Goal: Task Accomplishment & Management: Complete application form

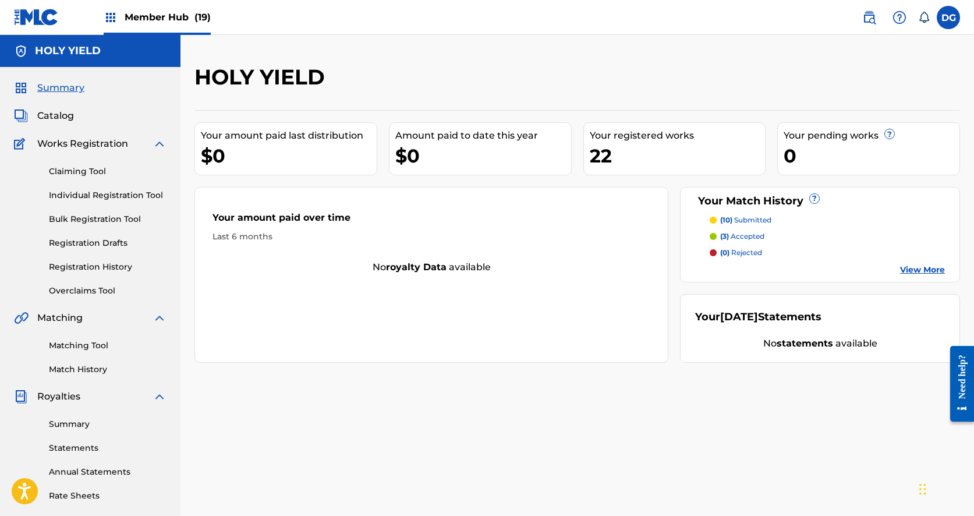
click at [113, 147] on span "Works Registration" at bounding box center [82, 144] width 91 height 14
click at [161, 141] on img at bounding box center [159, 144] width 14 height 14
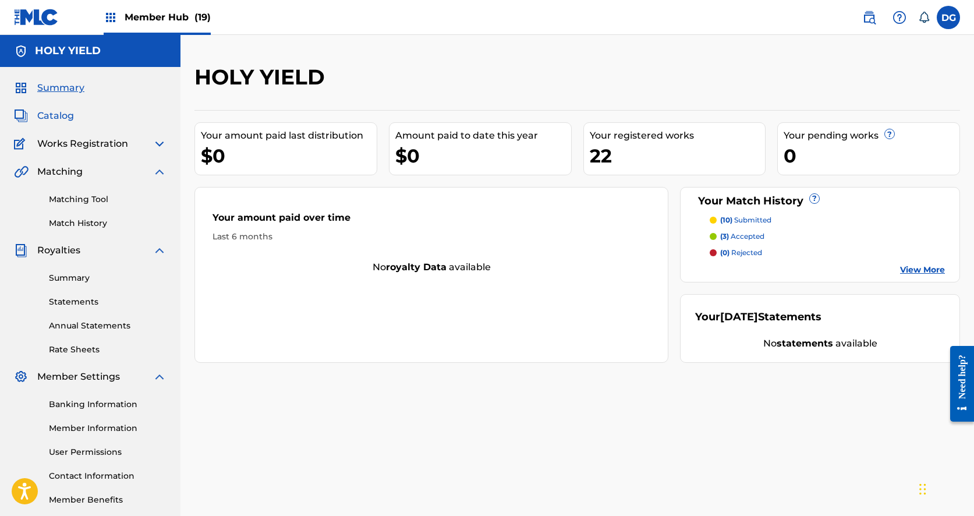
click at [61, 115] on span "Catalog" at bounding box center [55, 116] width 37 height 14
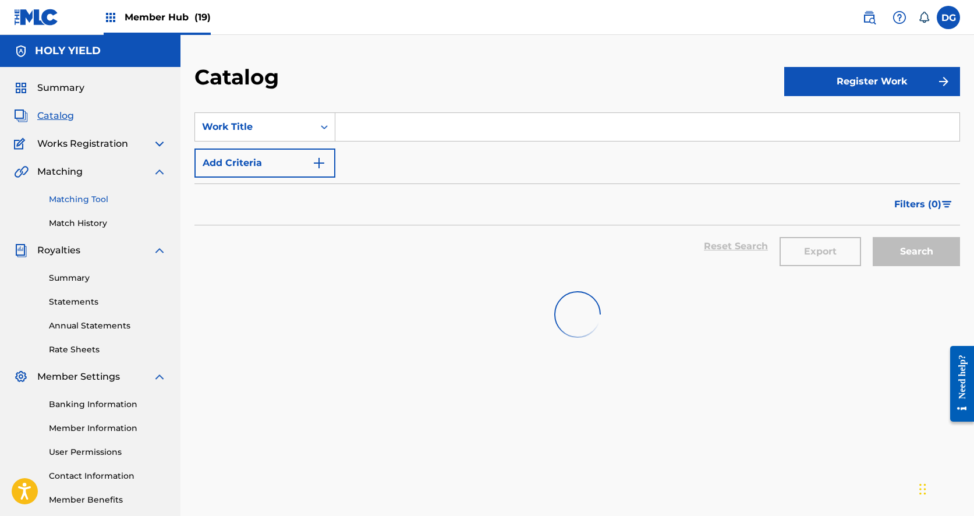
click at [95, 195] on link "Matching Tool" at bounding box center [108, 199] width 118 height 12
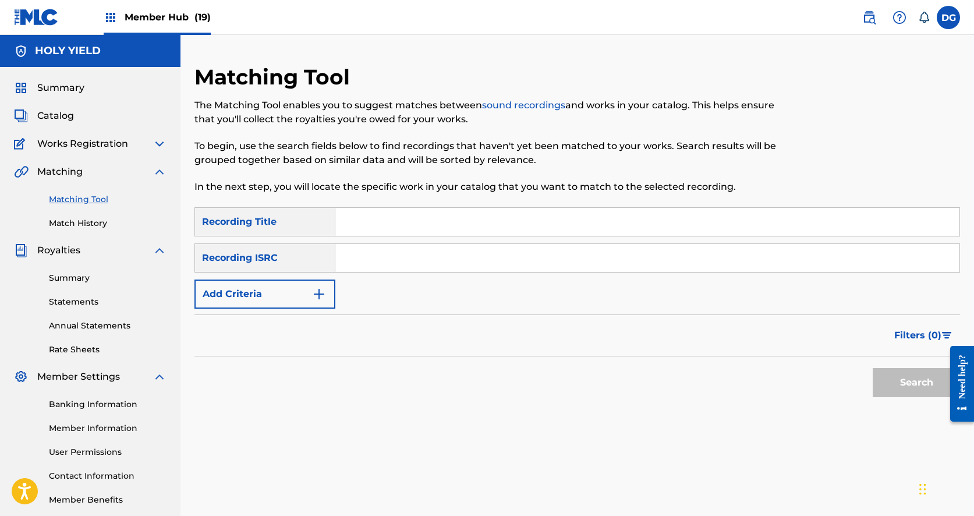
click at [123, 164] on div "Summary Catalog Works Registration Claiming Tool Individual Registration Tool B…" at bounding box center [90, 293] width 180 height 453
click at [104, 173] on div "Matching" at bounding box center [90, 172] width 152 height 14
click at [175, 176] on div "Summary Catalog Works Registration Claiming Tool Individual Registration Tool B…" at bounding box center [90, 293] width 180 height 453
click at [159, 175] on img at bounding box center [159, 172] width 14 height 14
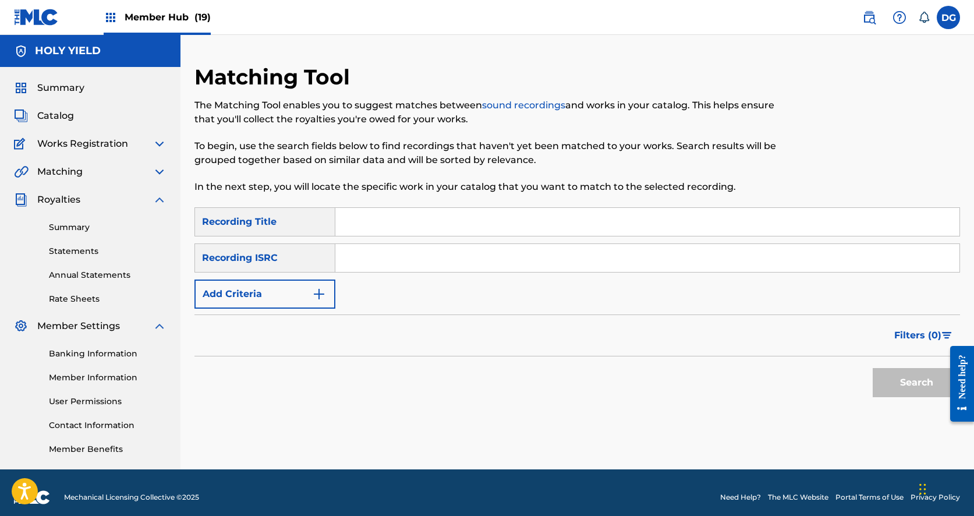
click at [162, 209] on div "Summary Statements Annual Statements Rate Sheets" at bounding box center [90, 256] width 152 height 98
click at [160, 203] on img at bounding box center [159, 200] width 14 height 14
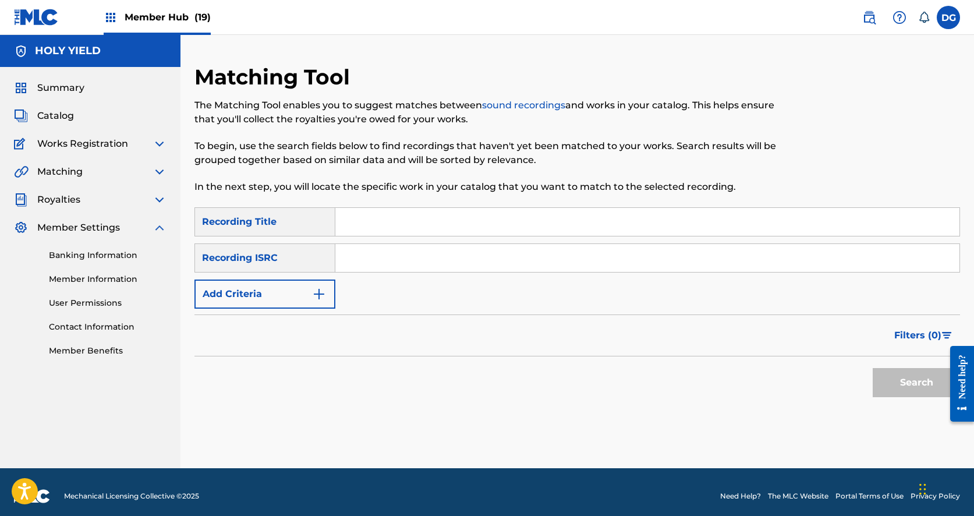
click at [159, 233] on img at bounding box center [159, 228] width 14 height 14
click at [387, 230] on input "Search Form" at bounding box center [647, 222] width 624 height 28
click at [109, 133] on div "Summary Catalog Works Registration Claiming Tool Individual Registration Tool B…" at bounding box center [90, 158] width 180 height 182
click at [155, 137] on img at bounding box center [159, 144] width 14 height 14
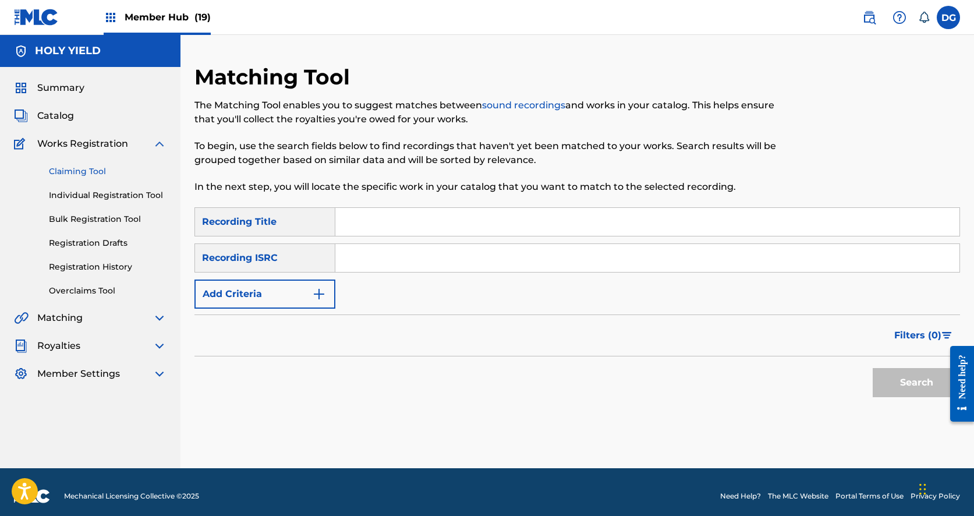
click at [84, 168] on link "Claiming Tool" at bounding box center [108, 171] width 118 height 12
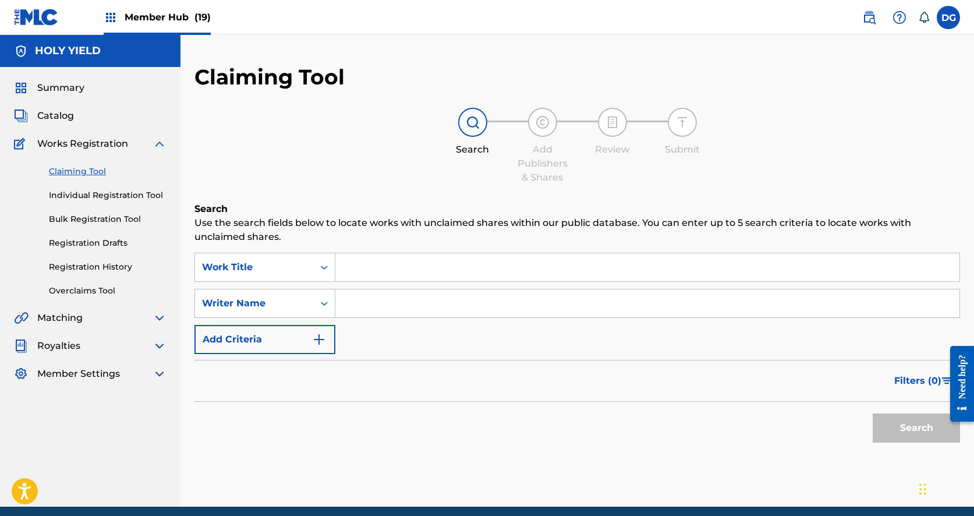
click at [366, 271] on input "Search Form" at bounding box center [647, 267] width 624 height 28
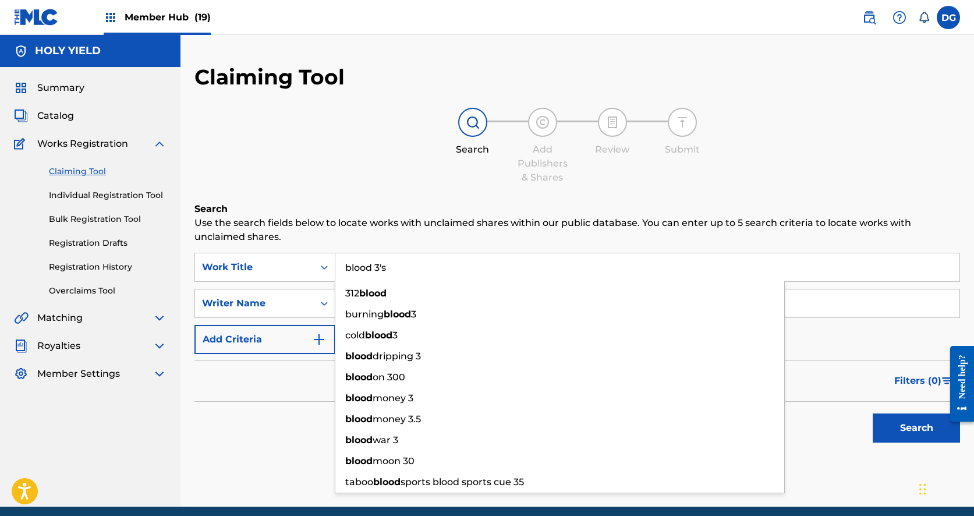
click at [916, 428] on button "Search" at bounding box center [915, 427] width 87 height 29
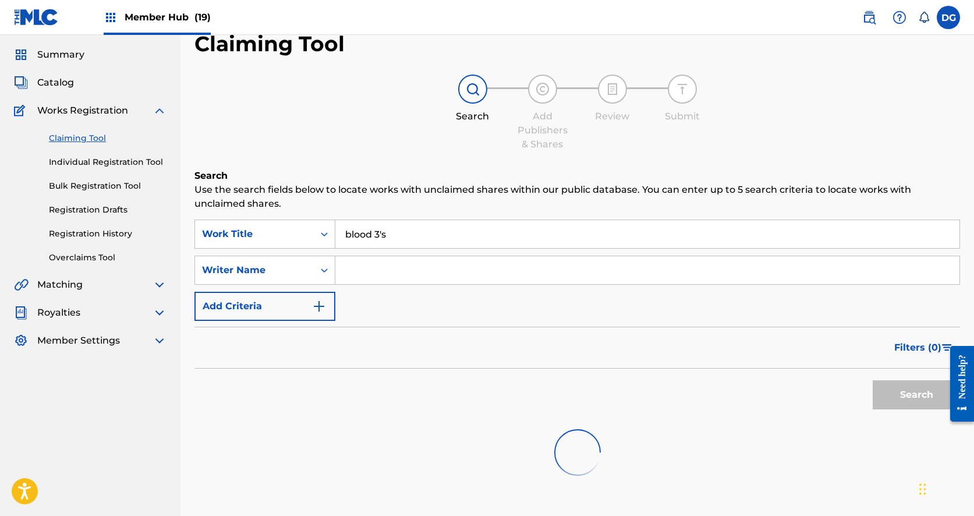
scroll to position [38, 0]
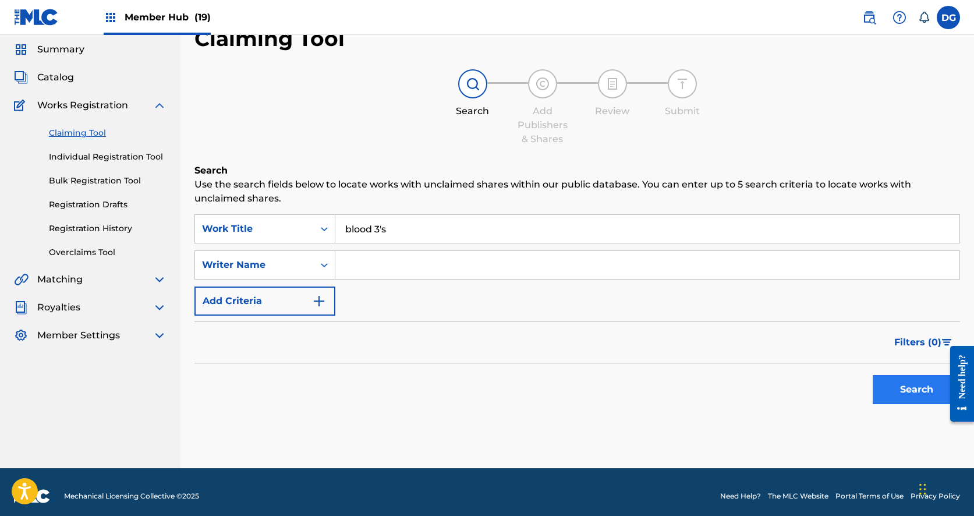
click at [918, 386] on button "Search" at bounding box center [915, 389] width 87 height 29
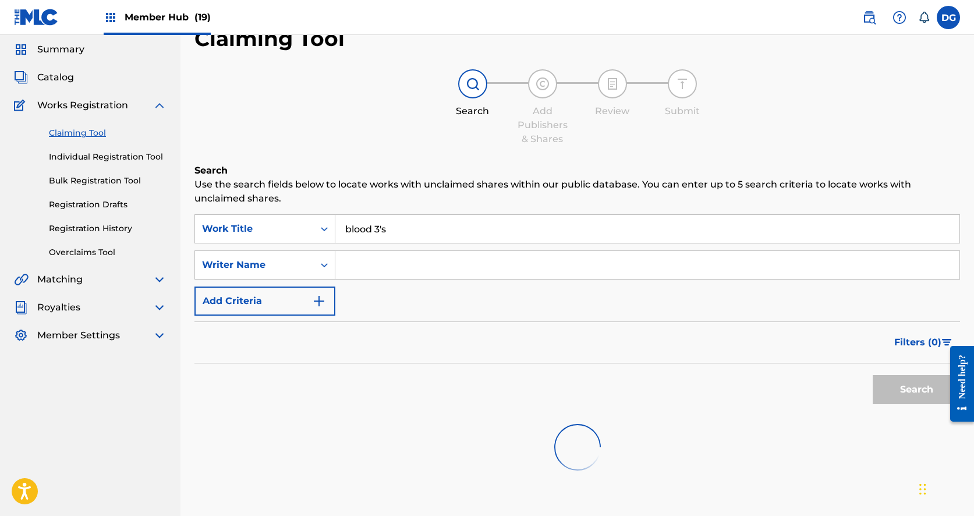
click at [545, 236] on input "blood 3's" at bounding box center [647, 229] width 624 height 28
type input "blood 3"
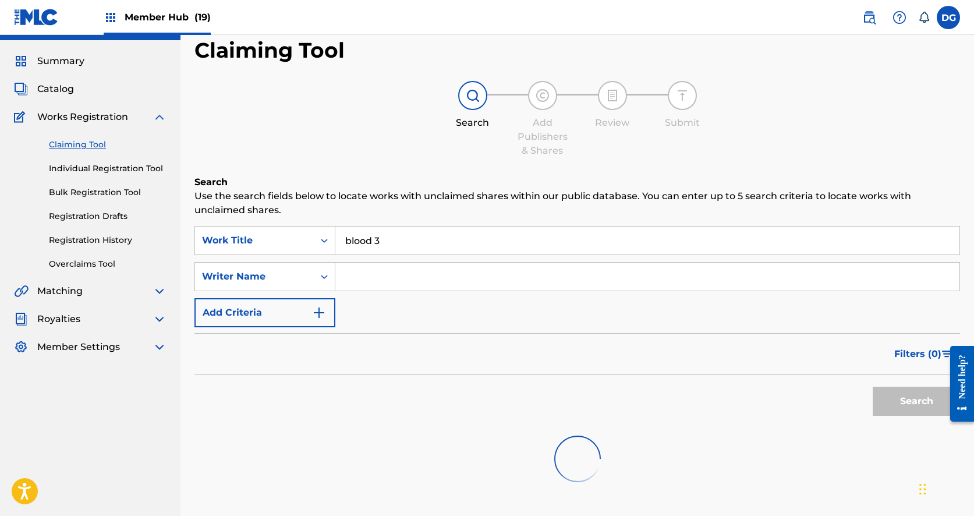
click at [92, 290] on div "Matching" at bounding box center [90, 291] width 152 height 14
click at [152, 290] on div "Matching" at bounding box center [90, 291] width 152 height 14
click at [161, 290] on img at bounding box center [159, 291] width 14 height 14
click at [95, 315] on link "Matching Tool" at bounding box center [108, 319] width 118 height 12
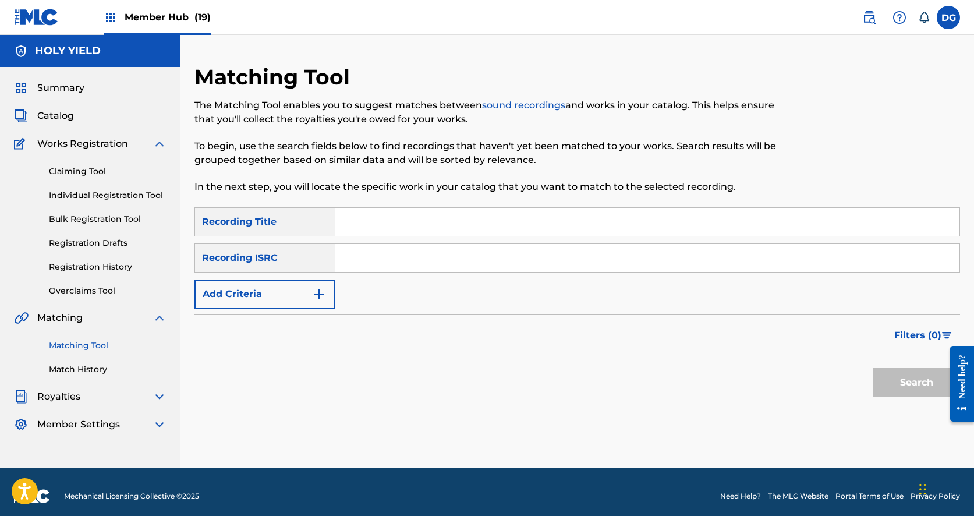
click at [378, 235] on input "Search Form" at bounding box center [647, 222] width 624 height 28
click at [378, 224] on input "Search Form" at bounding box center [647, 222] width 624 height 28
click at [916, 382] on button "Search" at bounding box center [915, 382] width 87 height 29
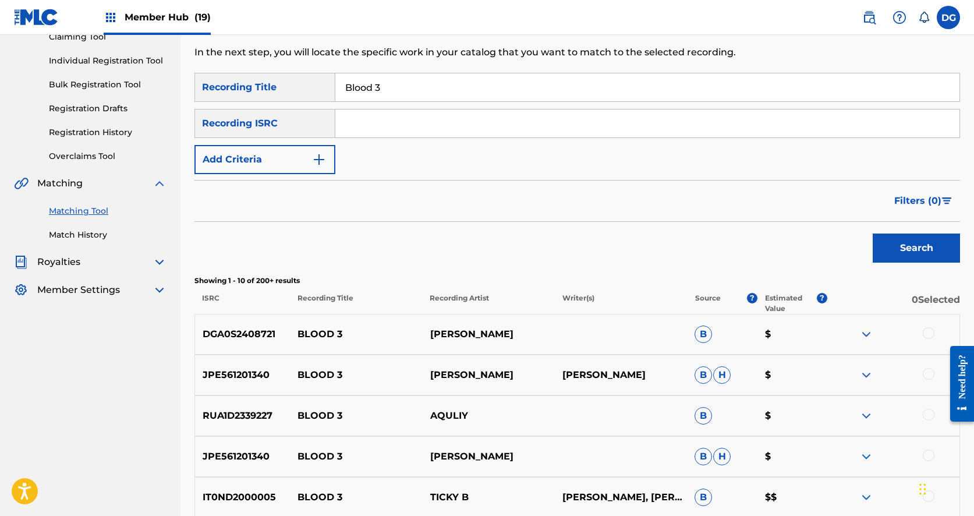
scroll to position [3, 0]
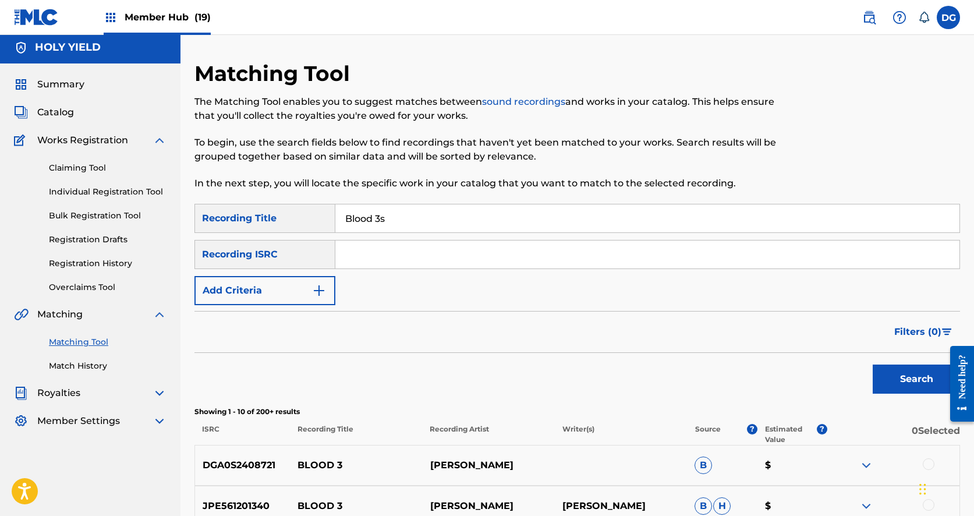
click at [916, 379] on button "Search" at bounding box center [915, 378] width 87 height 29
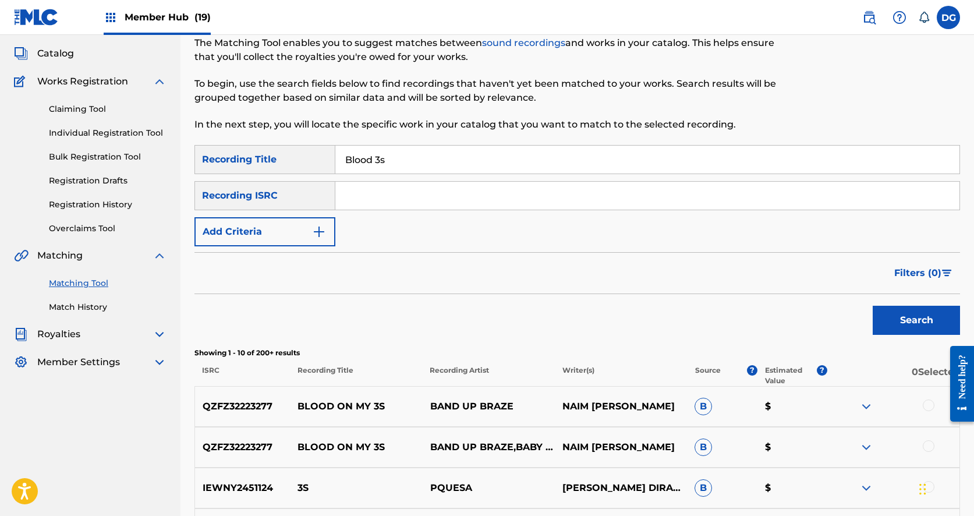
scroll to position [48, 0]
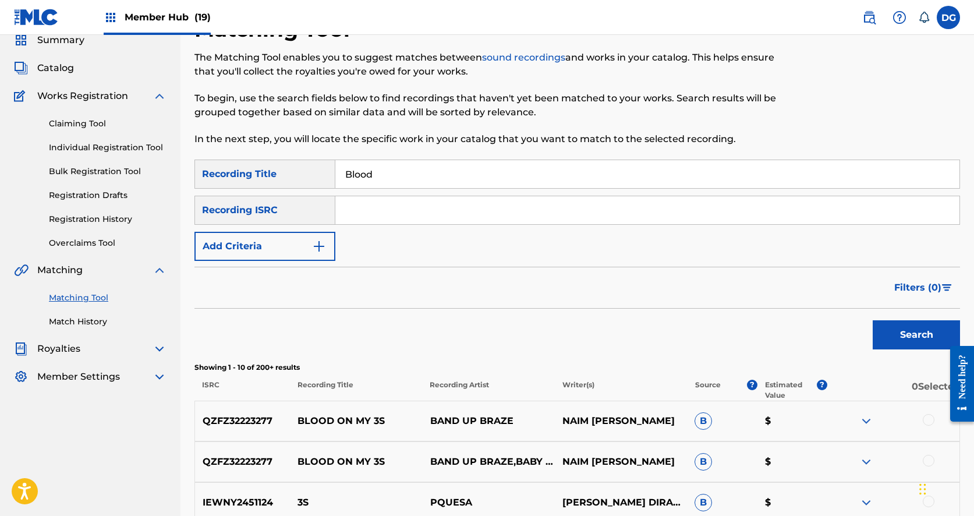
type input "Blood"
click at [379, 203] on input "Search Form" at bounding box center [647, 210] width 624 height 28
type input "t"
click at [310, 246] on button "Add Criteria" at bounding box center [264, 246] width 141 height 29
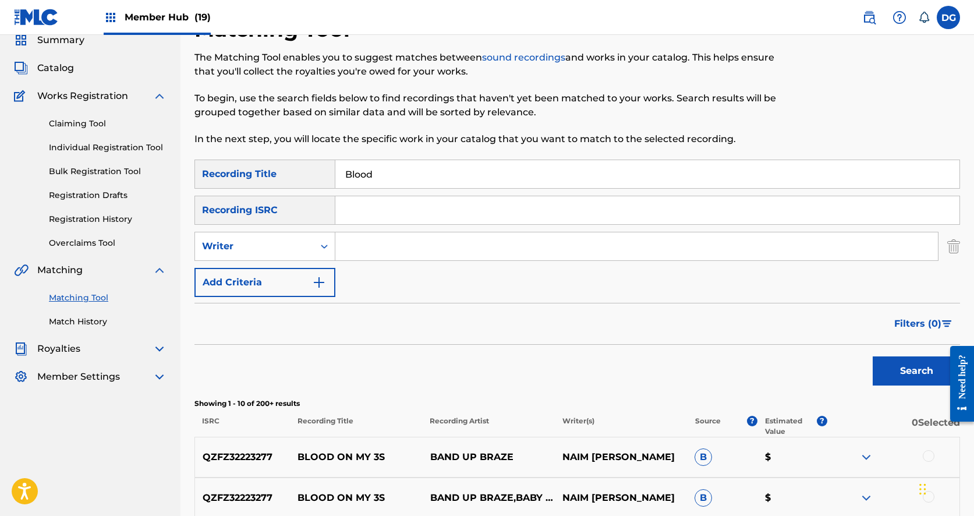
click at [352, 242] on input "Search Form" at bounding box center [636, 246] width 602 height 28
click at [311, 247] on div "Writer" at bounding box center [254, 246] width 119 height 22
click at [291, 288] on div "Recording Artist" at bounding box center [265, 275] width 140 height 29
click at [360, 254] on input "Search Form" at bounding box center [636, 246] width 602 height 28
type input "[PERSON_NAME]"
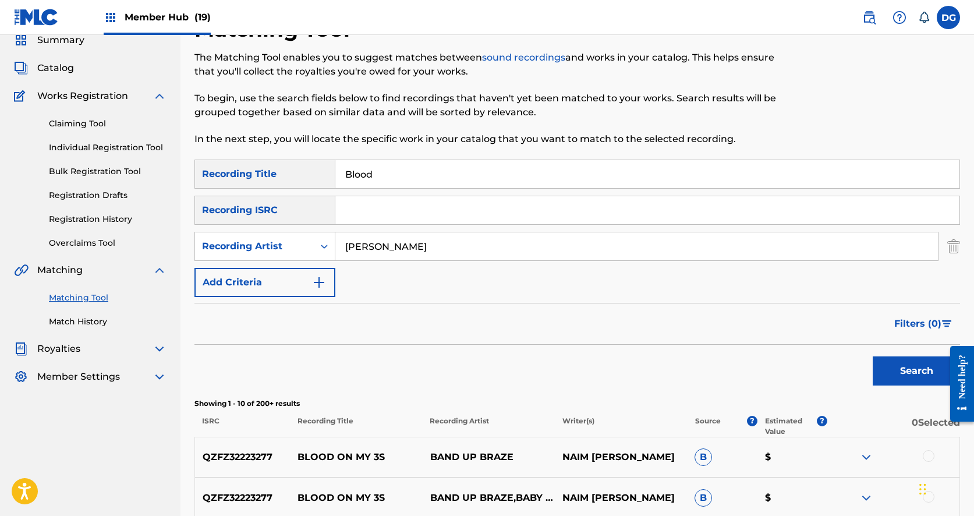
click at [916, 371] on button "Search" at bounding box center [915, 370] width 87 height 29
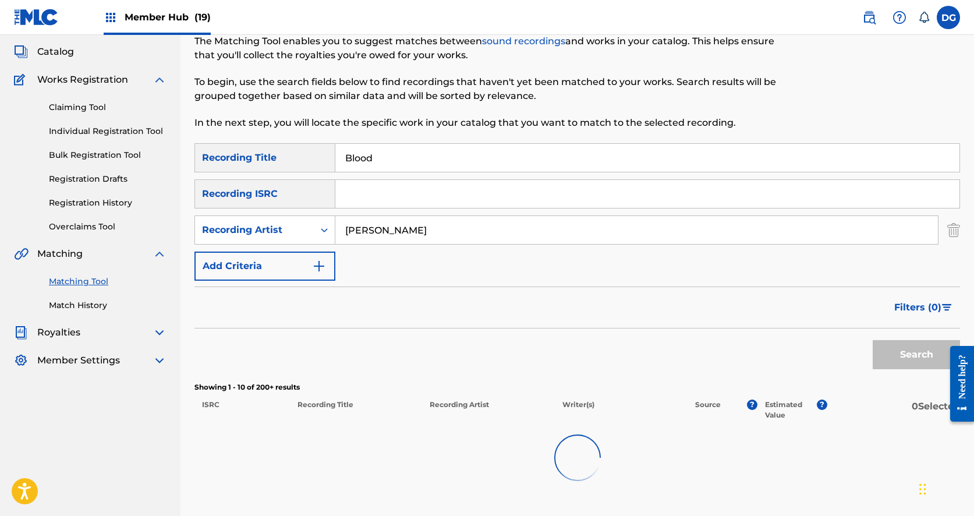
scroll to position [65, 0]
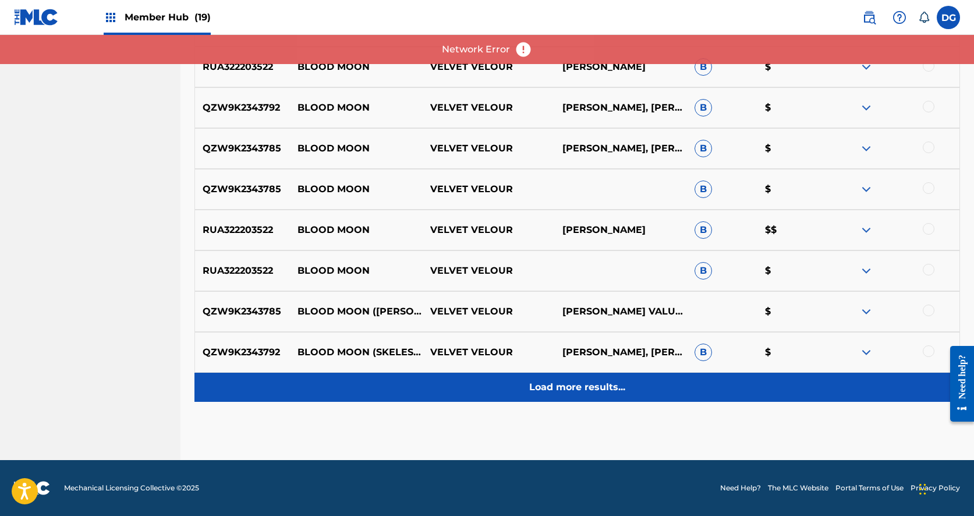
click at [533, 392] on p "Load more results..." at bounding box center [577, 387] width 96 height 14
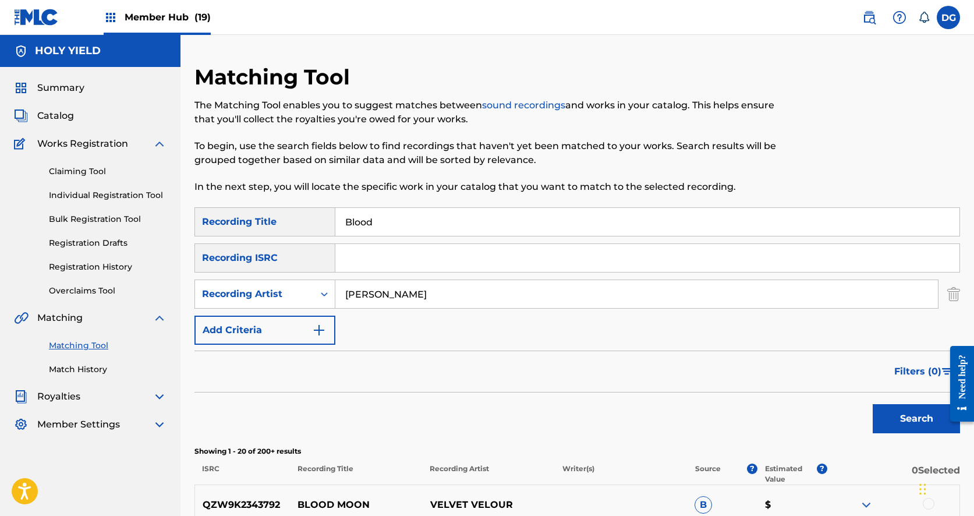
scroll to position [0, 0]
click at [420, 263] on input "Search Form" at bounding box center [647, 258] width 624 height 28
paste input "QZS7J2468994"
type input "QZS7J2468994"
paste input "QZS7J2468994"
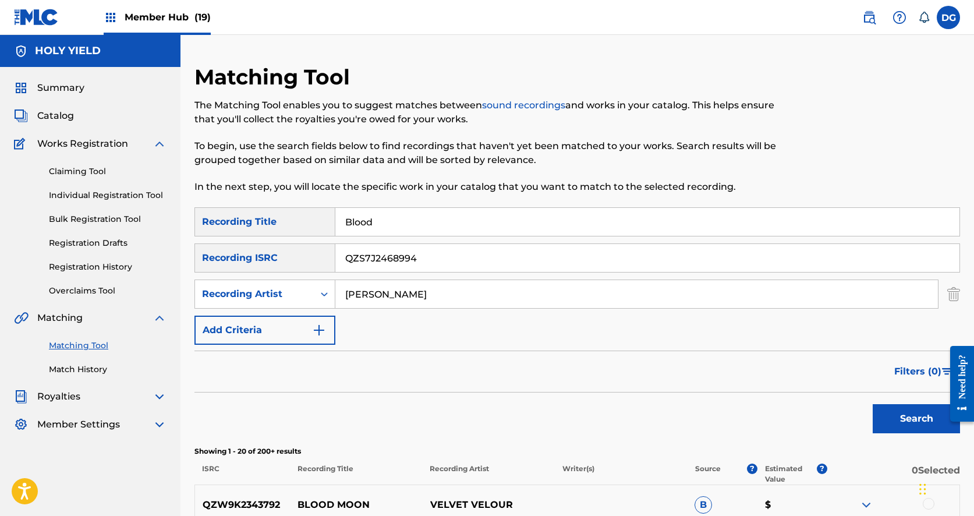
type input "QZS7J2468994"
click at [523, 309] on div "SearchWithCriteria6ae42037-c8c0-4f54-b62b-f5adf47edd1f Recording Title Blood Se…" at bounding box center [576, 275] width 765 height 137
click at [522, 297] on input "[PERSON_NAME]" at bounding box center [636, 294] width 602 height 28
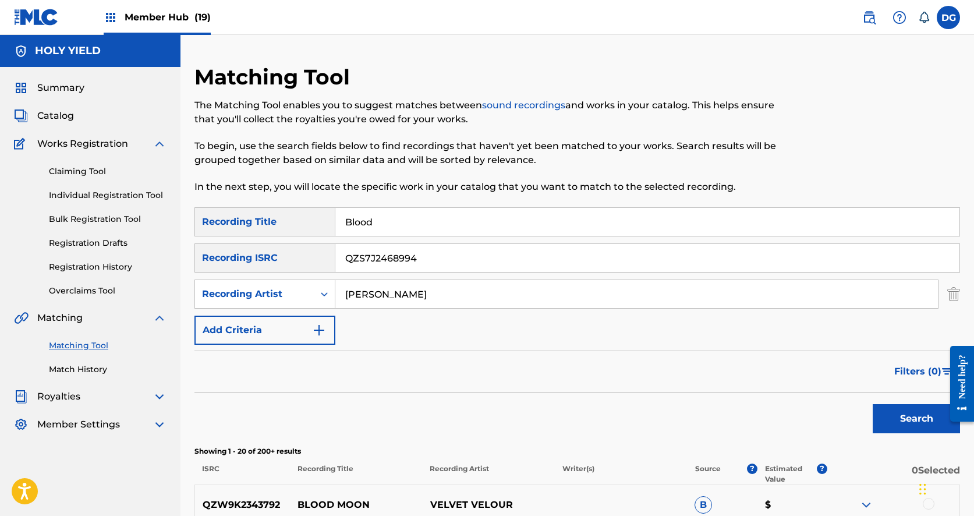
click at [522, 297] on input "[PERSON_NAME]" at bounding box center [636, 294] width 602 height 28
click at [478, 220] on input "Blood" at bounding box center [647, 222] width 624 height 28
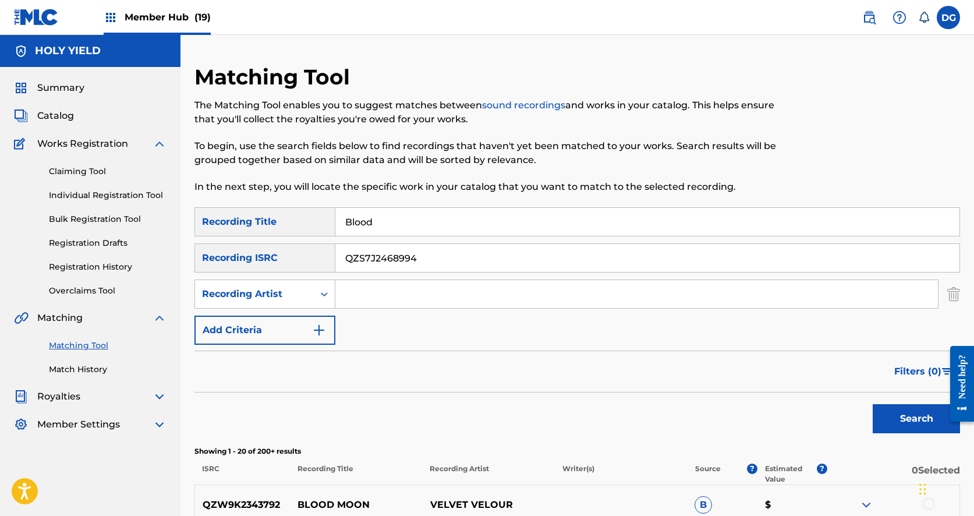
click at [478, 220] on input "Blood" at bounding box center [647, 222] width 624 height 28
click at [916, 418] on button "Search" at bounding box center [915, 418] width 87 height 29
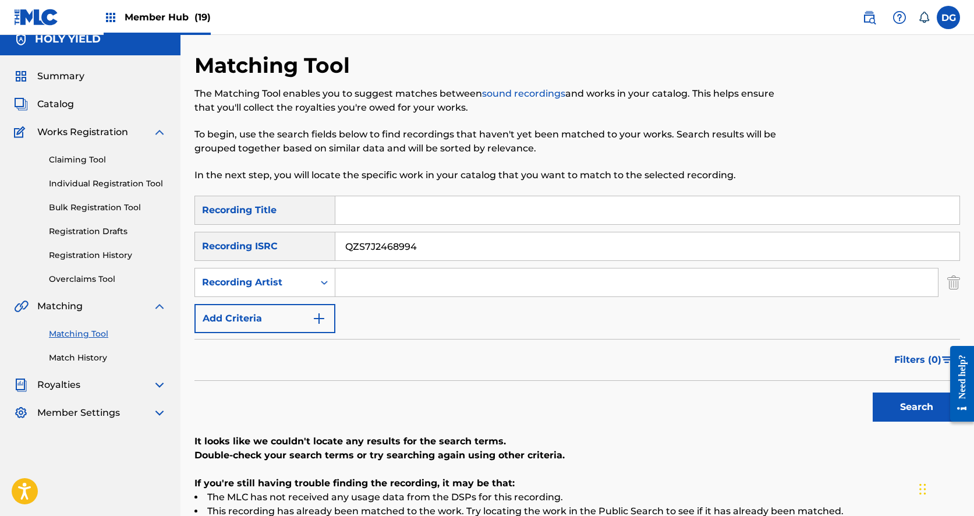
scroll to position [20, 0]
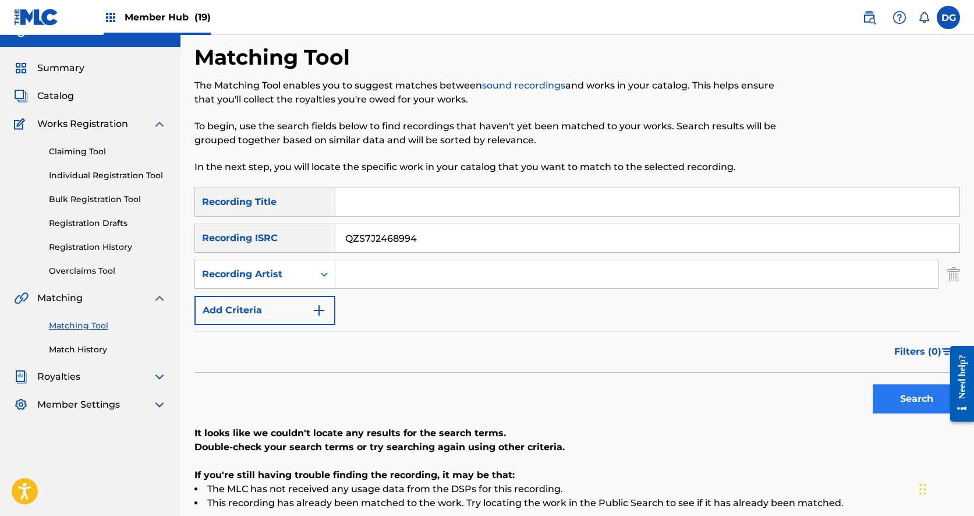
click at [889, 402] on button "Search" at bounding box center [915, 398] width 87 height 29
click at [438, 242] on input "QZS7J2468994" at bounding box center [647, 238] width 624 height 28
click at [387, 210] on input "Search Form" at bounding box center [647, 202] width 624 height 28
click at [957, 278] on img "Search Form" at bounding box center [953, 274] width 13 height 29
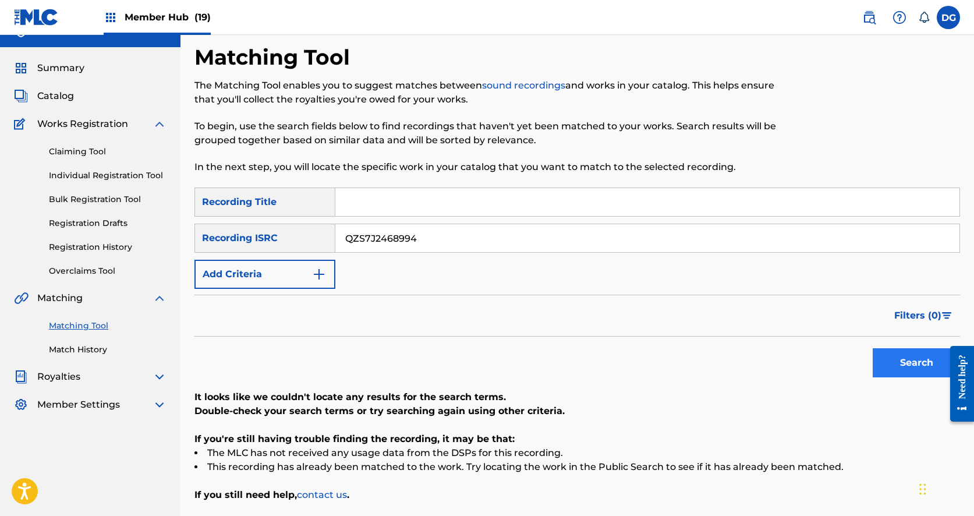
click at [917, 352] on button "Search" at bounding box center [915, 362] width 87 height 29
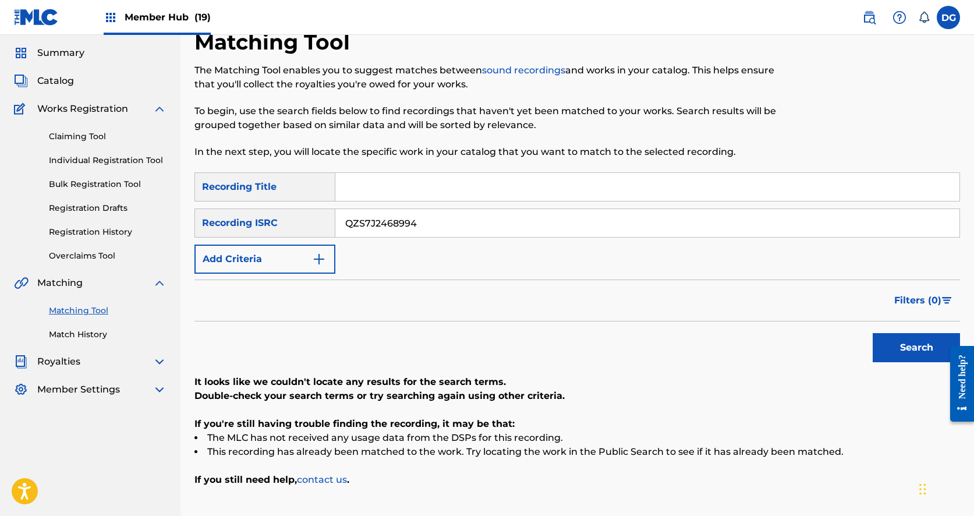
scroll to position [23, 0]
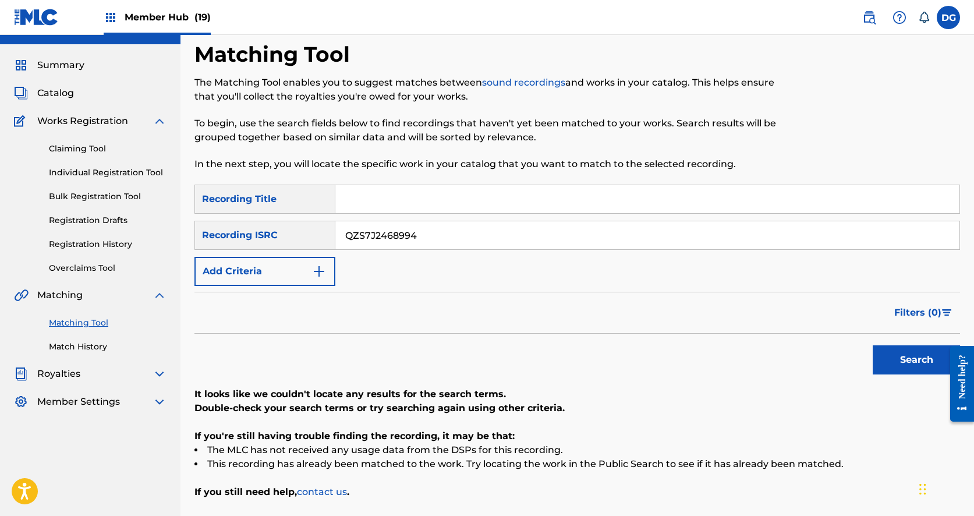
click at [444, 237] on input "QZS7J2468994" at bounding box center [647, 235] width 624 height 28
paste input "TLA2508225"
click at [444, 237] on input "QZTLA2508225" at bounding box center [647, 235] width 624 height 28
click at [910, 370] on button "Search" at bounding box center [915, 359] width 87 height 29
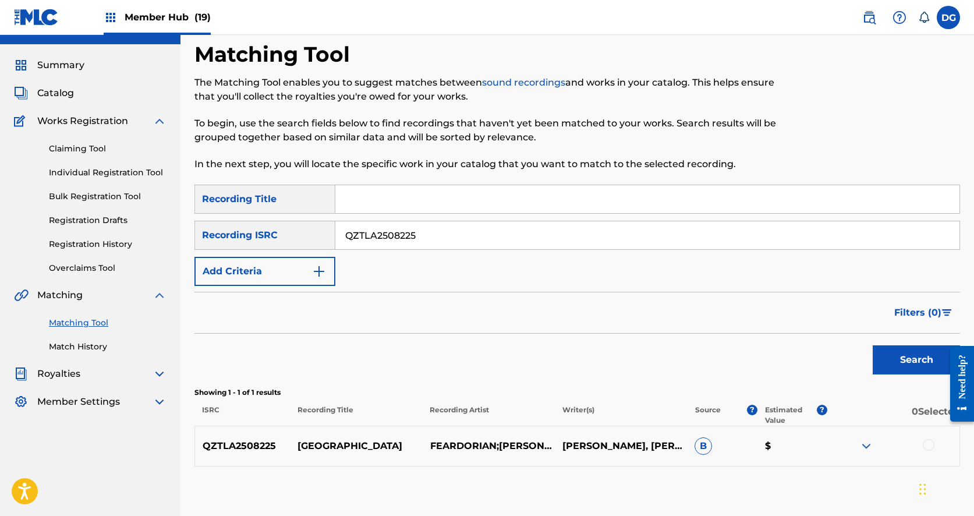
click at [866, 449] on img at bounding box center [866, 446] width 14 height 14
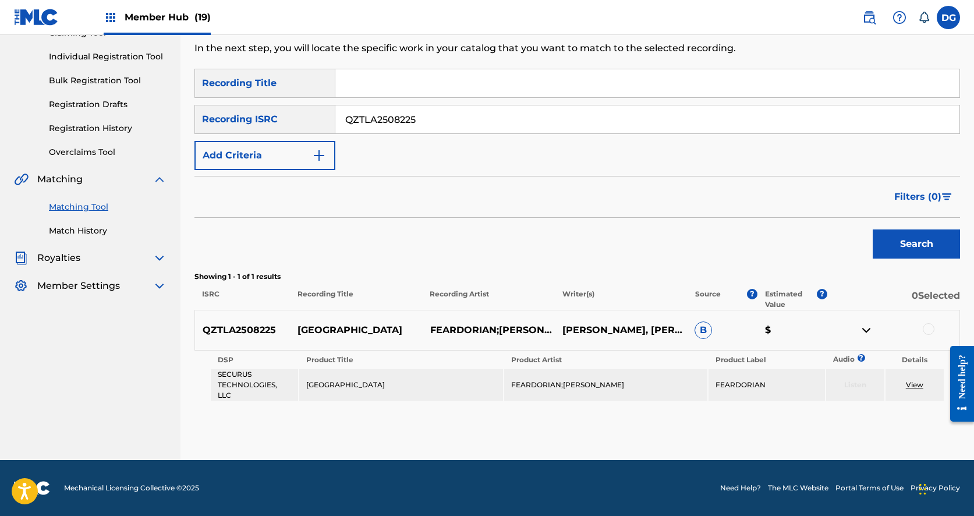
scroll to position [139, 0]
click at [910, 385] on link "View" at bounding box center [914, 384] width 17 height 9
click at [416, 124] on input "QZTLA2508225" at bounding box center [647, 119] width 624 height 28
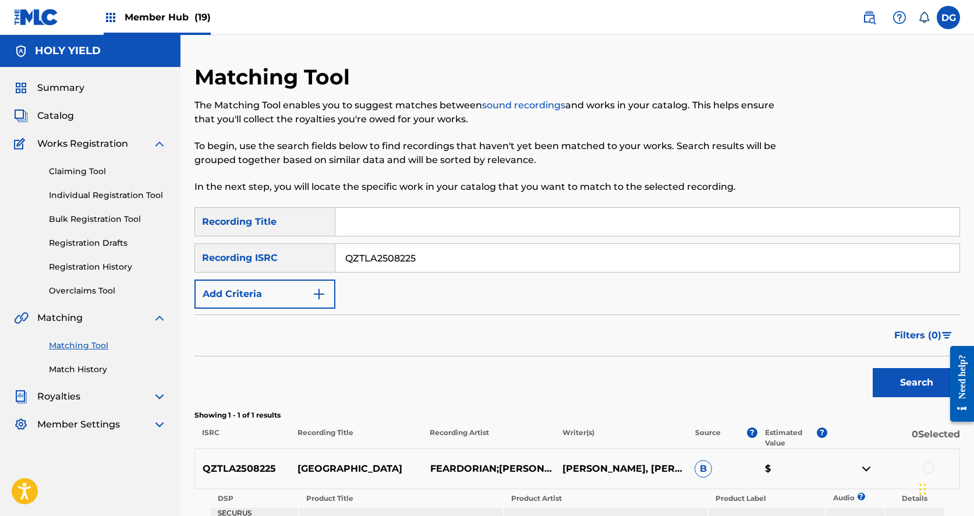
scroll to position [0, 0]
click at [888, 381] on button "Search" at bounding box center [915, 382] width 87 height 29
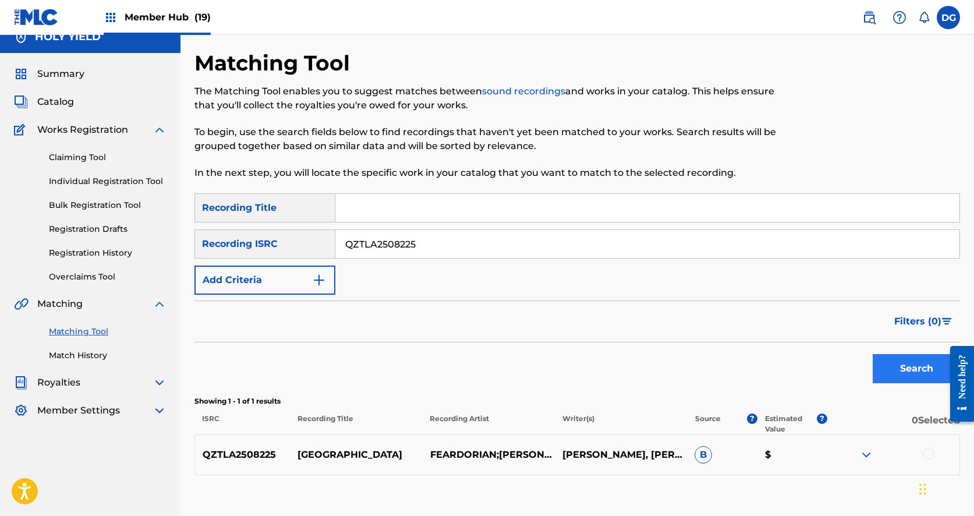
scroll to position [14, 0]
click at [360, 245] on input "QZTLA2508225" at bounding box center [647, 244] width 624 height 28
paste input "RP52337188"
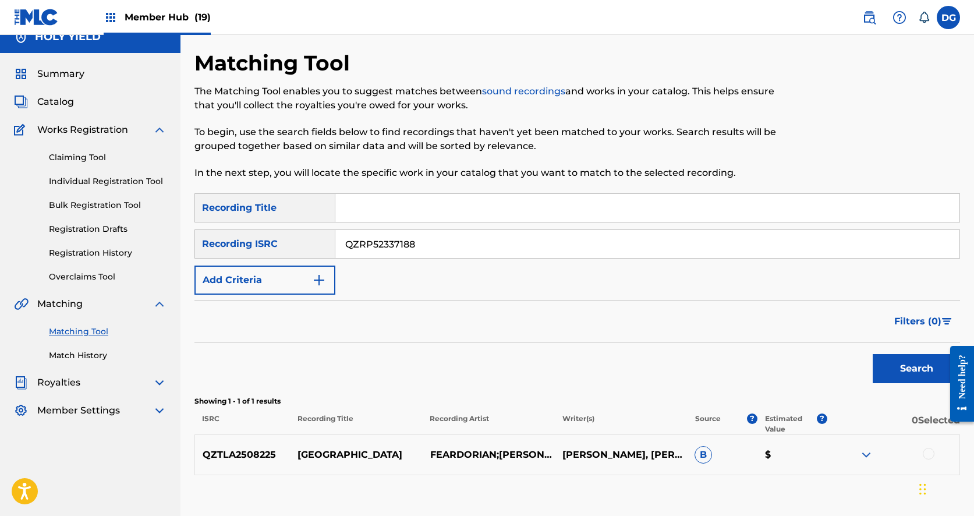
type input "QZRP52337188"
click at [916, 368] on button "Search" at bounding box center [915, 368] width 87 height 29
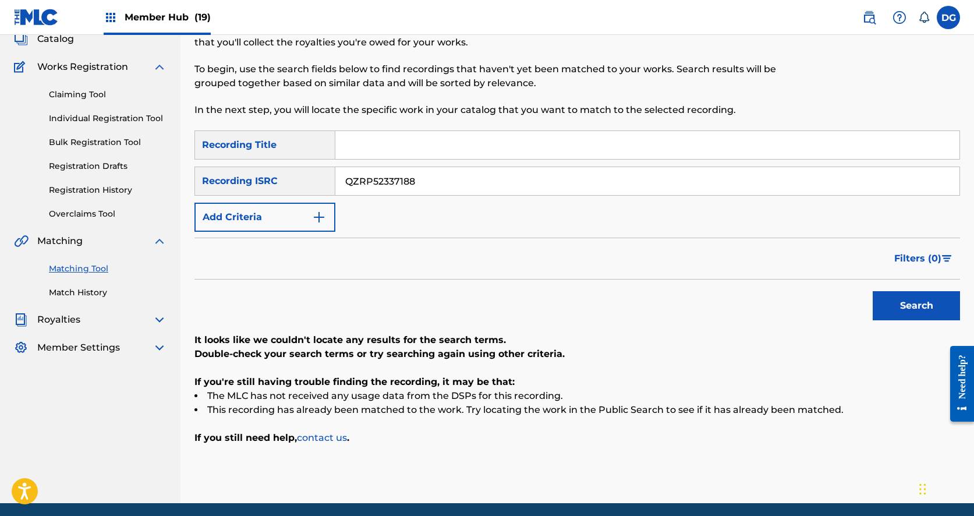
scroll to position [77, 0]
click at [916, 306] on button "Search" at bounding box center [915, 305] width 87 height 29
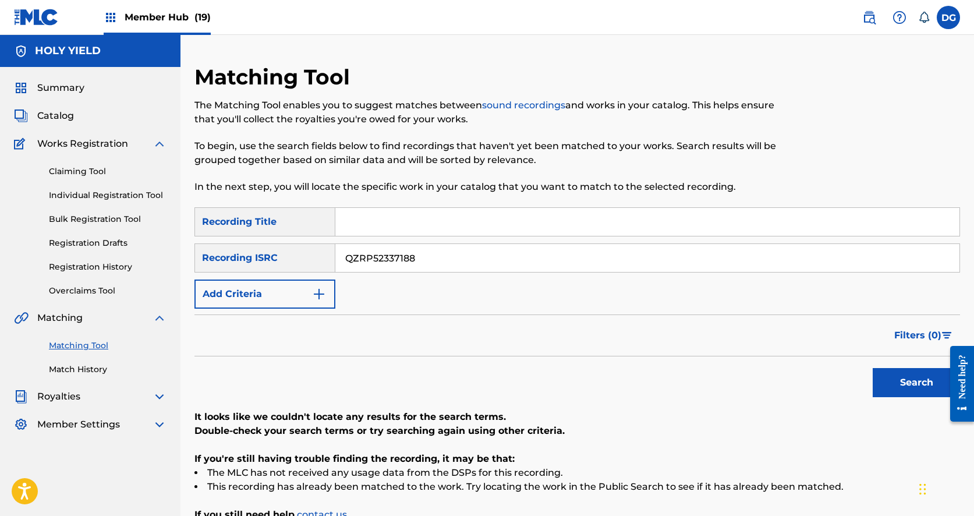
scroll to position [0, 0]
click at [411, 263] on input "QZRP52337188" at bounding box center [647, 258] width 624 height 28
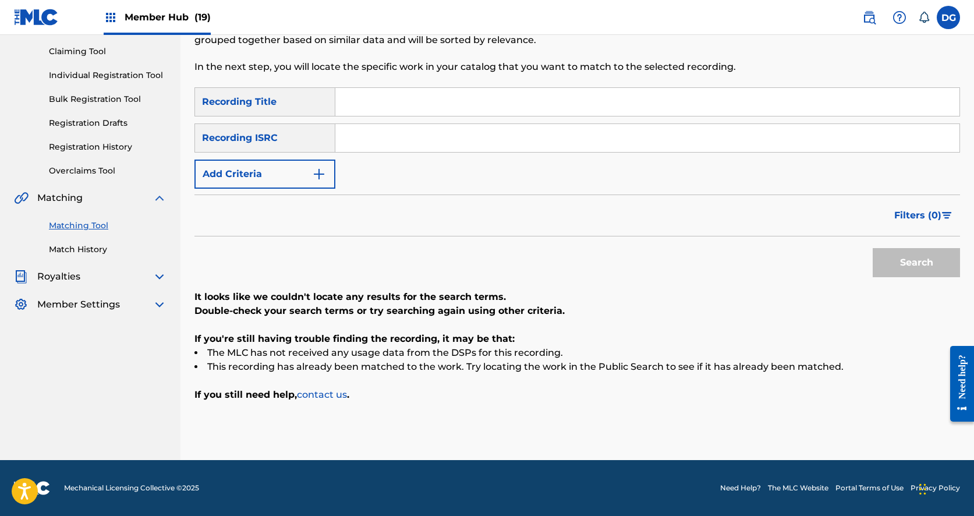
scroll to position [120, 0]
click at [471, 103] on input "Search Form" at bounding box center [647, 102] width 624 height 28
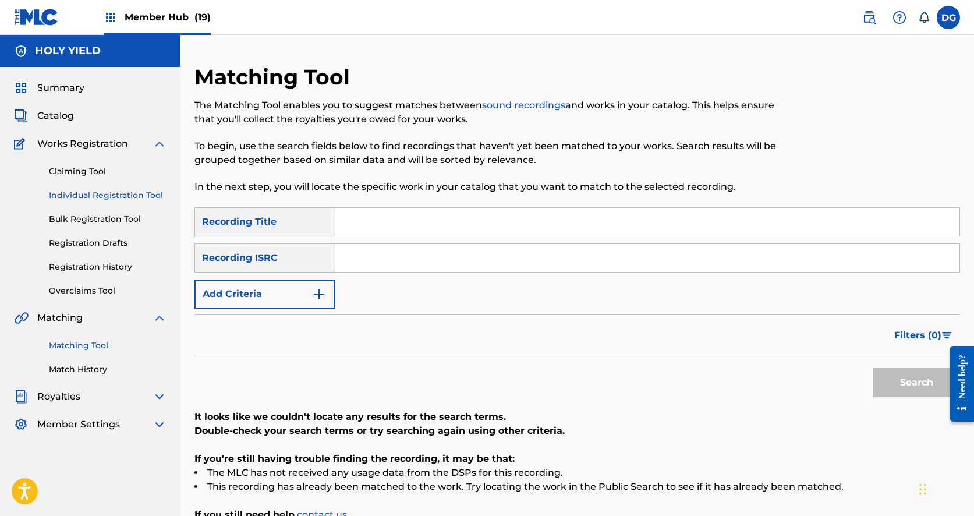
scroll to position [0, 0]
click at [48, 120] on span "Catalog" at bounding box center [55, 116] width 37 height 14
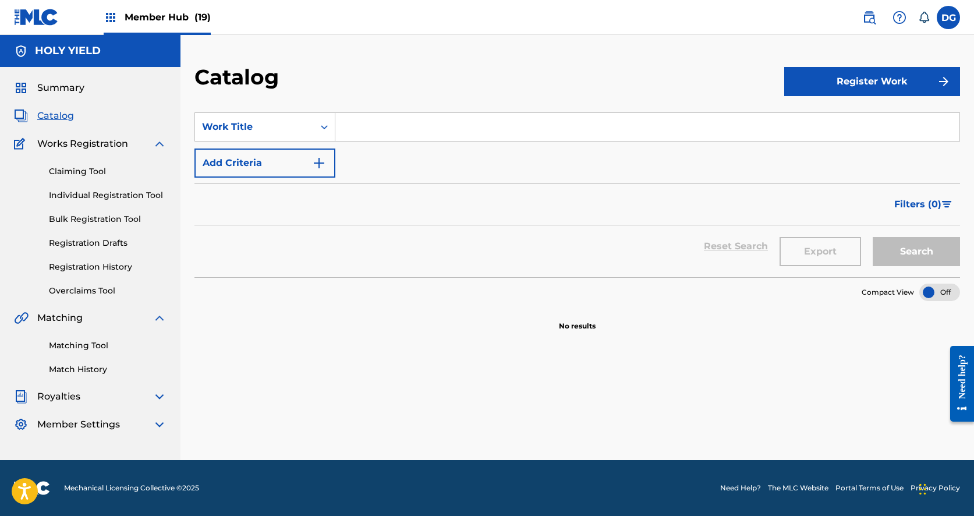
click at [359, 144] on div "SearchWithCriteria98e3deff-8fb9-4ede-9654-9e4da377a2d4 Work Title Add Criteria" at bounding box center [576, 144] width 765 height 65
click at [355, 116] on input "Search Form" at bounding box center [647, 127] width 624 height 28
paste input "you don’t gotta be here if you don’t wone’a"
type input "you don’t gotta be here if you don’t wone’a"
click at [902, 253] on button "Search" at bounding box center [915, 251] width 87 height 29
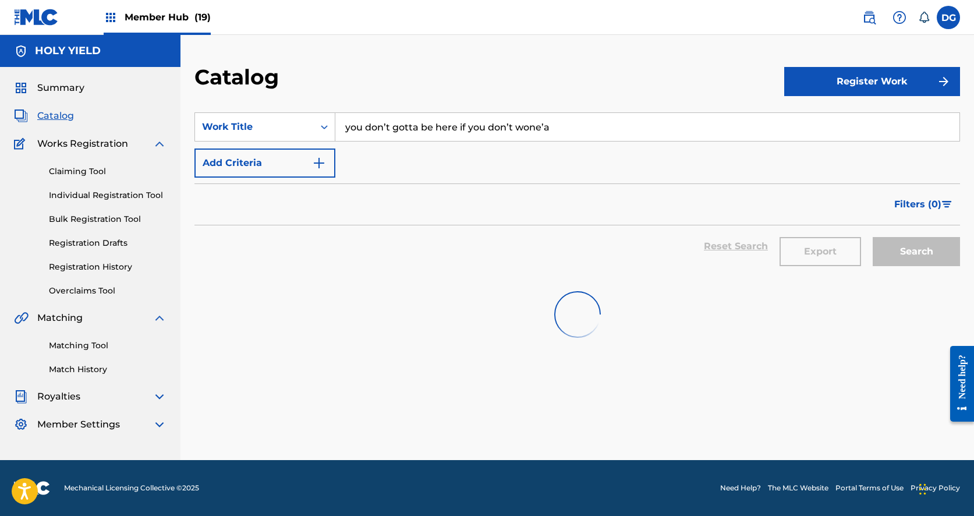
click at [561, 129] on input "you don’t gotta be here if you don’t wone’a" at bounding box center [647, 127] width 624 height 28
drag, startPoint x: 563, startPoint y: 147, endPoint x: 563, endPoint y: 172, distance: 25.0
click at [563, 172] on div "SearchWithCriteria98e3deff-8fb9-4ede-9654-9e4da377a2d4 Work Title you don’t got…" at bounding box center [576, 144] width 765 height 65
click at [83, 171] on link "Claiming Tool" at bounding box center [108, 171] width 118 height 12
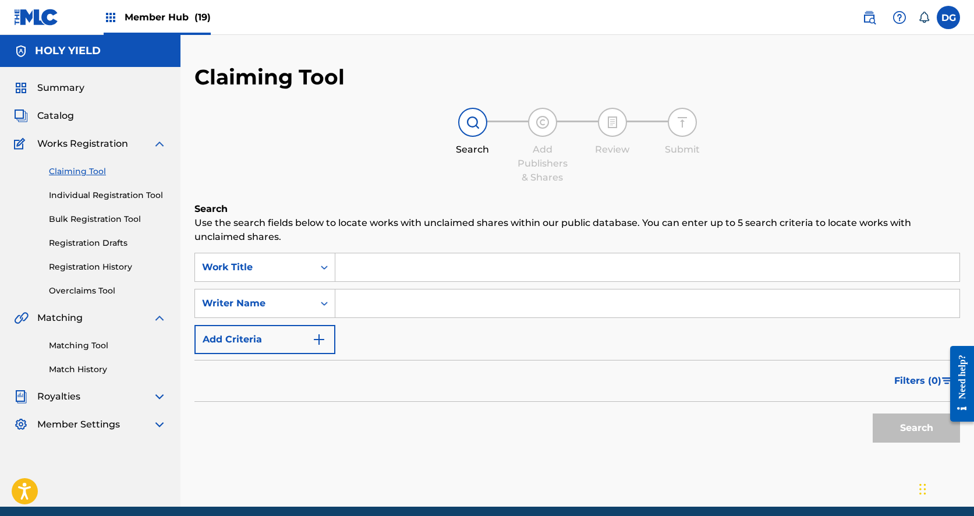
click at [344, 265] on input "Search Form" at bounding box center [647, 267] width 624 height 28
paste input "you don’t gotta be here if you don’t wone’a"
type input "you don’t gotta be here if you don’t wone’a"
click at [902, 424] on button "Search" at bounding box center [915, 427] width 87 height 29
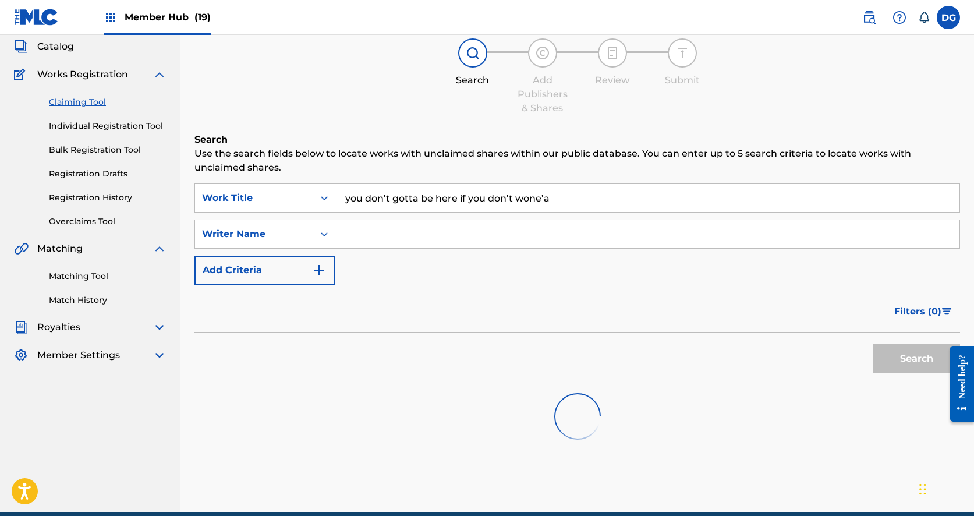
scroll to position [48, 0]
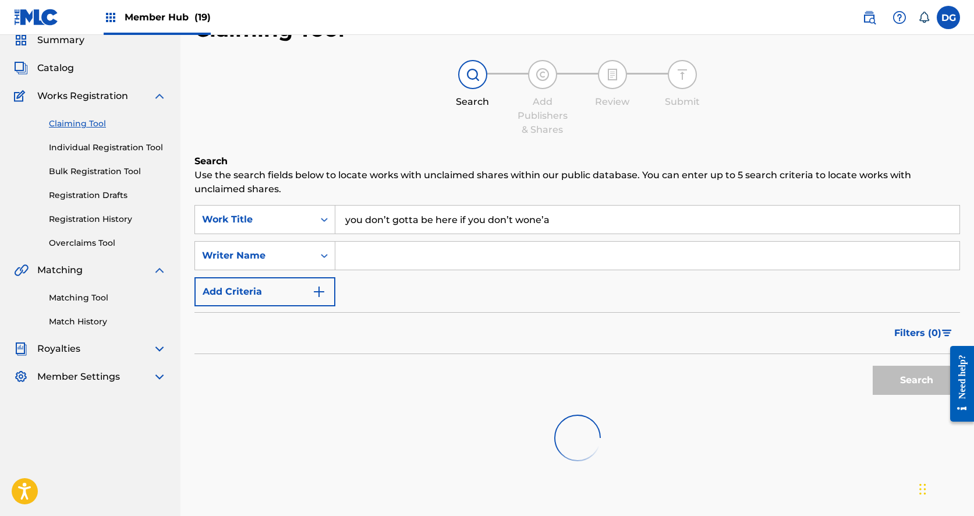
click at [423, 218] on input "you don’t gotta be here if you don’t wone’a" at bounding box center [647, 219] width 624 height 28
click at [422, 218] on input "you don’t gotta be here if you don’t wone’a" at bounding box center [647, 219] width 624 height 28
paste input "you don’t gotta be here if you don’t wone’a"
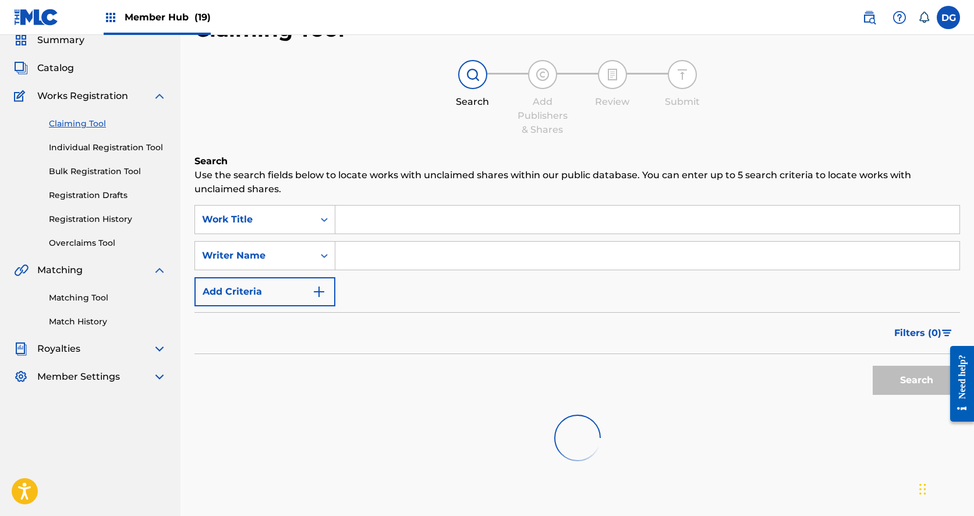
type input "you don’t gotta be here if you don’t wone’a"
click at [398, 225] on input "you don’t gotta be here if you don’t wone’a" at bounding box center [647, 219] width 624 height 28
click at [386, 222] on input "you don’t gotta be here if you don’t wone’a" at bounding box center [647, 219] width 624 height 28
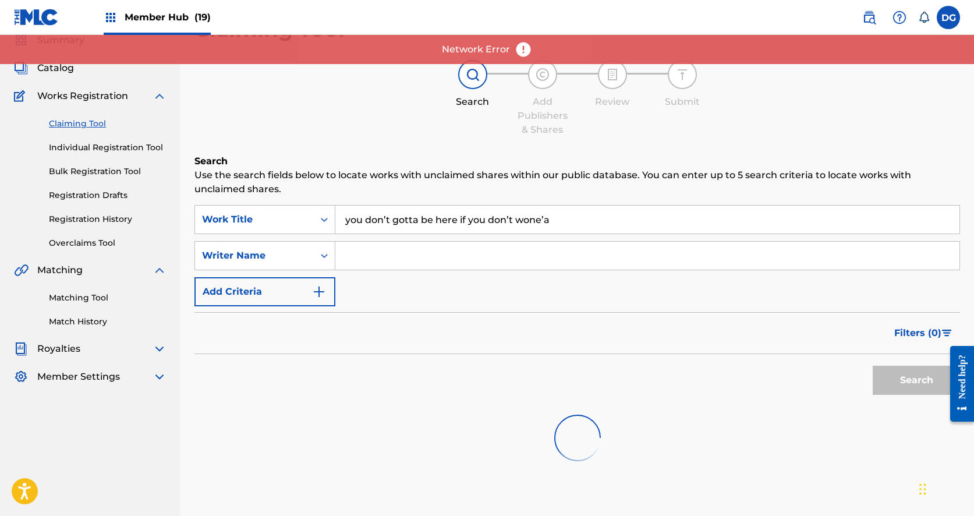
click at [386, 222] on input "you don’t gotta be here if you don’t wone’a" at bounding box center [647, 219] width 624 height 28
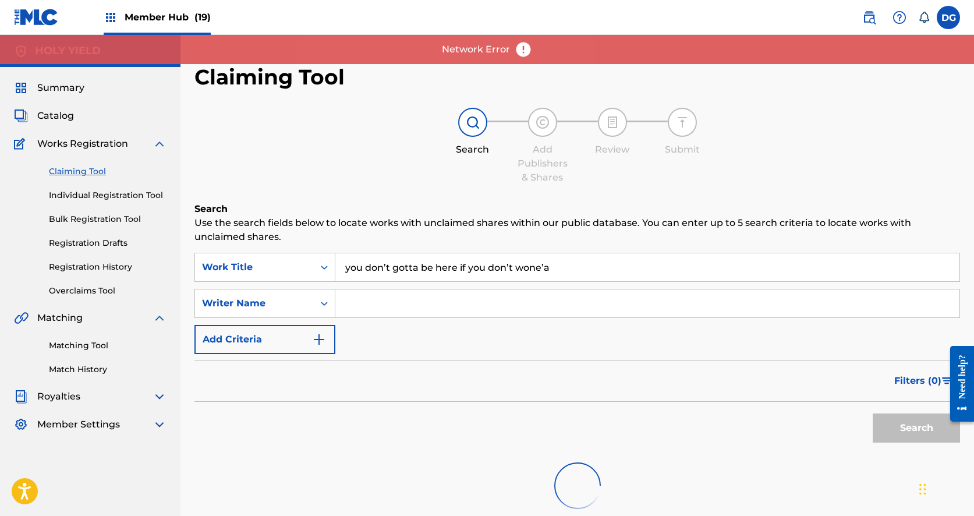
scroll to position [0, 0]
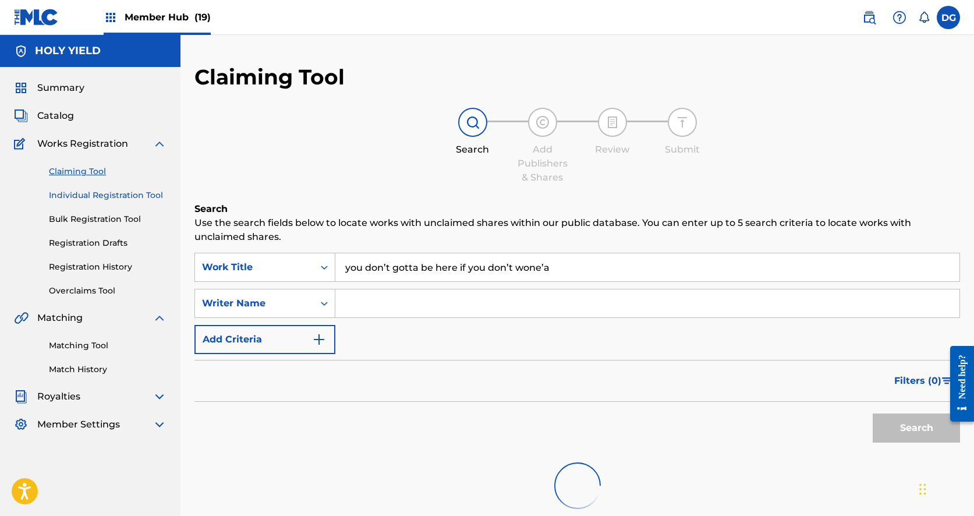
click at [79, 191] on link "Individual Registration Tool" at bounding box center [108, 195] width 118 height 12
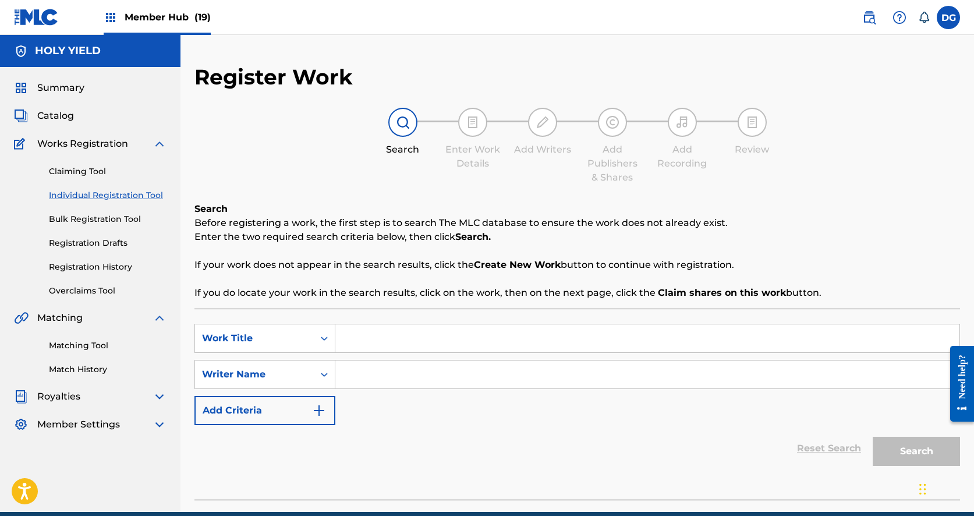
click at [355, 342] on input "Search Form" at bounding box center [647, 338] width 624 height 28
paste input "you don’t gotta be here if you don’t wone’a"
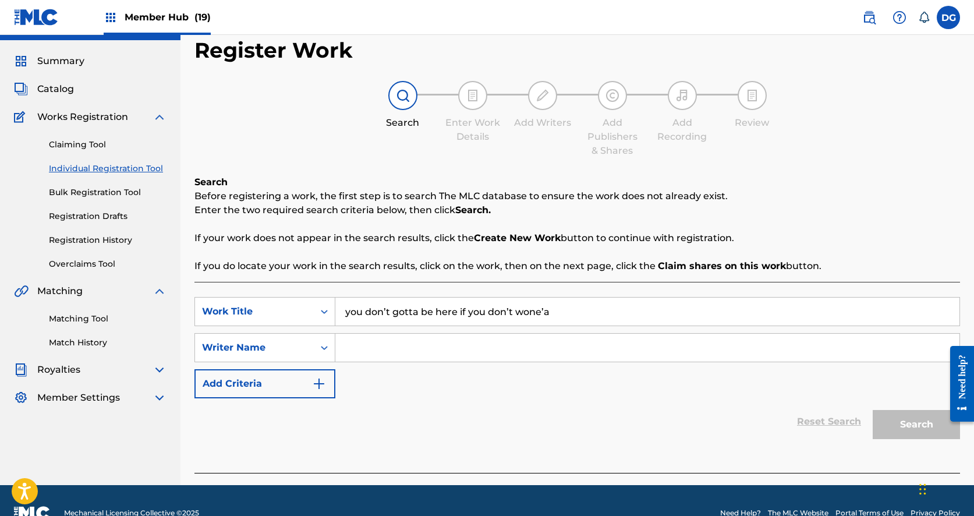
scroll to position [30, 0]
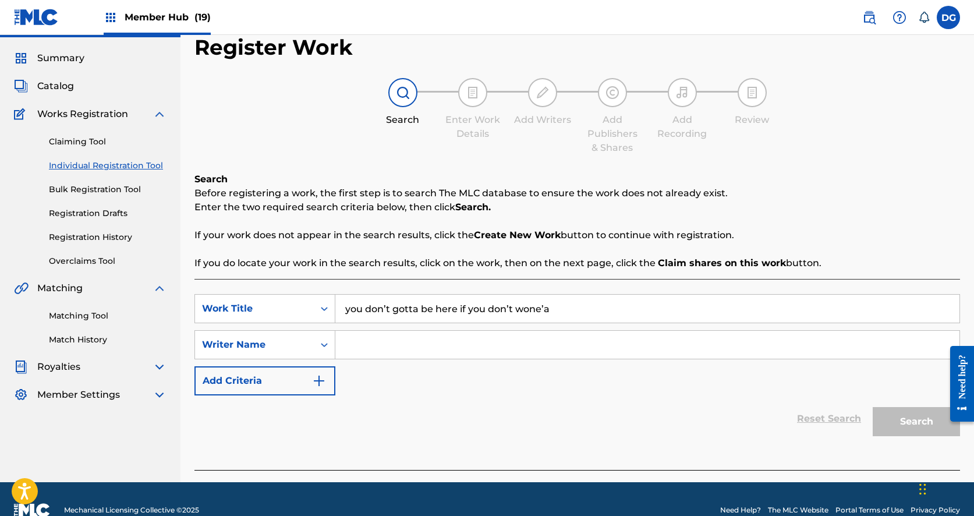
click at [395, 320] on input "you don’t gotta be here if you don’t wone’a" at bounding box center [647, 309] width 624 height 28
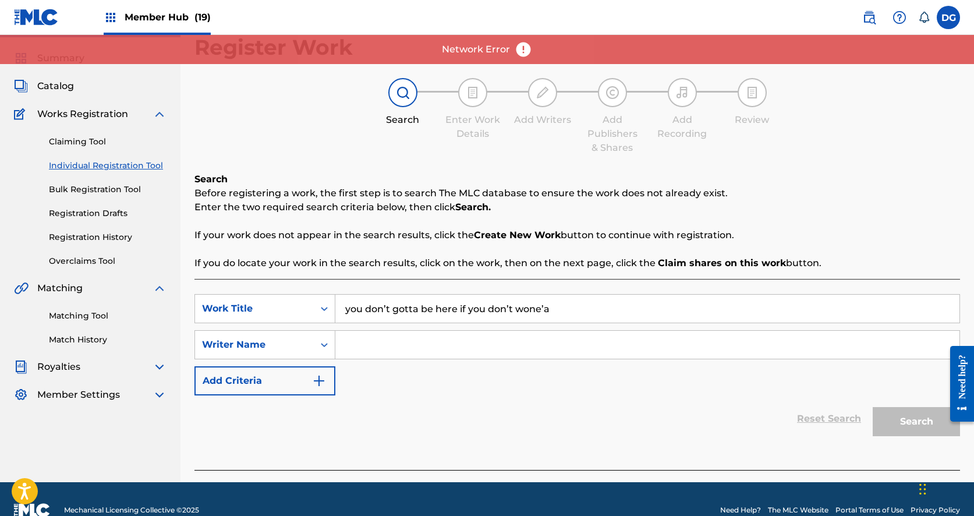
click at [395, 320] on input "you don’t gotta be here if you don’t wone’a" at bounding box center [647, 309] width 624 height 28
click at [378, 314] on input "you don’t gotta be here if you don’t wone’a" at bounding box center [647, 309] width 624 height 28
click at [369, 305] on input "you don’t gotta be here if you don’t wone’a" at bounding box center [647, 309] width 624 height 28
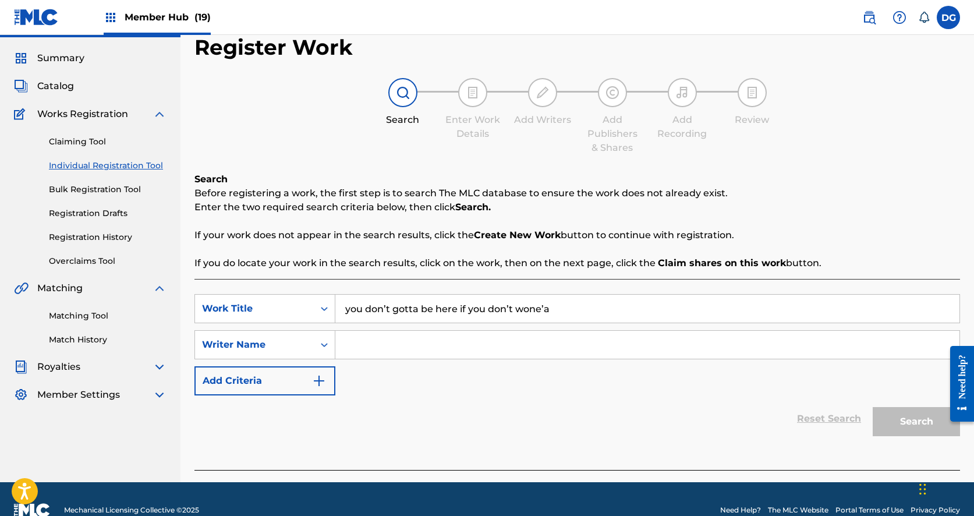
click at [565, 308] on input "you don’t gotta be here if you don’t wone’a" at bounding box center [647, 309] width 624 height 28
drag, startPoint x: 662, startPoint y: 302, endPoint x: 456, endPoint y: 307, distance: 206.1
click at [456, 307] on input "you don’t gotta be here if you don’t wone’a" at bounding box center [647, 309] width 624 height 28
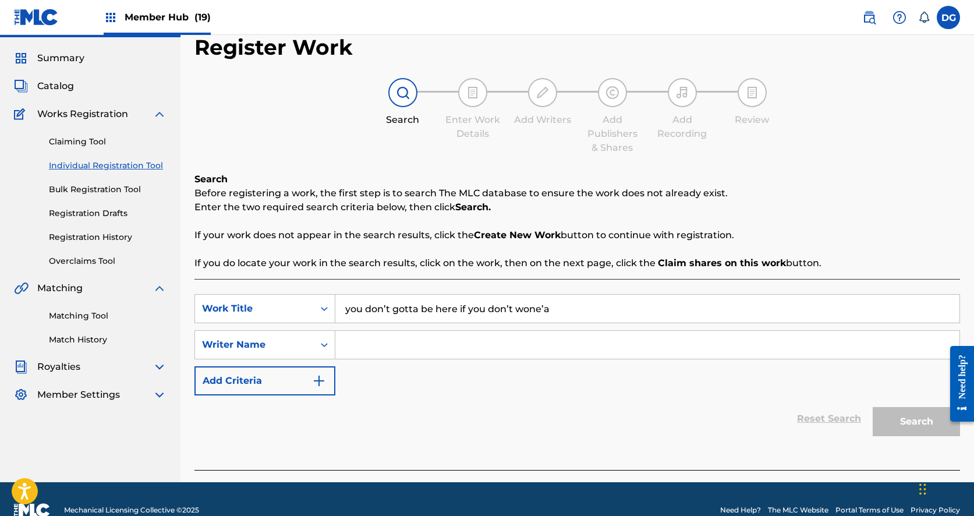
click at [432, 357] on input "Search Form" at bounding box center [647, 345] width 624 height 28
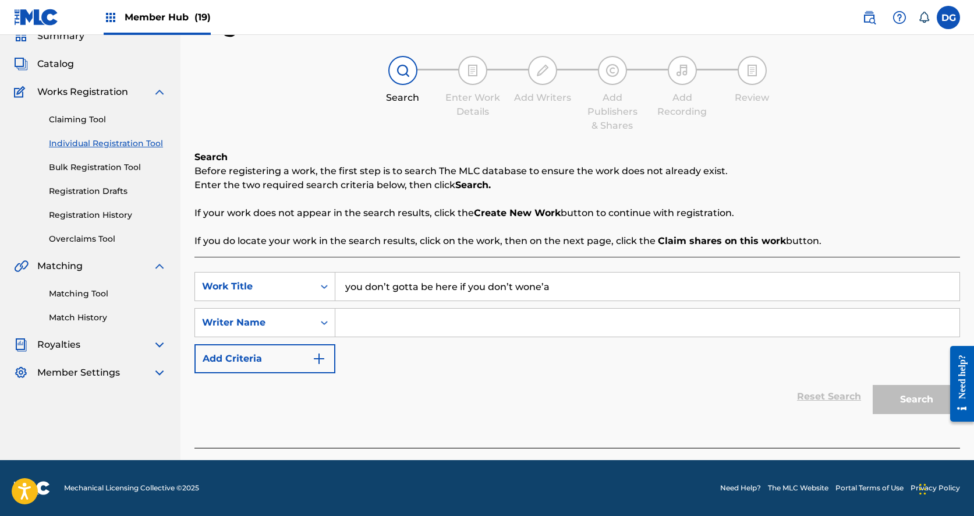
scroll to position [52, 0]
click at [808, 297] on input "you don’t gotta be here if you don’t wone’a" at bounding box center [647, 286] width 624 height 28
type input "you don’t gotta be here if"
click at [427, 338] on div "SearchWithCriteriaba0b8c14-4306-4233-b750-85e10636d816 Work Title you don’t got…" at bounding box center [576, 322] width 765 height 101
click at [424, 321] on input "Search Form" at bounding box center [647, 322] width 624 height 28
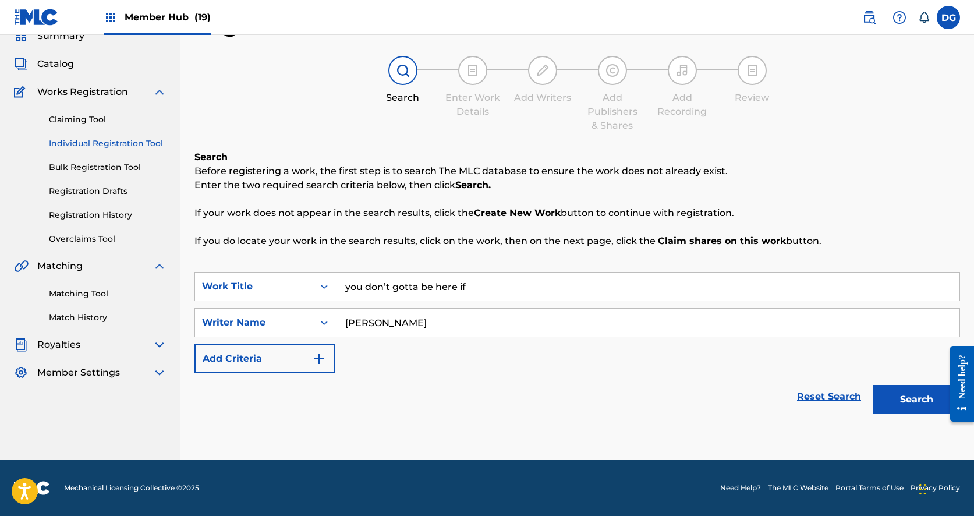
click at [916, 399] on button "Search" at bounding box center [915, 399] width 87 height 29
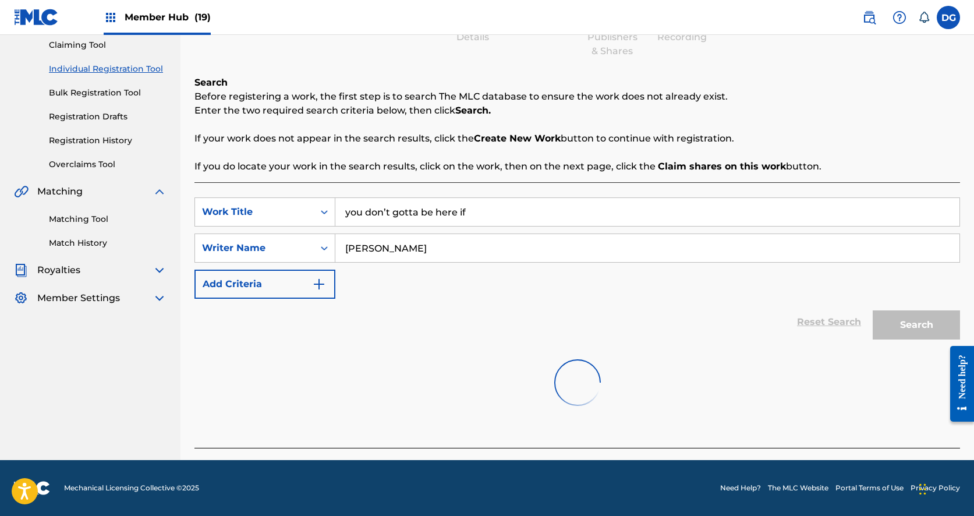
scroll to position [126, 0]
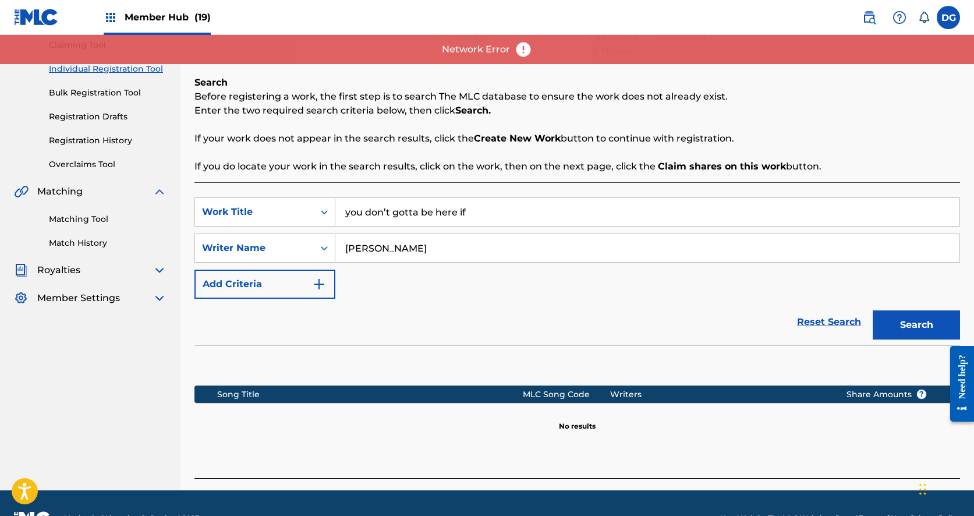
drag, startPoint x: 385, startPoint y: 261, endPoint x: 431, endPoint y: 253, distance: 46.7
click at [431, 253] on input "[PERSON_NAME]" at bounding box center [647, 248] width 624 height 28
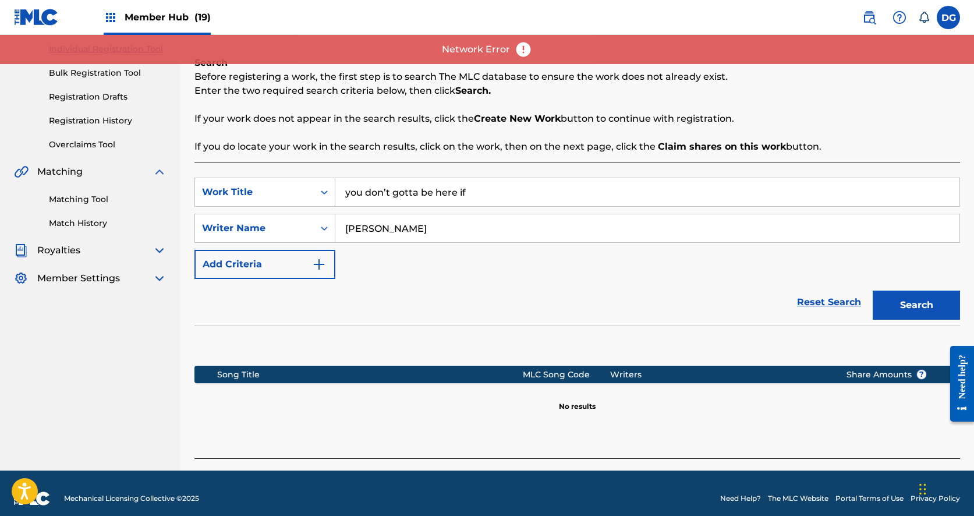
scroll to position [147, 0]
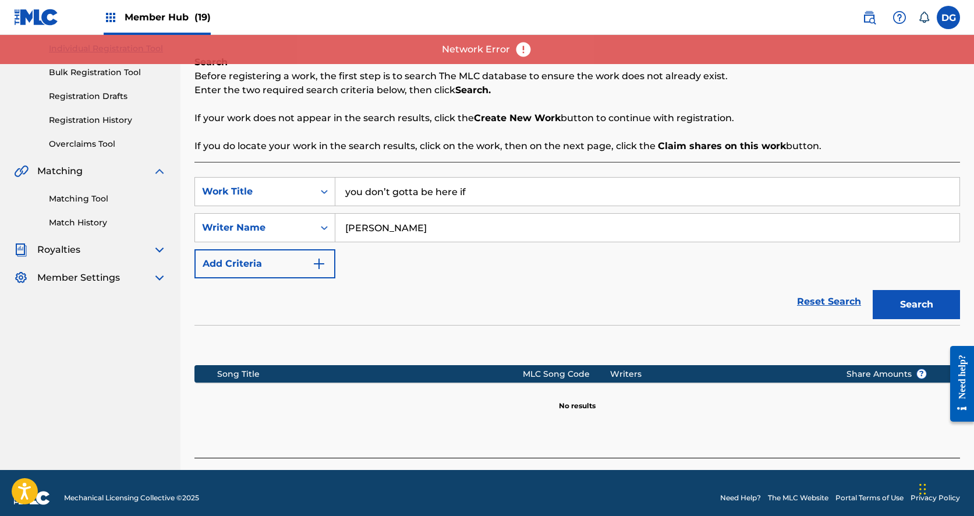
type input "[PERSON_NAME]"
click at [343, 193] on input "you don’t gotta be here if" at bounding box center [647, 192] width 624 height 28
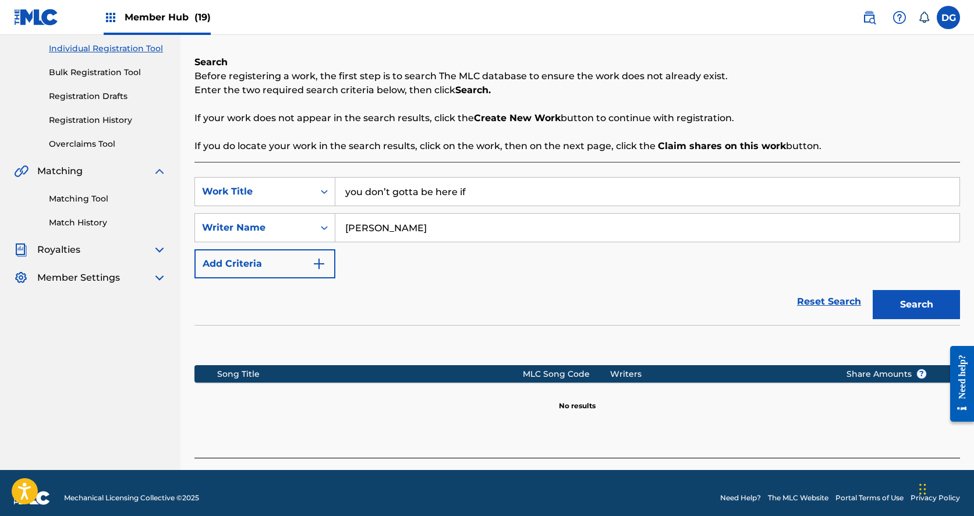
click at [343, 193] on input "you don’t gotta be here if" at bounding box center [647, 192] width 624 height 28
click at [370, 201] on input "you don’t gotta be here if" at bounding box center [647, 192] width 624 height 28
type input "hustle"
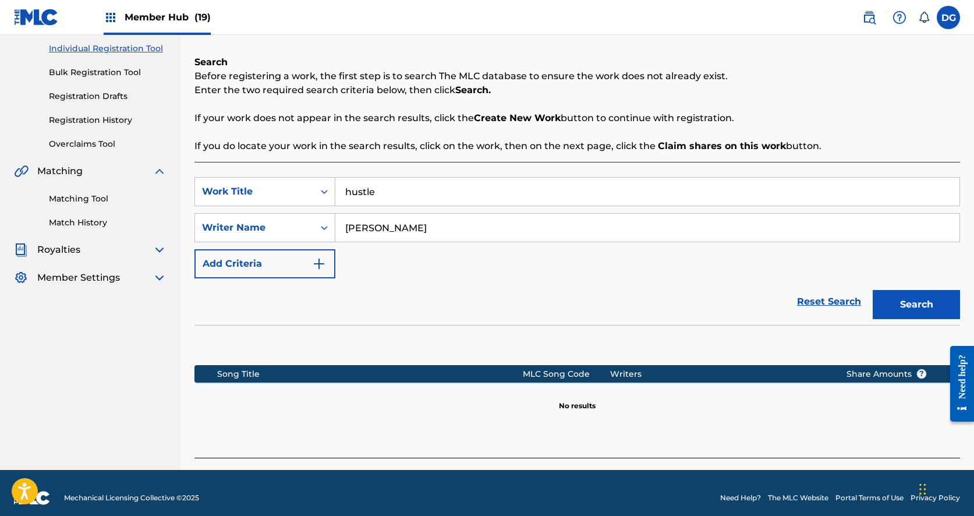
click at [916, 304] on button "Search" at bounding box center [915, 304] width 87 height 29
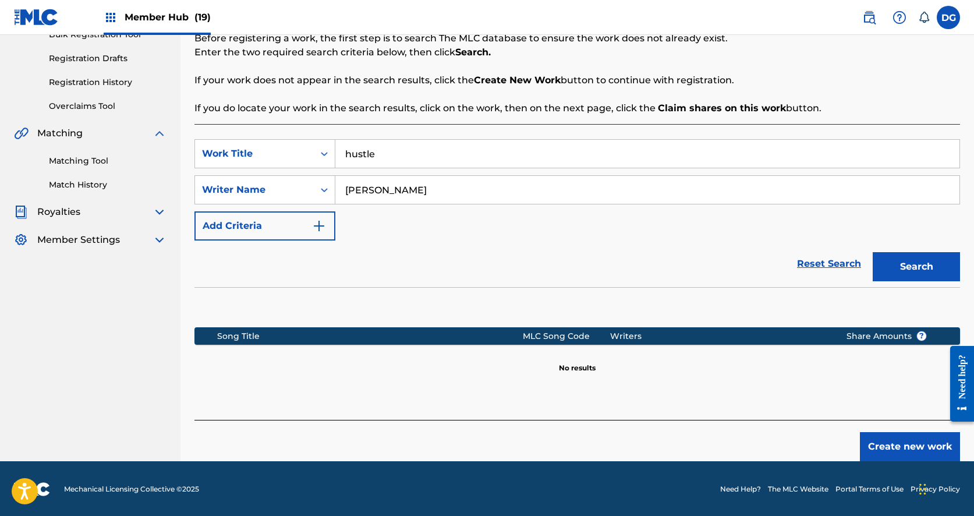
scroll to position [186, 0]
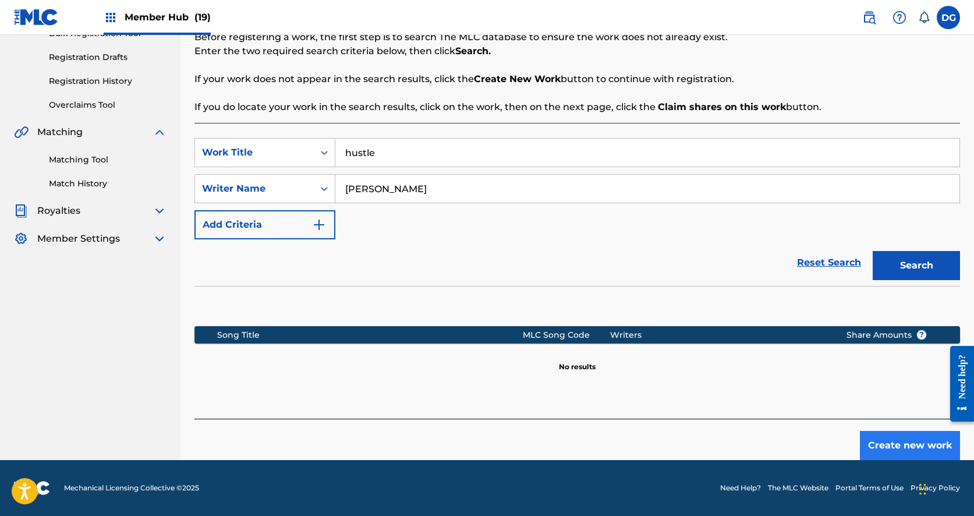
click at [886, 444] on button "Create new work" at bounding box center [910, 445] width 100 height 29
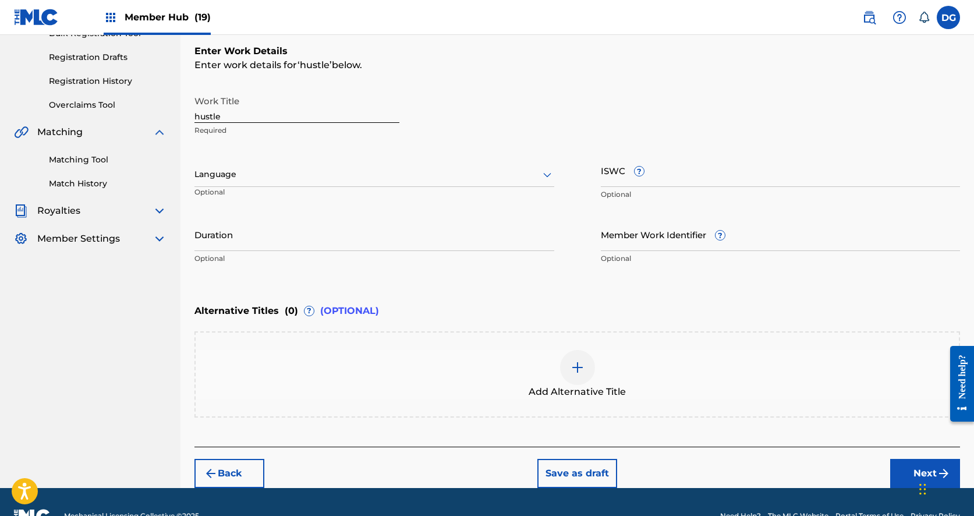
click at [310, 112] on input "hustle" at bounding box center [296, 106] width 205 height 33
type input "HUSTLE"
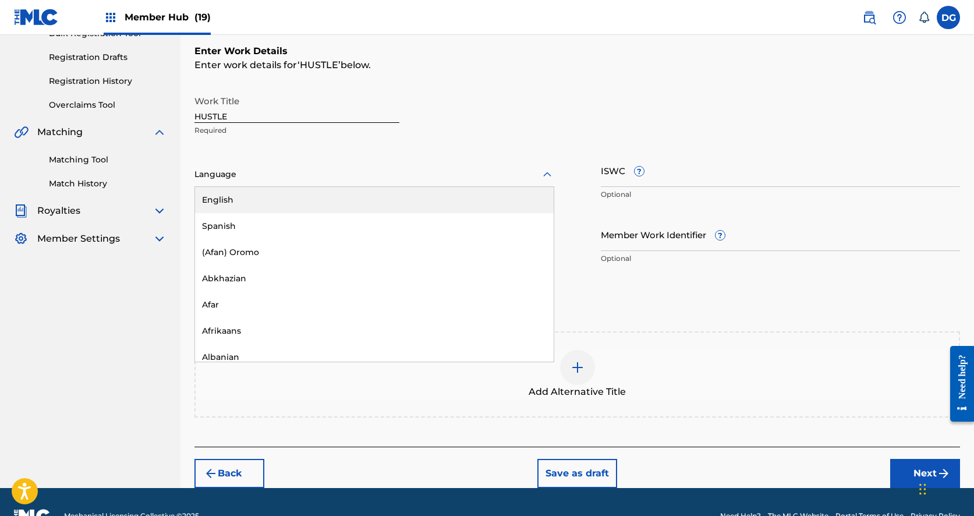
click at [301, 183] on div "Language" at bounding box center [374, 174] width 360 height 24
click at [290, 211] on div "English" at bounding box center [374, 200] width 359 height 26
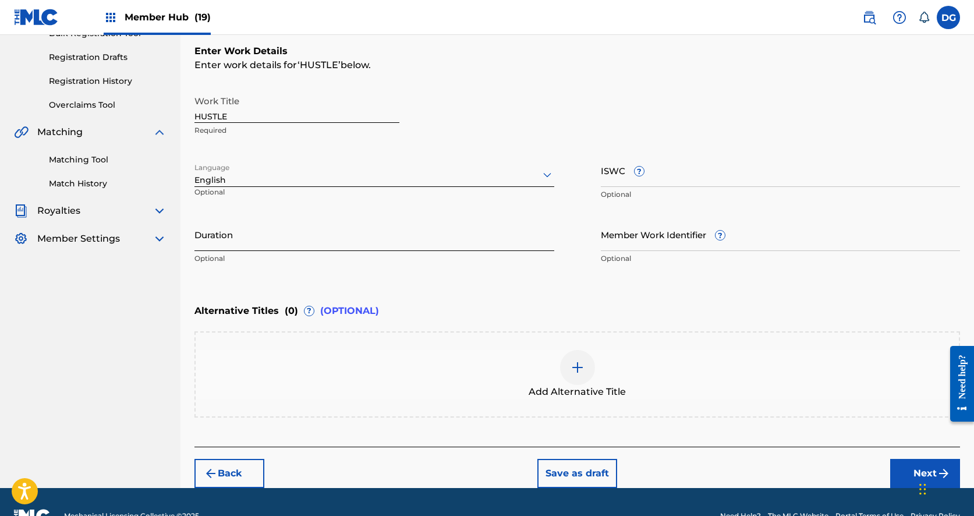
click at [292, 236] on input "Duration" at bounding box center [374, 234] width 360 height 33
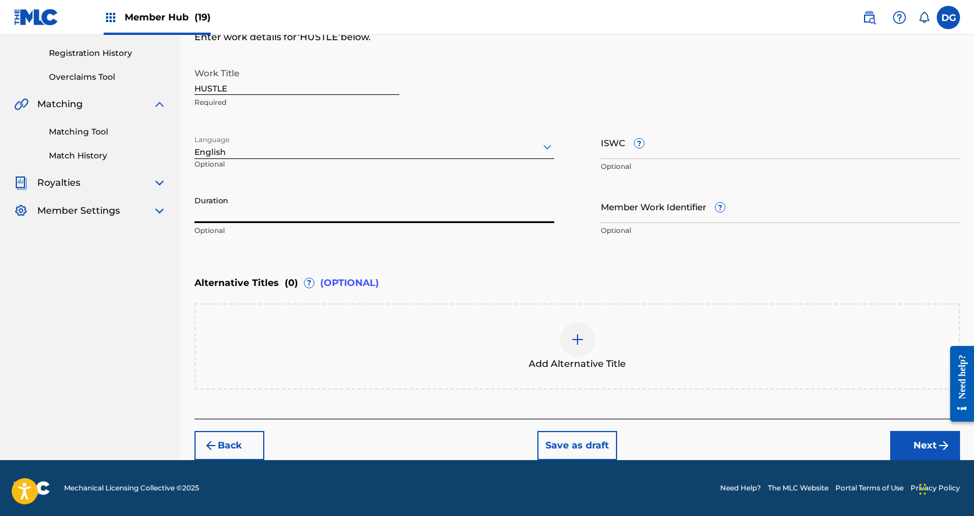
scroll to position [214, 0]
click at [913, 440] on button "Next" at bounding box center [925, 445] width 70 height 29
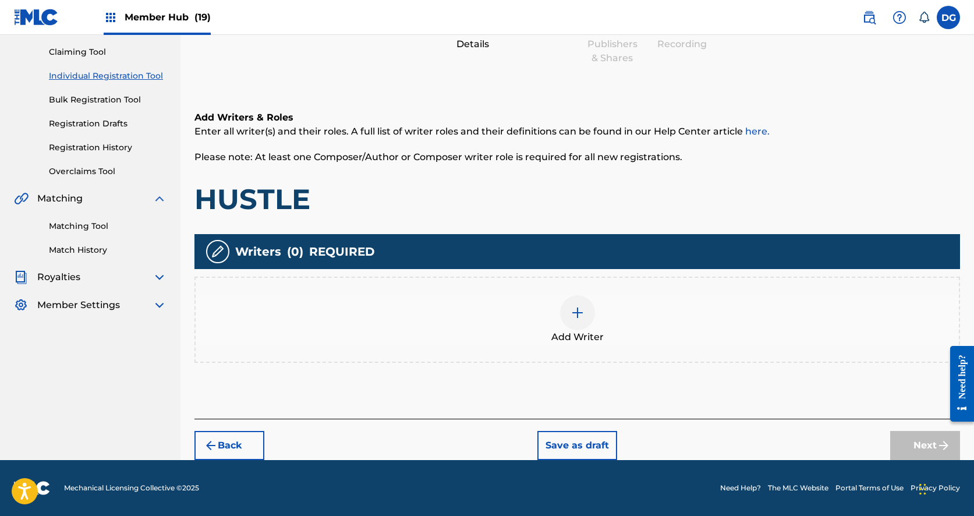
scroll to position [119, 0]
click at [552, 308] on div "Add Writer" at bounding box center [577, 319] width 763 height 49
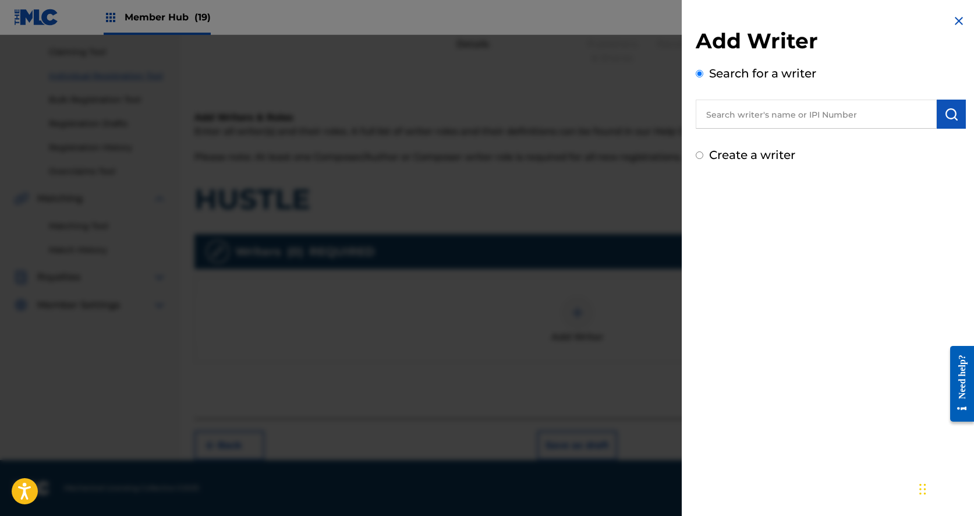
click at [740, 122] on input "text" at bounding box center [816, 114] width 241 height 29
click at [739, 155] on label "Create a writer" at bounding box center [752, 155] width 86 height 14
radio input "true"
click at [703, 155] on input "Create a writer" at bounding box center [700, 155] width 8 height 8
radio input "false"
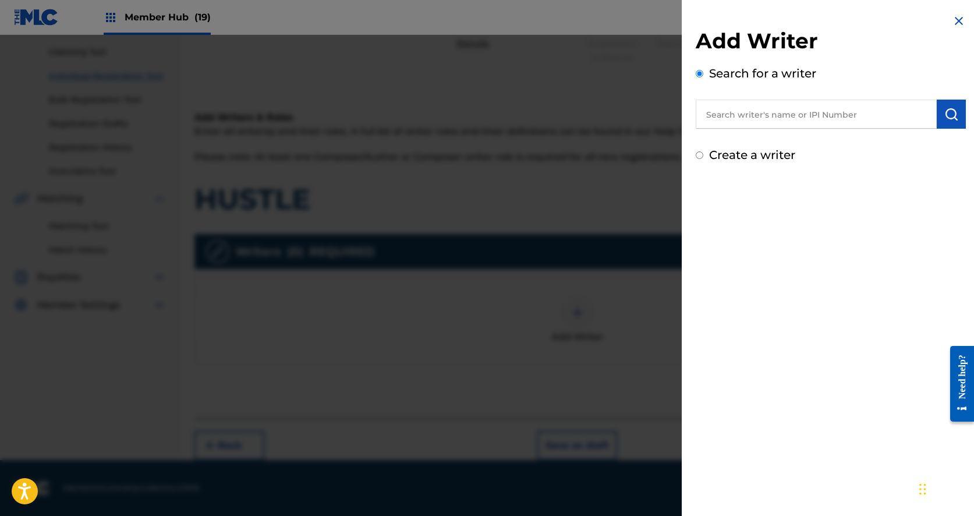
radio input "true"
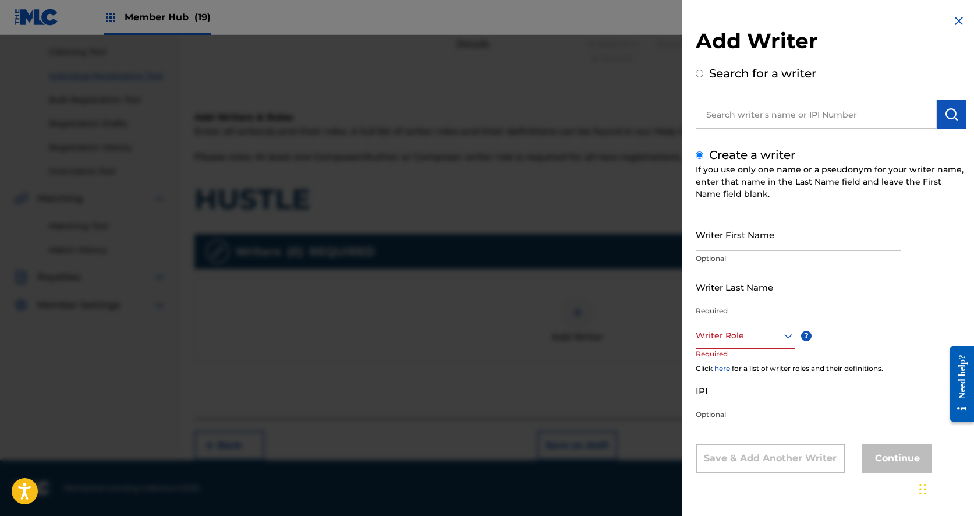
click at [747, 113] on input "text" at bounding box center [816, 114] width 241 height 29
radio input "true"
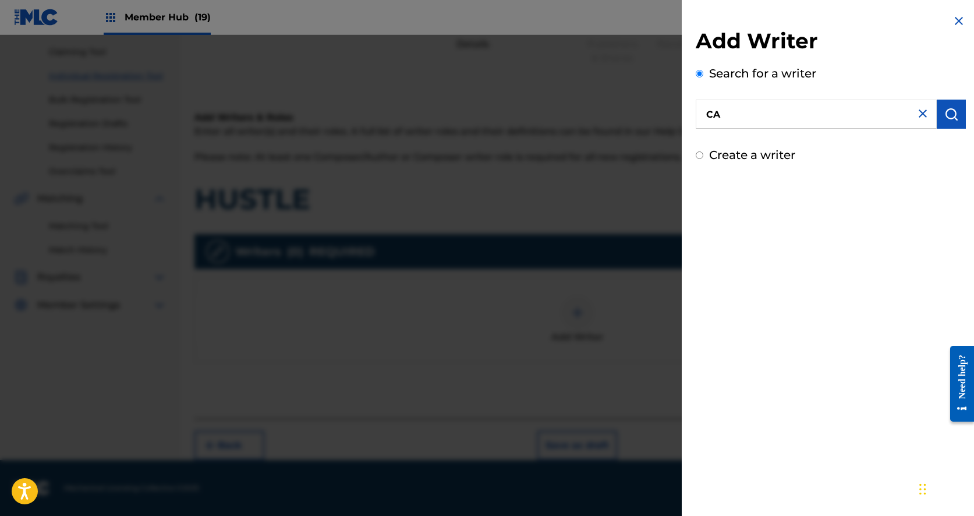
type input "C"
click at [722, 109] on input "[PERSON_NAME]" at bounding box center [816, 114] width 241 height 29
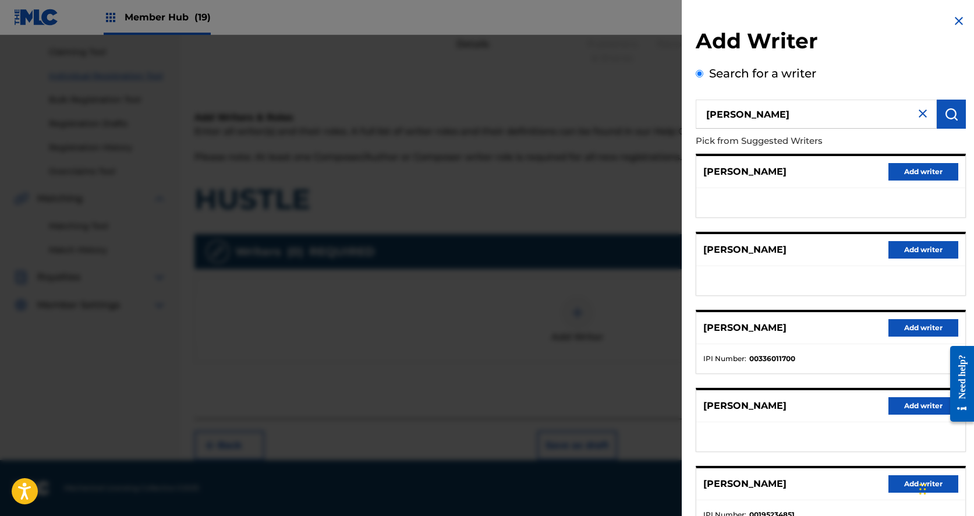
scroll to position [0, 0]
click at [774, 115] on input "[PERSON_NAME]" at bounding box center [816, 114] width 241 height 29
click at [744, 111] on input "[PERSON_NAME]" at bounding box center [816, 114] width 241 height 29
type input "[PERSON_NAME]"
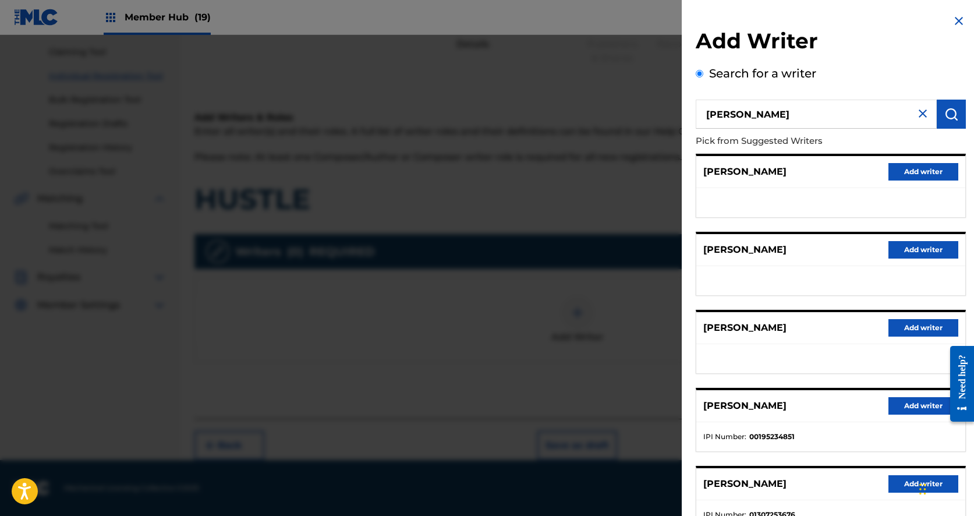
click at [760, 109] on input "[PERSON_NAME]" at bounding box center [816, 114] width 241 height 29
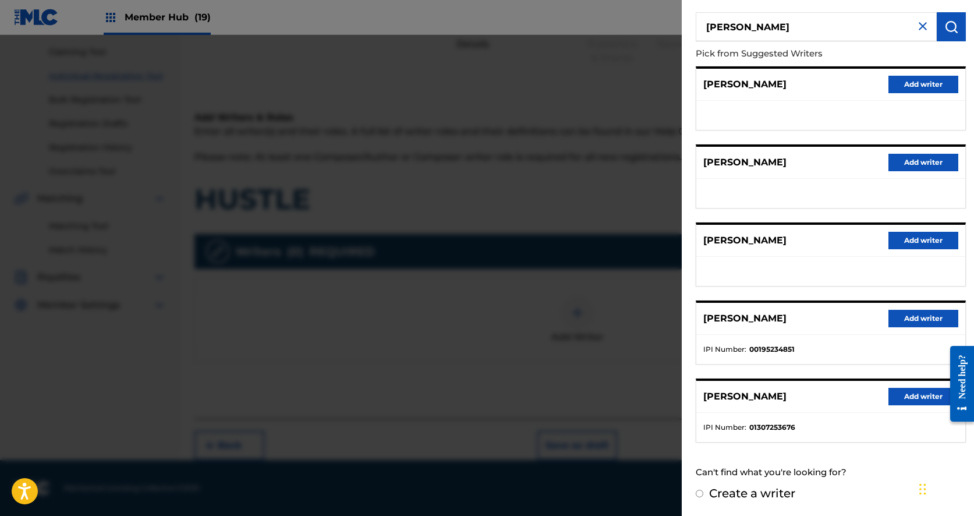
scroll to position [87, 0]
click at [899, 395] on button "Add writer" at bounding box center [923, 396] width 70 height 17
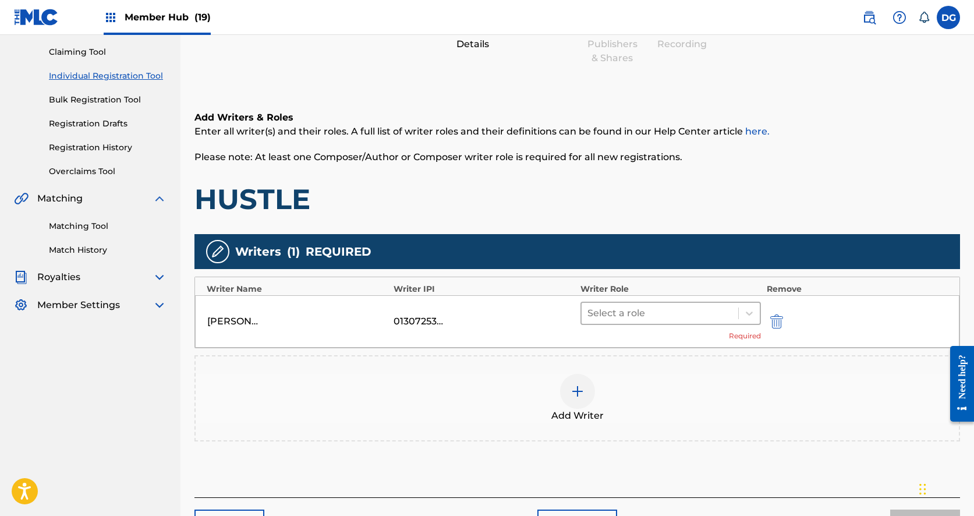
click at [658, 316] on div at bounding box center [659, 313] width 145 height 16
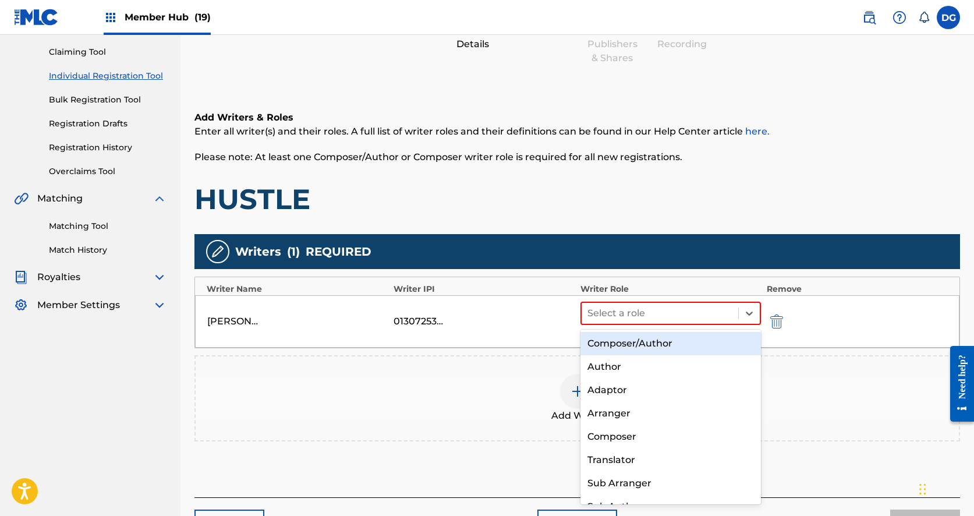
click at [647, 345] on div "Composer/Author" at bounding box center [670, 343] width 180 height 23
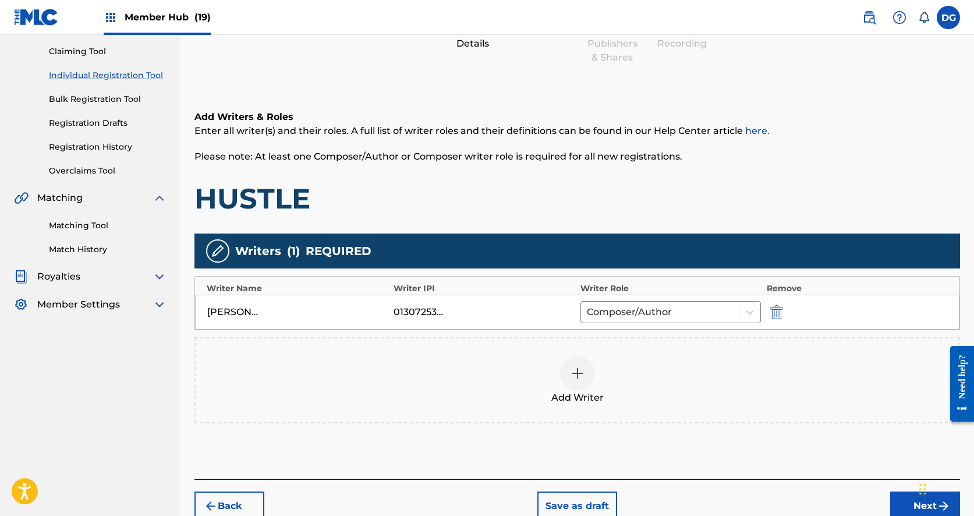
scroll to position [180, 0]
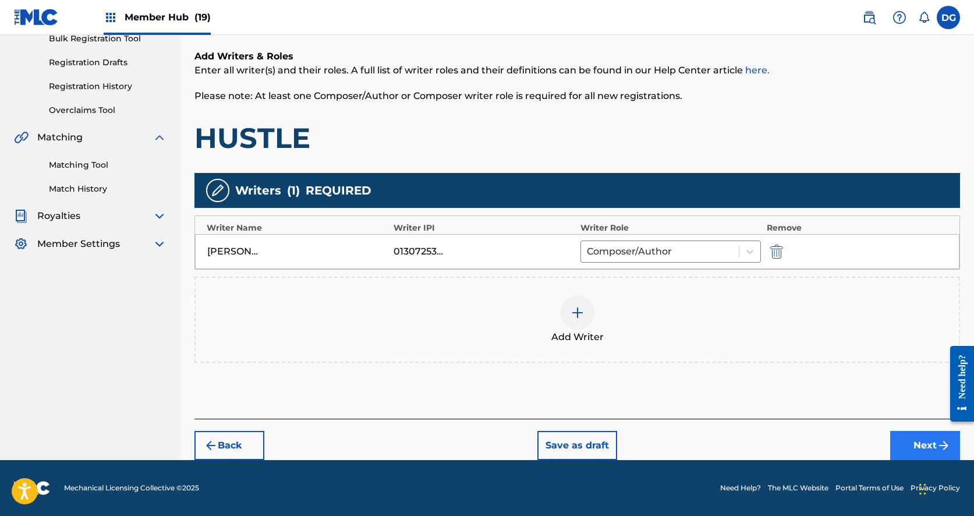
click at [922, 446] on button "Next" at bounding box center [925, 445] width 70 height 29
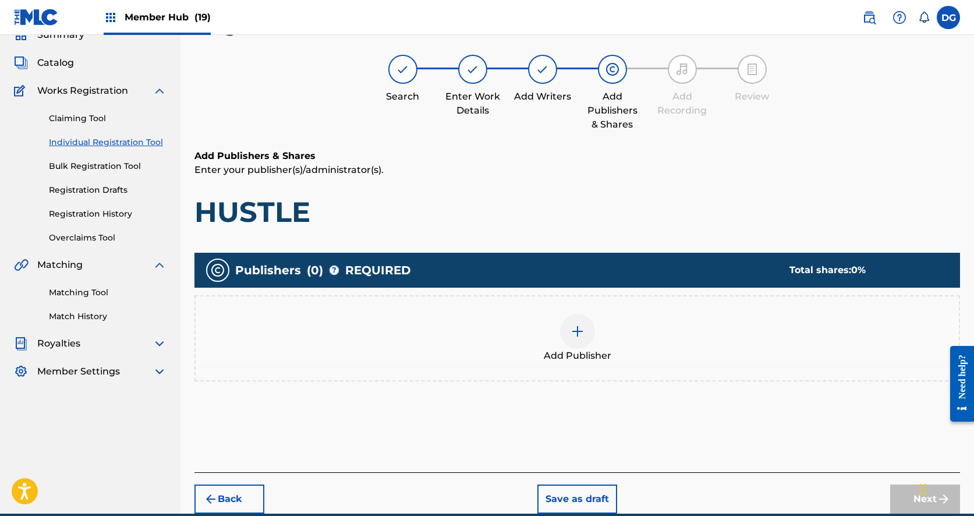
scroll to position [37, 0]
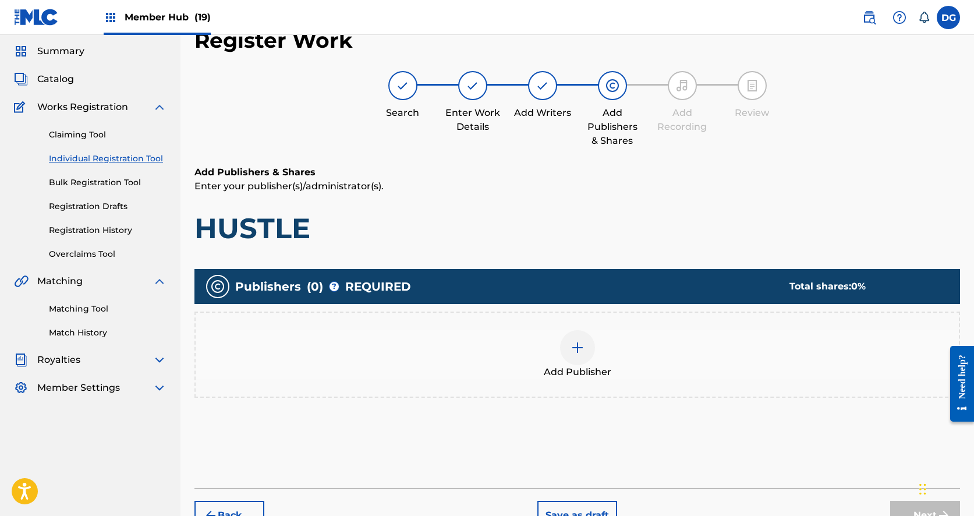
click at [581, 347] on img at bounding box center [577, 347] width 14 height 14
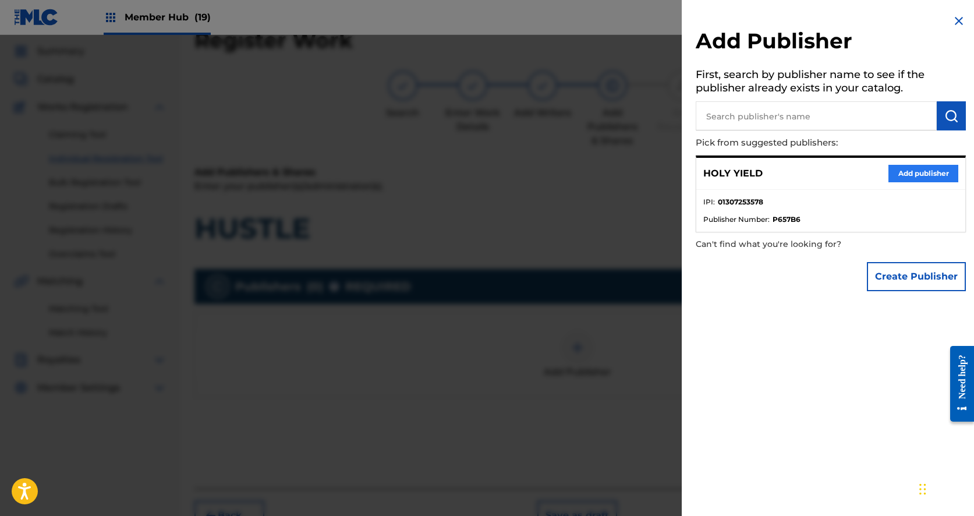
click at [913, 171] on button "Add publisher" at bounding box center [923, 173] width 70 height 17
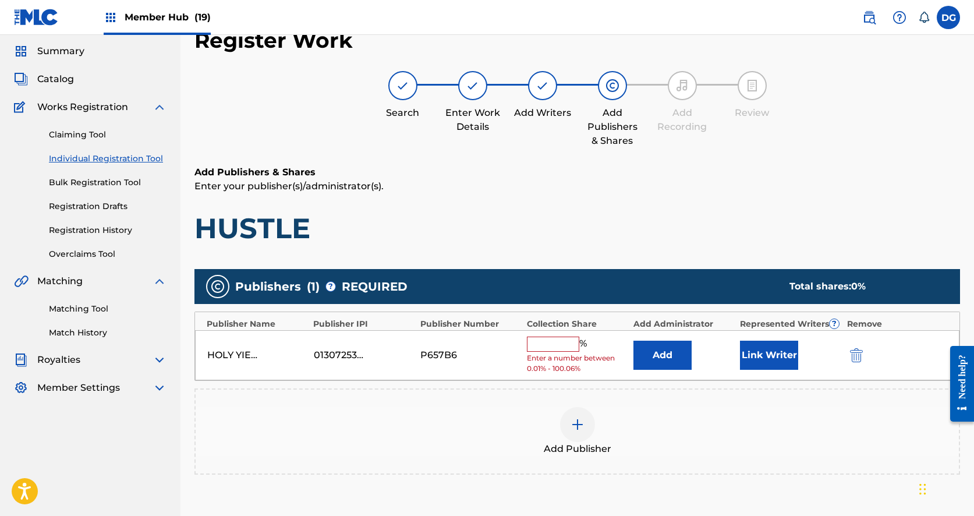
click at [561, 346] on input "text" at bounding box center [553, 343] width 52 height 15
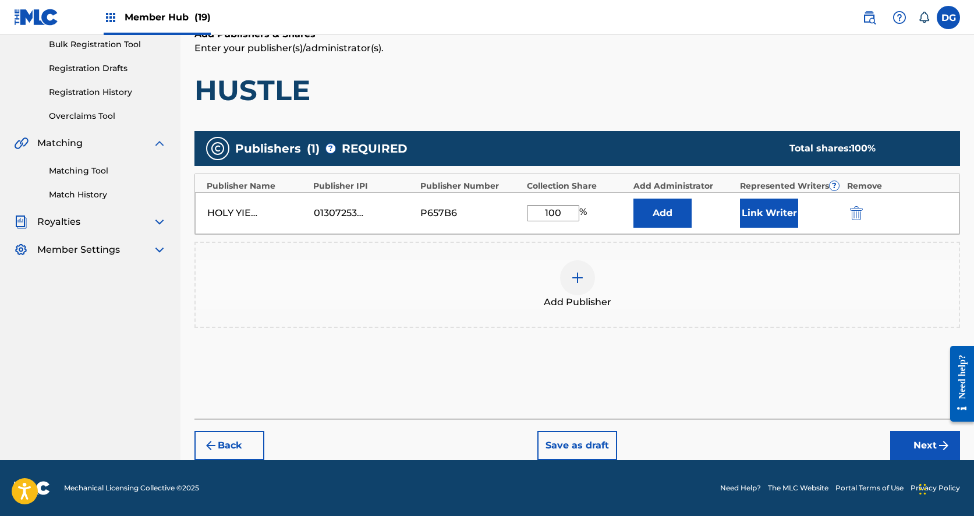
scroll to position [175, 0]
type input "100"
drag, startPoint x: 907, startPoint y: 446, endPoint x: 899, endPoint y: 435, distance: 13.7
click at [899, 435] on button "Next" at bounding box center [925, 445] width 70 height 29
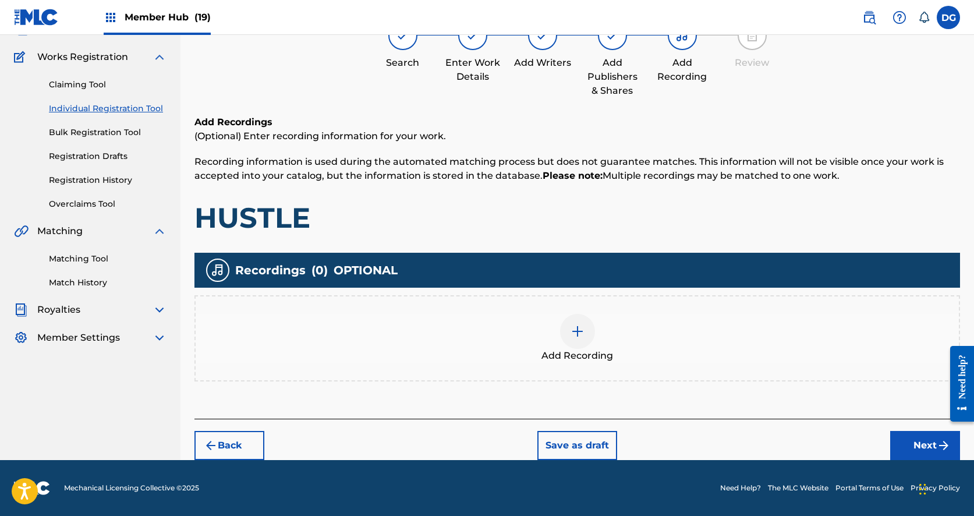
click at [574, 318] on div at bounding box center [577, 331] width 35 height 35
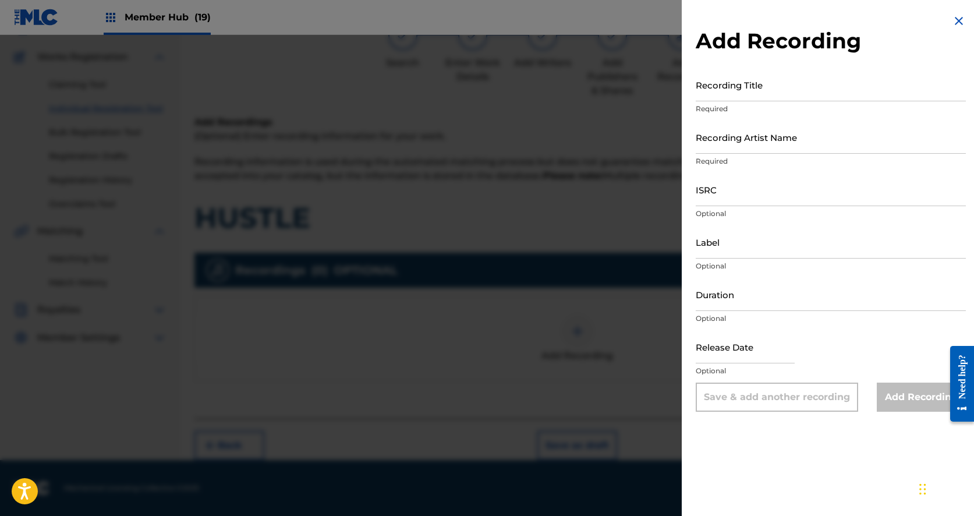
click at [510, 377] on div at bounding box center [487, 293] width 974 height 516
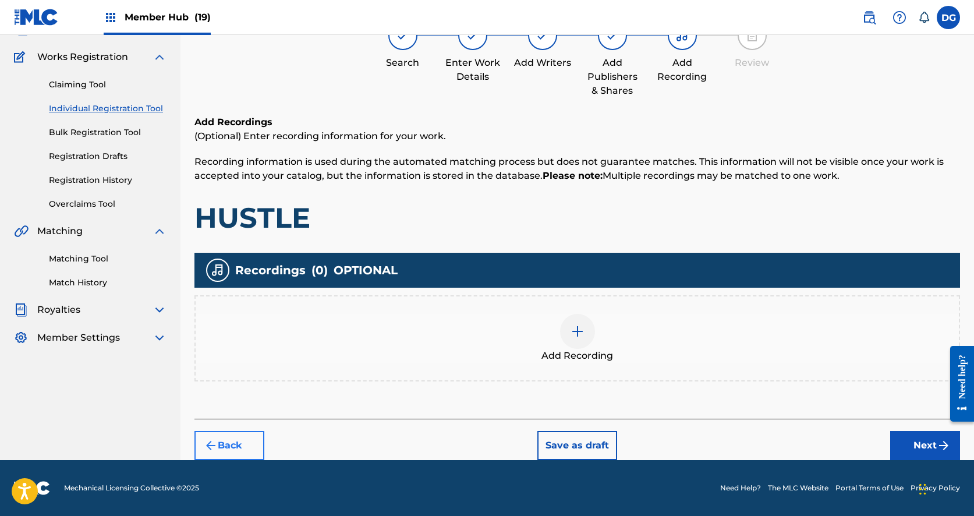
click at [246, 440] on button "Back" at bounding box center [229, 445] width 70 height 29
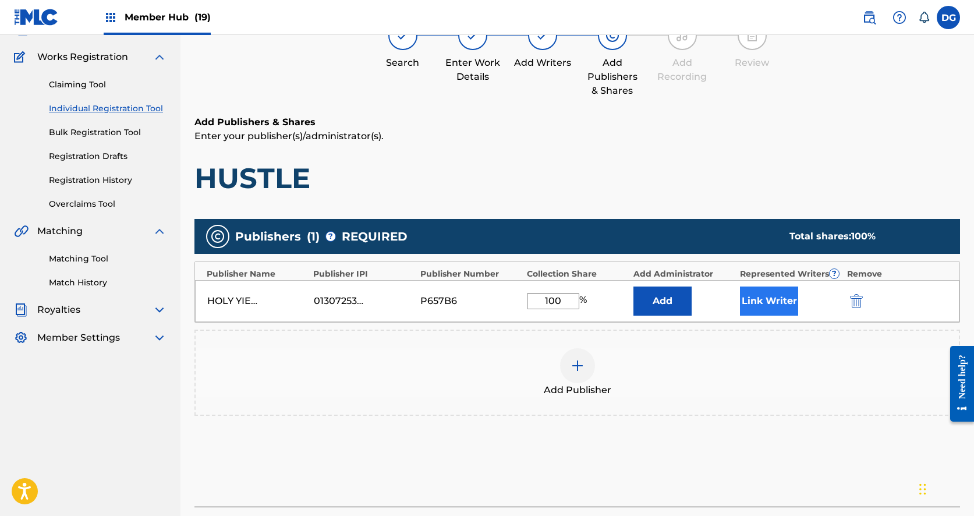
click at [755, 289] on button "Link Writer" at bounding box center [769, 300] width 58 height 29
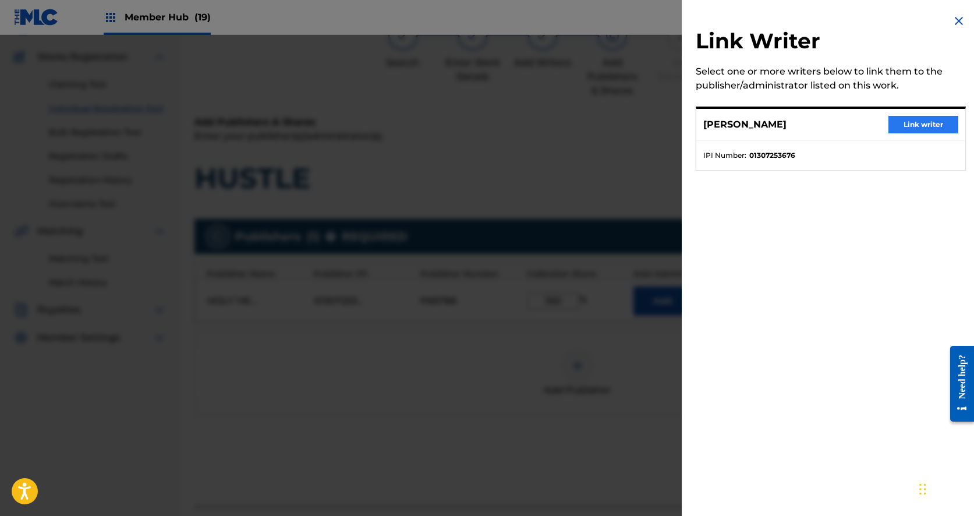
click at [910, 128] on button "Link writer" at bounding box center [923, 124] width 70 height 17
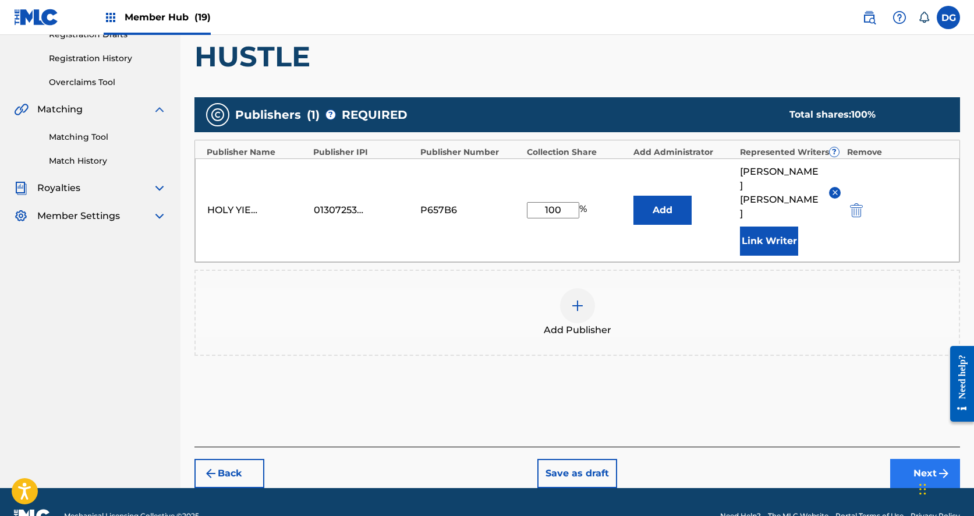
click at [926, 459] on button "Next" at bounding box center [925, 473] width 70 height 29
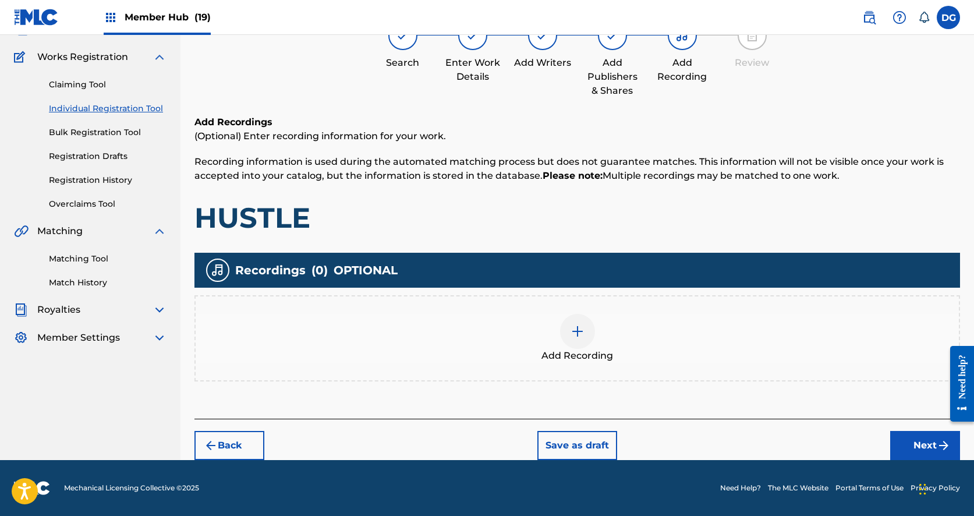
click at [662, 383] on div "Add Recordings (Optional) Enter recording information for your work. Recording …" at bounding box center [576, 266] width 765 height 303
click at [619, 342] on div "Add Recording" at bounding box center [577, 338] width 763 height 49
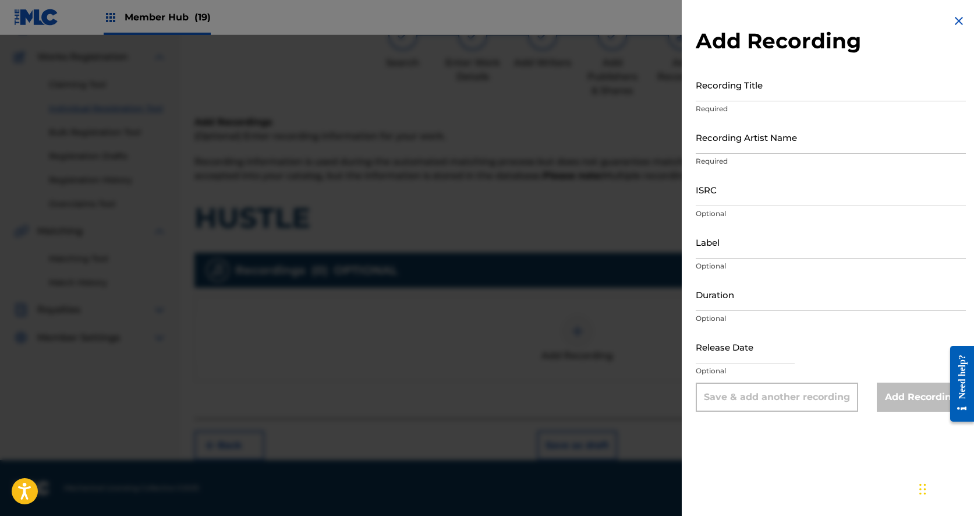
click at [619, 342] on div at bounding box center [487, 293] width 974 height 516
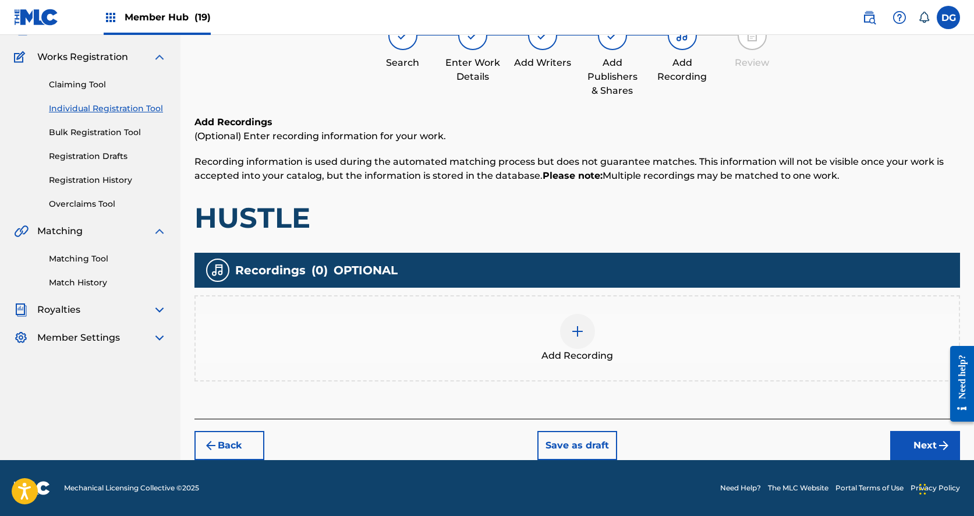
click at [616, 342] on div "Add Recording" at bounding box center [577, 338] width 763 height 49
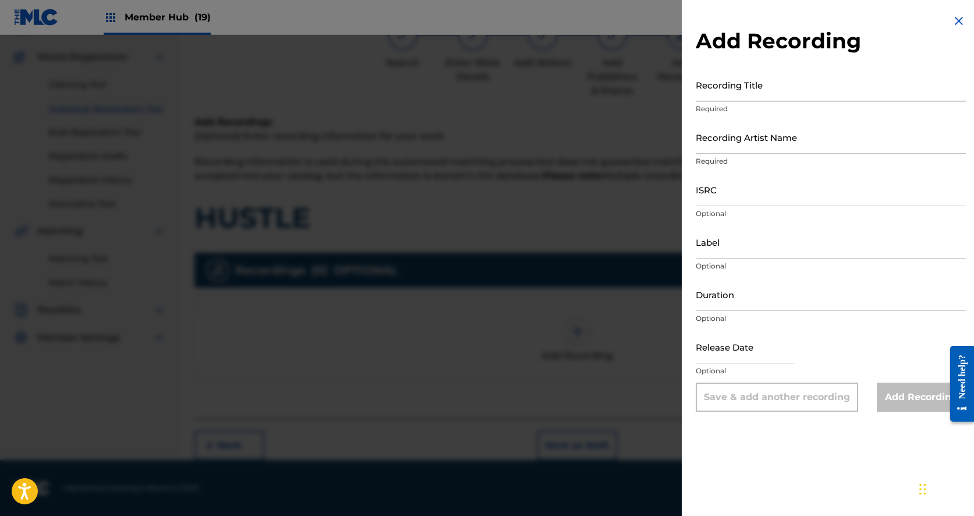
click at [744, 101] on input "Recording Title" at bounding box center [831, 84] width 270 height 33
type input "H"
click at [742, 147] on input "Recording Artist Name" at bounding box center [831, 136] width 270 height 33
click at [726, 93] on input "HUSTLE" at bounding box center [831, 84] width 270 height 33
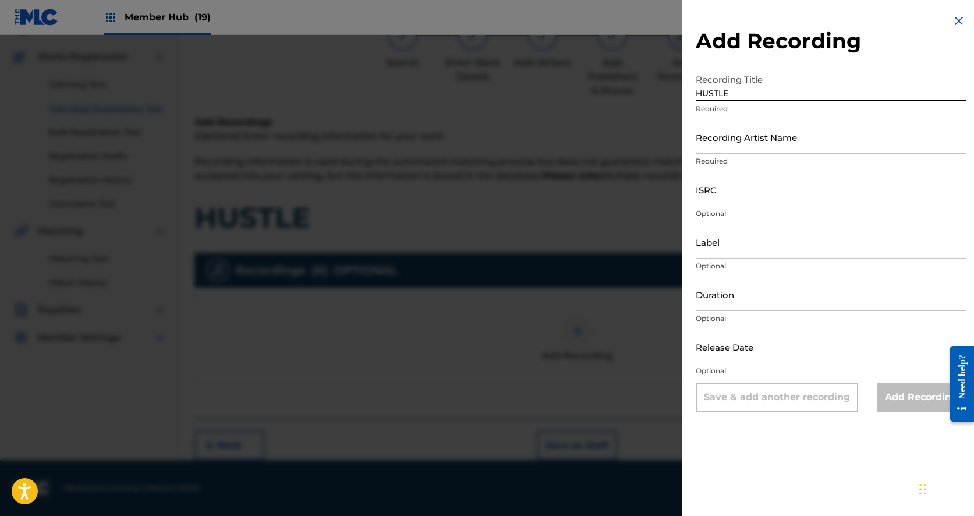
click at [726, 93] on input "HUSTLE" at bounding box center [831, 84] width 270 height 33
type input "H"
type input "hustle"
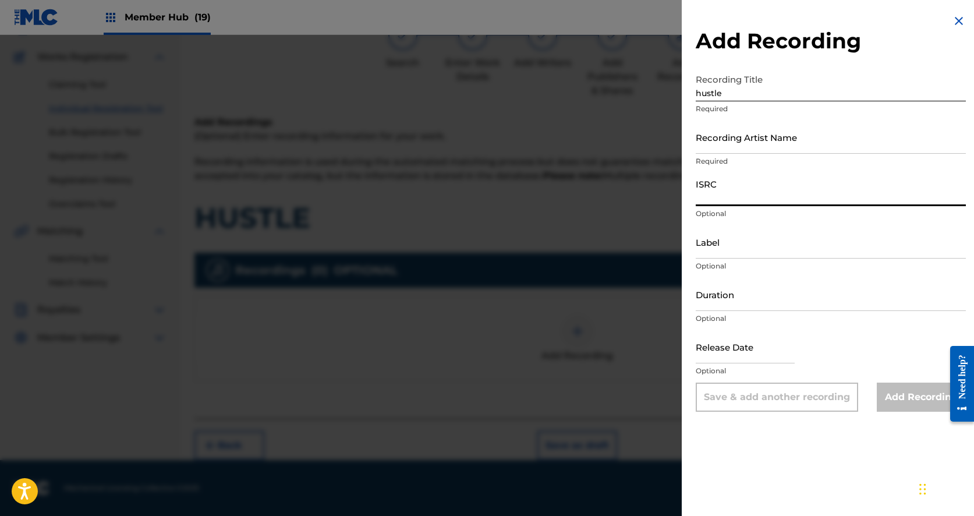
click at [730, 189] on input "ISRC" at bounding box center [831, 189] width 270 height 33
paste input "you don’t gotta be here if you don’t wone’a"
type input "you don’t gotta be here if you don’t wone’a"
click at [548, 352] on div at bounding box center [487, 293] width 974 height 516
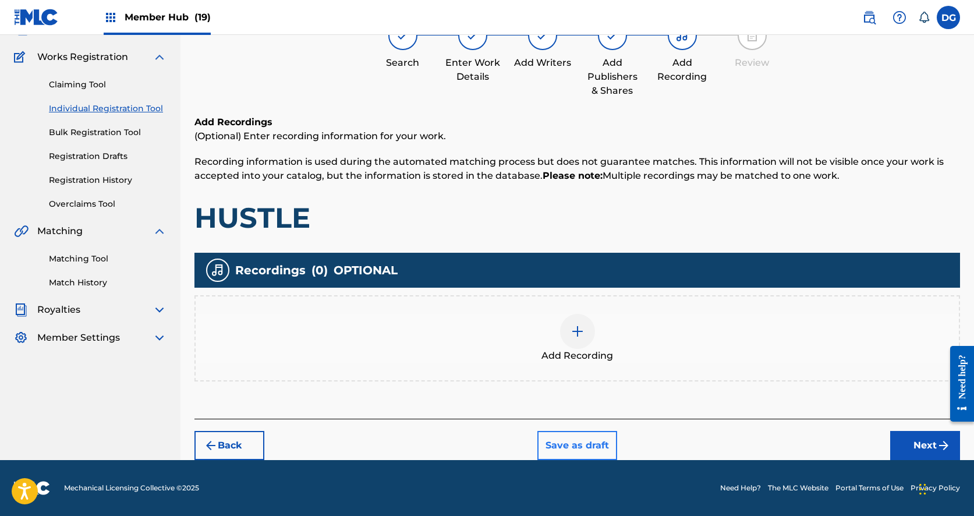
click at [539, 451] on button "Save as draft" at bounding box center [577, 445] width 80 height 29
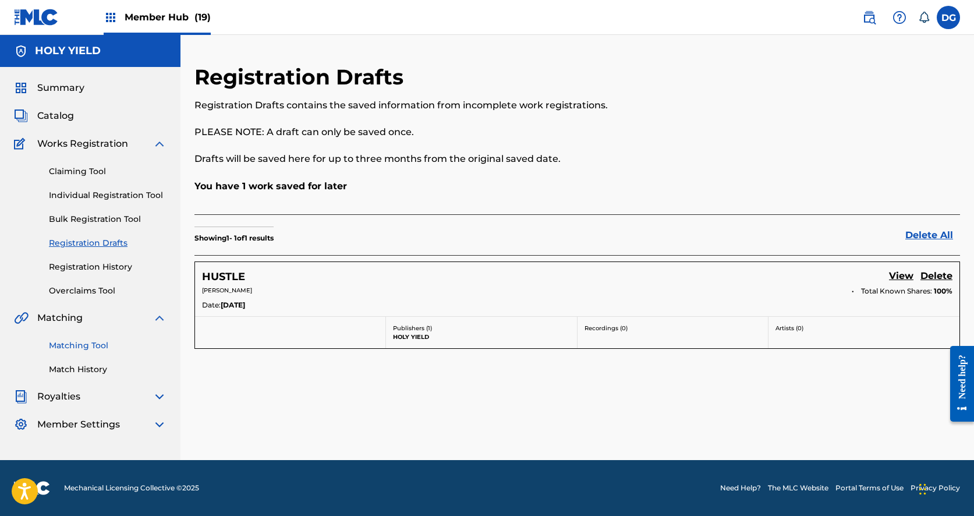
click at [82, 340] on link "Matching Tool" at bounding box center [108, 345] width 118 height 12
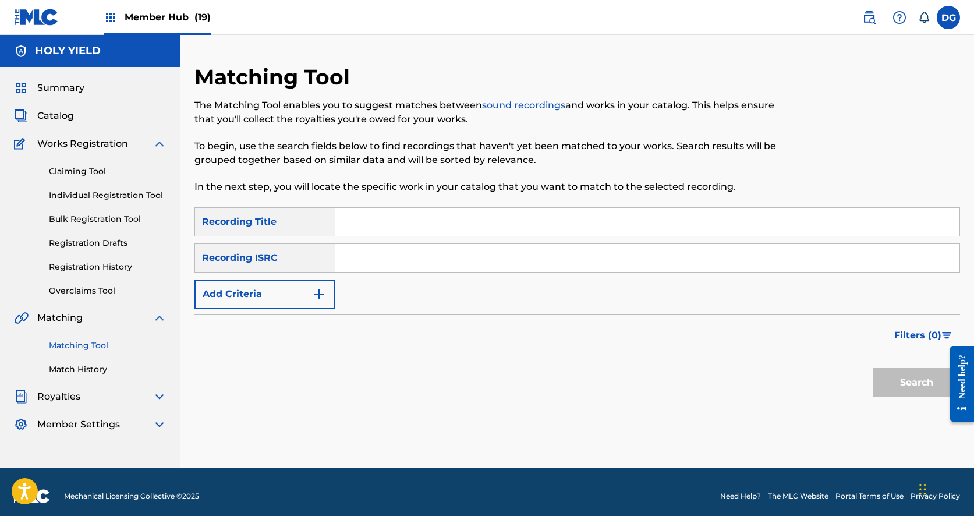
click at [371, 225] on input "Search Form" at bounding box center [647, 222] width 624 height 28
type input "TWO DOOR [PERSON_NAME]"
click at [916, 382] on button "Search" at bounding box center [915, 382] width 87 height 29
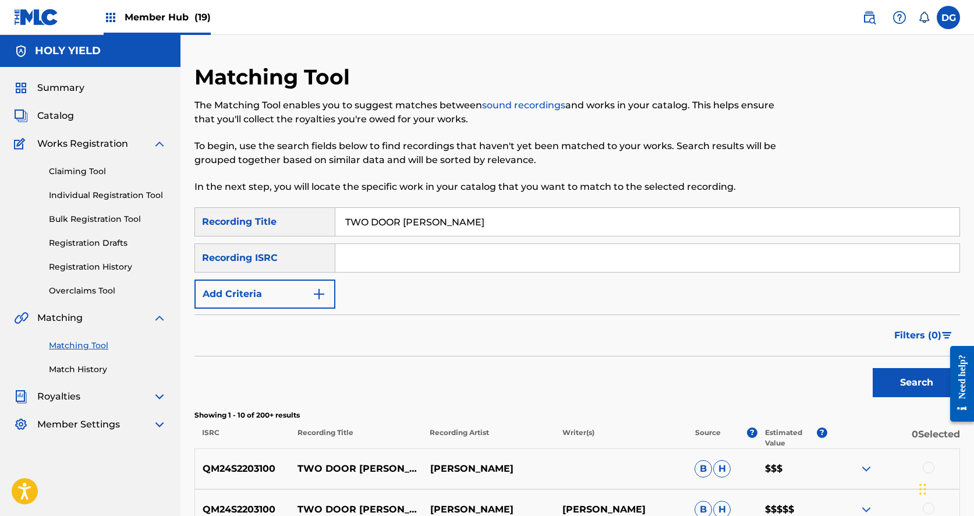
click at [369, 228] on input "TWO DOOR [PERSON_NAME]" at bounding box center [647, 222] width 624 height 28
click at [50, 109] on span "Catalog" at bounding box center [55, 116] width 37 height 14
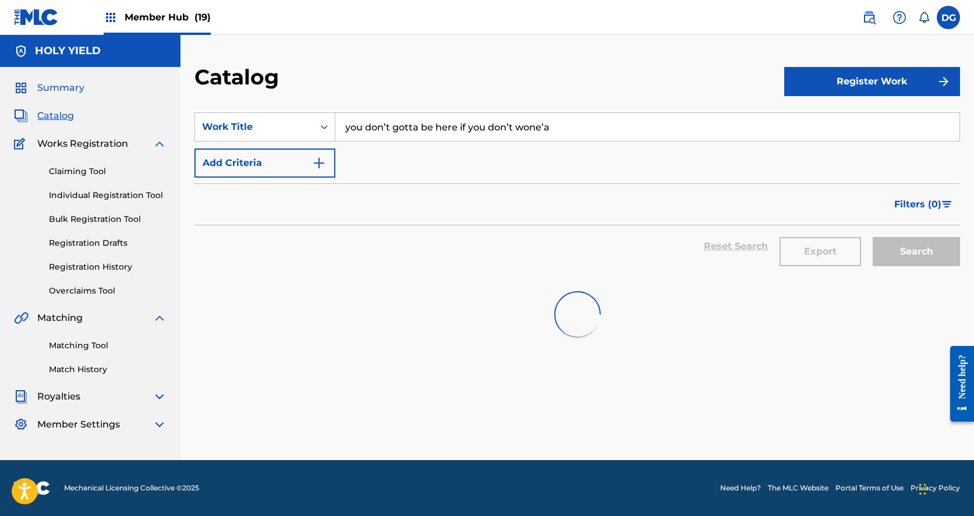
click at [54, 86] on span "Summary" at bounding box center [60, 88] width 47 height 14
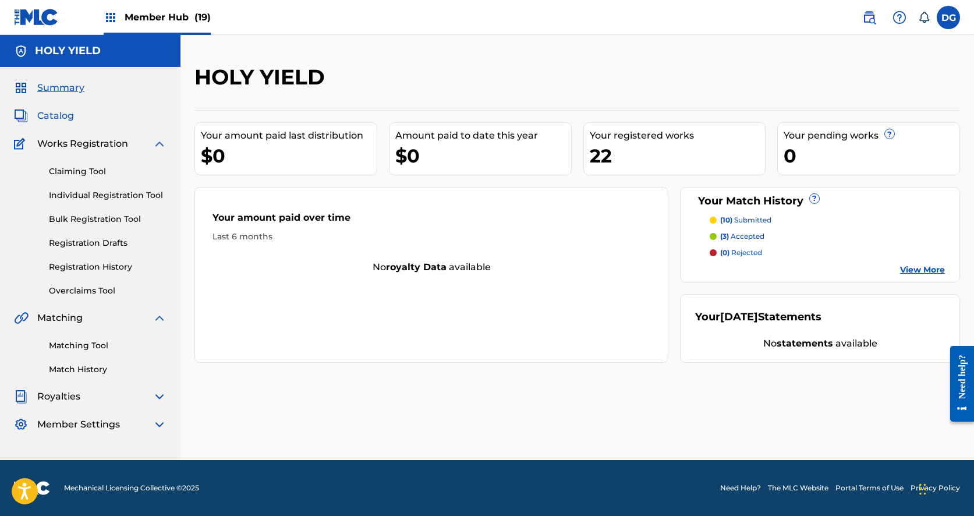
click at [50, 113] on span "Catalog" at bounding box center [55, 116] width 37 height 14
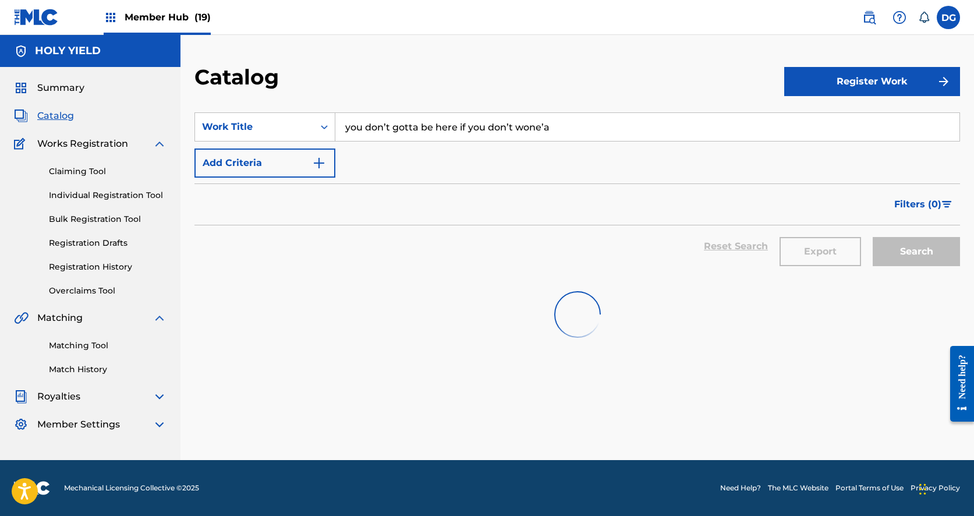
click at [389, 129] on input "you don’t gotta be here if you don’t wone’a" at bounding box center [647, 127] width 624 height 28
click at [329, 304] on div at bounding box center [576, 314] width 765 height 75
click at [71, 141] on span "Works Registration" at bounding box center [82, 144] width 91 height 14
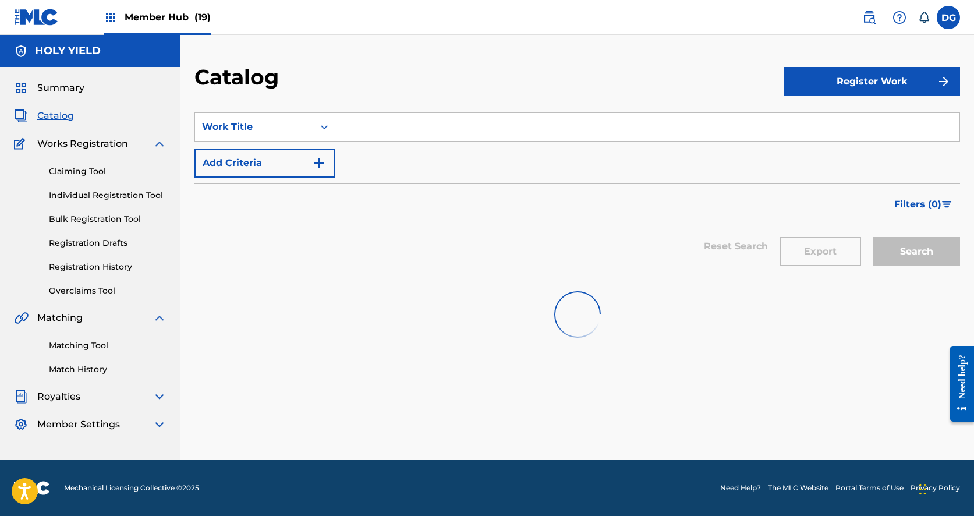
click at [52, 113] on span "Catalog" at bounding box center [55, 116] width 37 height 14
click at [49, 86] on span "Summary" at bounding box center [60, 88] width 47 height 14
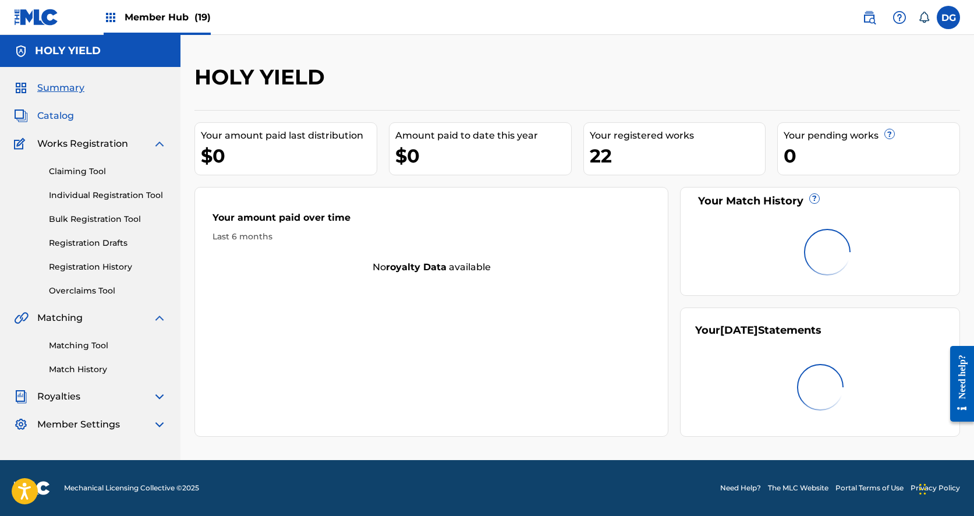
click at [51, 115] on span "Catalog" at bounding box center [55, 116] width 37 height 14
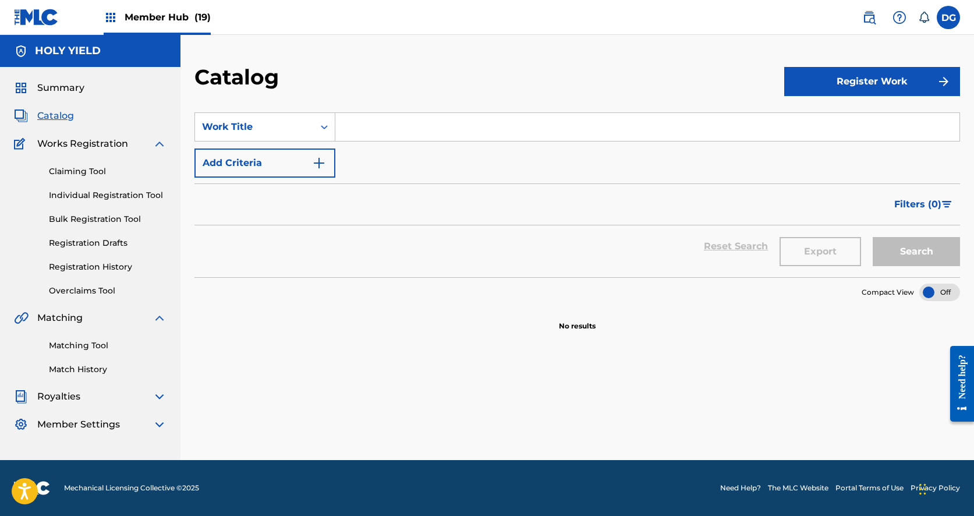
click at [68, 112] on span "Catalog" at bounding box center [55, 116] width 37 height 14
click at [59, 116] on span "Catalog" at bounding box center [55, 116] width 37 height 14
click at [61, 84] on span "Summary" at bounding box center [60, 88] width 47 height 14
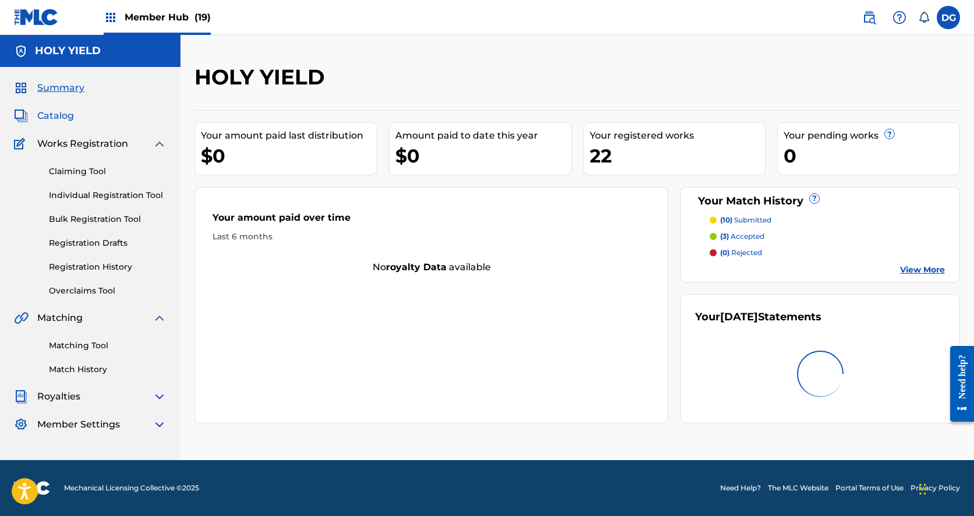
click at [56, 116] on span "Catalog" at bounding box center [55, 116] width 37 height 14
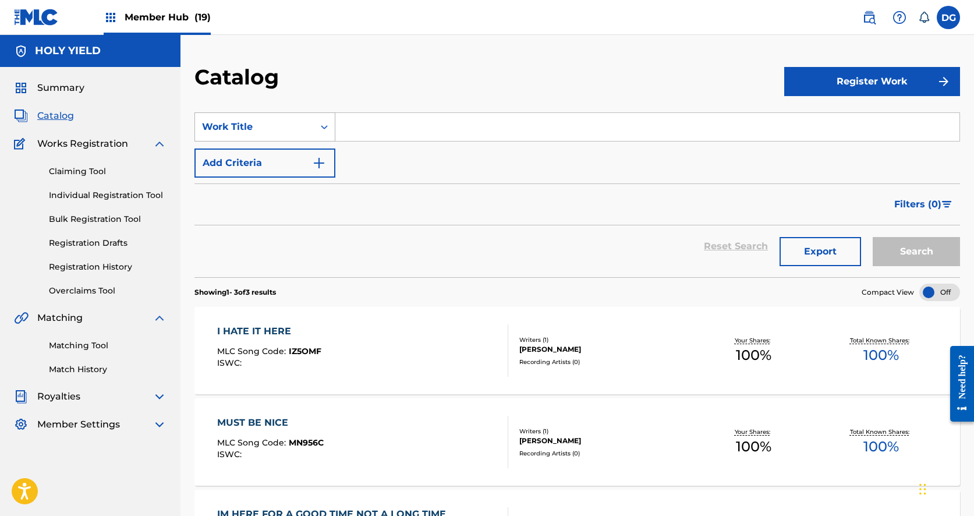
click at [275, 129] on div "Work Title" at bounding box center [254, 127] width 105 height 14
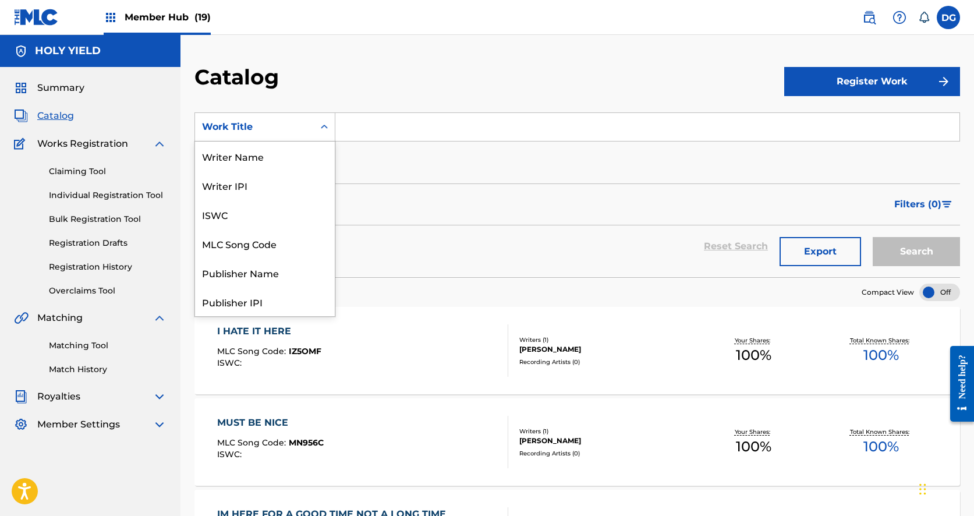
scroll to position [175, 0]
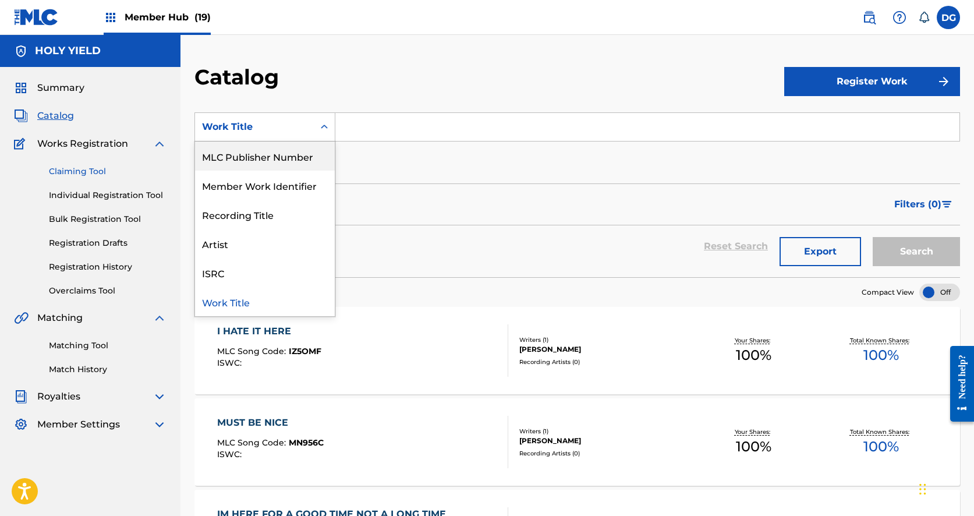
click at [123, 173] on link "Claiming Tool" at bounding box center [108, 171] width 118 height 12
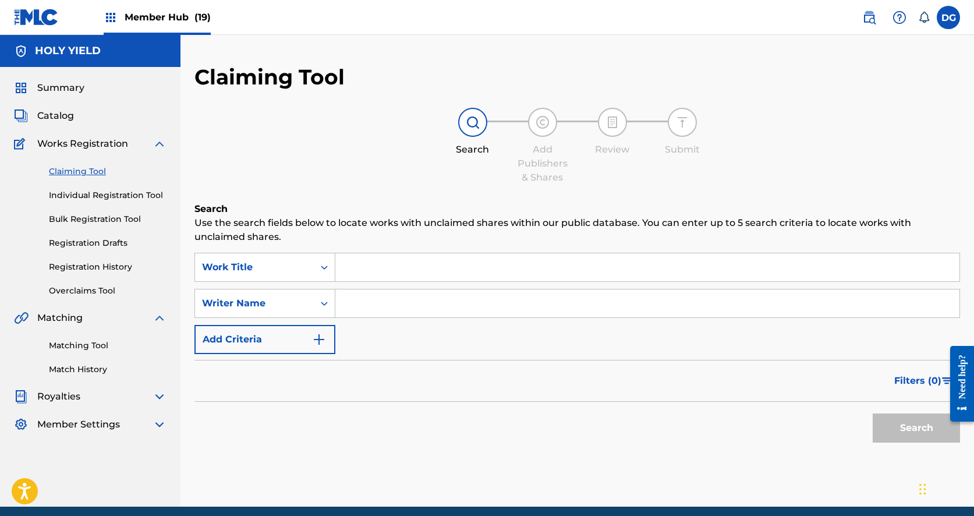
click at [74, 145] on span "Works Registration" at bounding box center [82, 144] width 91 height 14
click at [68, 113] on span "Catalog" at bounding box center [55, 116] width 37 height 14
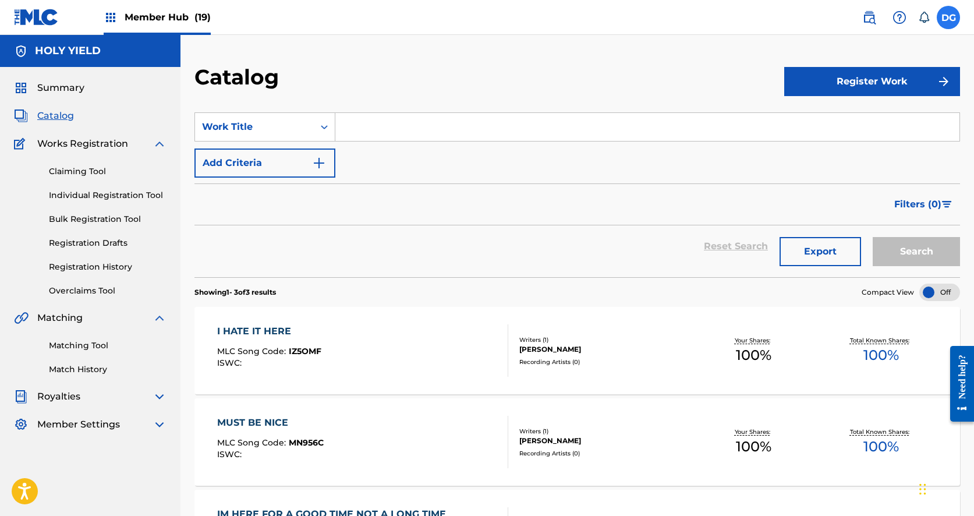
click at [949, 18] on label at bounding box center [948, 17] width 23 height 23
click at [948, 17] on input "[PERSON_NAME] [EMAIL_ADDRESS][DOMAIN_NAME] Notification Preferences Profile Log…" at bounding box center [948, 17] width 0 height 0
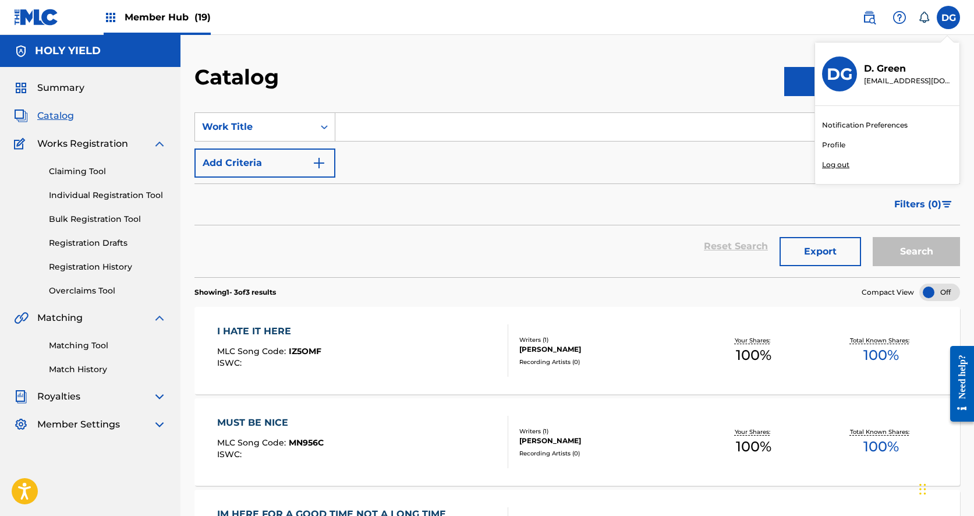
click at [836, 128] on link "Notification Preferences" at bounding box center [865, 125] width 86 height 10
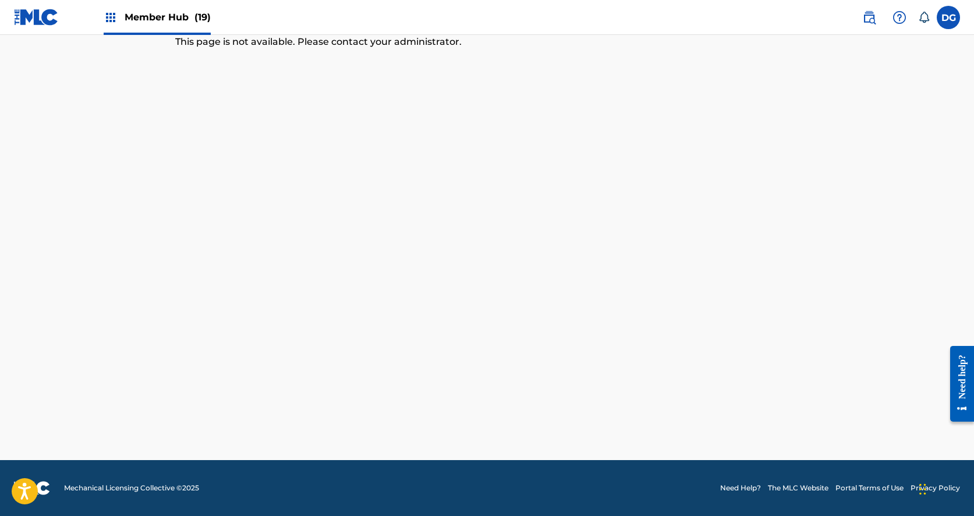
click at [959, 24] on div "DG [PERSON_NAME] [EMAIL_ADDRESS][DOMAIN_NAME] Notification Preferences Profile …" at bounding box center [904, 17] width 109 height 23
click at [954, 24] on label at bounding box center [948, 17] width 23 height 23
click at [948, 17] on input "[PERSON_NAME] [EMAIL_ADDRESS][DOMAIN_NAME] Notification Preferences Profile Log…" at bounding box center [948, 17] width 0 height 0
click at [836, 146] on link "Profile" at bounding box center [833, 145] width 23 height 10
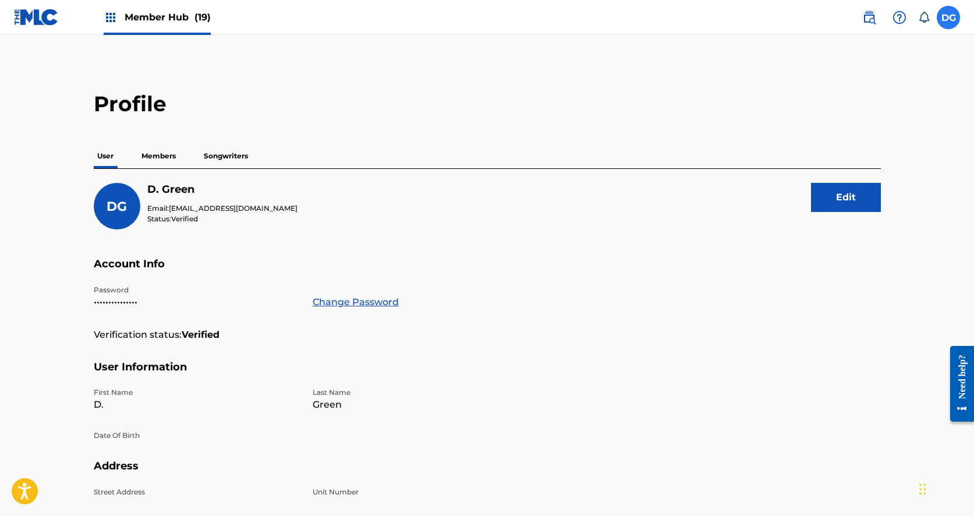
click at [950, 20] on label at bounding box center [948, 17] width 23 height 23
click at [948, 17] on input "[PERSON_NAME] [EMAIL_ADDRESS][DOMAIN_NAME] Notification Preferences Profile Log…" at bounding box center [948, 17] width 0 height 0
click at [780, 123] on div "Profile User Members Songwriters [PERSON_NAME] Email: [EMAIL_ADDRESS][DOMAIN_NA…" at bounding box center [487, 367] width 815 height 553
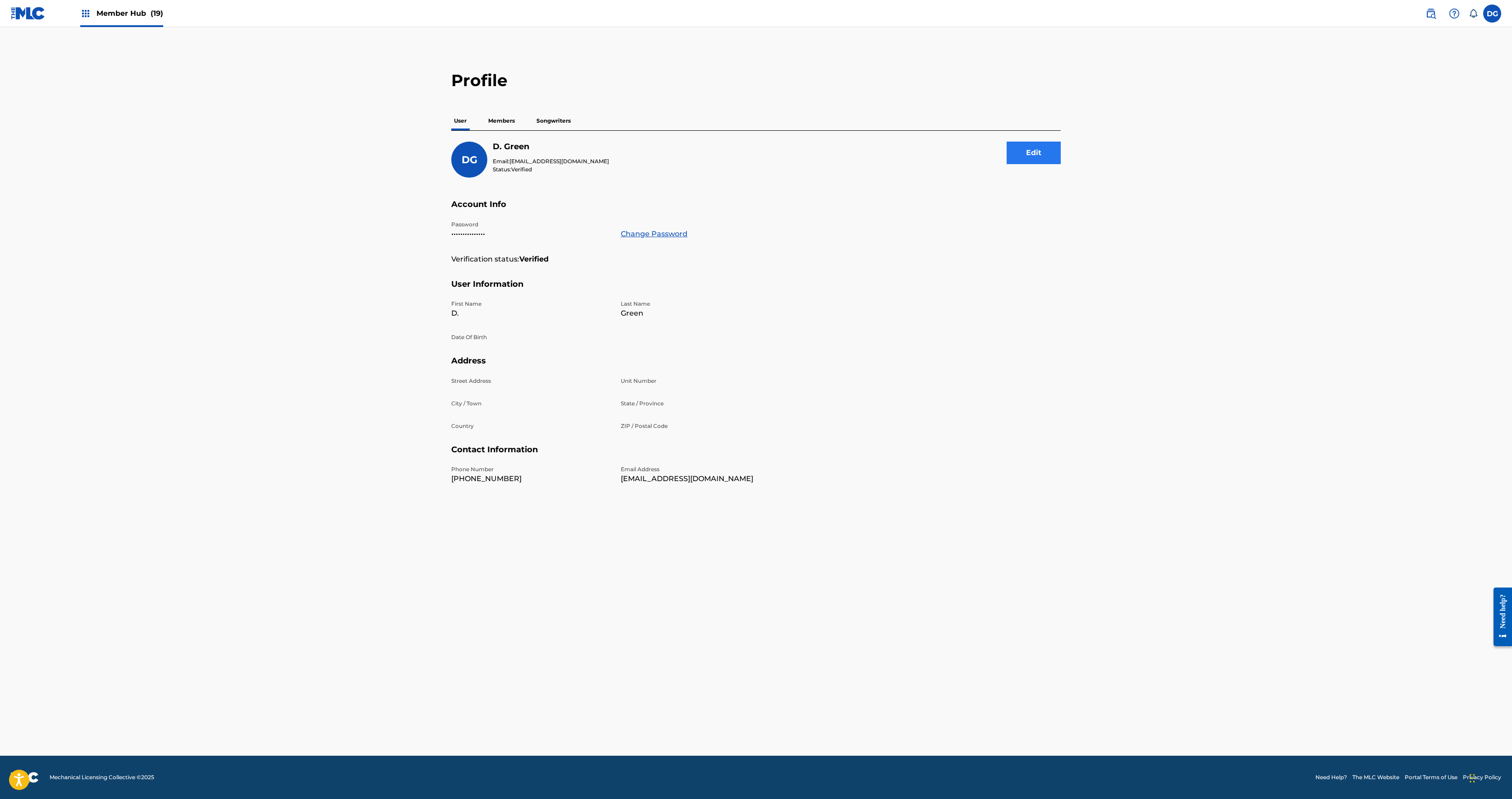
scroll to position [111, 0]
click at [486, 112] on p "Members" at bounding box center [501, 121] width 32 height 19
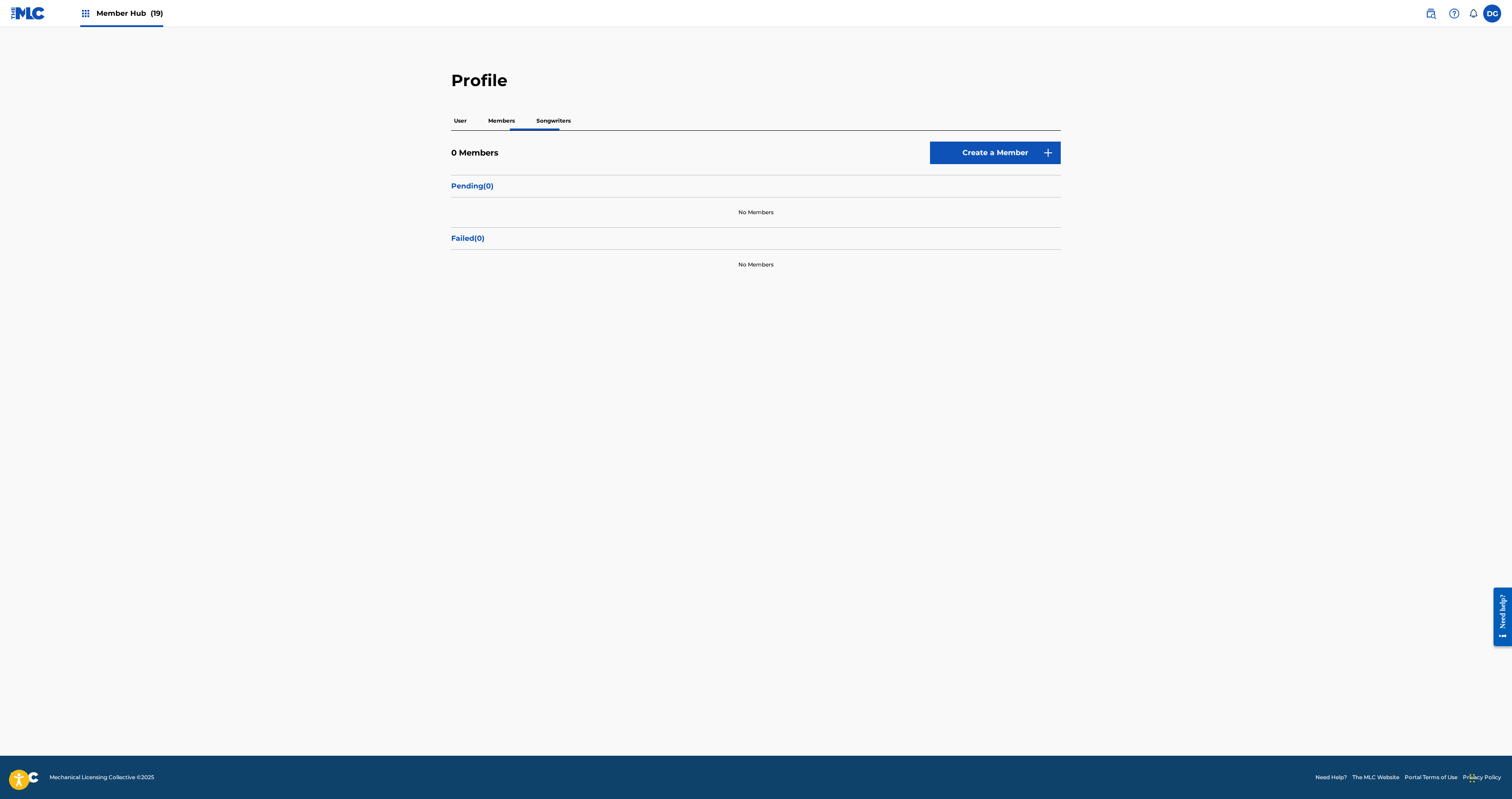
click at [534, 130] on p "Songwriters" at bounding box center [553, 121] width 40 height 19
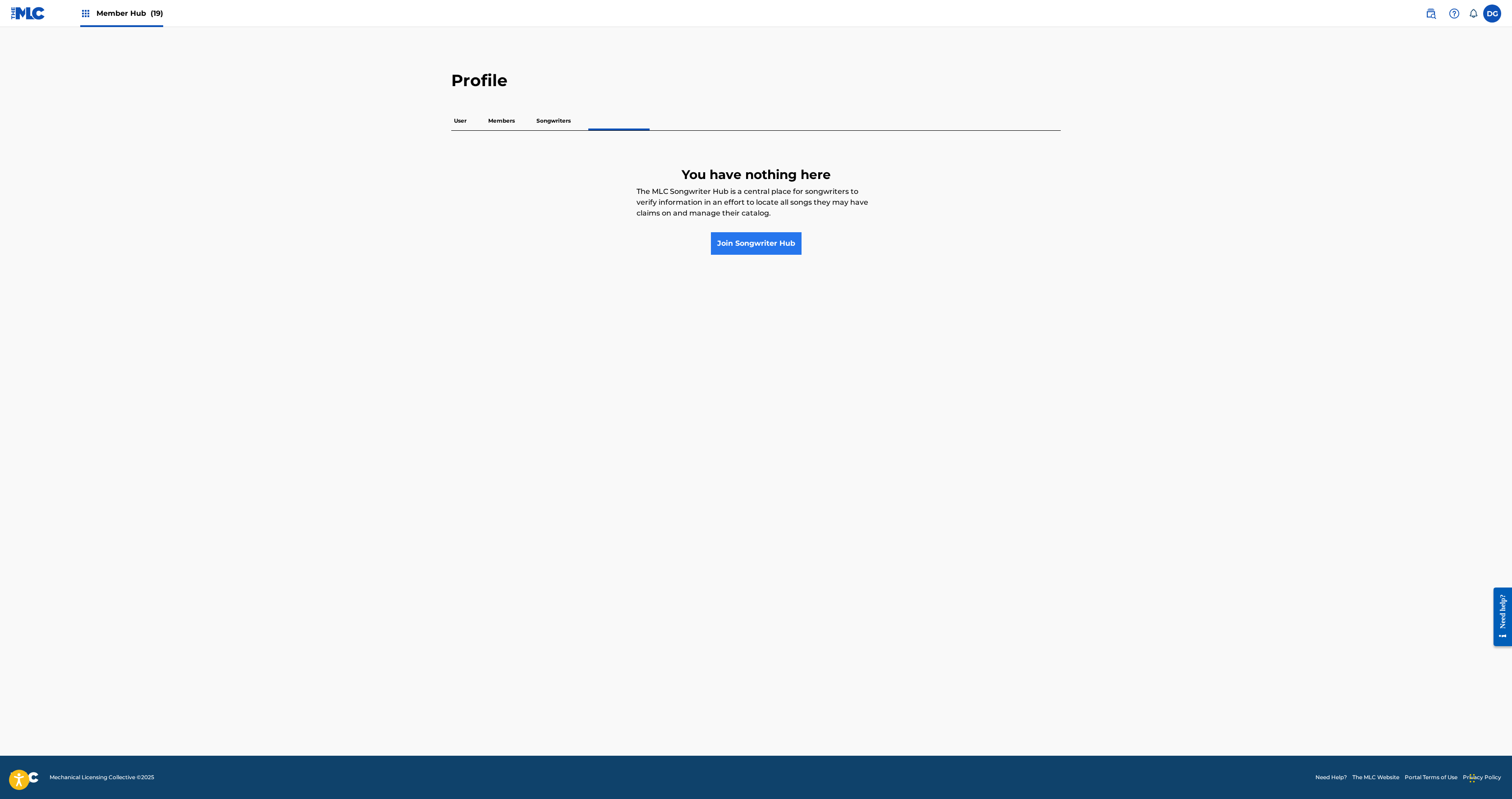
click at [738, 255] on link "Join Songwriter Hub" at bounding box center [756, 243] width 91 height 22
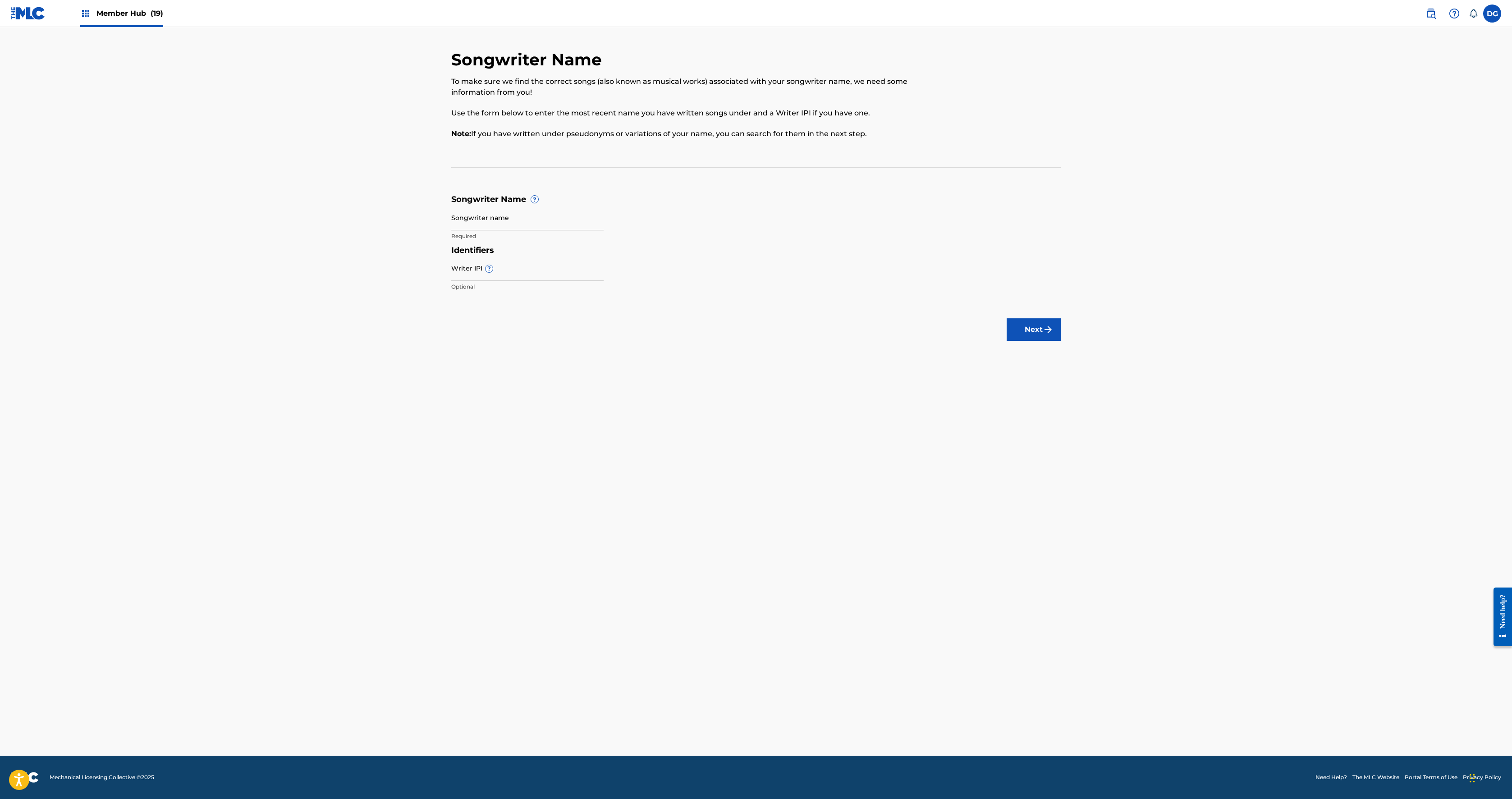
click at [452, 138] on b "Note:" at bounding box center [462, 133] width 20 height 9
click at [452, 230] on input "Songwriter name" at bounding box center [527, 217] width 153 height 26
click at [452, 281] on input "Writer IPI ?" at bounding box center [527, 267] width 153 height 26
click at [452, 168] on div "Songwriter Name To make sure we find the correct songs (also known as musical w…" at bounding box center [756, 108] width 610 height 118
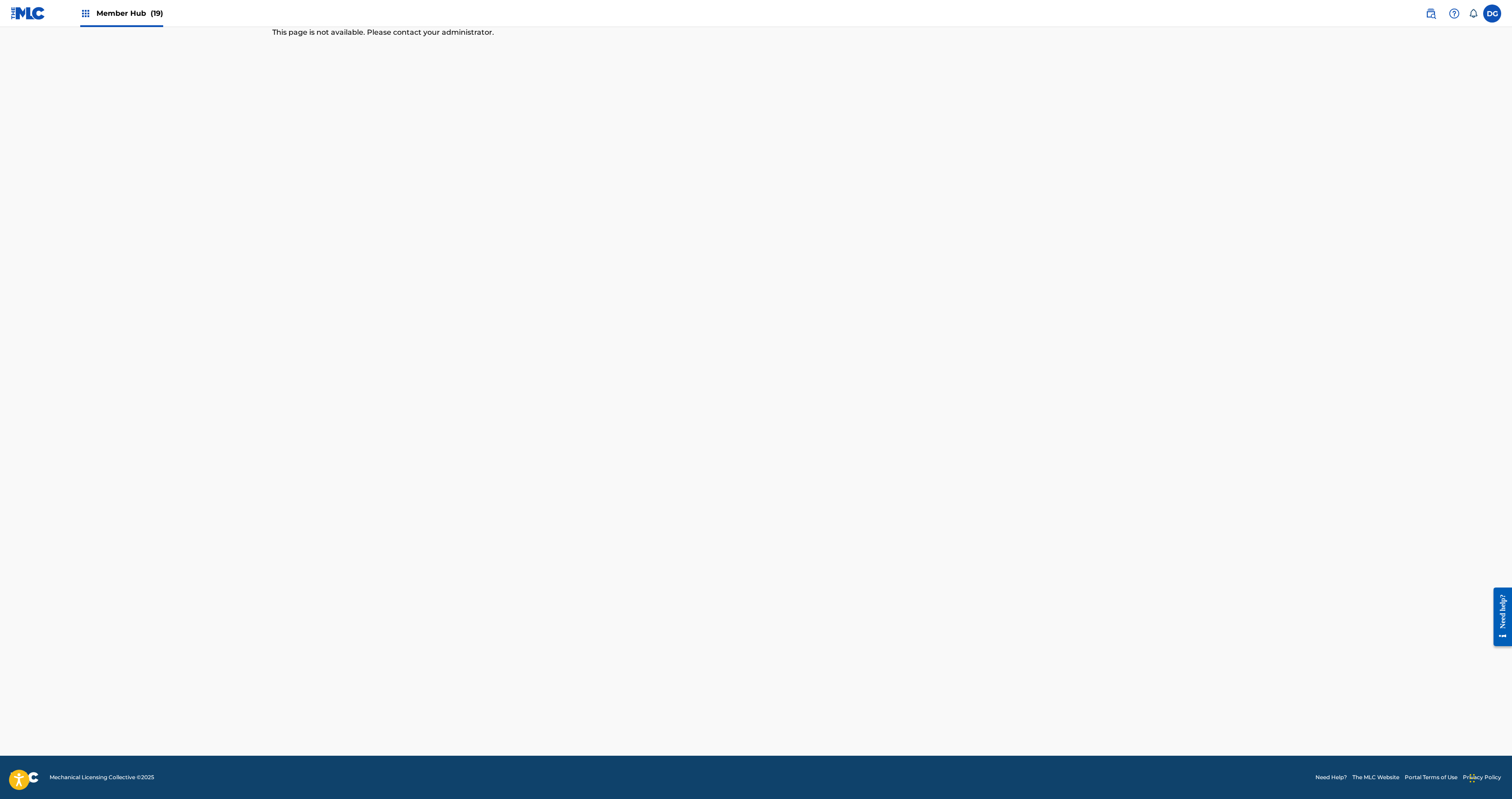
click at [153, 19] on span "Member Hub (19)" at bounding box center [130, 12] width 67 height 10
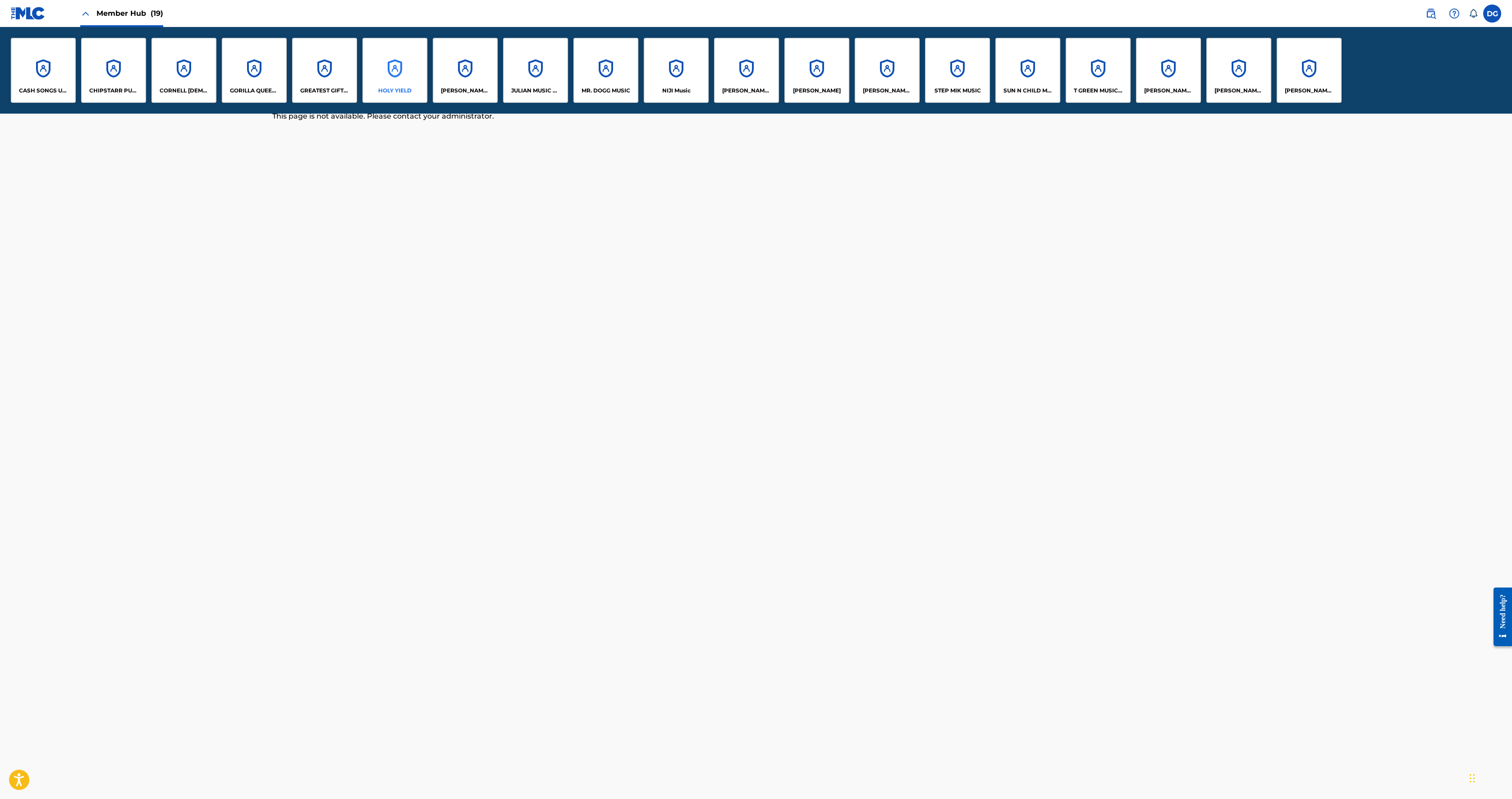
click at [428, 103] on div "HOLY YIELD" at bounding box center [395, 71] width 65 height 65
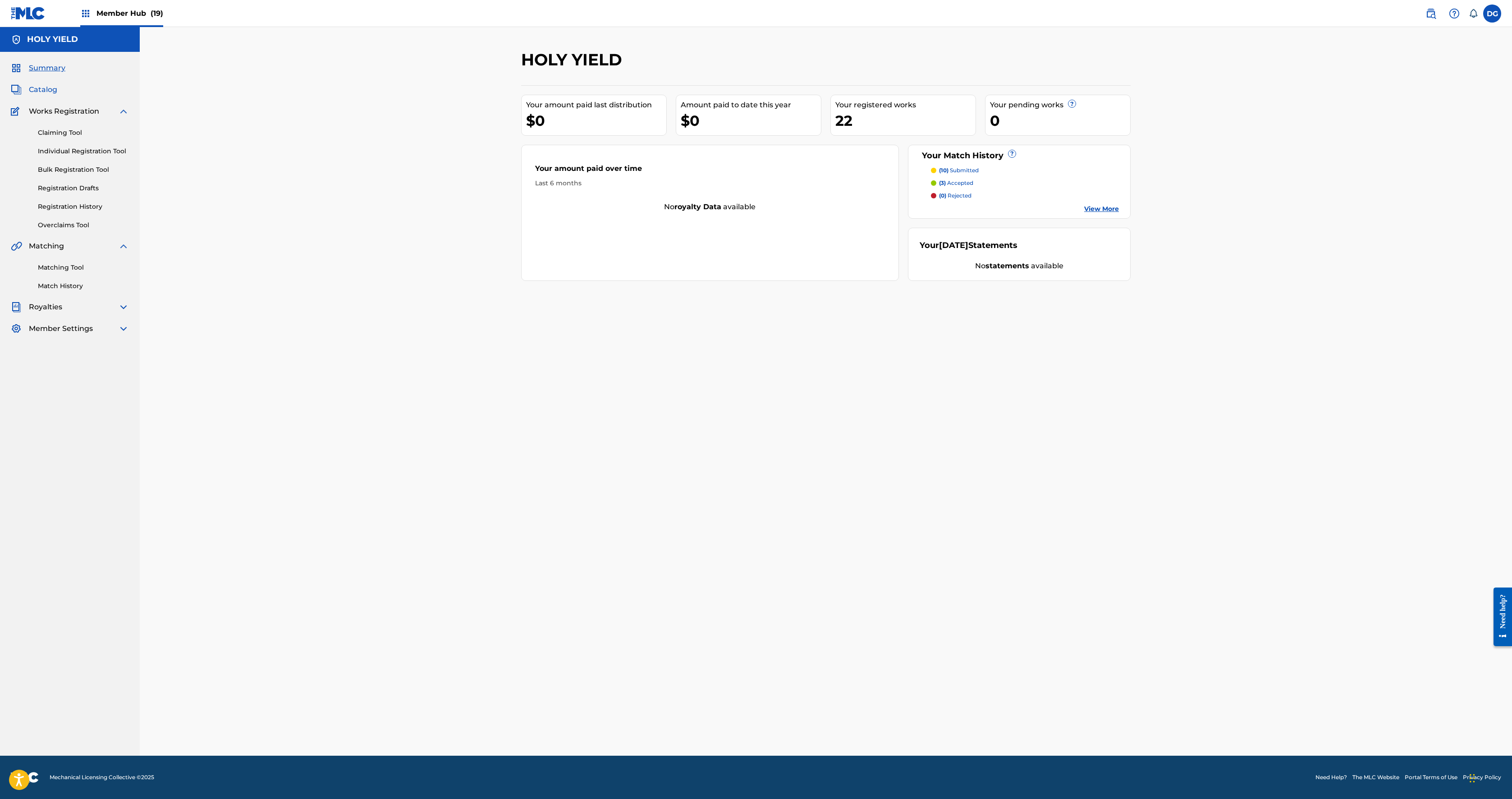
click at [57, 95] on link "Catalog" at bounding box center [34, 90] width 46 height 11
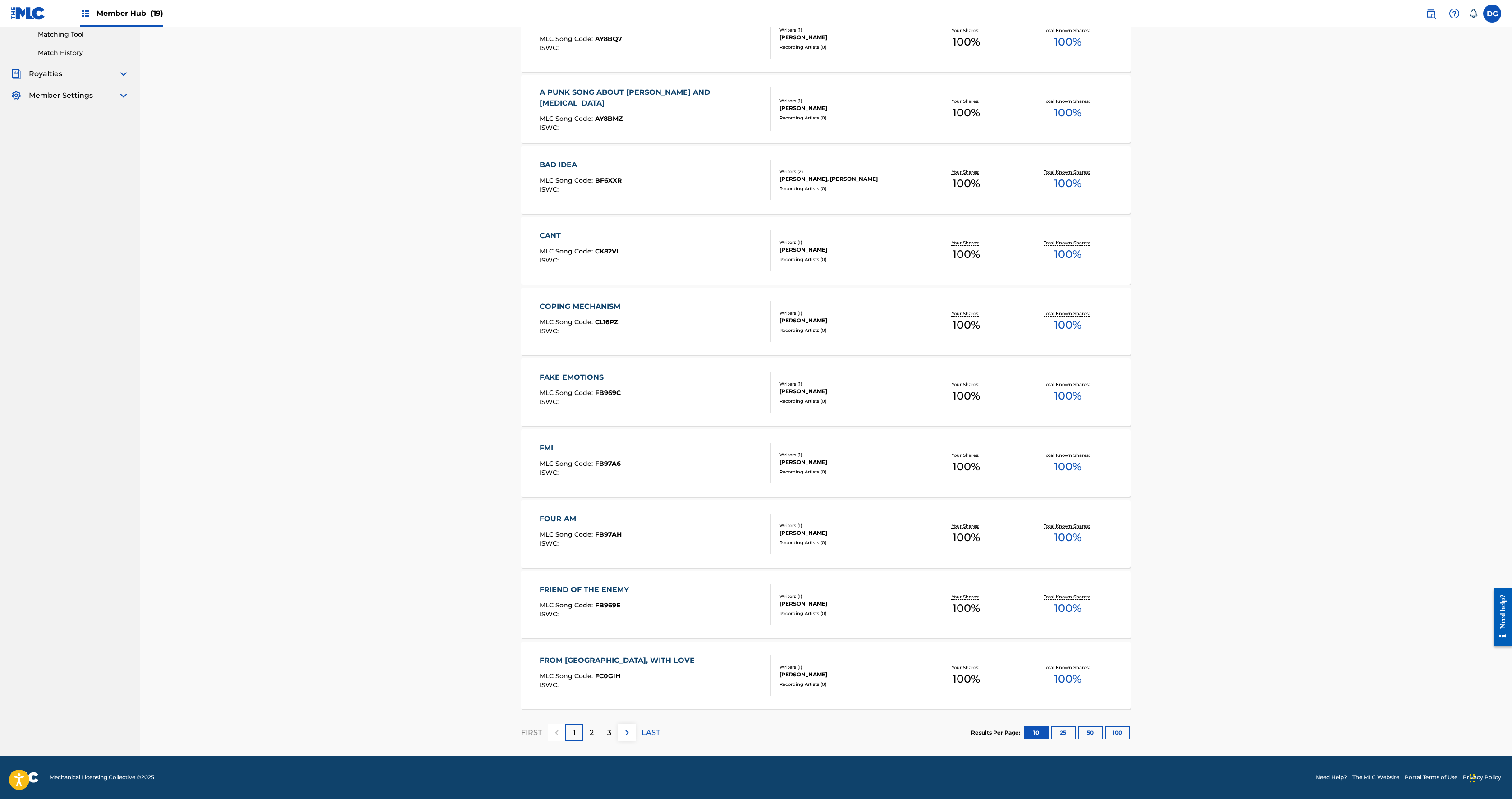
scroll to position [504, 0]
click at [589, 399] on p "2" at bounding box center [591, 733] width 4 height 11
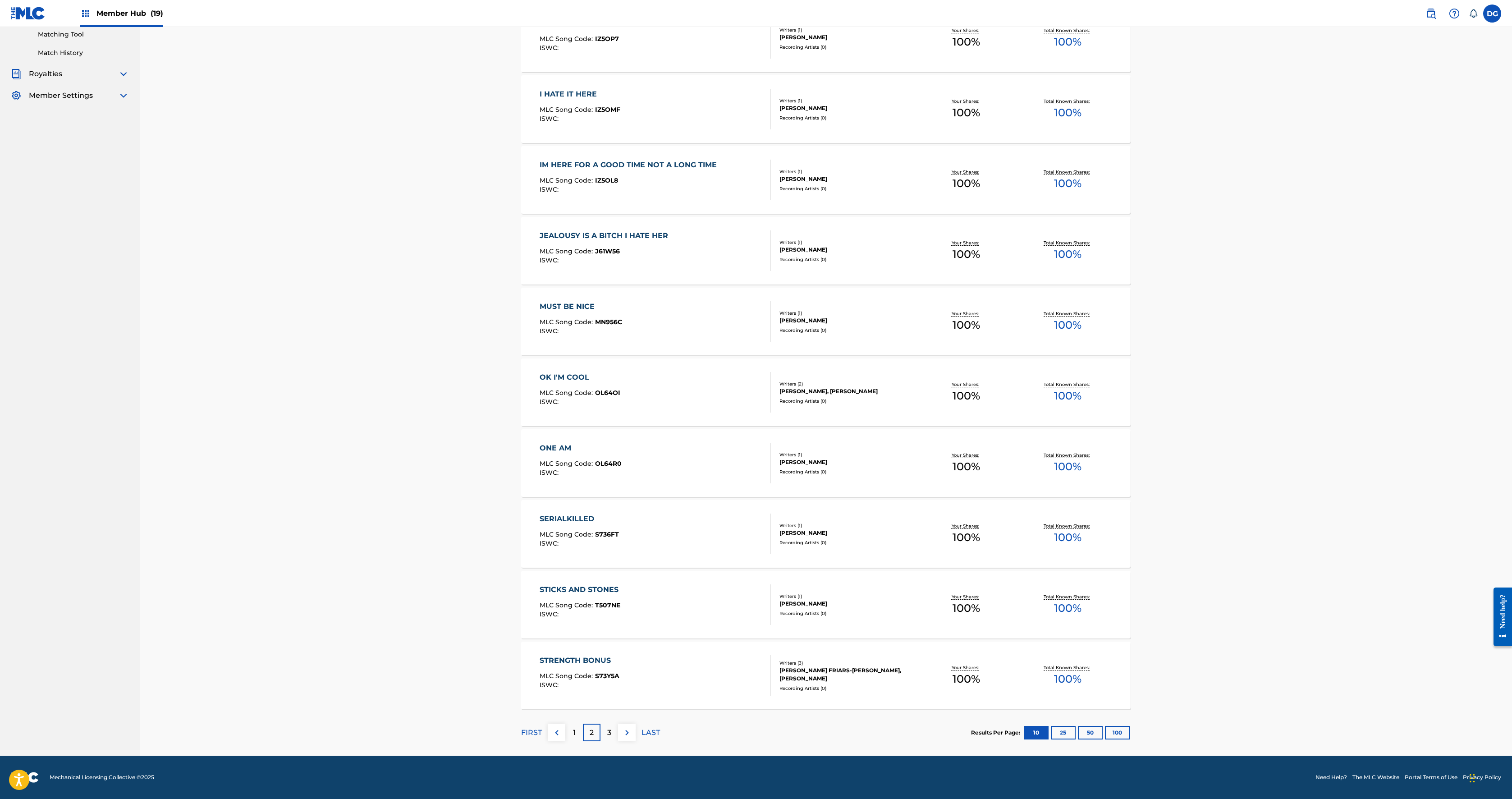
scroll to position [494, 0]
click at [600, 399] on div "3" at bounding box center [609, 732] width 18 height 18
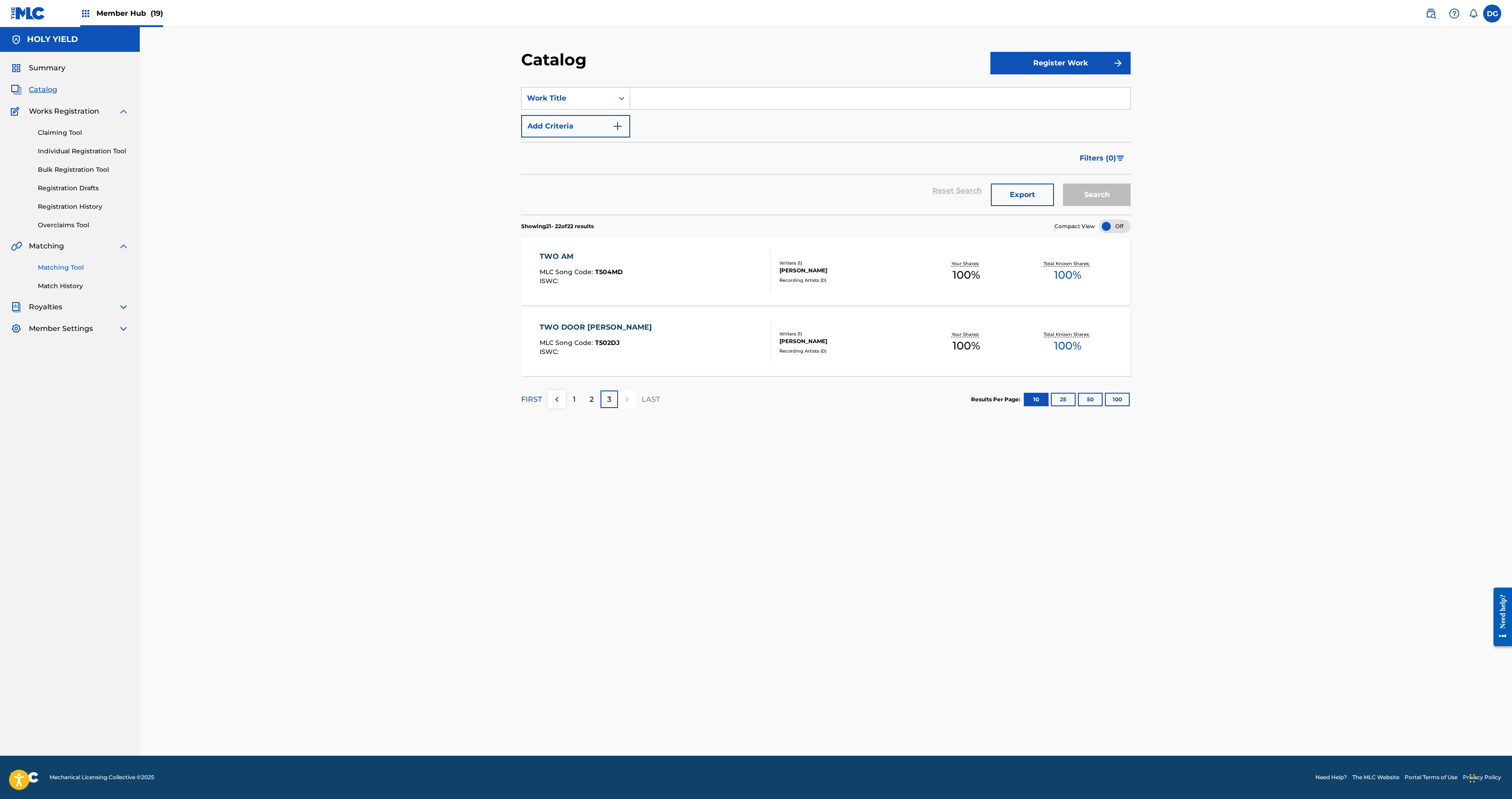
click at [105, 273] on link "Matching Tool" at bounding box center [84, 267] width 91 height 9
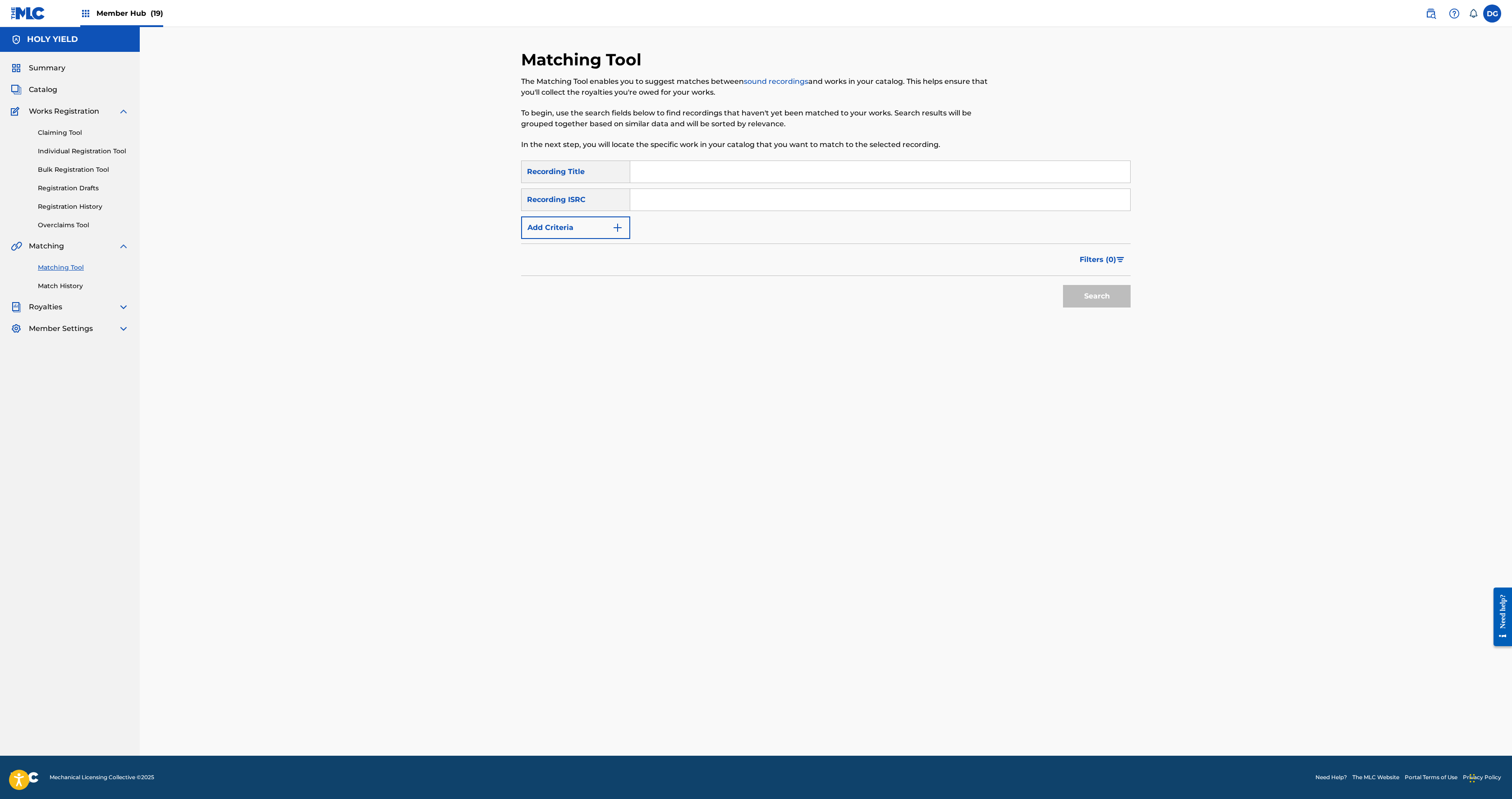
click at [631, 183] on input "Search Form" at bounding box center [880, 172] width 500 height 22
click at [754, 308] on button "Search" at bounding box center [1096, 296] width 67 height 22
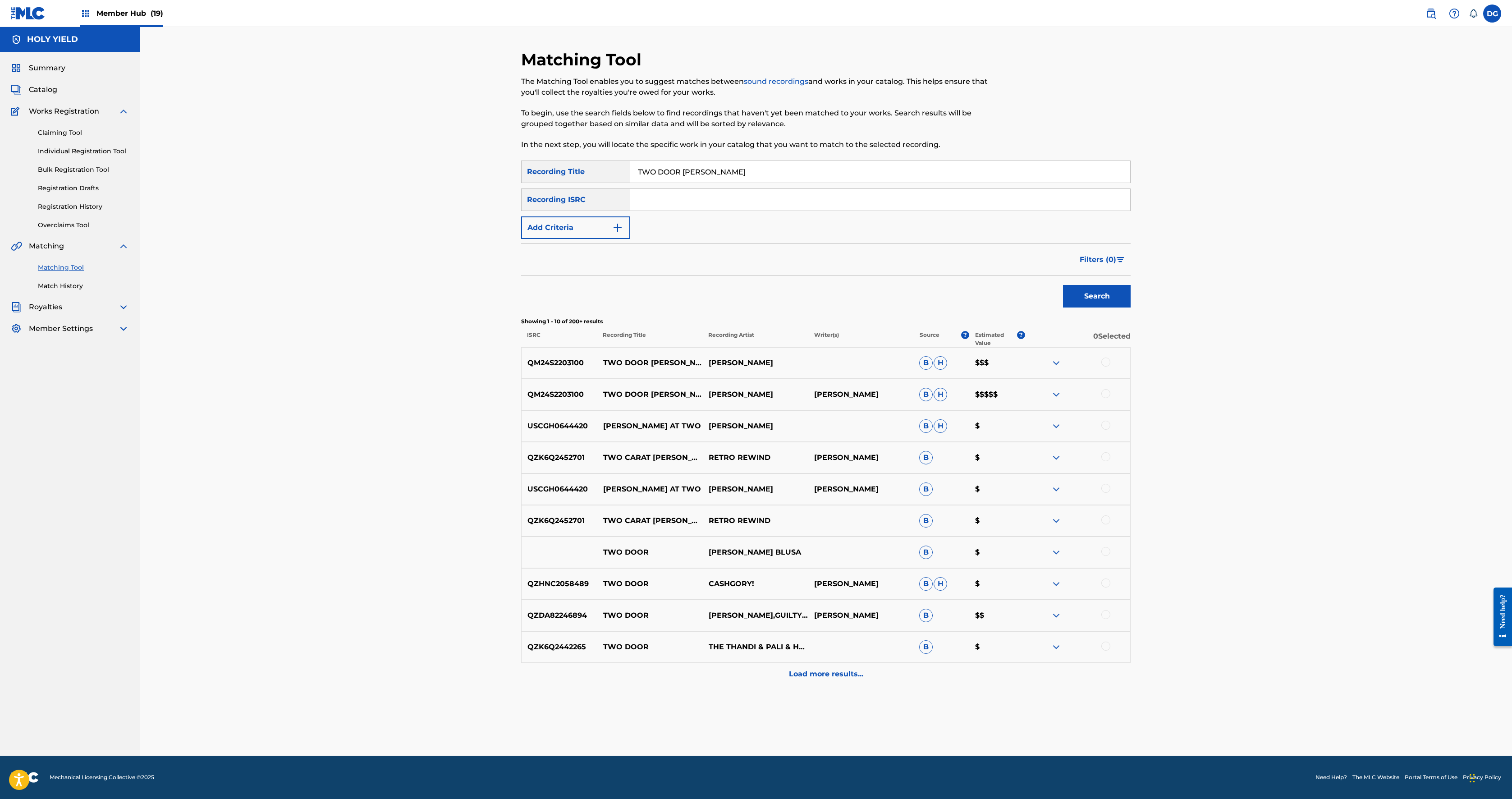
click at [754, 367] on div at bounding box center [1106, 363] width 9 height 9
click at [754, 398] on div at bounding box center [1106, 394] width 9 height 9
click at [637, 183] on input "TWO DOOR [PERSON_NAME]" at bounding box center [880, 172] width 500 height 22
type input "TWO DOOR TIFF"
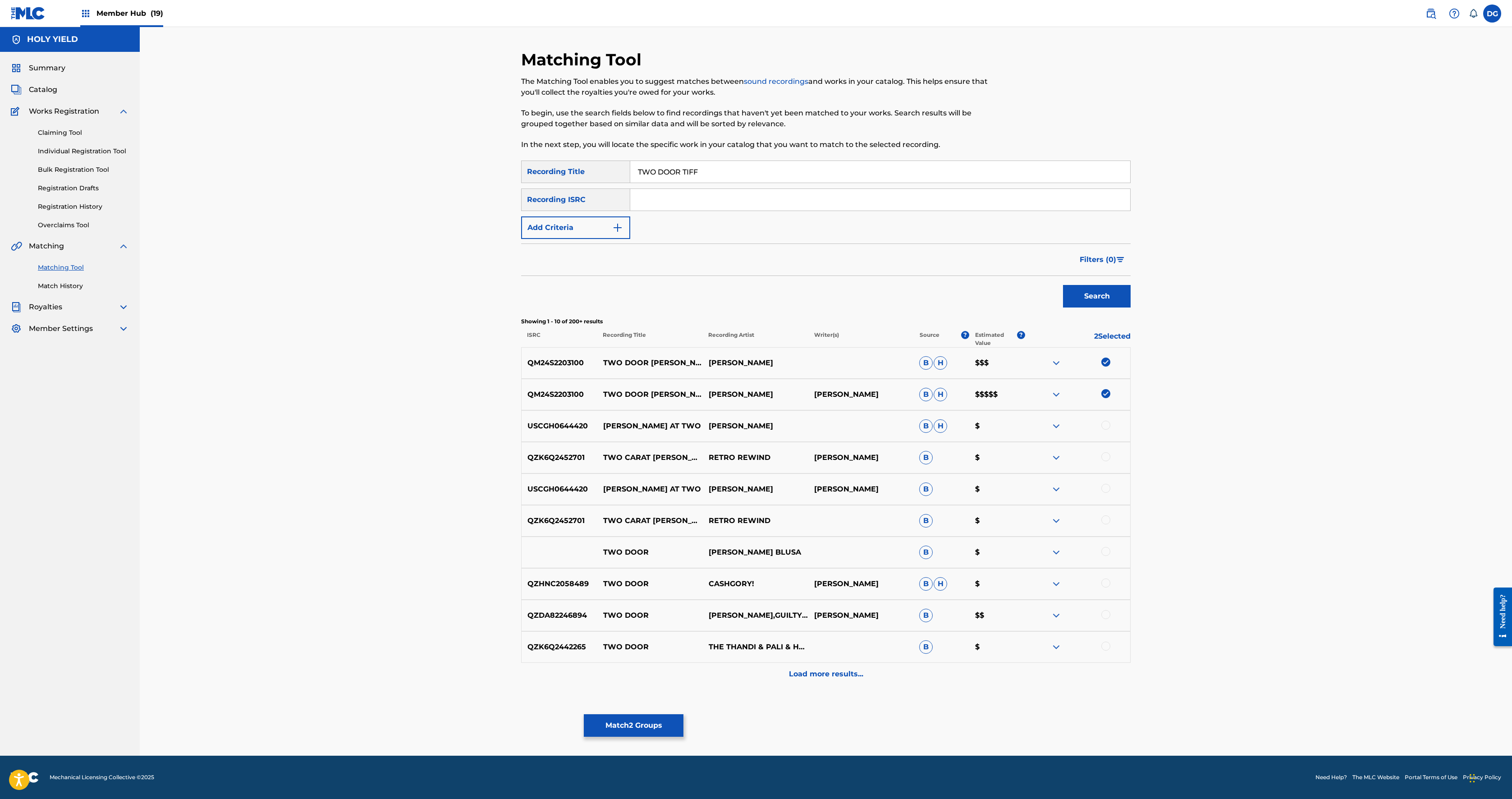
click at [754, 308] on button "Search" at bounding box center [1096, 296] width 67 height 22
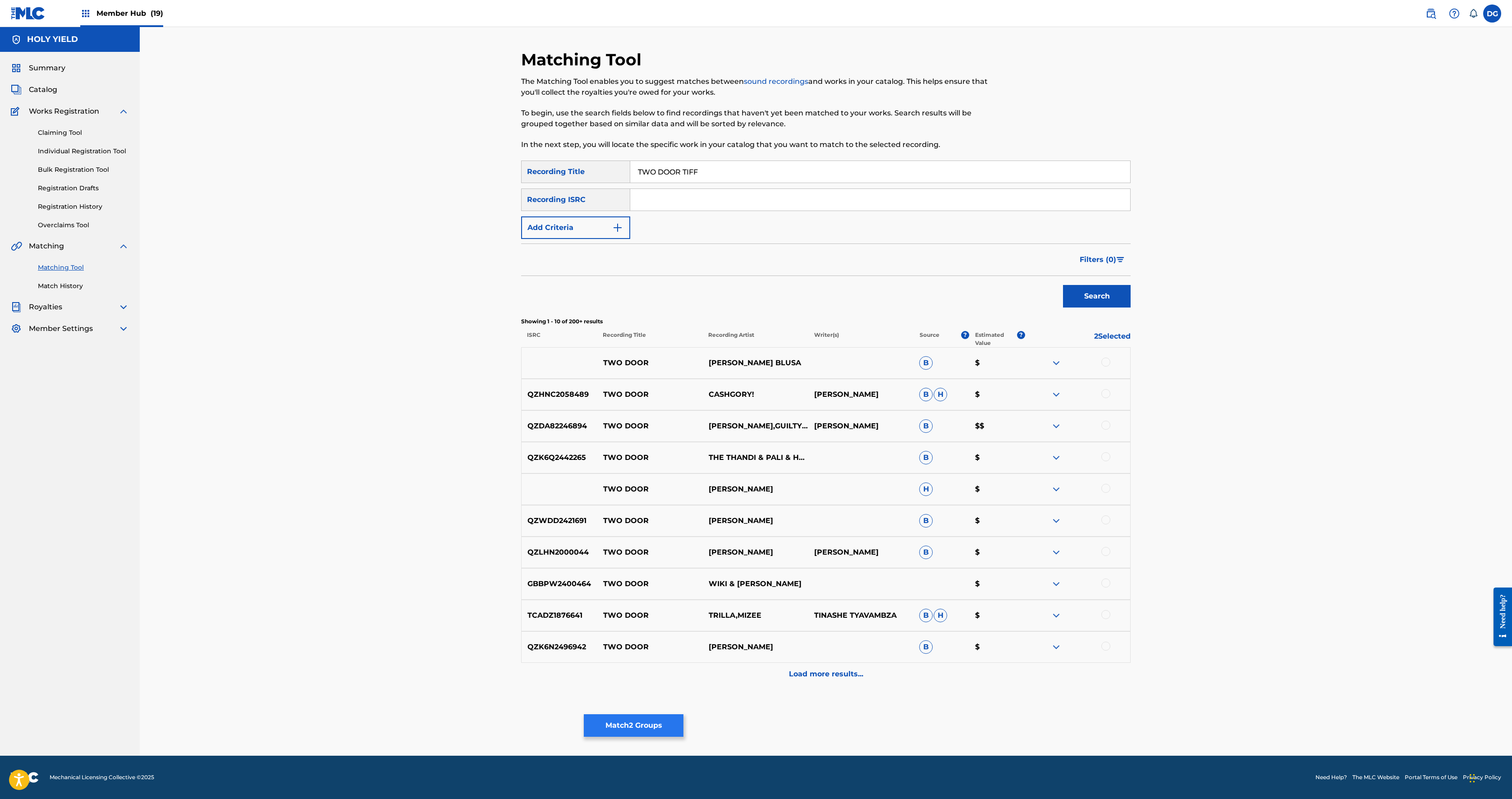
click at [683, 399] on button "Match 2 Groups" at bounding box center [634, 725] width 100 height 22
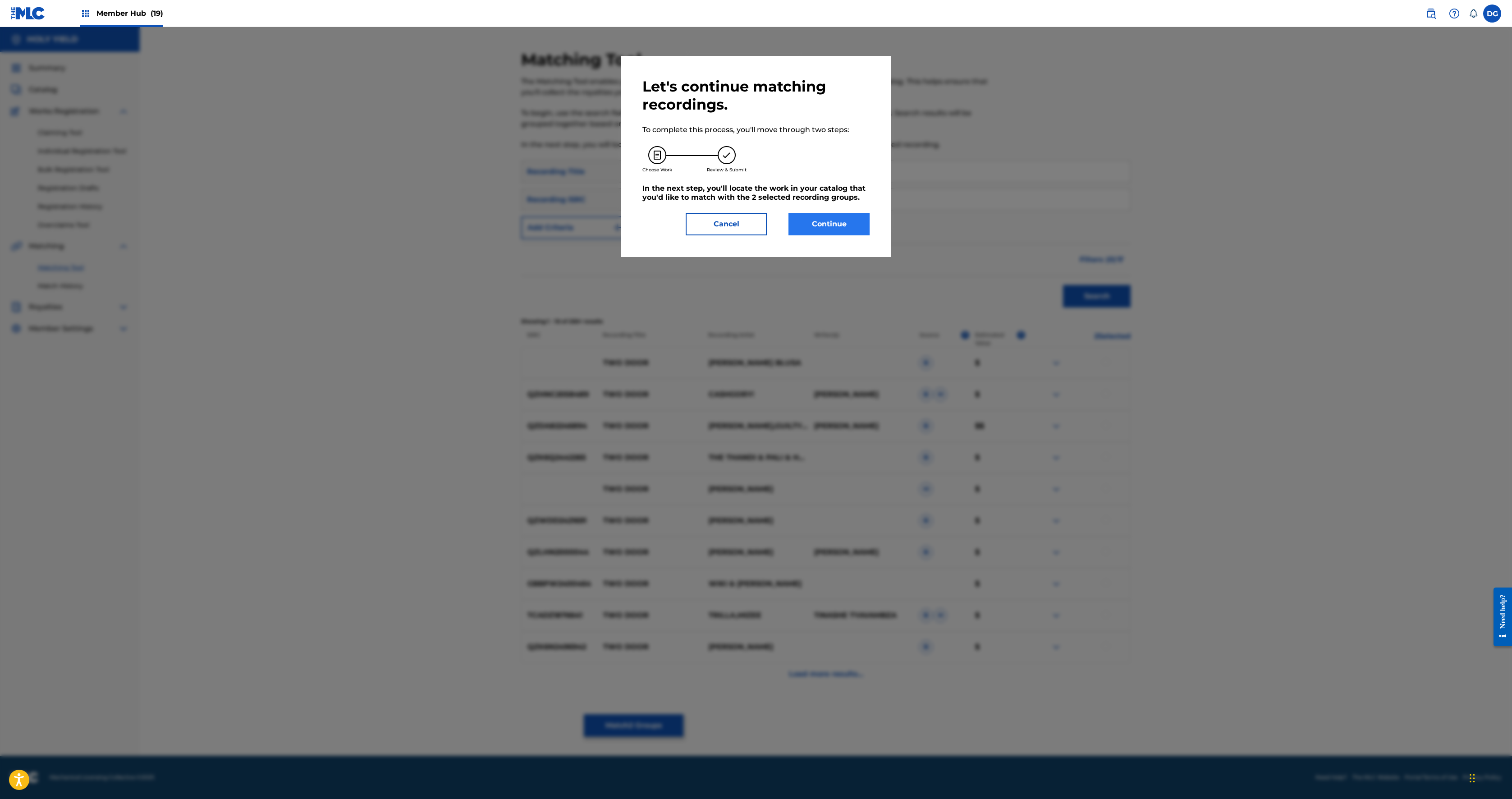
click at [754, 236] on button "Continue" at bounding box center [829, 224] width 81 height 22
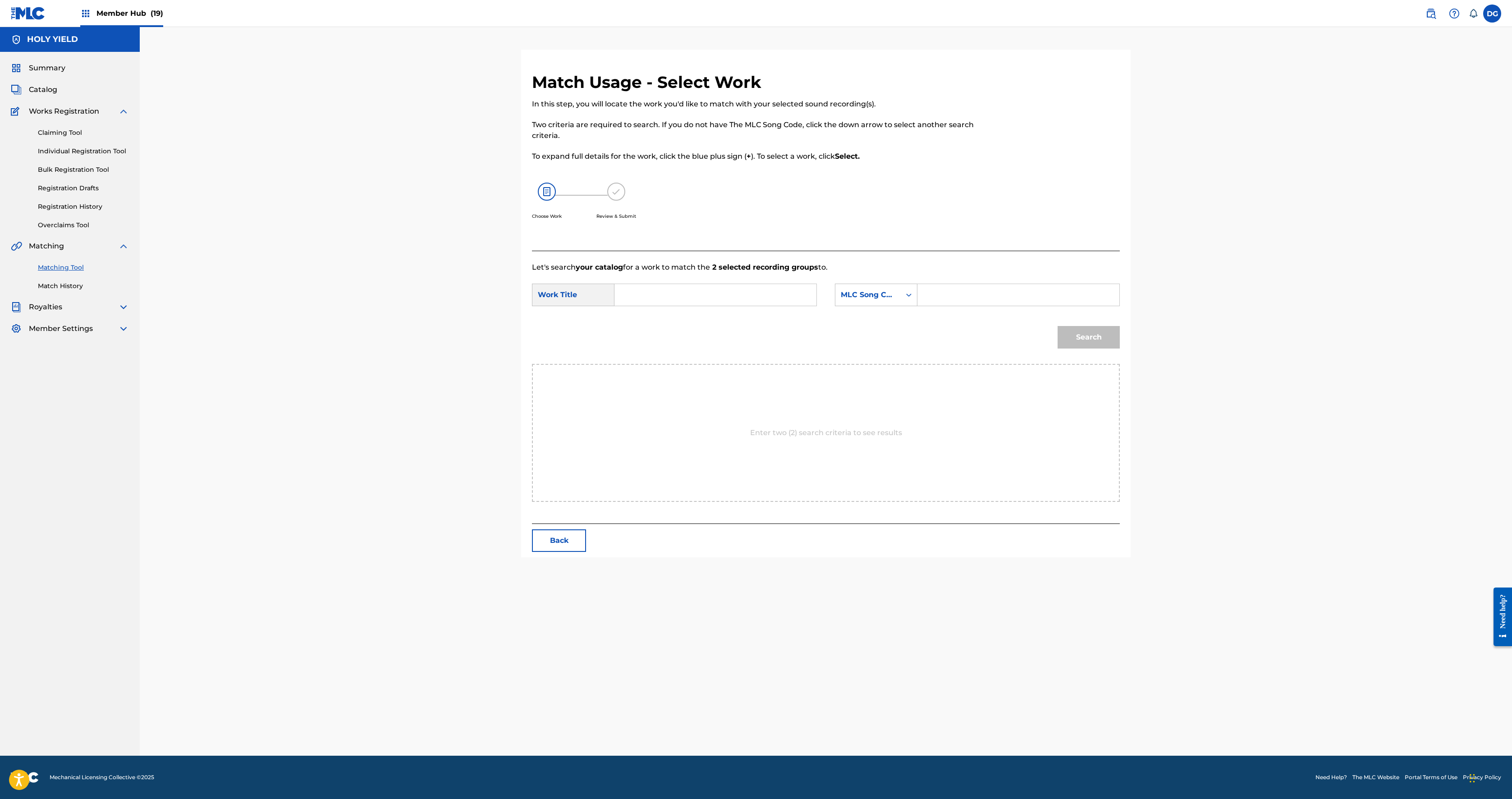
click at [622, 306] on input "Search Form" at bounding box center [715, 295] width 187 height 22
type input "TWO DOOR [PERSON_NAME]"
click at [754, 306] on input "Search Form" at bounding box center [1018, 295] width 187 height 22
click at [754, 306] on div "MLC Song Code" at bounding box center [876, 294] width 83 height 22
click at [754, 329] on div "Writer Name" at bounding box center [876, 317] width 81 height 22
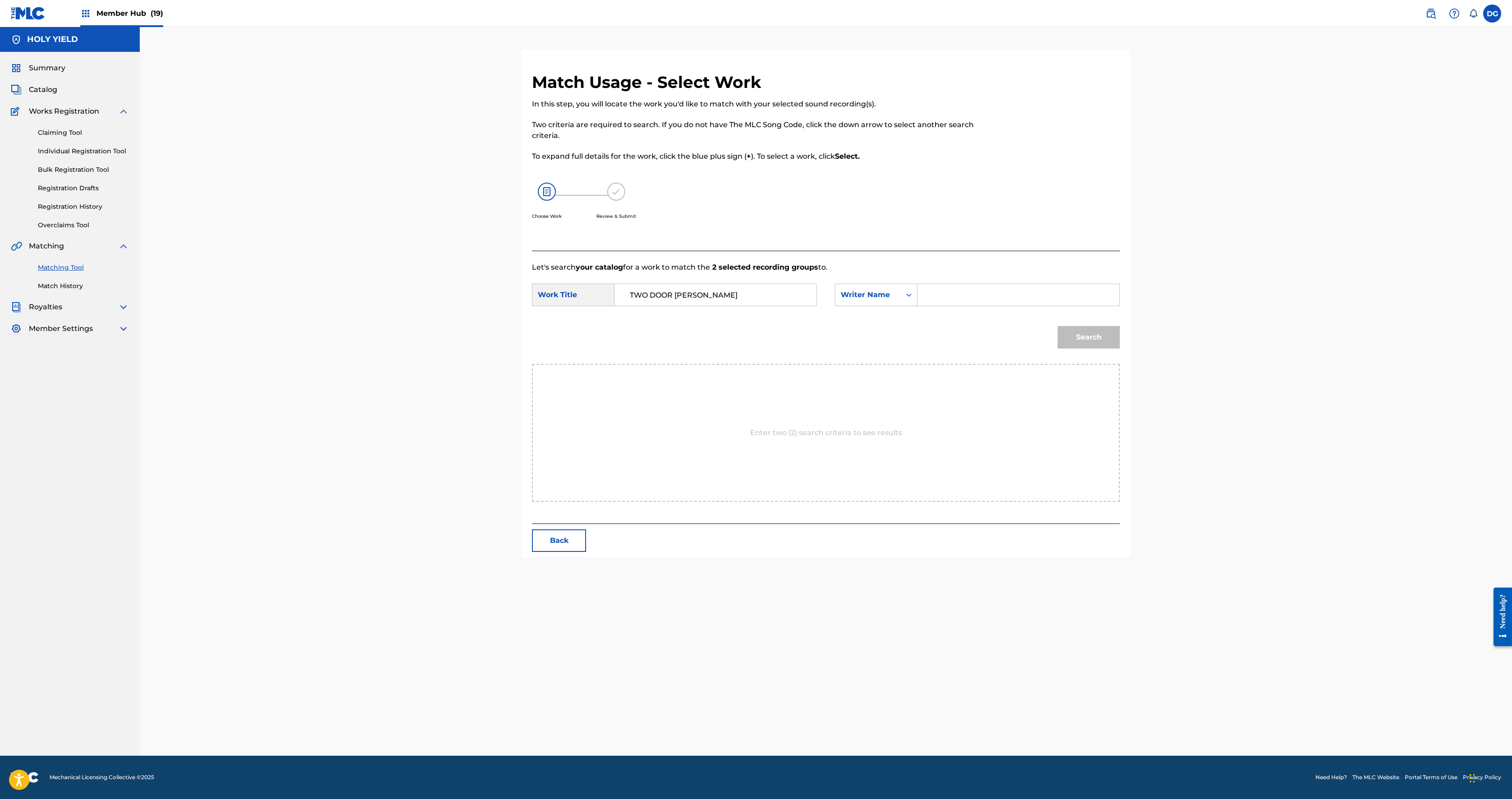
click at [754, 306] on input "Search Form" at bounding box center [1018, 295] width 187 height 22
click at [754, 349] on button "Search" at bounding box center [1088, 337] width 62 height 22
type input "[PERSON_NAME]"
click at [754, 349] on button "Search" at bounding box center [1088, 337] width 62 height 22
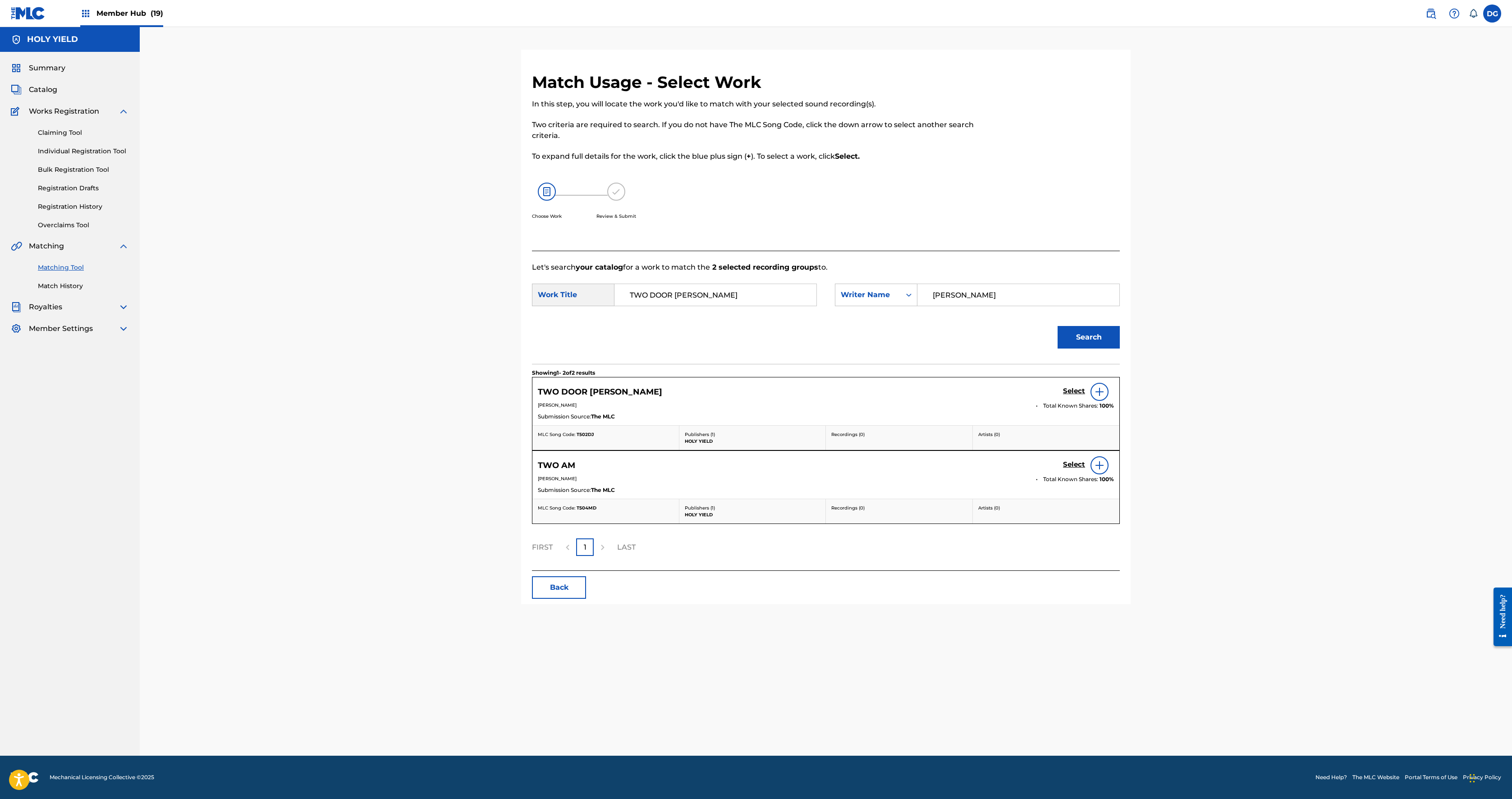
scroll to position [110, 0]
click at [754, 399] on div "Select" at bounding box center [1088, 391] width 51 height 18
click at [754, 395] on h5 "Select" at bounding box center [1074, 391] width 22 height 9
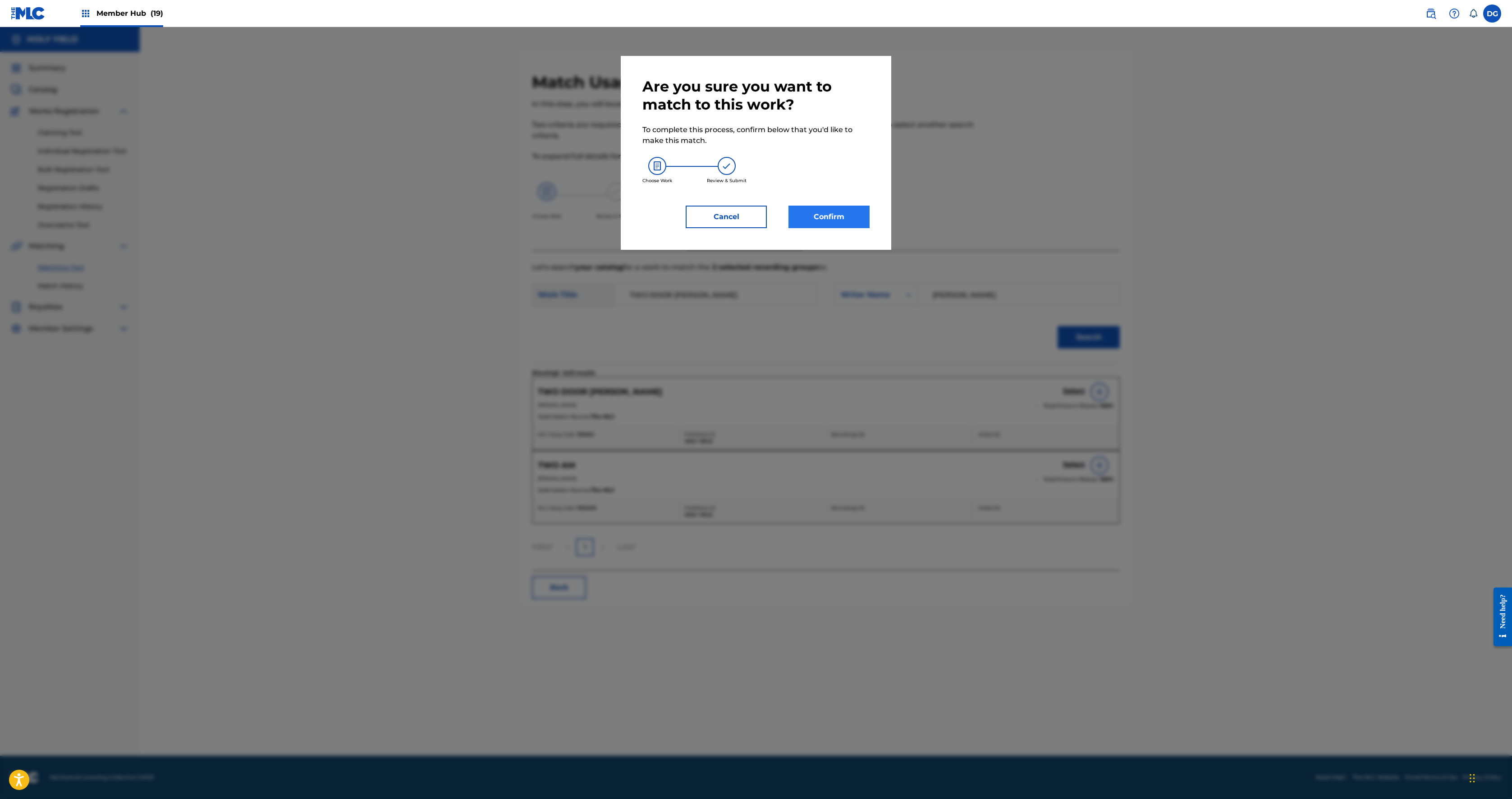
click at [754, 229] on button "Confirm" at bounding box center [829, 216] width 81 height 22
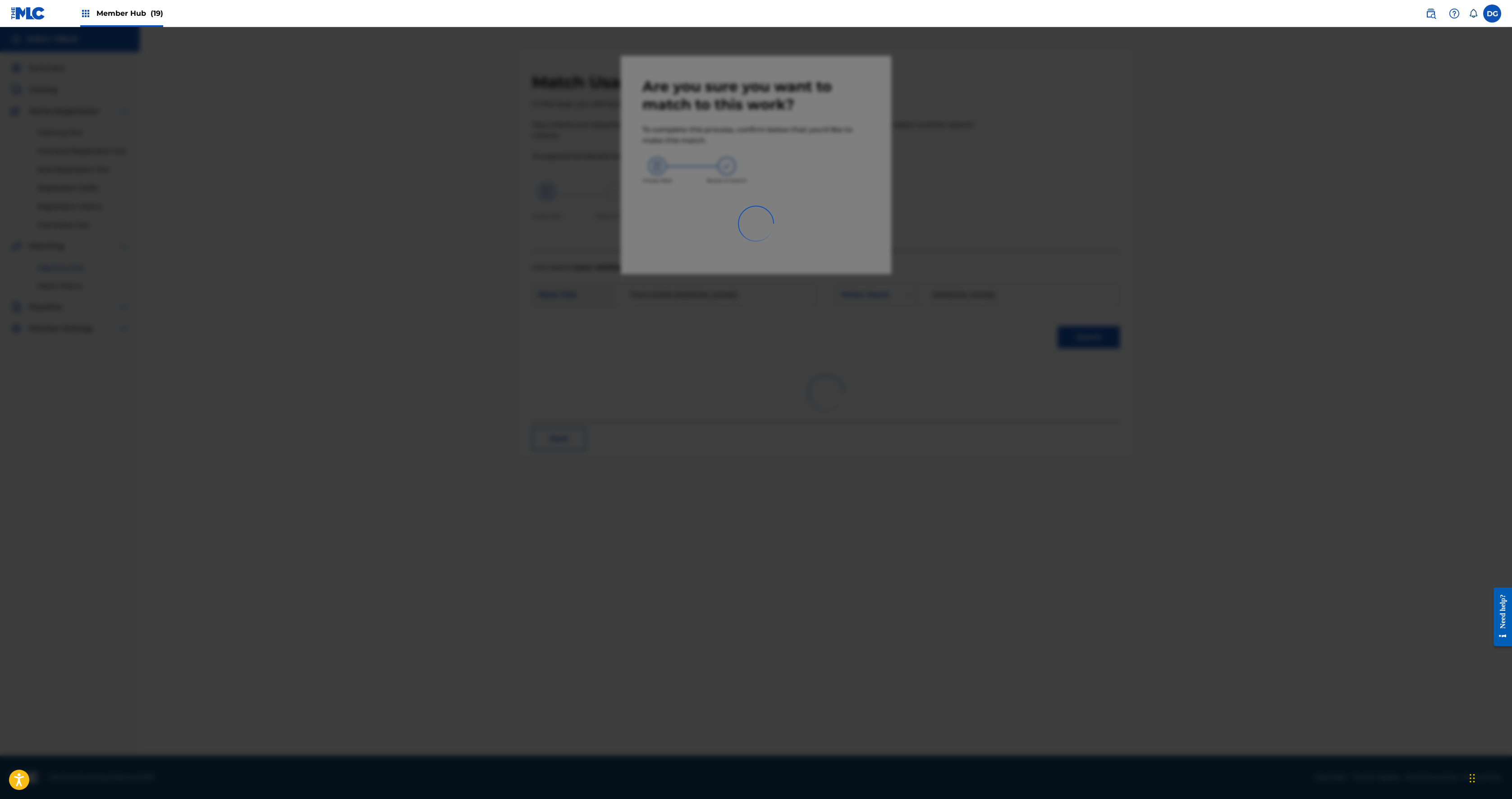
scroll to position [31, 0]
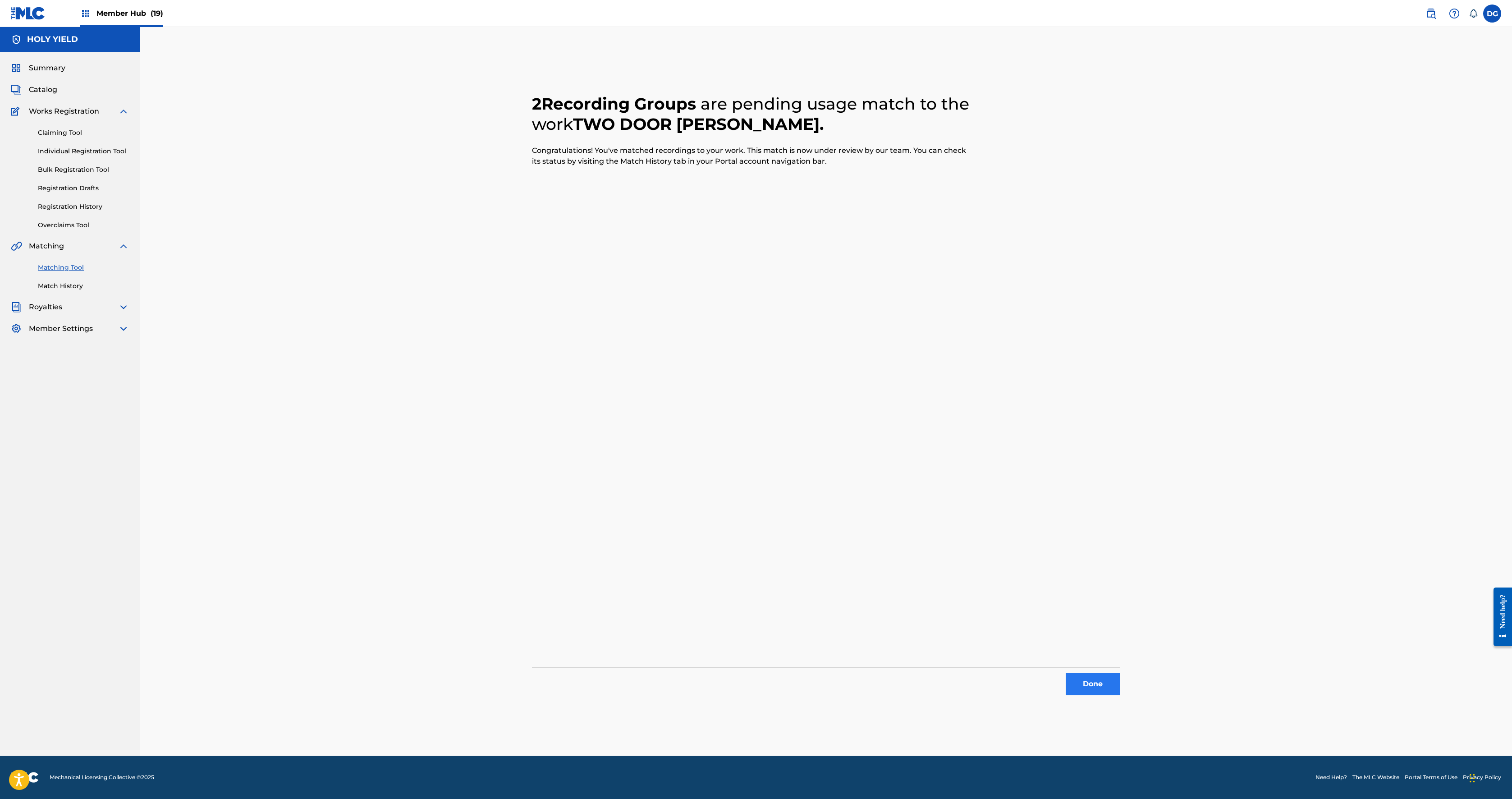
click at [754, 399] on button "Done" at bounding box center [1093, 684] width 54 height 22
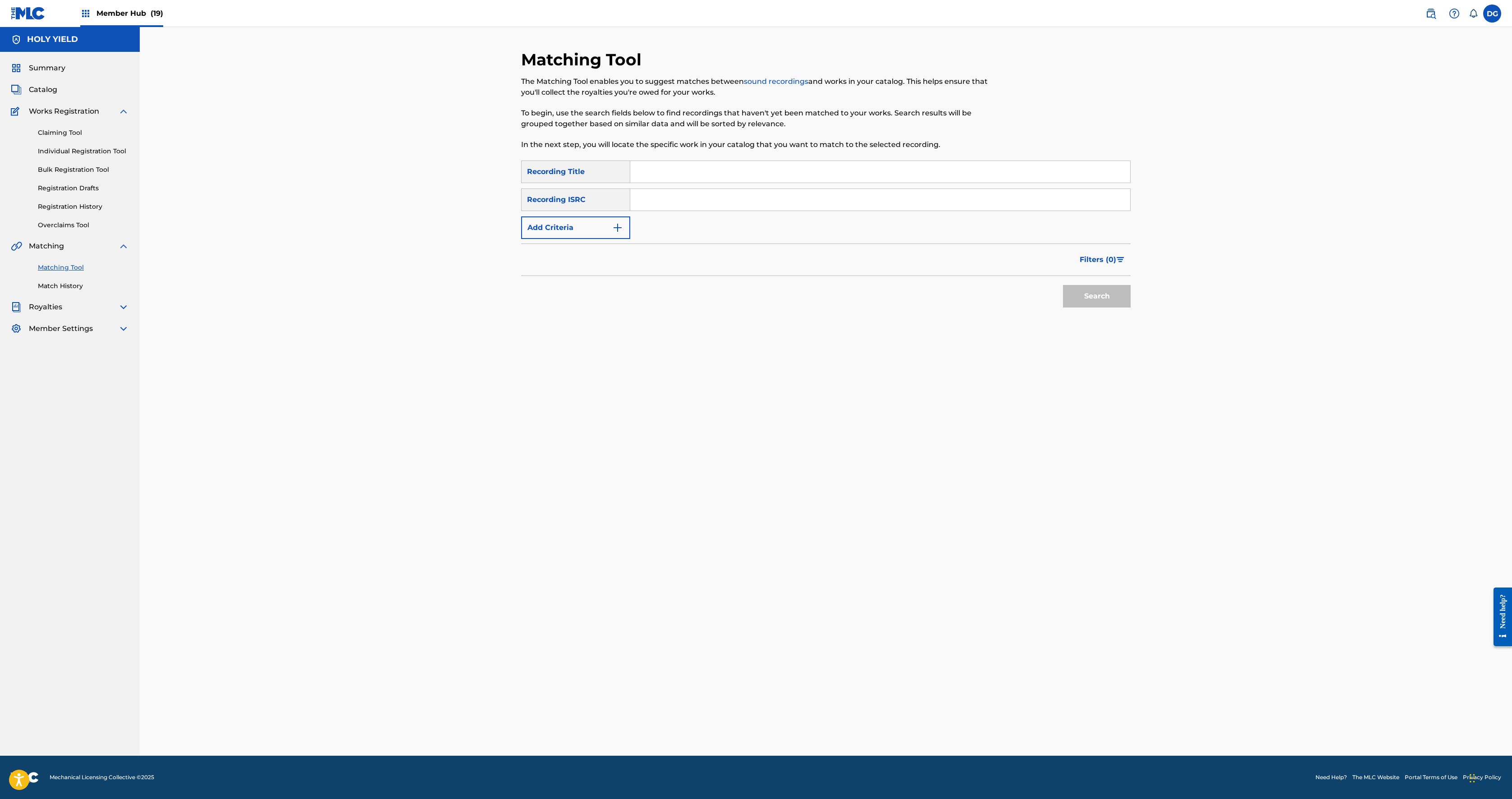
click at [115, 273] on link "Matching Tool" at bounding box center [84, 267] width 91 height 9
click at [631, 183] on input "Search Form" at bounding box center [880, 172] width 500 height 22
click at [57, 95] on span "Catalog" at bounding box center [43, 90] width 29 height 11
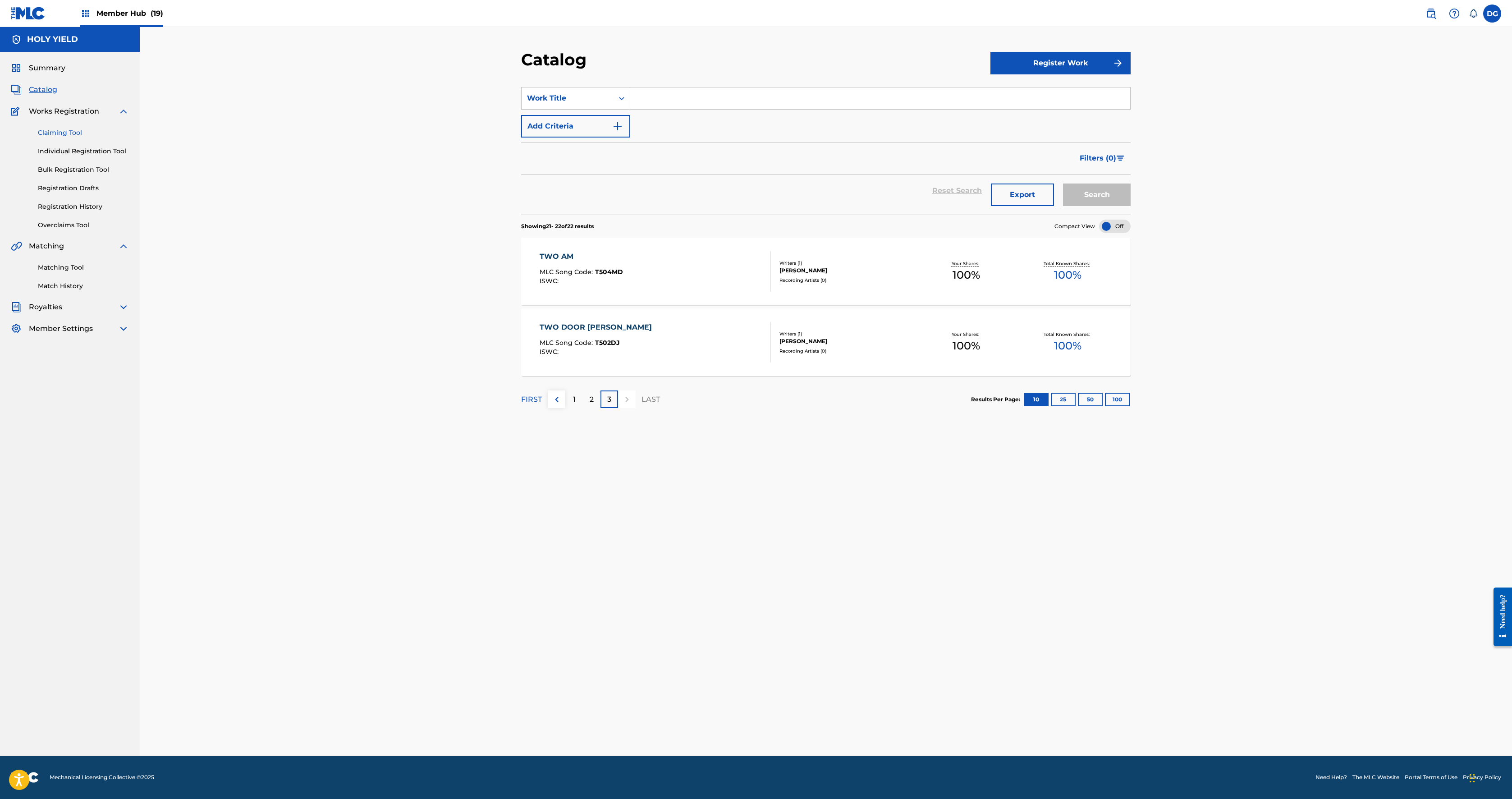
click at [94, 138] on link "Claiming Tool" at bounding box center [84, 133] width 91 height 9
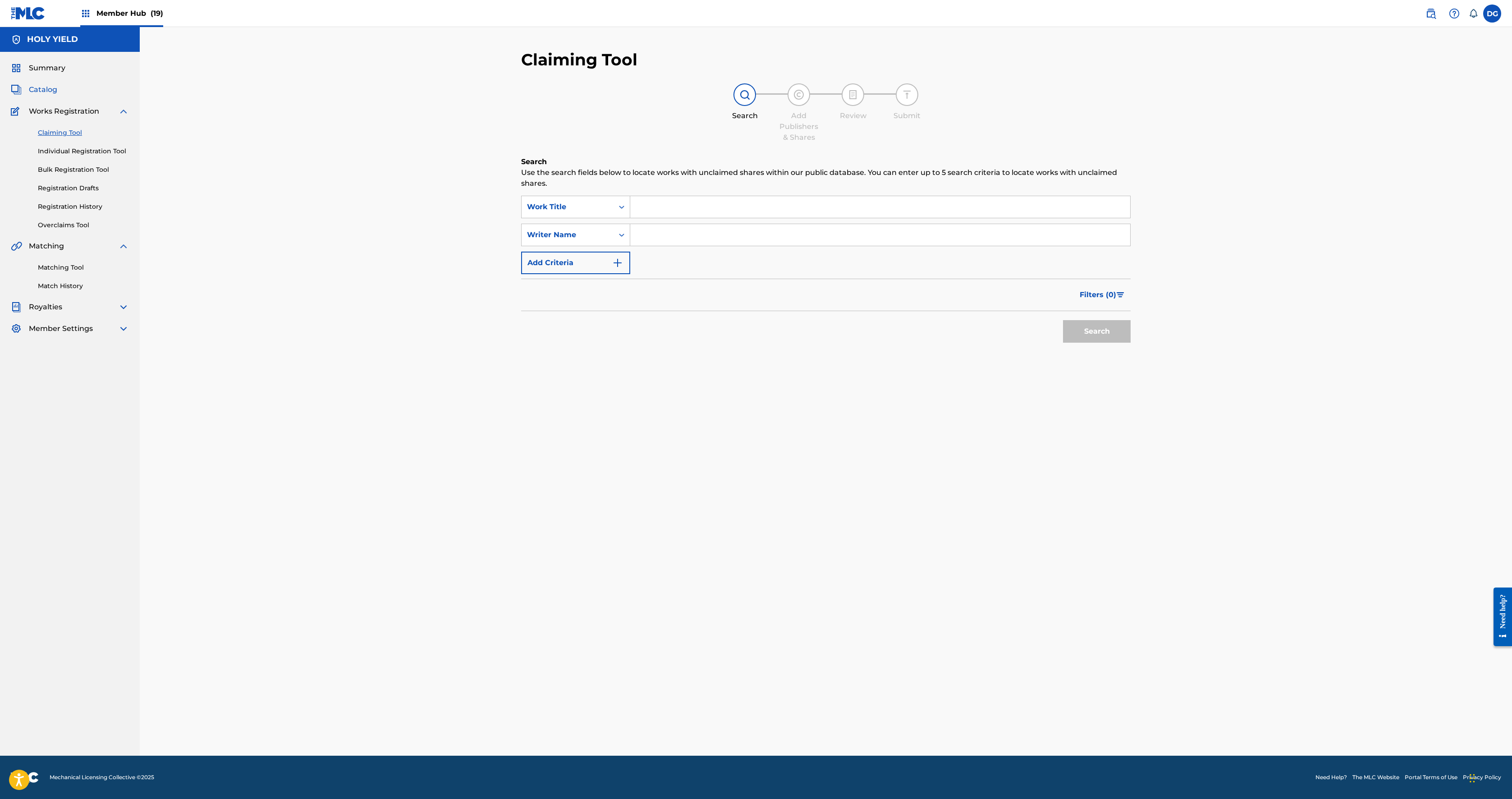
click at [57, 95] on span "Catalog" at bounding box center [43, 90] width 29 height 11
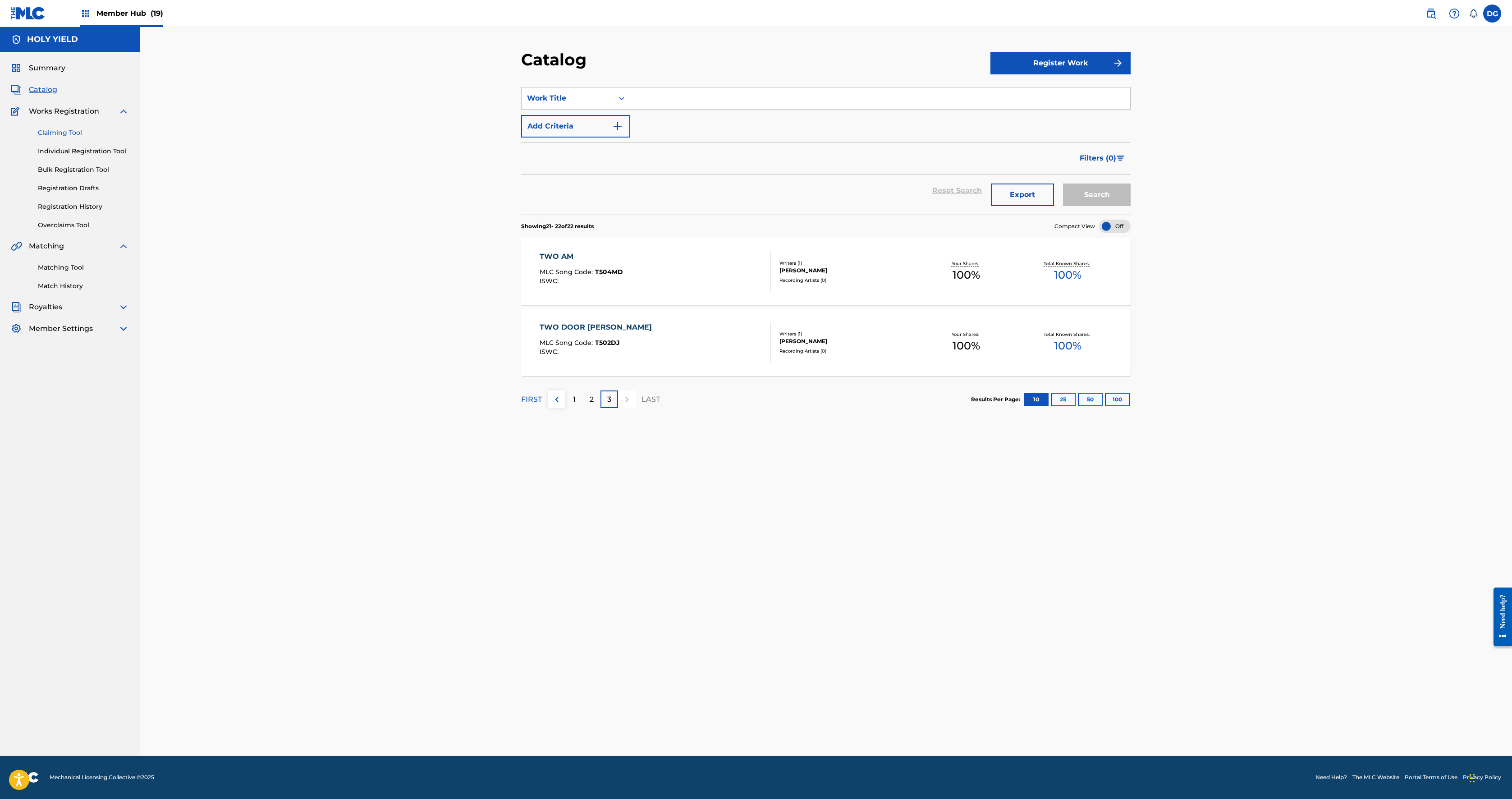
click at [92, 138] on link "Claiming Tool" at bounding box center [84, 133] width 91 height 9
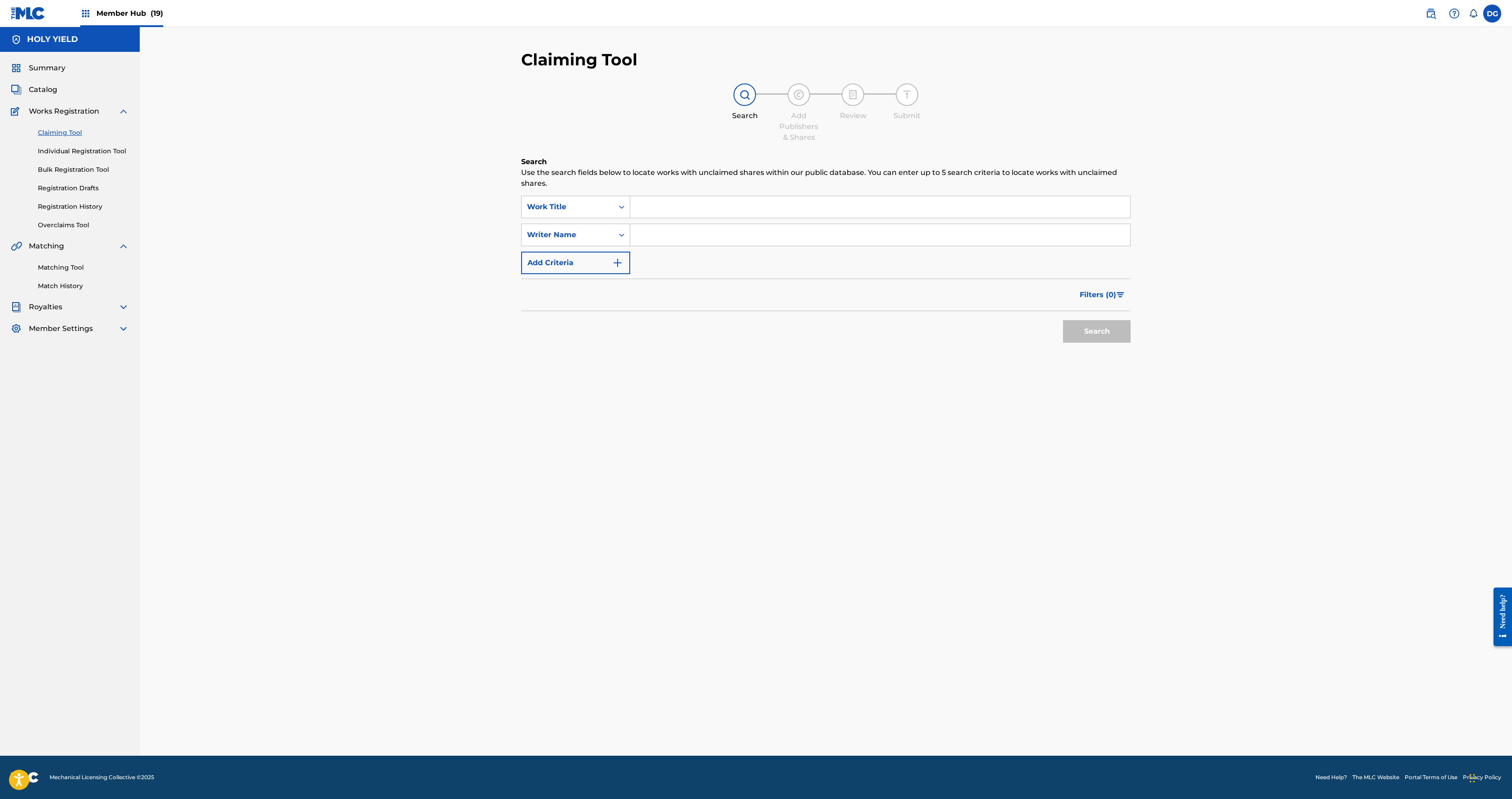
drag, startPoint x: 545, startPoint y: 279, endPoint x: 227, endPoint y: 408, distance: 343.2
click at [227, 399] on main "HOLY YIELD Summary Catalog Works Registration Claiming Tool Individual Registra…" at bounding box center [756, 391] width 1512 height 729
click at [92, 273] on link "Matching Tool" at bounding box center [84, 267] width 91 height 9
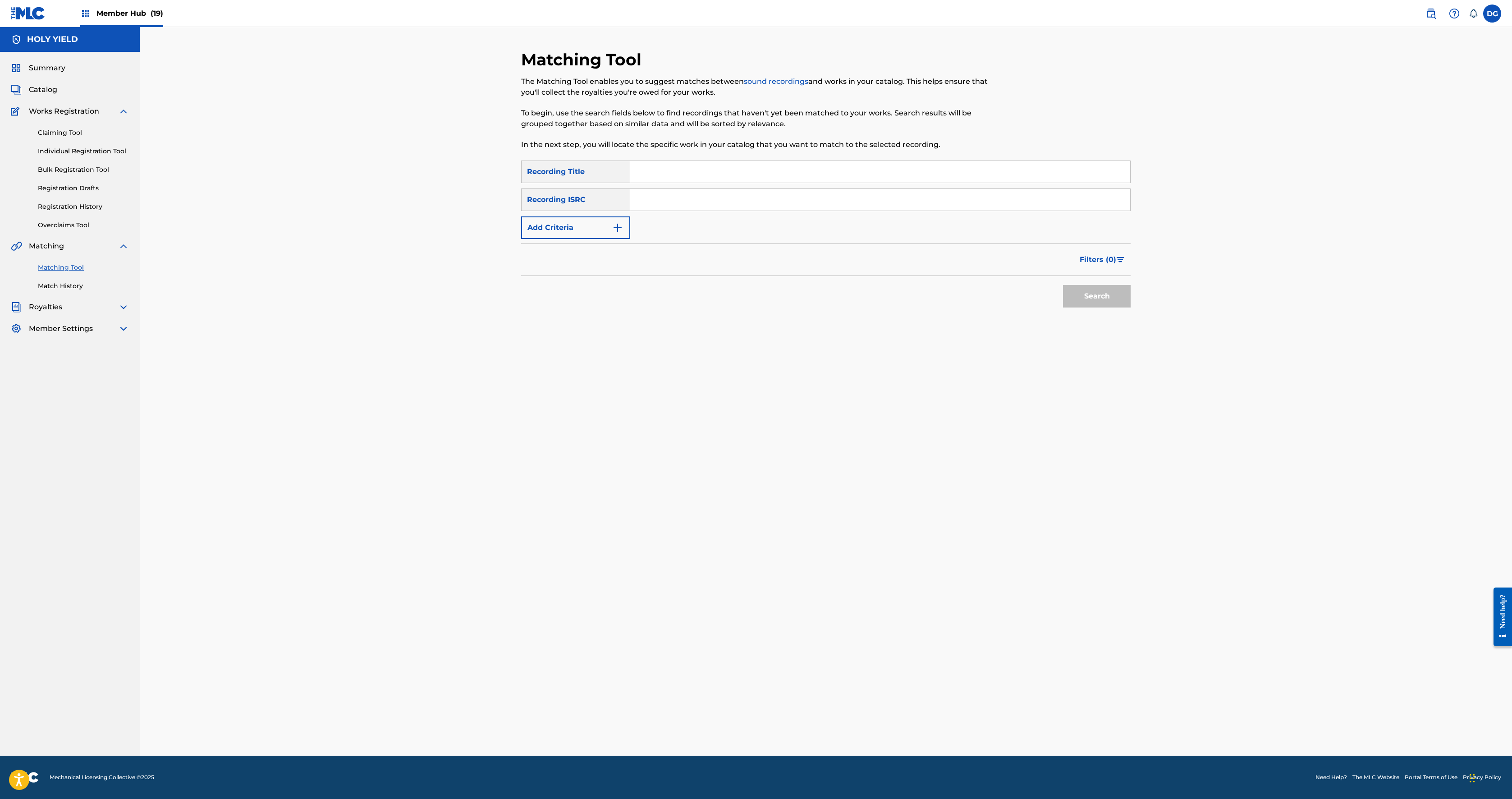
click at [631, 183] on input "Search Form" at bounding box center [880, 172] width 500 height 22
type input "TWO AM"
click at [754, 308] on button "Search" at bounding box center [1096, 296] width 67 height 22
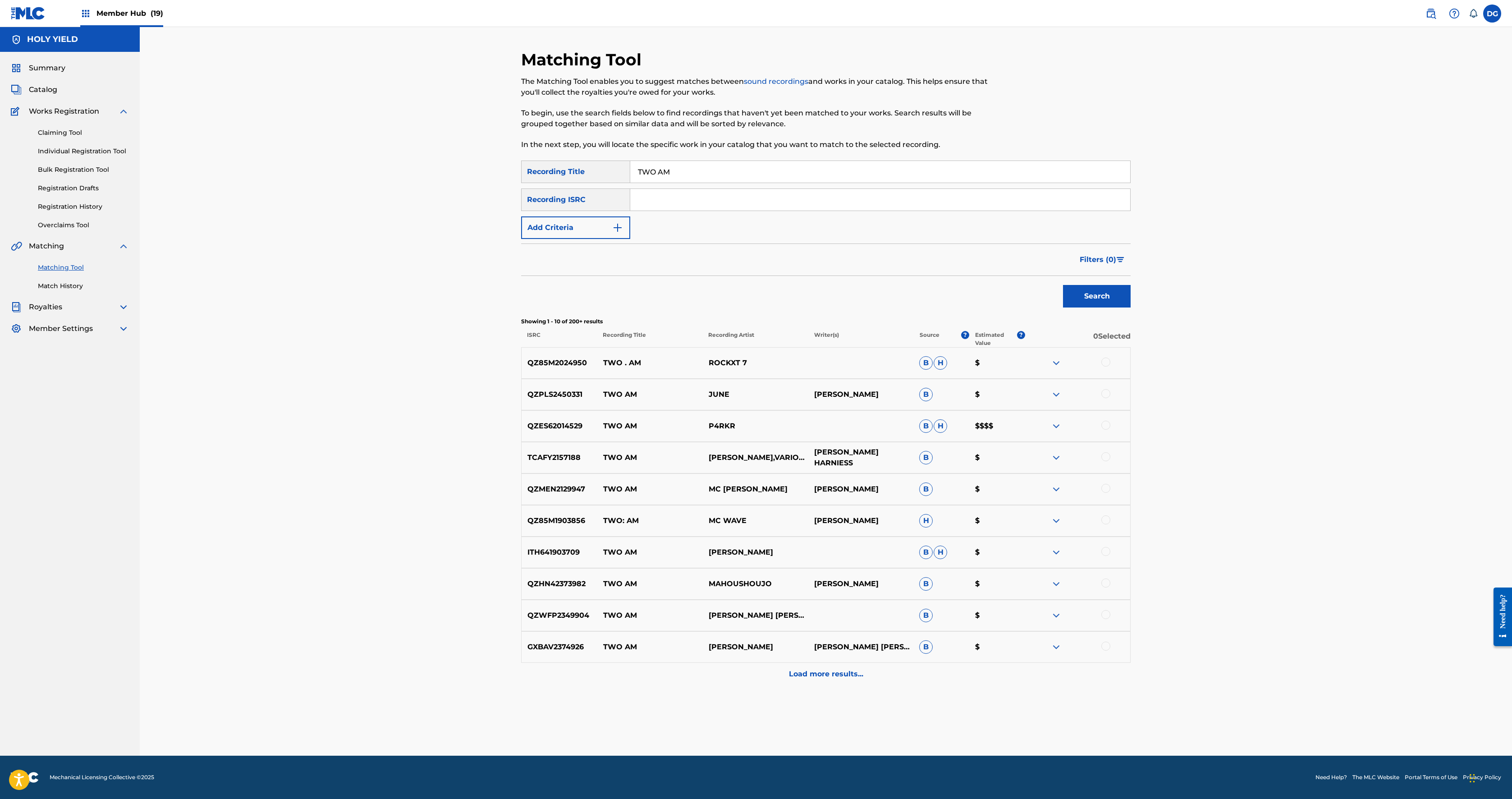
scroll to position [61, 0]
click at [754, 399] on div at bounding box center [1106, 425] width 9 height 9
click at [521, 239] on button "Add Criteria" at bounding box center [576, 227] width 109 height 22
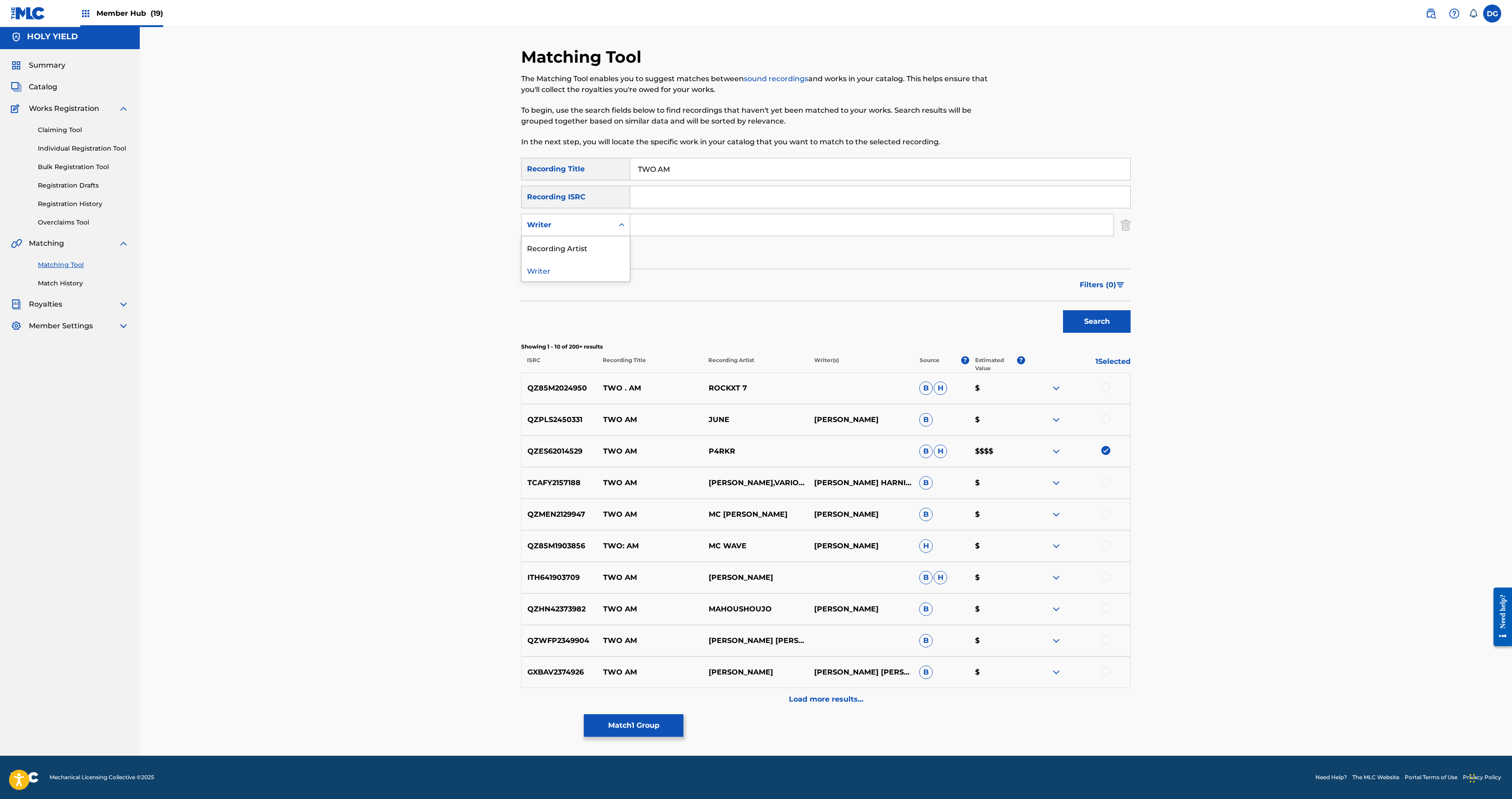
click at [521, 233] on div "Writer" at bounding box center [567, 225] width 92 height 17
click at [521, 259] on div "Recording Artist" at bounding box center [576, 247] width 108 height 22
click at [631, 236] on input "Search Form" at bounding box center [872, 225] width 483 height 22
type input "P4RKR"
click at [754, 333] on button "Search" at bounding box center [1096, 321] width 67 height 22
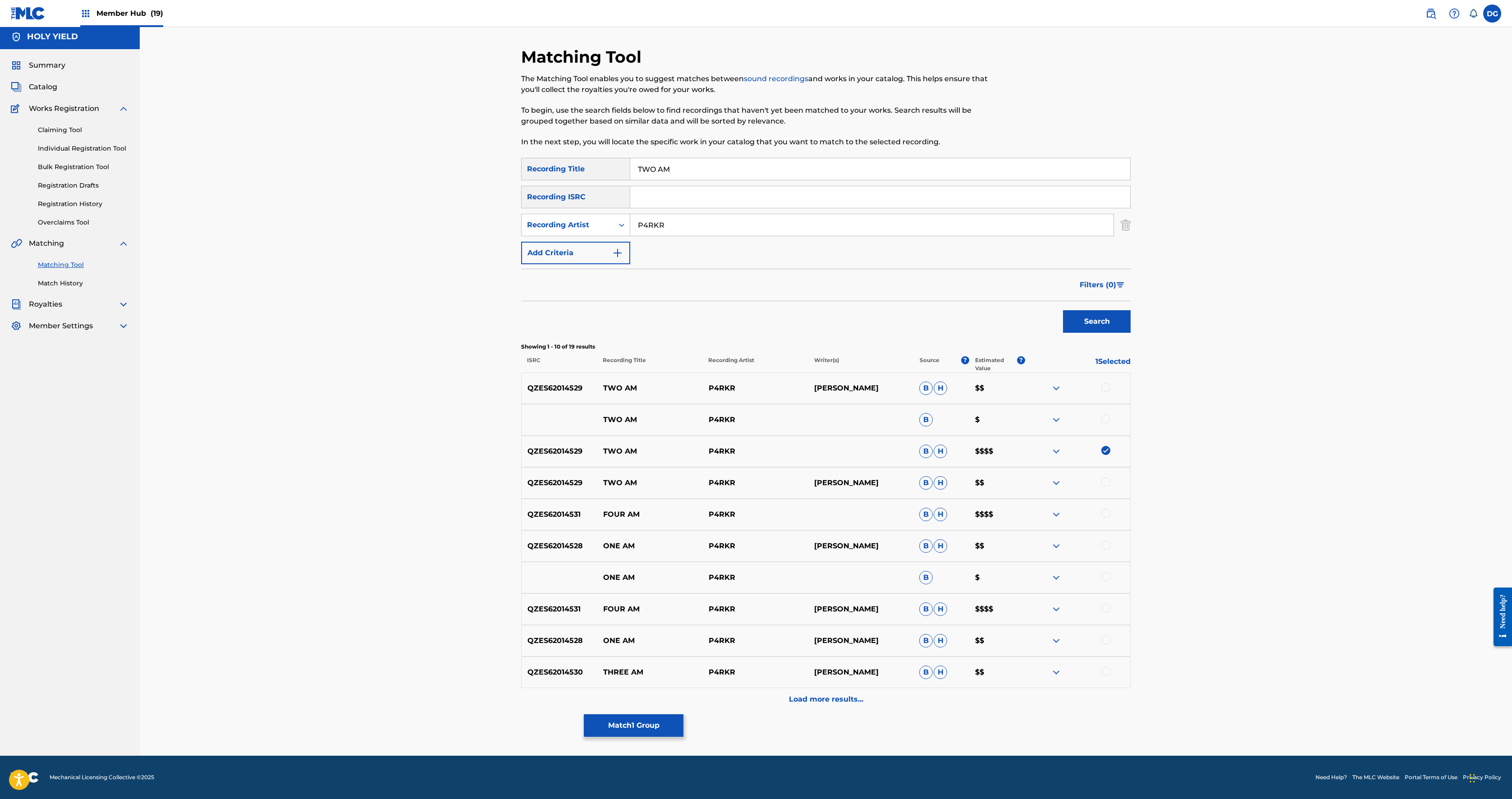
scroll to position [523, 0]
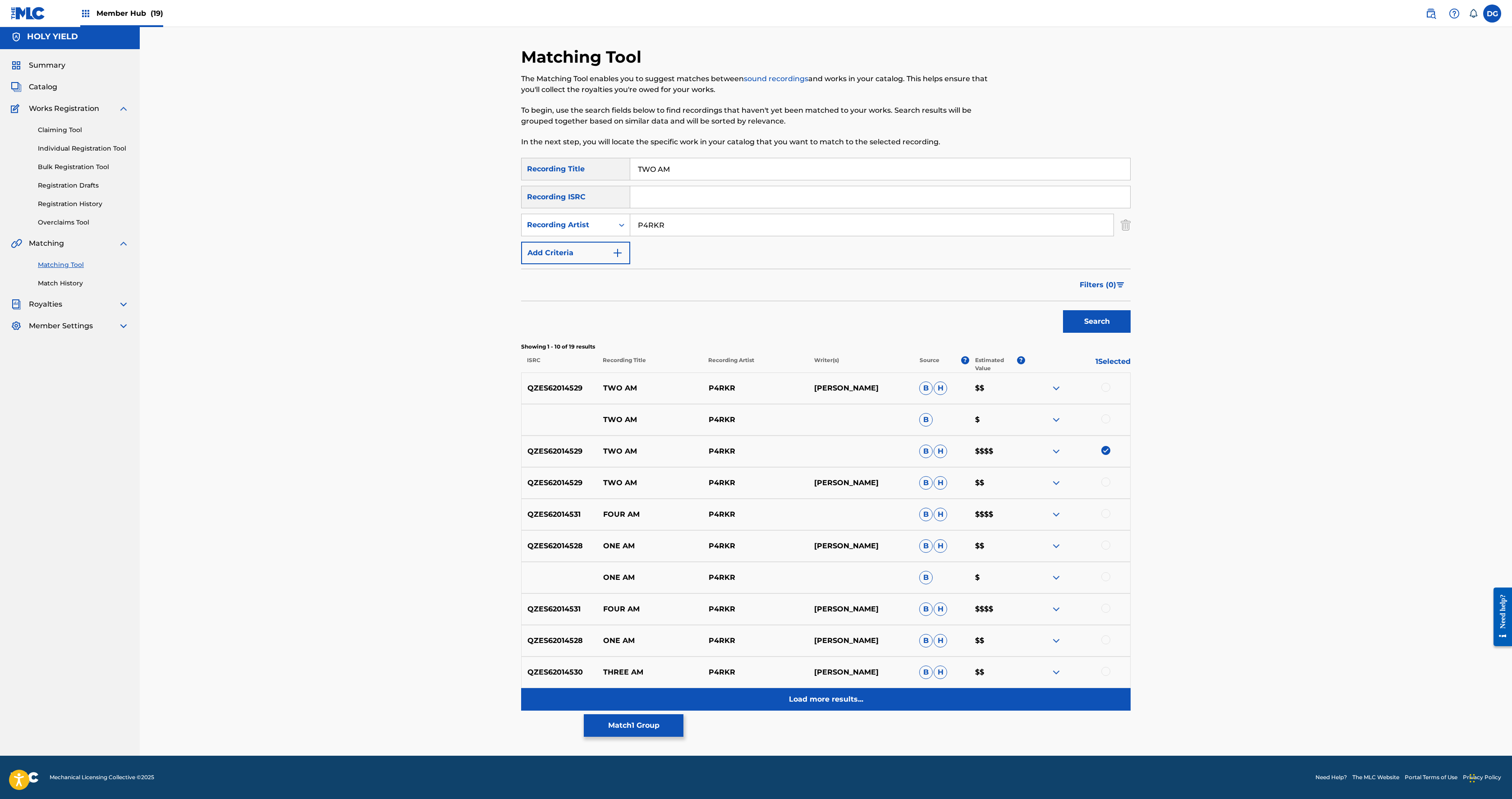
click at [754, 399] on div "Load more results..." at bounding box center [826, 699] width 610 height 22
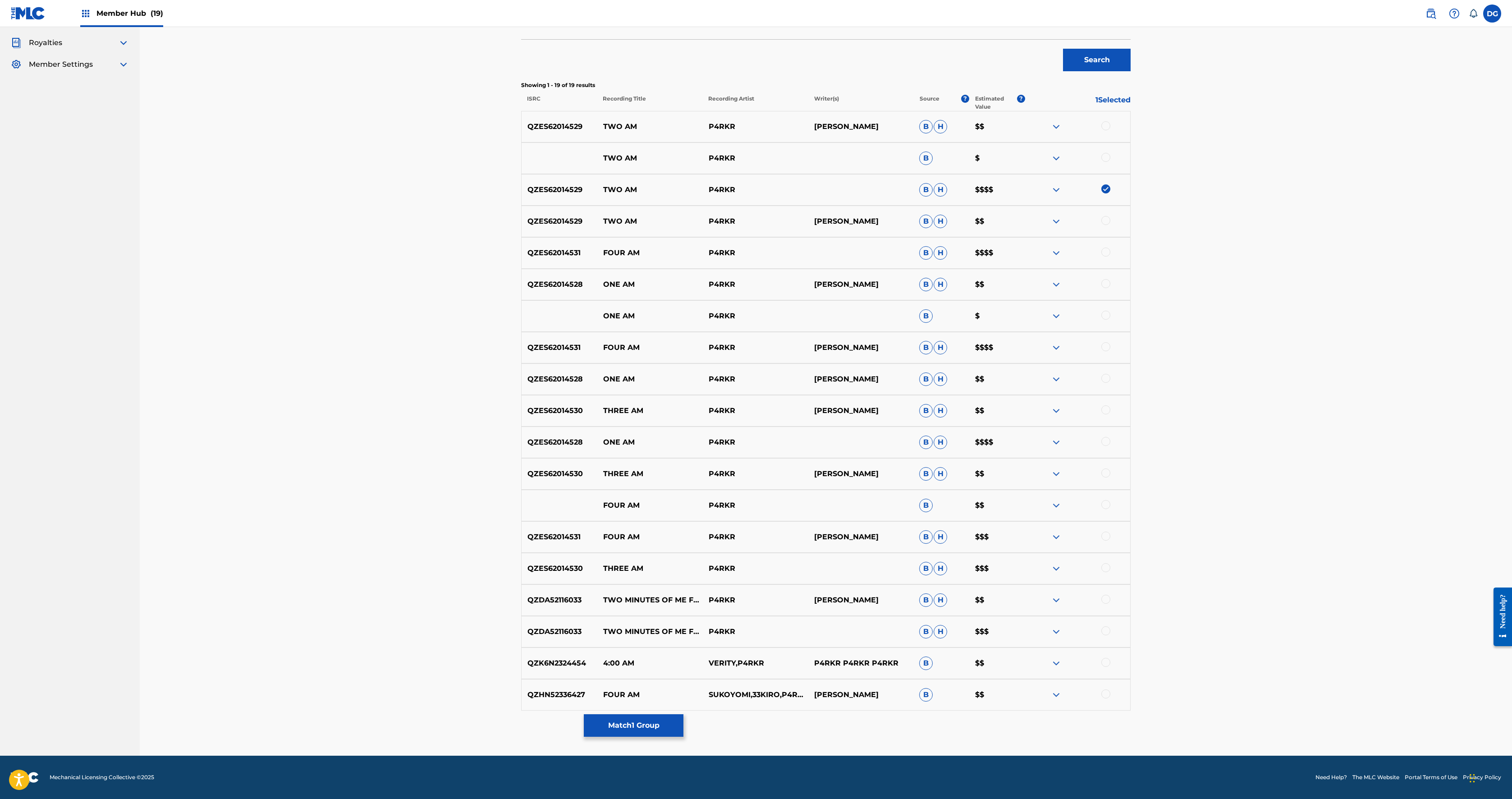
scroll to position [962, 0]
click at [754, 399] on div at bounding box center [1106, 631] width 9 height 9
click at [754, 399] on div at bounding box center [1077, 601] width 105 height 11
click at [754, 399] on div at bounding box center [1106, 600] width 9 height 9
click at [754, 399] on img at bounding box center [1106, 600] width 9 height 9
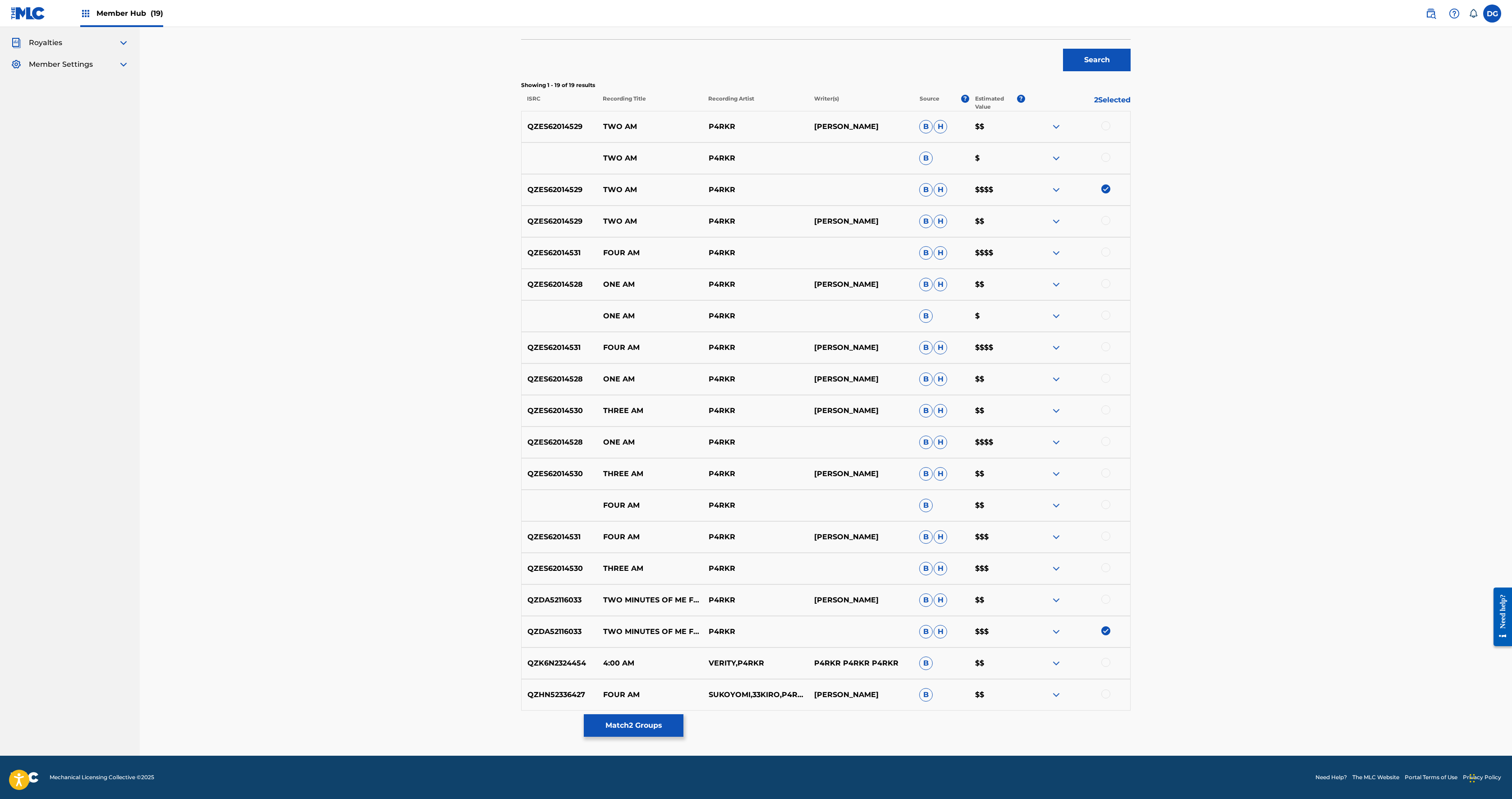
click at [754, 399] on img at bounding box center [1106, 631] width 9 height 9
click at [754, 399] on div at bounding box center [1106, 568] width 9 height 9
click at [754, 399] on img at bounding box center [1106, 568] width 9 height 9
click at [754, 216] on div at bounding box center [1106, 221] width 9 height 9
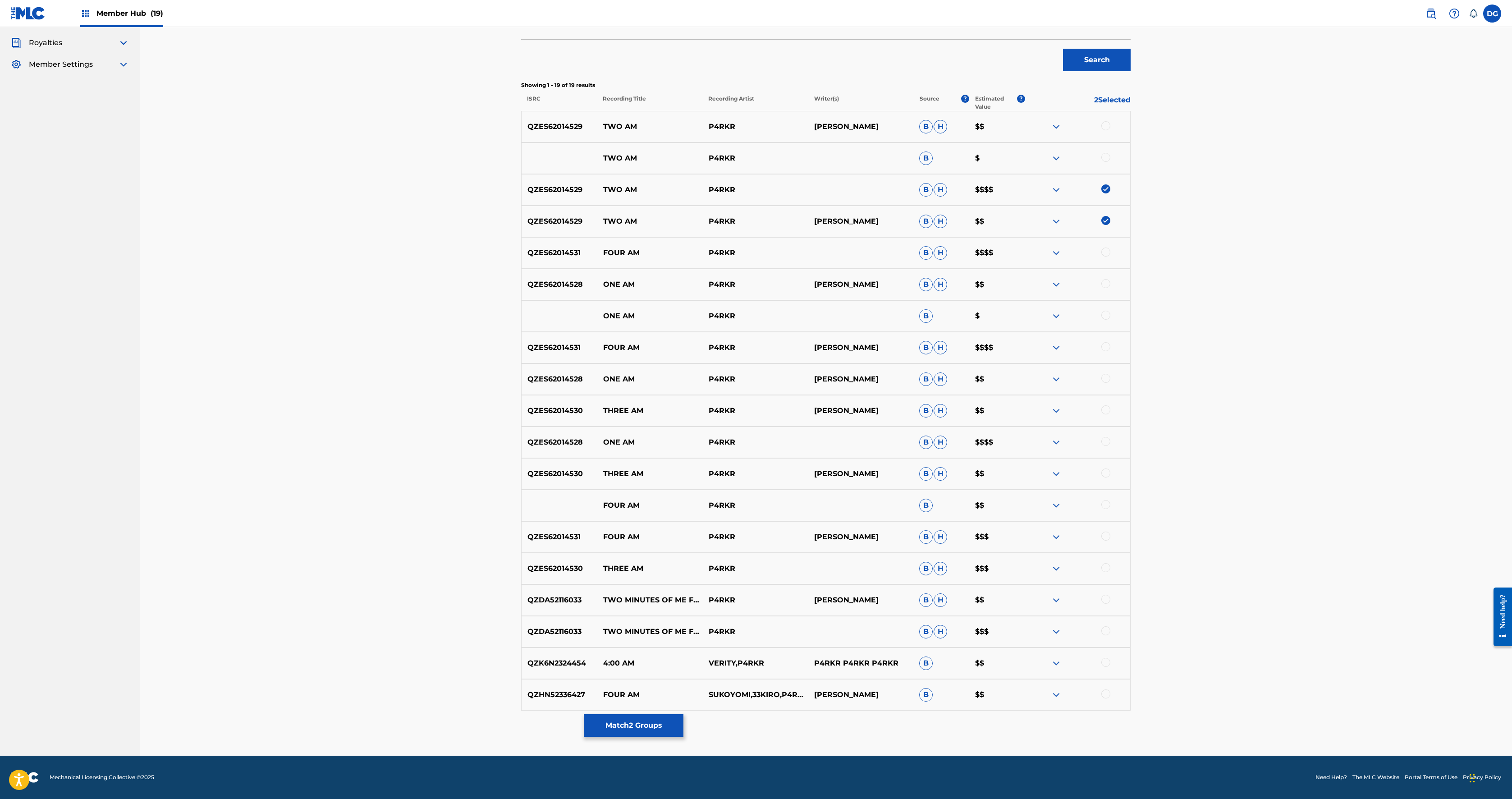
scroll to position [539, 0]
click at [754, 153] on div at bounding box center [1077, 158] width 105 height 11
click at [754, 153] on div at bounding box center [1106, 157] width 9 height 9
click at [754, 111] on div "QZES62014529 TWO AM P4RKR [PERSON_NAME] [PERSON_NAME] $$" at bounding box center [826, 126] width 610 height 32
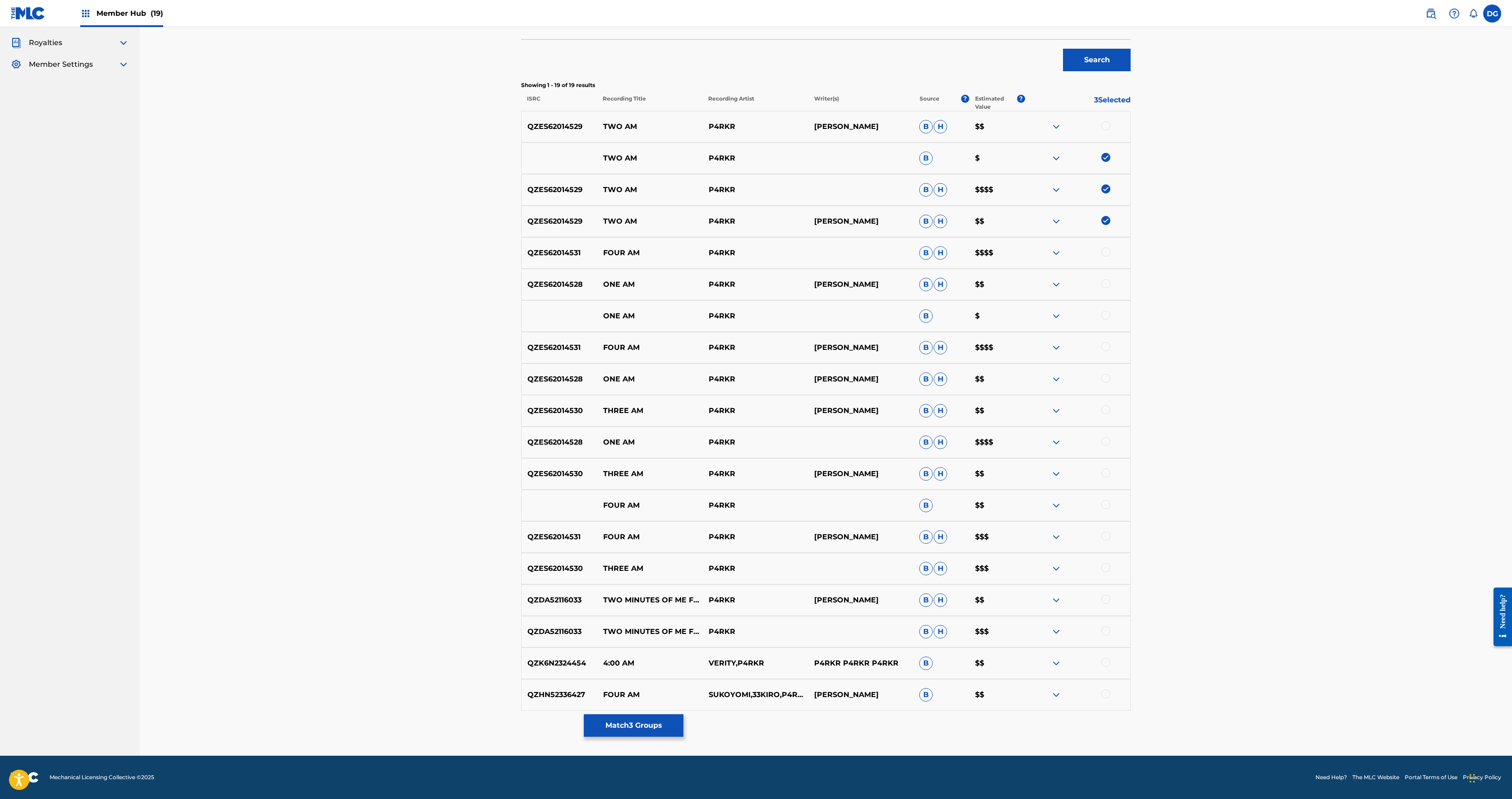
click at [754, 122] on div at bounding box center [1106, 126] width 9 height 9
drag, startPoint x: 1121, startPoint y: 659, endPoint x: 997, endPoint y: 614, distance: 131.9
click at [754, 399] on div "SearchWithCriteria6ae42037-c8c0-4f54-b62b-f5adf47edd1f Recording Title TWO AM S…" at bounding box center [826, 303] width 610 height 814
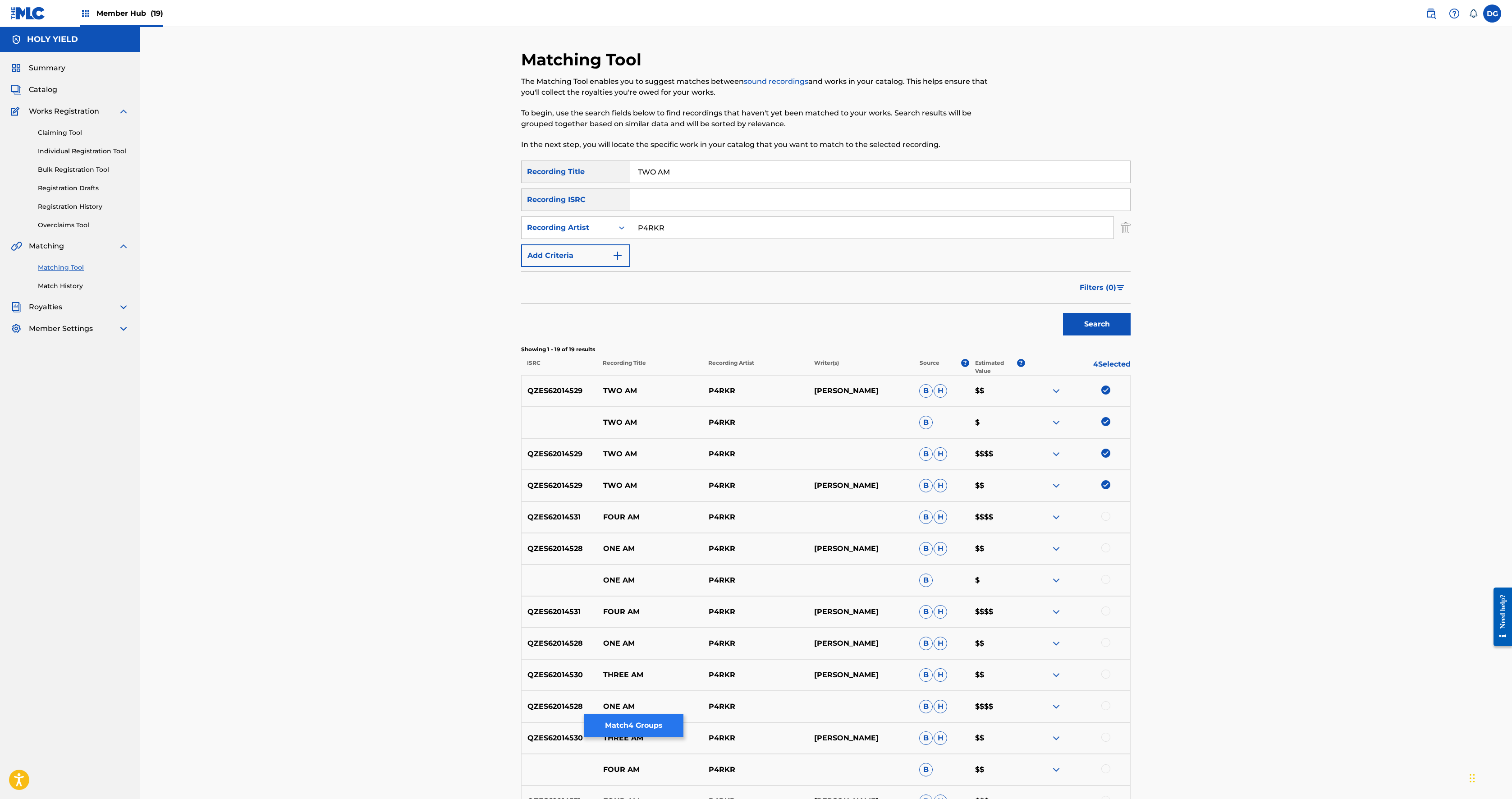
scroll to position [0, 0]
click at [683, 399] on button "Match 4 Groups" at bounding box center [634, 725] width 100 height 22
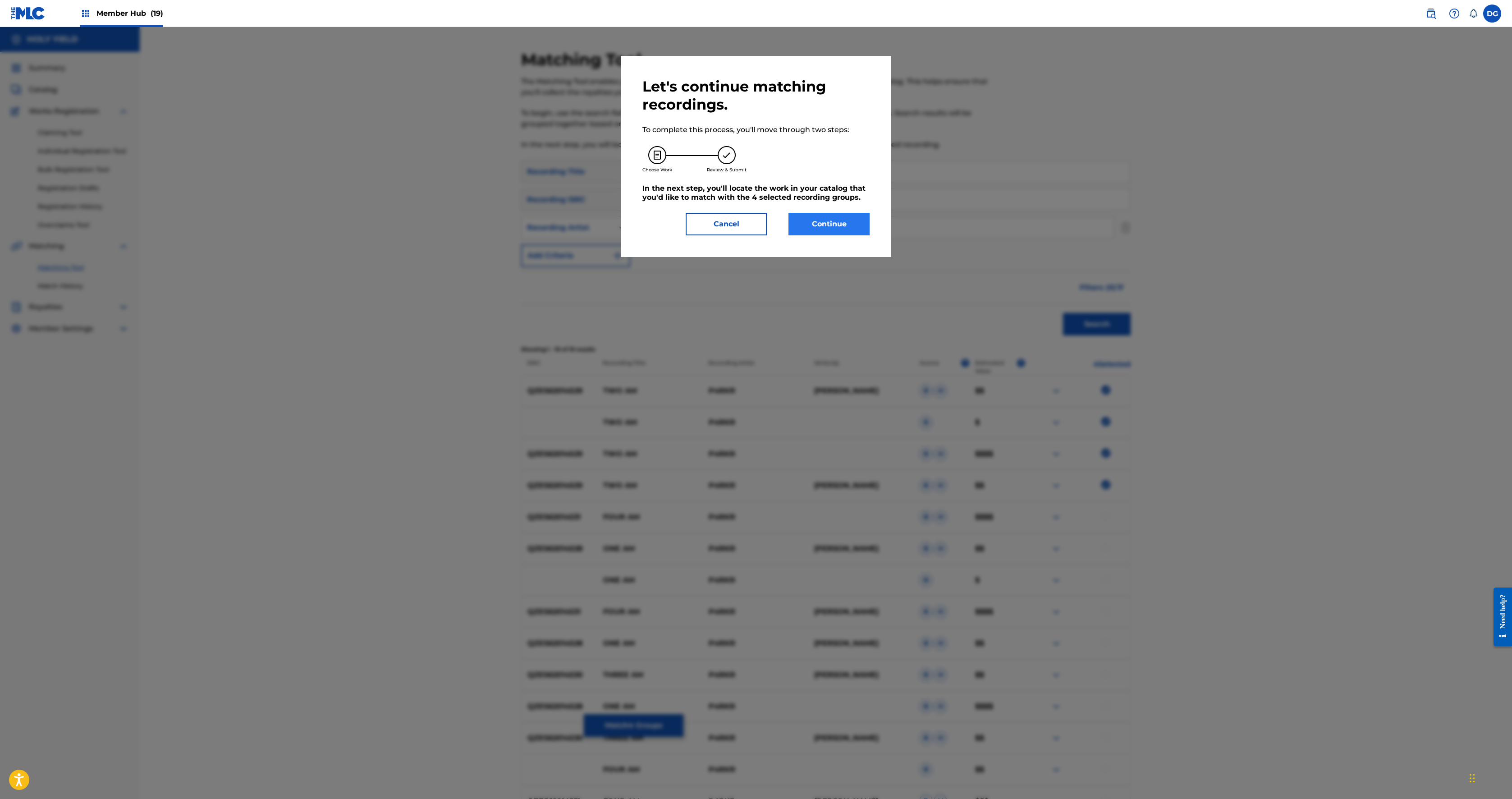
click at [754, 236] on button "Continue" at bounding box center [829, 224] width 81 height 22
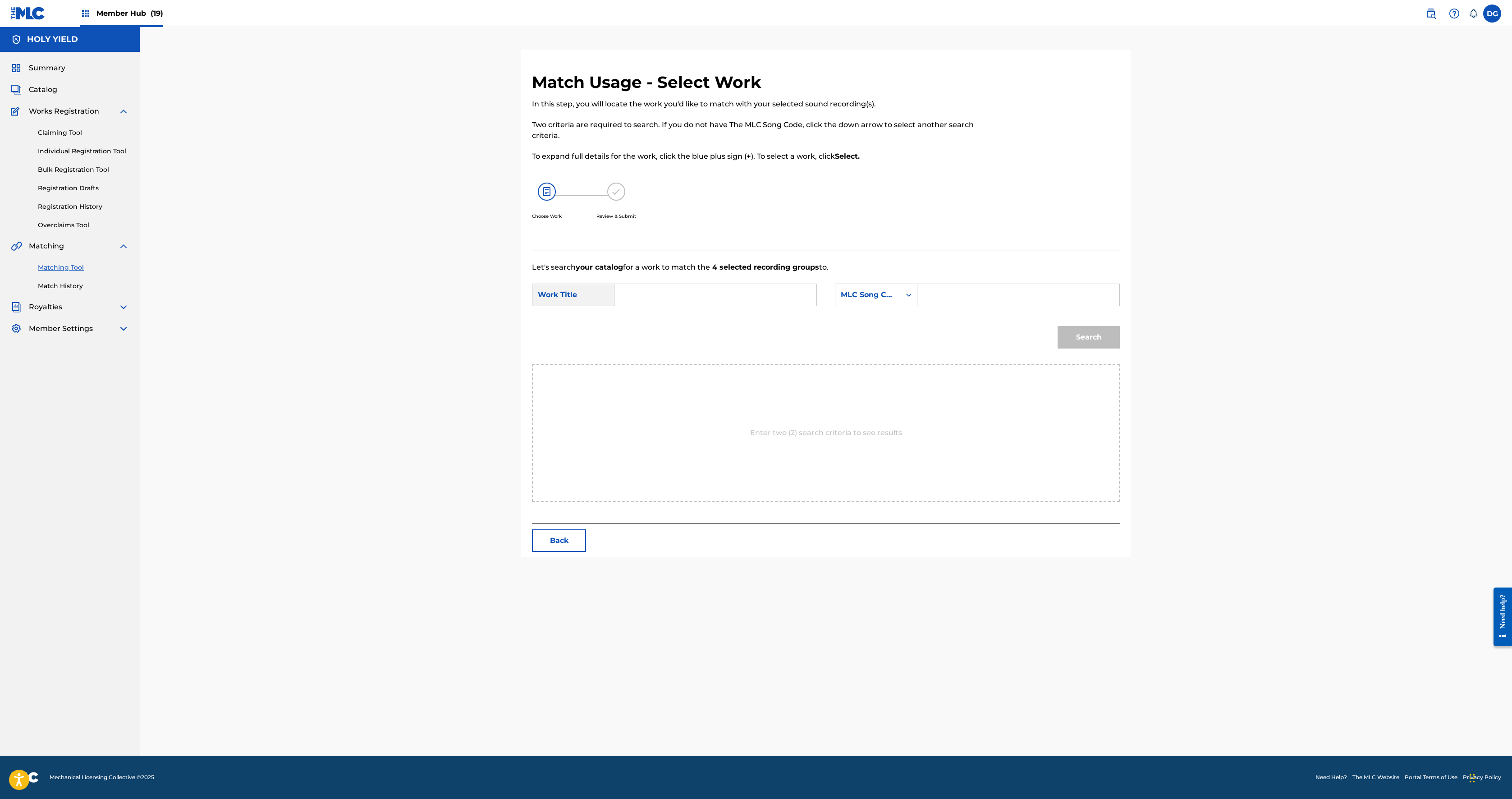
click at [644, 306] on input "Search Form" at bounding box center [715, 295] width 187 height 22
type input "TWO AM"
drag, startPoint x: 1081, startPoint y: 458, endPoint x: 1073, endPoint y: 458, distance: 8.0
click at [754, 306] on input "Search Form" at bounding box center [1018, 295] width 187 height 22
click at [754, 304] on div "MLC Song Code" at bounding box center [868, 295] width 65 height 17
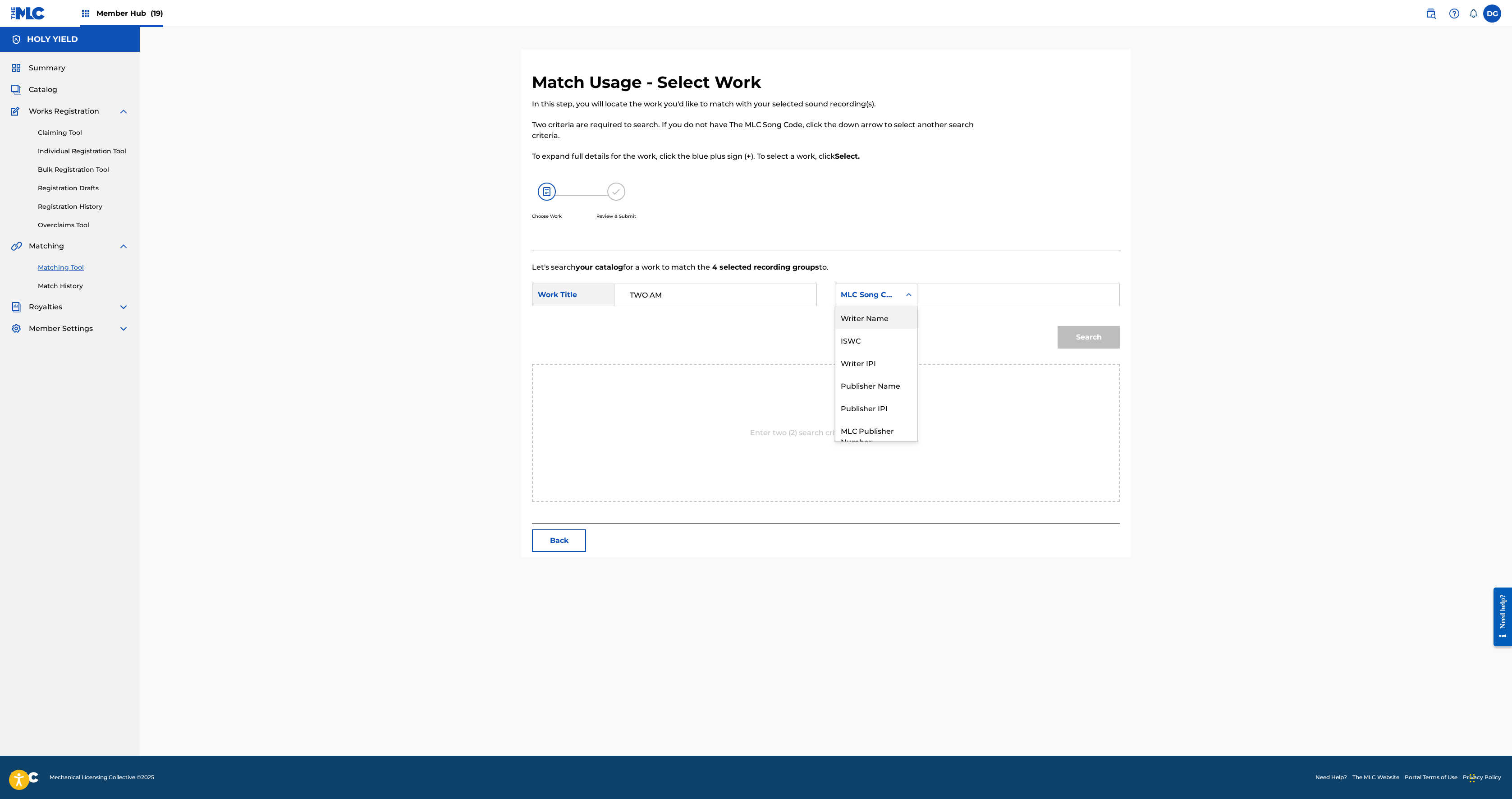
click at [754, 329] on div "Writer Name" at bounding box center [876, 317] width 81 height 22
click at [754, 306] on input "Search Form" at bounding box center [1018, 295] width 187 height 22
type input "[PERSON_NAME]"
click at [754, 349] on button "Search" at bounding box center [1088, 337] width 62 height 22
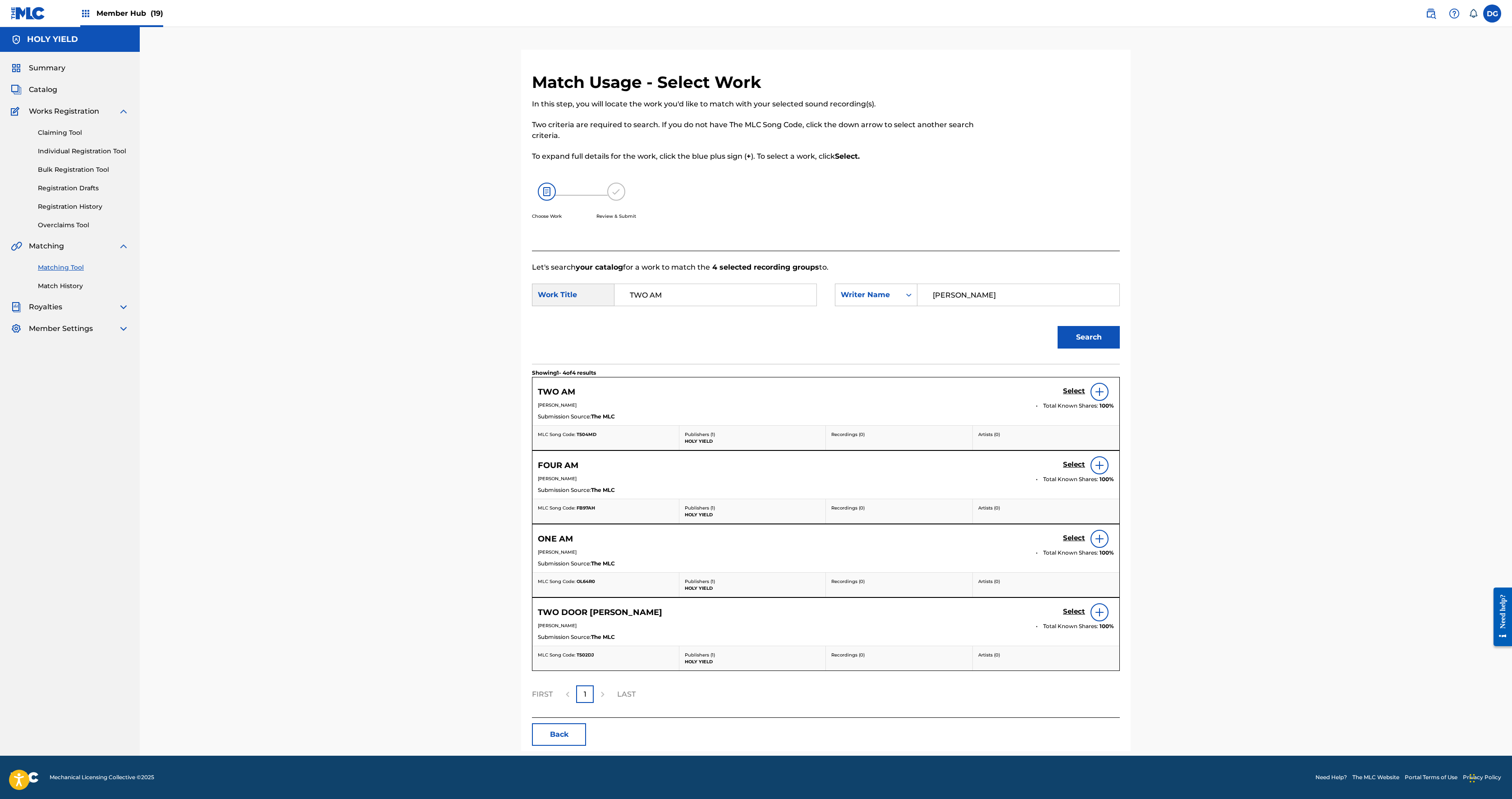
scroll to position [125, 0]
click at [754, 395] on h5 "Select" at bounding box center [1074, 391] width 22 height 9
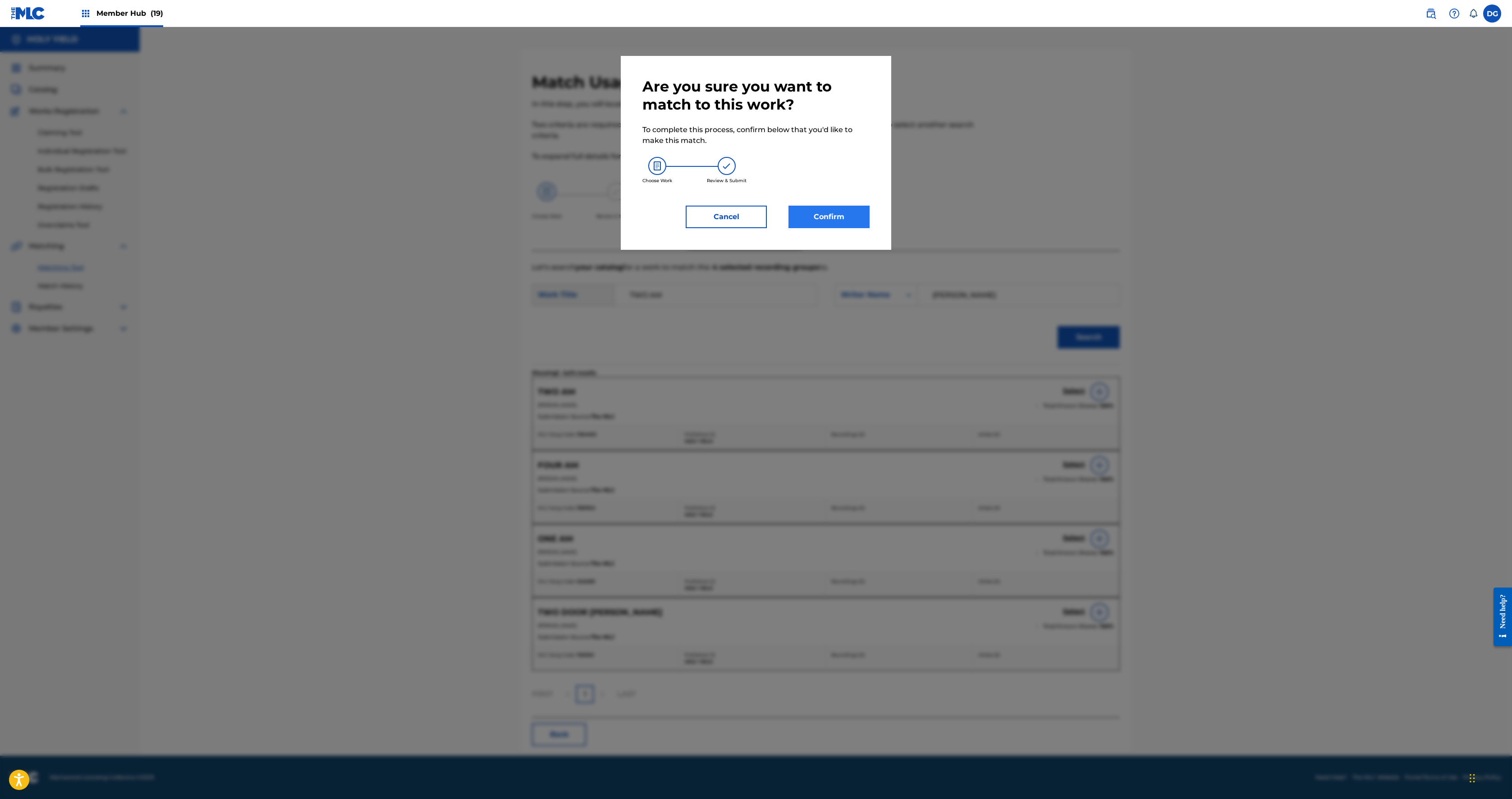
click at [754, 229] on button "Confirm" at bounding box center [829, 216] width 81 height 22
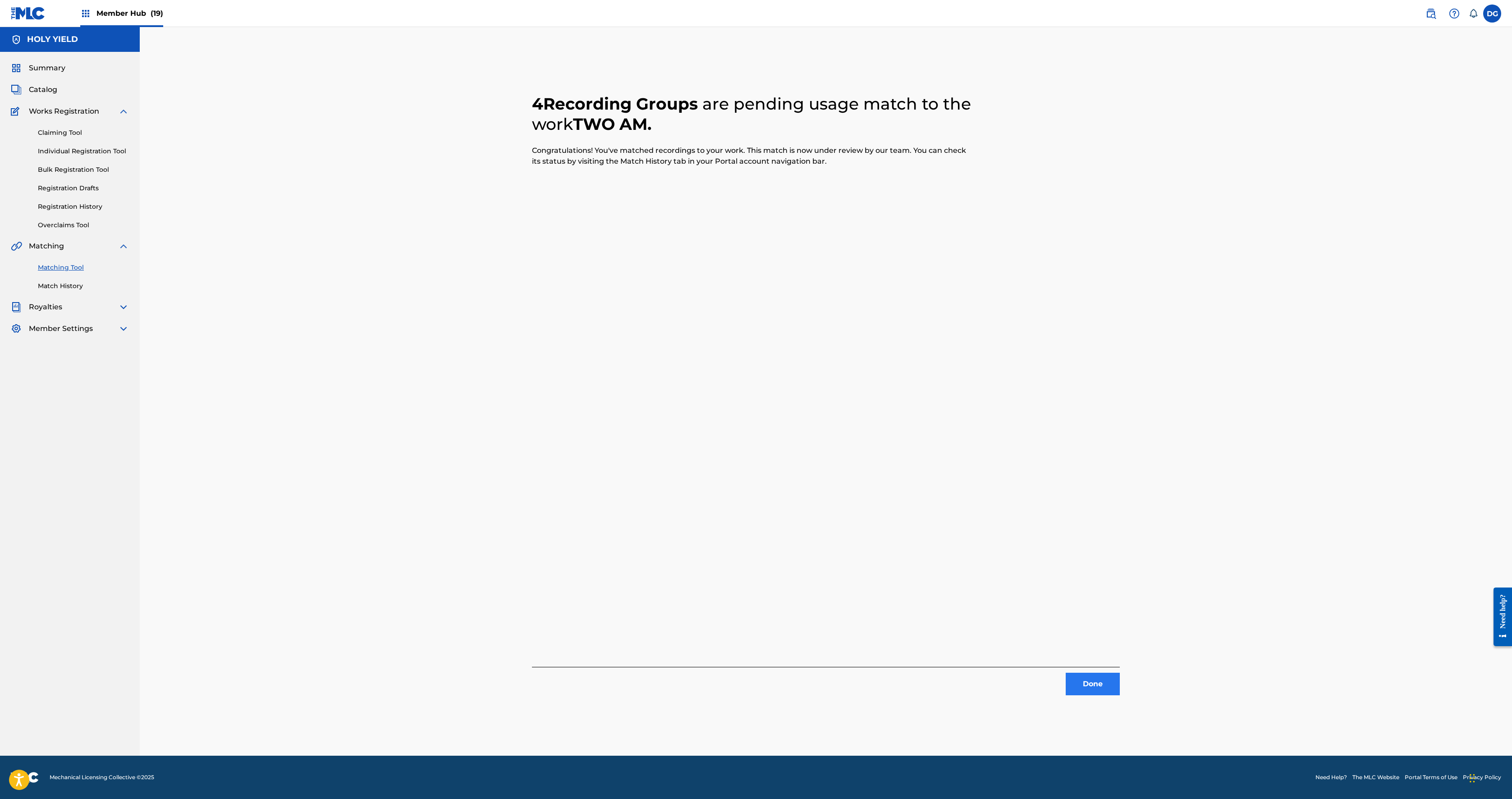
click at [754, 399] on button "Done" at bounding box center [1093, 684] width 54 height 22
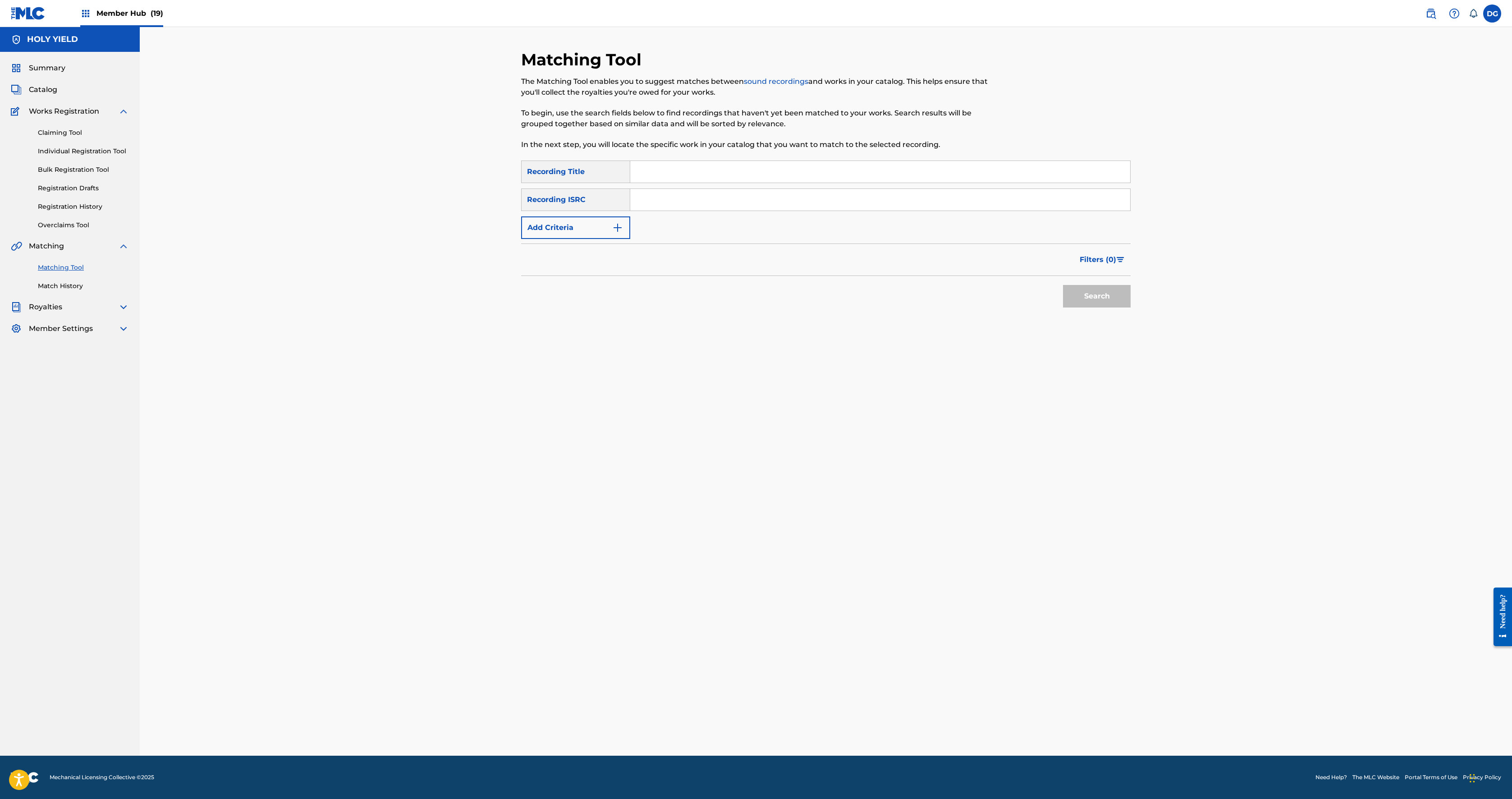
click at [754, 183] on input "Search Form" at bounding box center [880, 172] width 500 height 22
paste input "TWO DOOR [PERSON_NAME]"
type input "TWO DOOR [PERSON_NAME]"
click at [57, 95] on link "Catalog" at bounding box center [34, 90] width 46 height 11
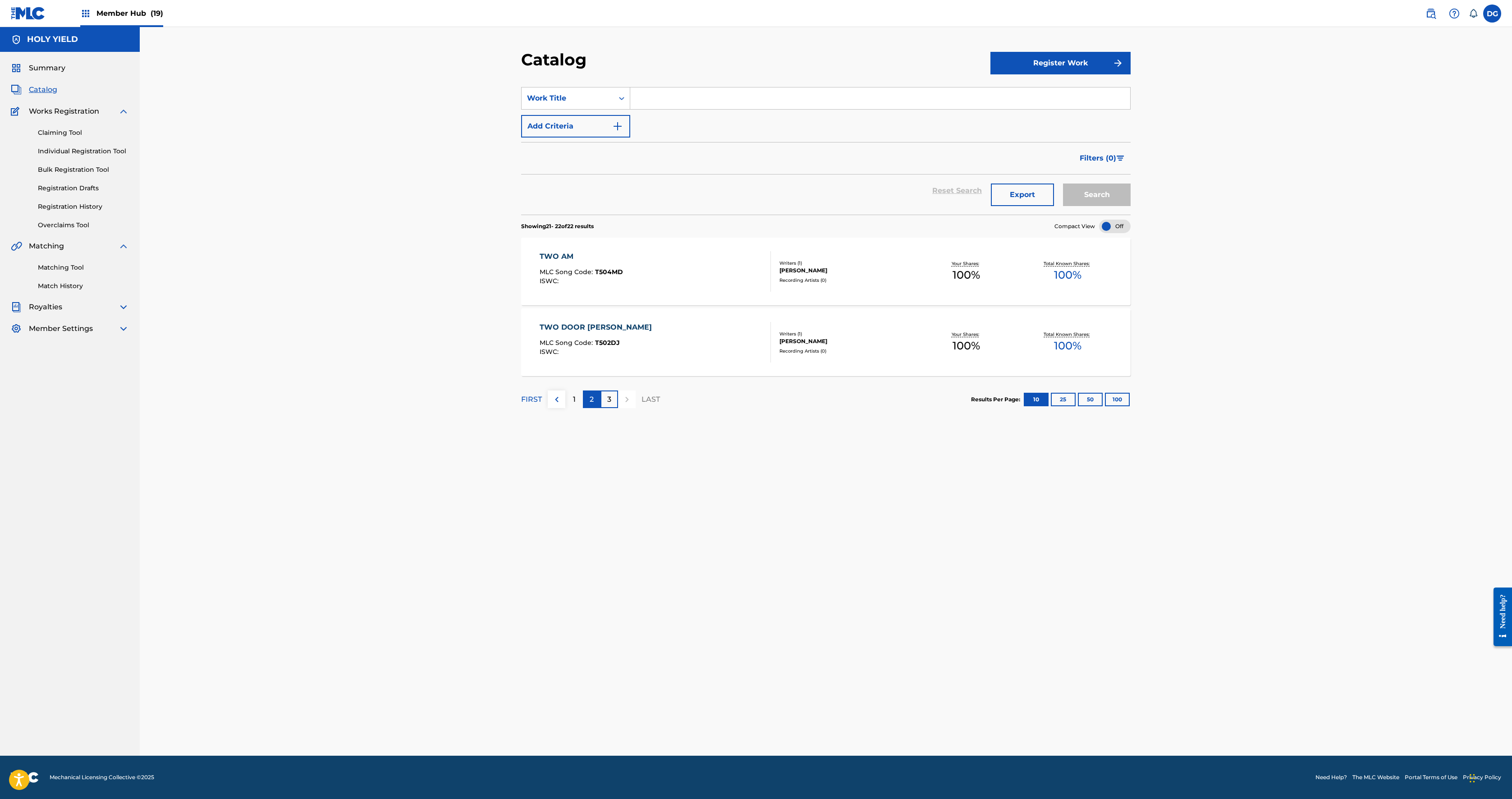
click at [583, 399] on div "2" at bounding box center [592, 399] width 18 height 18
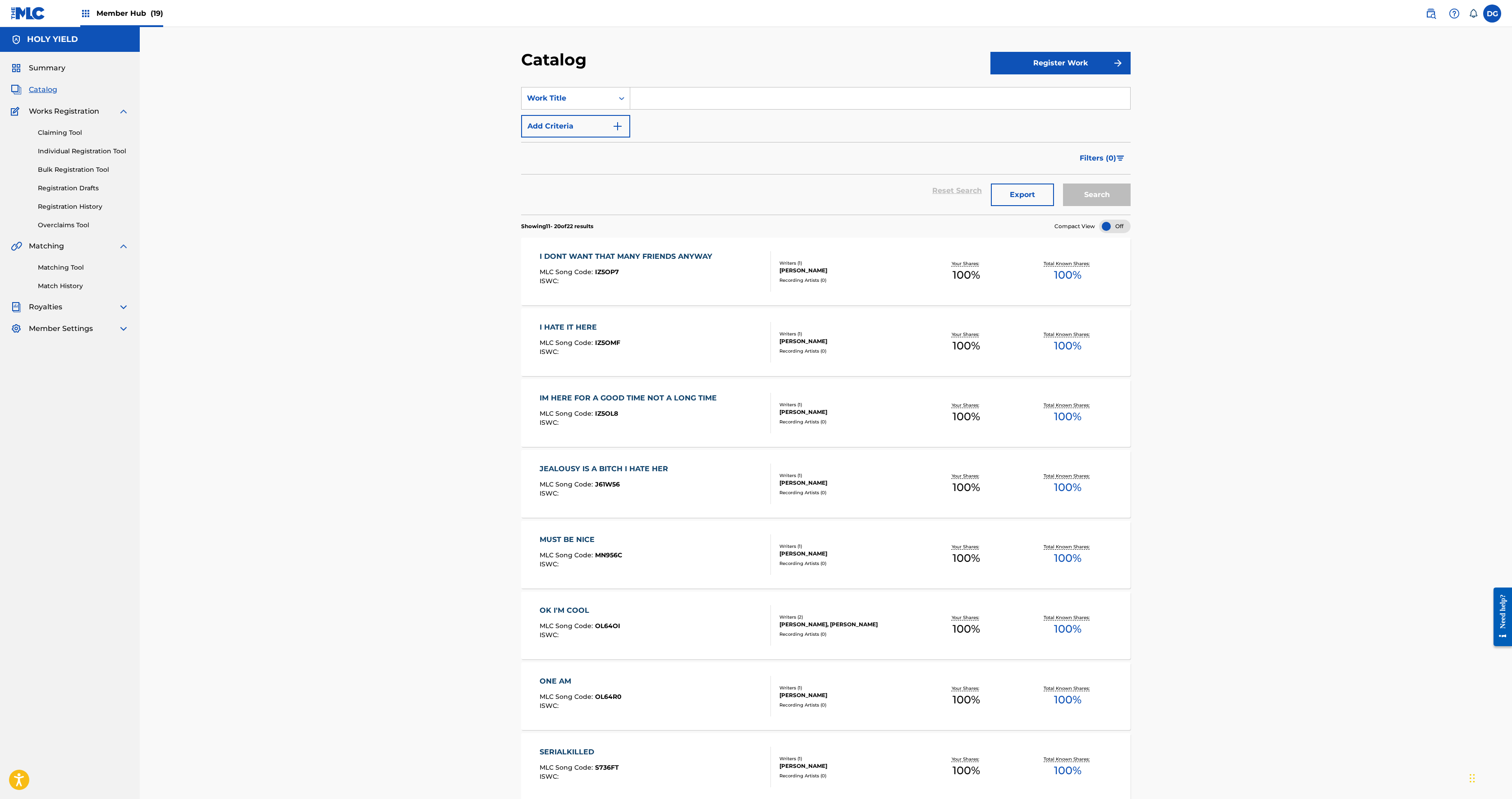
click at [57, 95] on link "Catalog" at bounding box center [34, 90] width 46 height 11
click at [53, 117] on span "Works Registration" at bounding box center [64, 112] width 70 height 11
click at [95, 252] on div "Matching" at bounding box center [70, 246] width 118 height 11
click at [64, 252] on span "Matching" at bounding box center [46, 246] width 35 height 11
click at [65, 74] on span "Summary" at bounding box center [46, 68] width 36 height 11
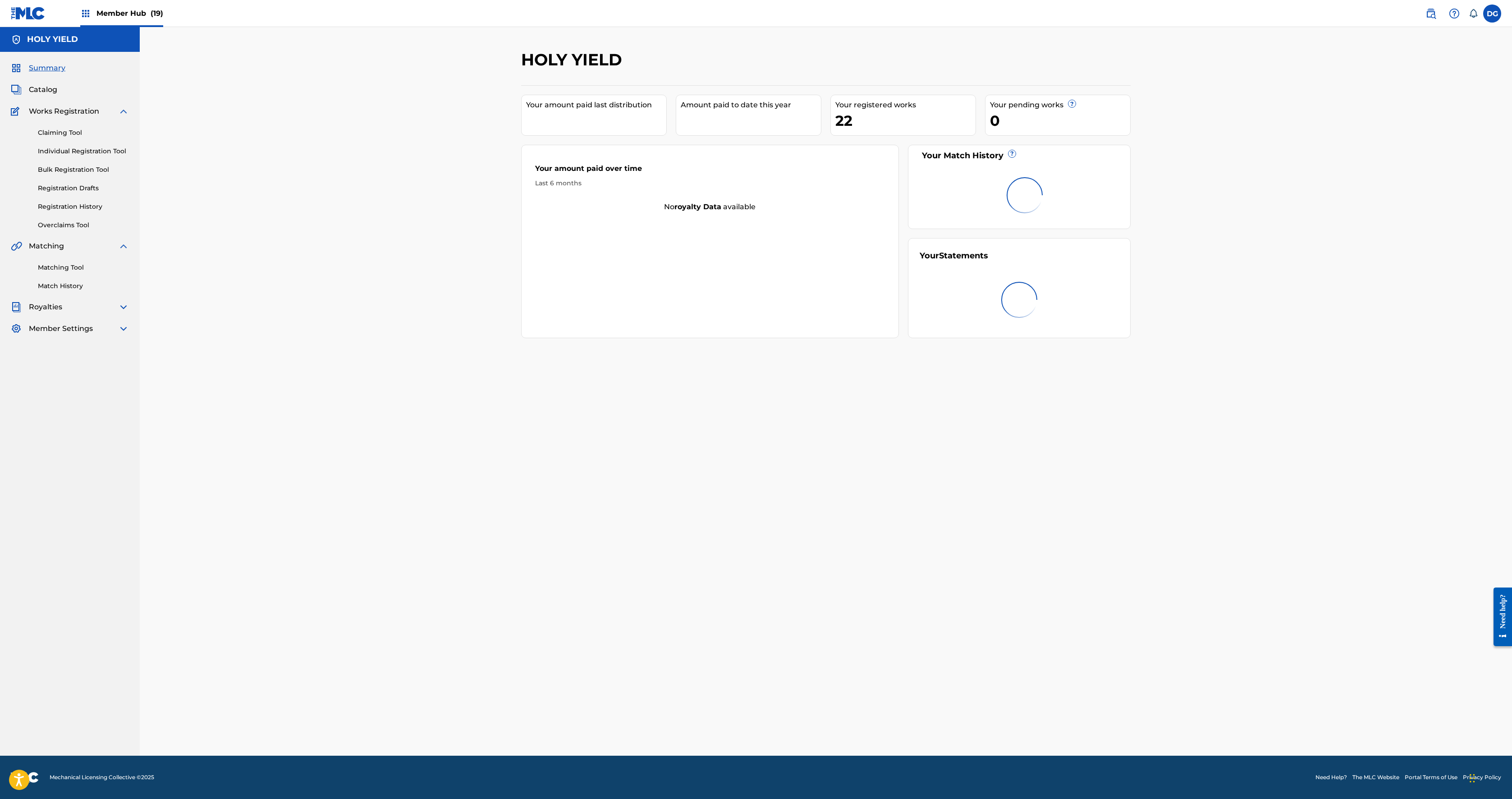
click at [65, 74] on span "Summary" at bounding box center [46, 68] width 36 height 11
click at [754, 174] on p "(12) submitted" at bounding box center [958, 170] width 40 height 8
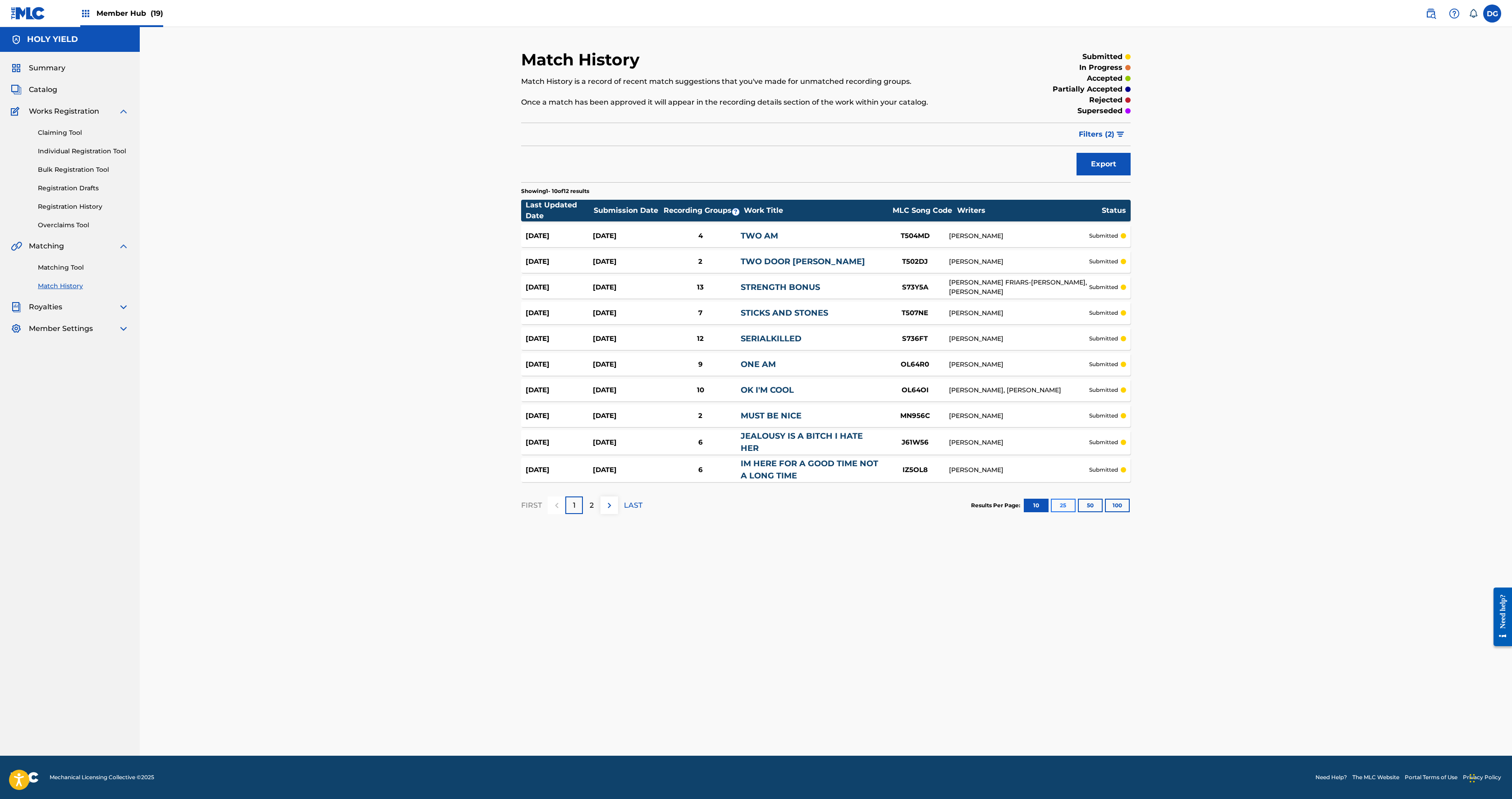
scroll to position [142, 0]
click at [754, 399] on button "25" at bounding box center [1064, 505] width 25 height 13
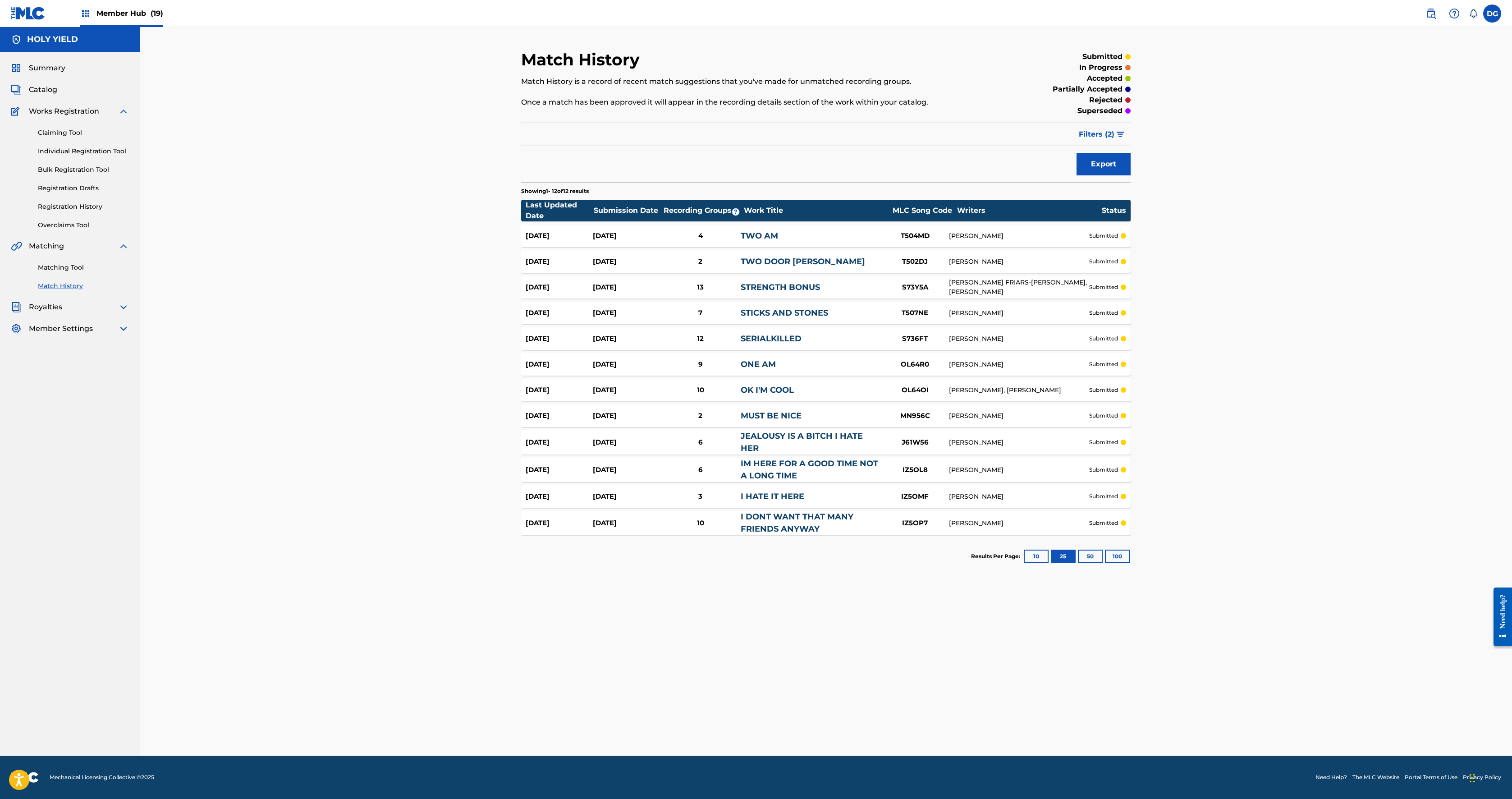
scroll to position [126, 0]
click at [590, 159] on div "Match History Match History is a record of recent match suggestions that you've…" at bounding box center [826, 314] width 610 height 529
click at [57, 95] on span "Catalog" at bounding box center [43, 90] width 29 height 11
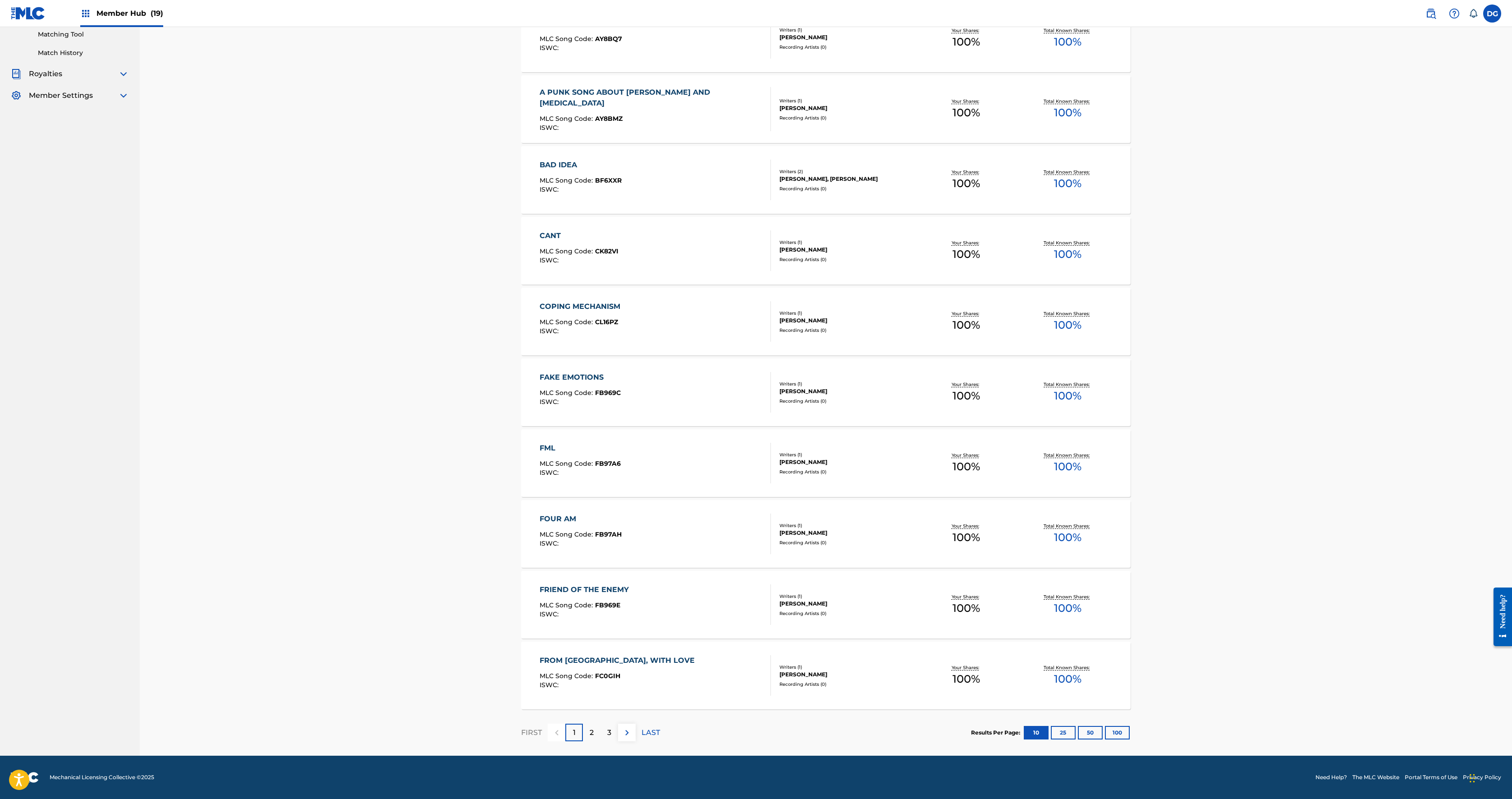
scroll to position [535, 0]
click at [618, 399] on button at bounding box center [627, 732] width 18 height 18
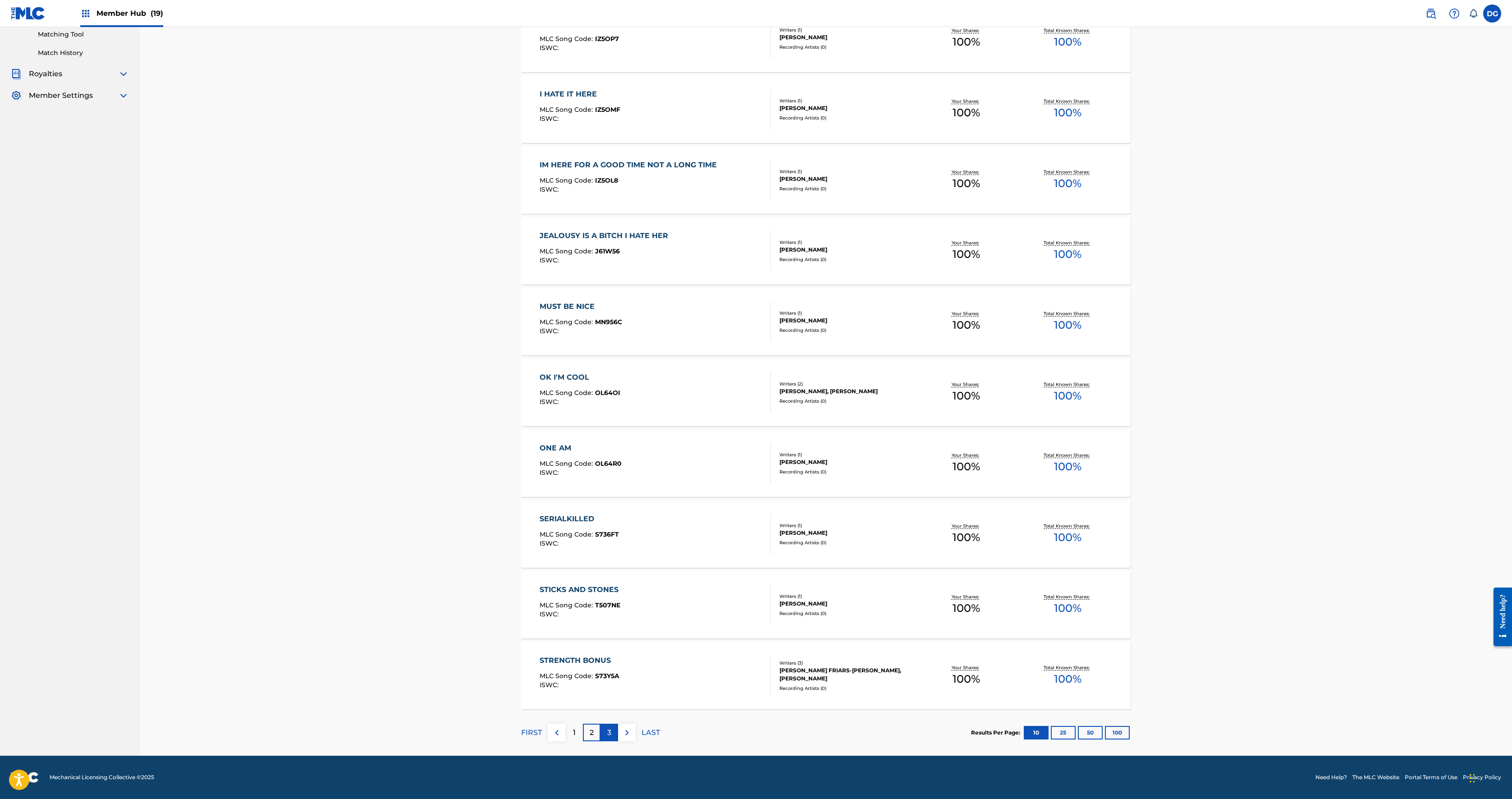
click at [600, 399] on div "3" at bounding box center [609, 732] width 18 height 18
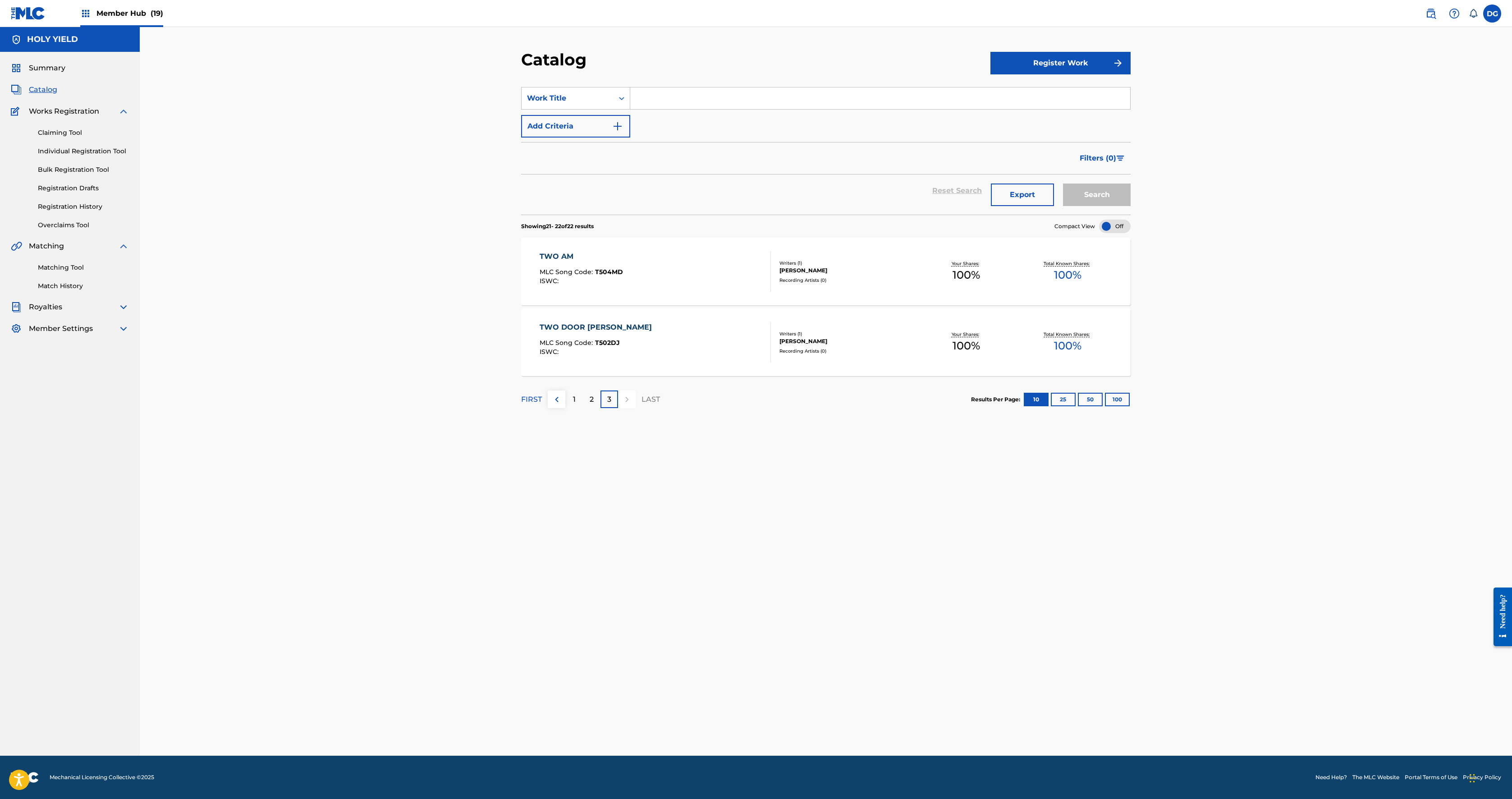
scroll to position [0, 0]
click at [583, 399] on div "2" at bounding box center [592, 399] width 18 height 18
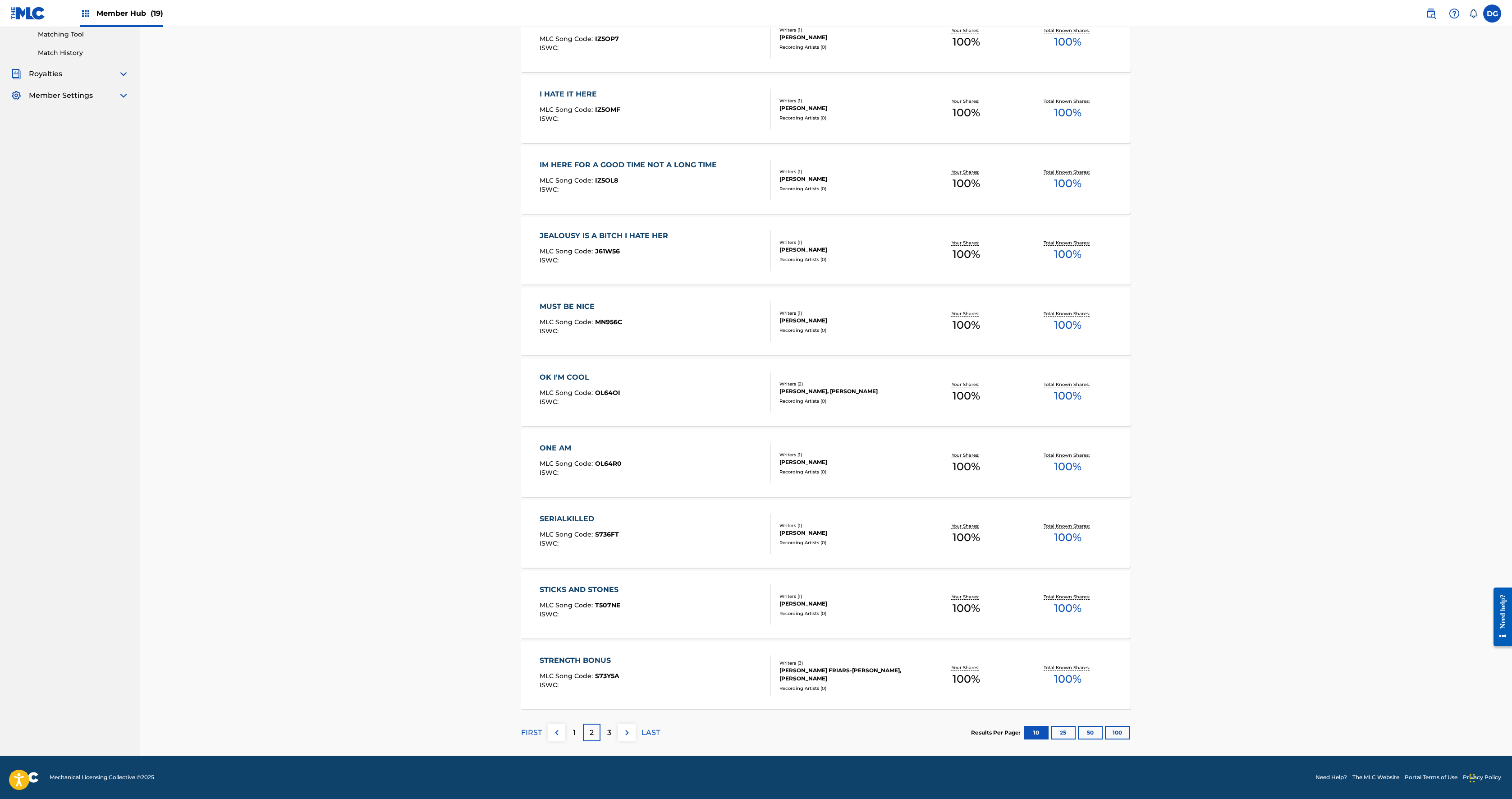
scroll to position [535, 0]
click at [565, 399] on div "1" at bounding box center [574, 732] width 18 height 18
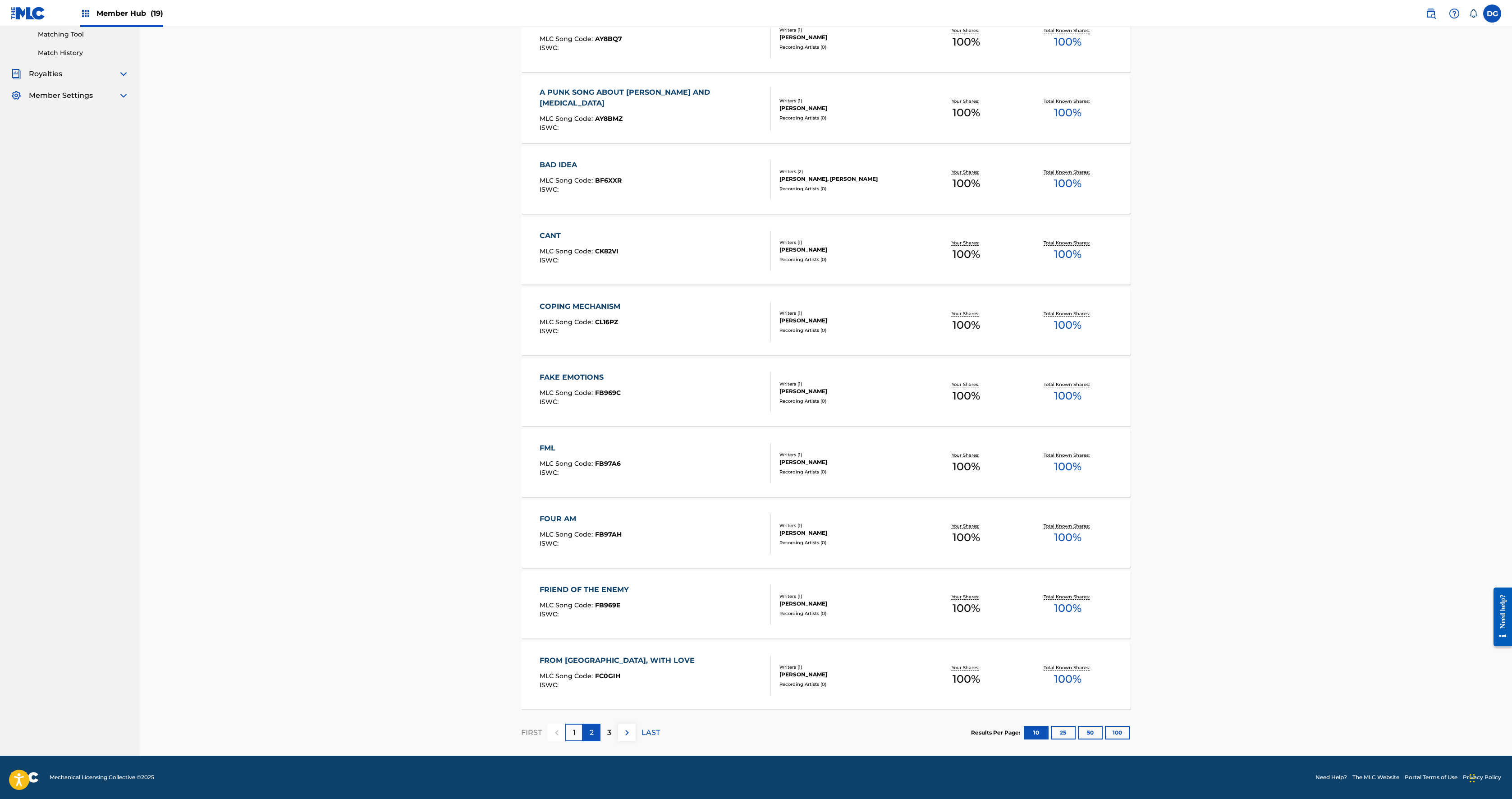
scroll to position [517, 0]
click at [741, 160] on div "BAD IDEA MLC Song Code : BF6XXR ISWC :" at bounding box center [655, 180] width 232 height 40
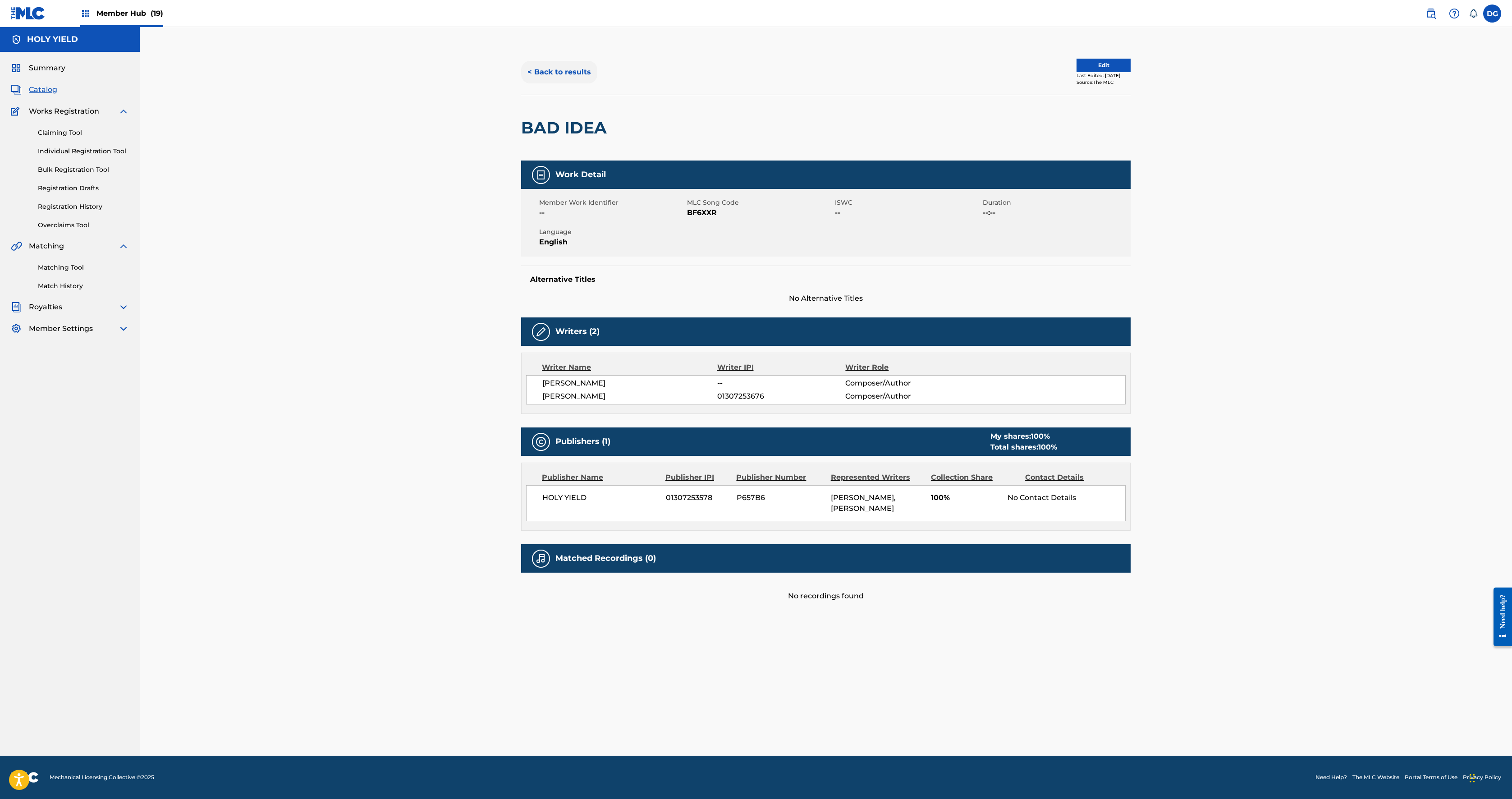
click at [521, 84] on button "< Back to results" at bounding box center [559, 72] width 76 height 22
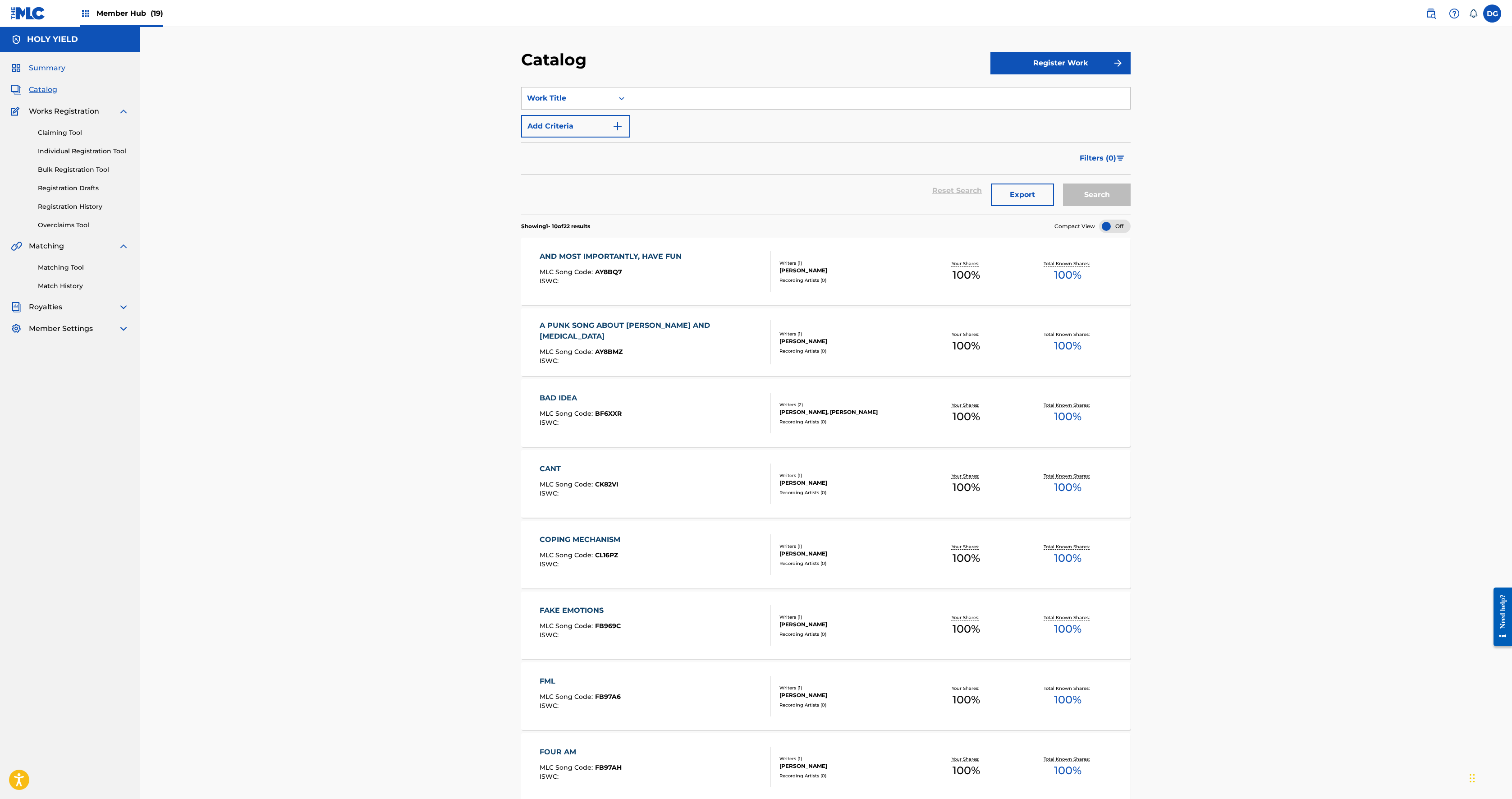
click at [64, 74] on link "Summary" at bounding box center [38, 68] width 54 height 11
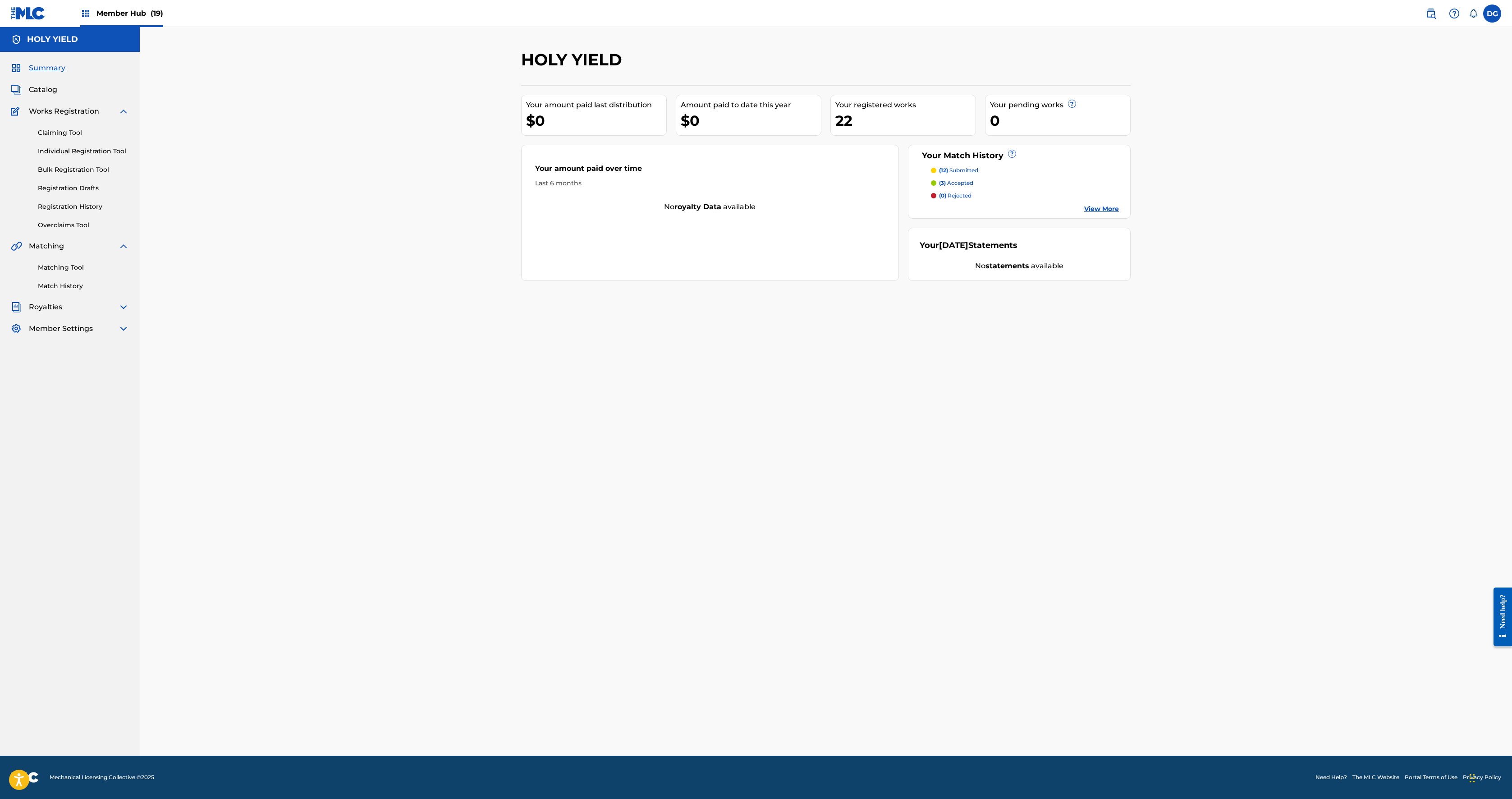
click at [86, 117] on span "Works Registration" at bounding box center [64, 112] width 70 height 11
click at [100, 273] on link "Matching Tool" at bounding box center [84, 267] width 91 height 9
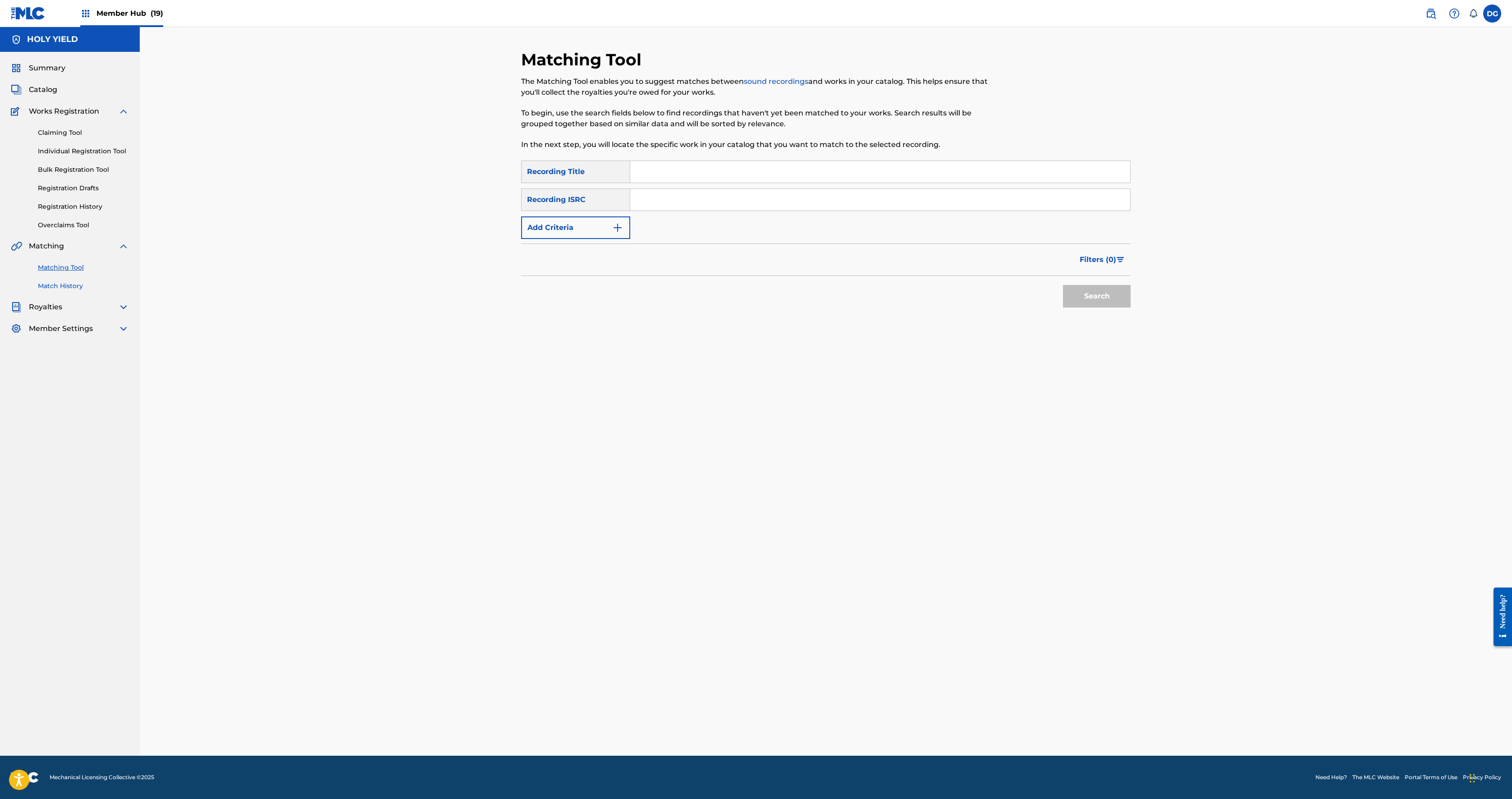
click at [108, 291] on link "Match History" at bounding box center [84, 286] width 91 height 9
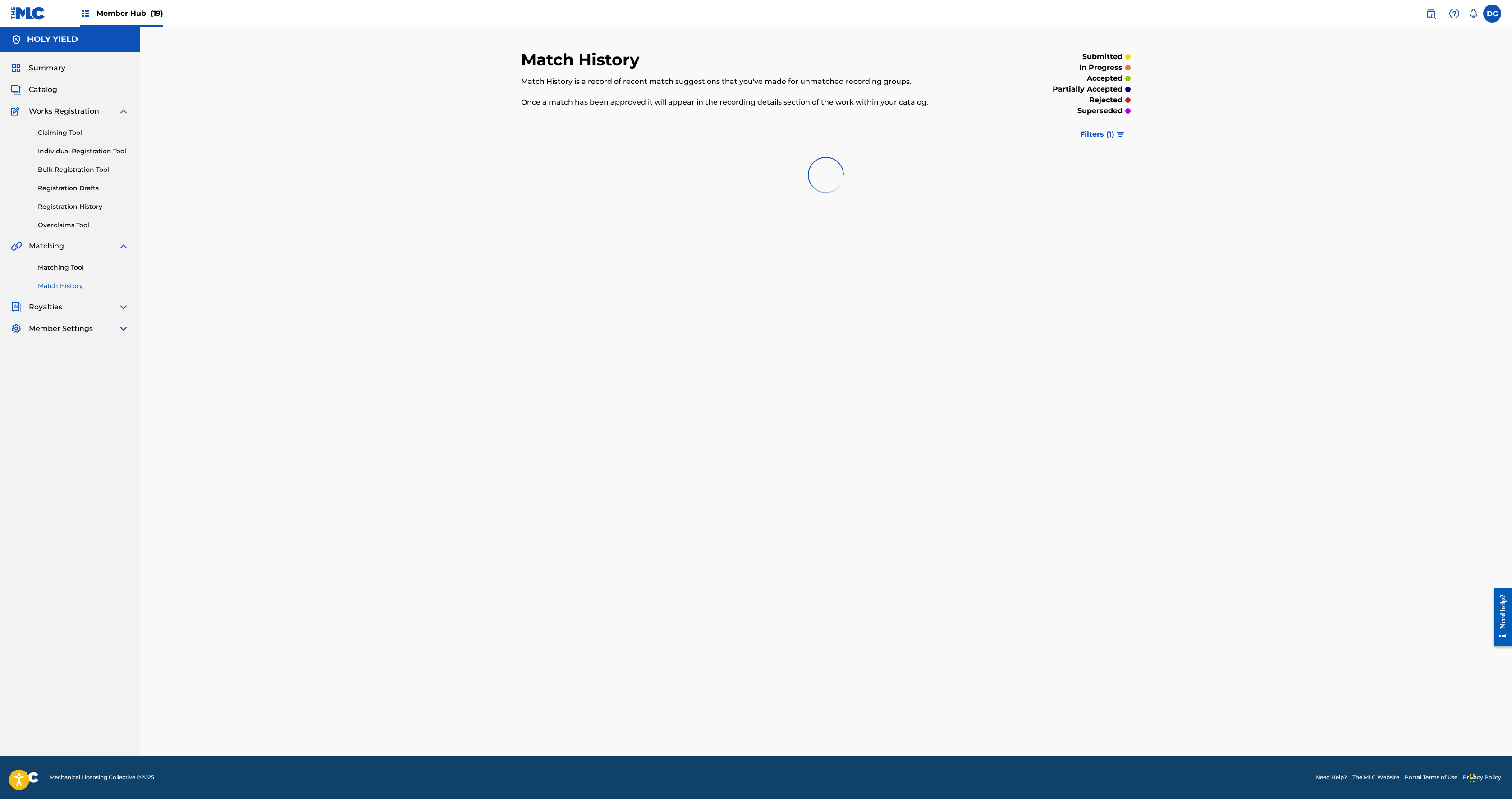
click at [521, 204] on div at bounding box center [826, 175] width 610 height 58
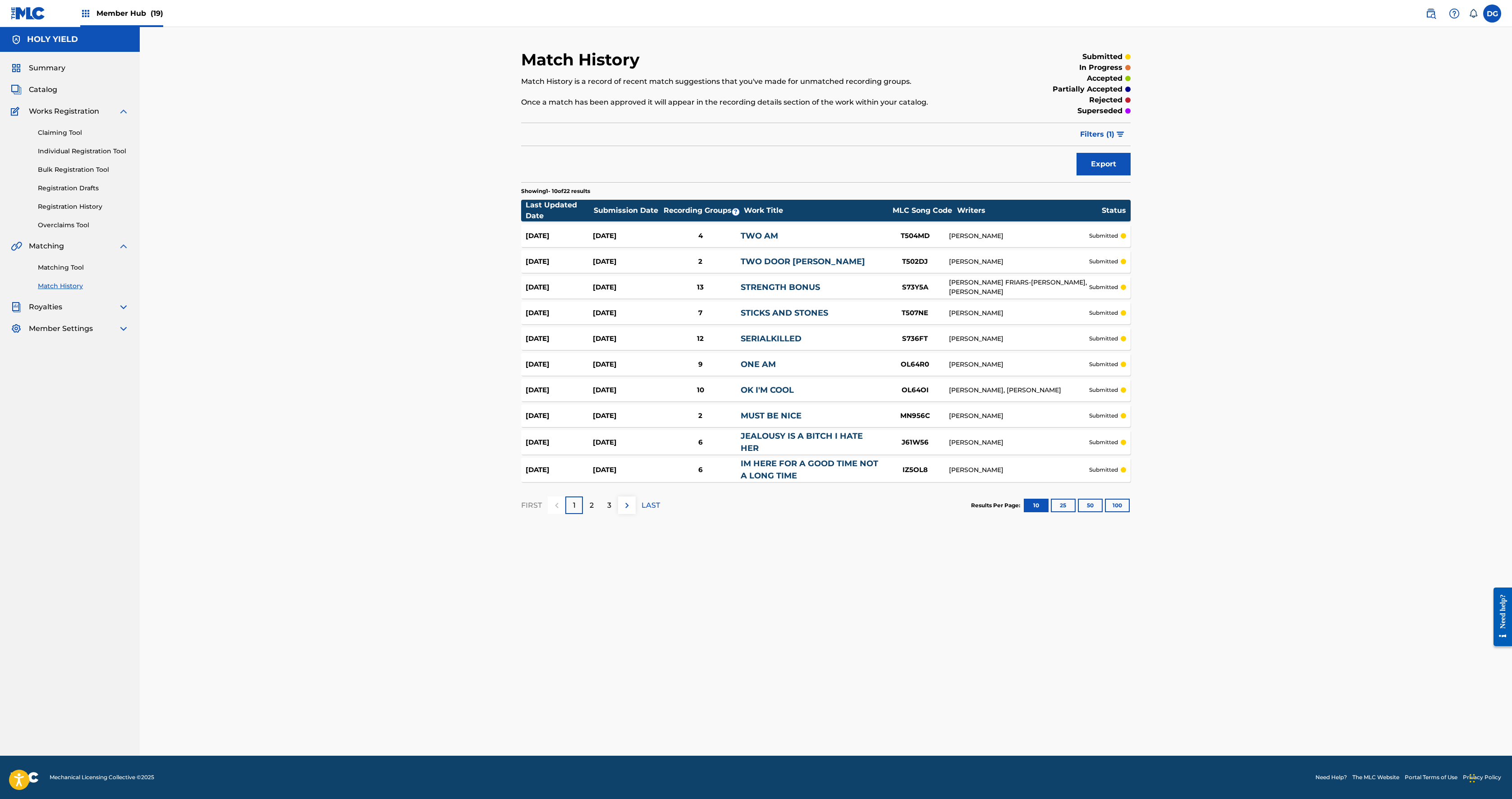
scroll to position [75, 0]
drag, startPoint x: 867, startPoint y: 278, endPoint x: 114, endPoint y: 363, distance: 757.8
click at [114, 291] on div "Matching Tool Match History" at bounding box center [70, 271] width 118 height 40
click at [86, 273] on link "Matching Tool" at bounding box center [84, 267] width 91 height 9
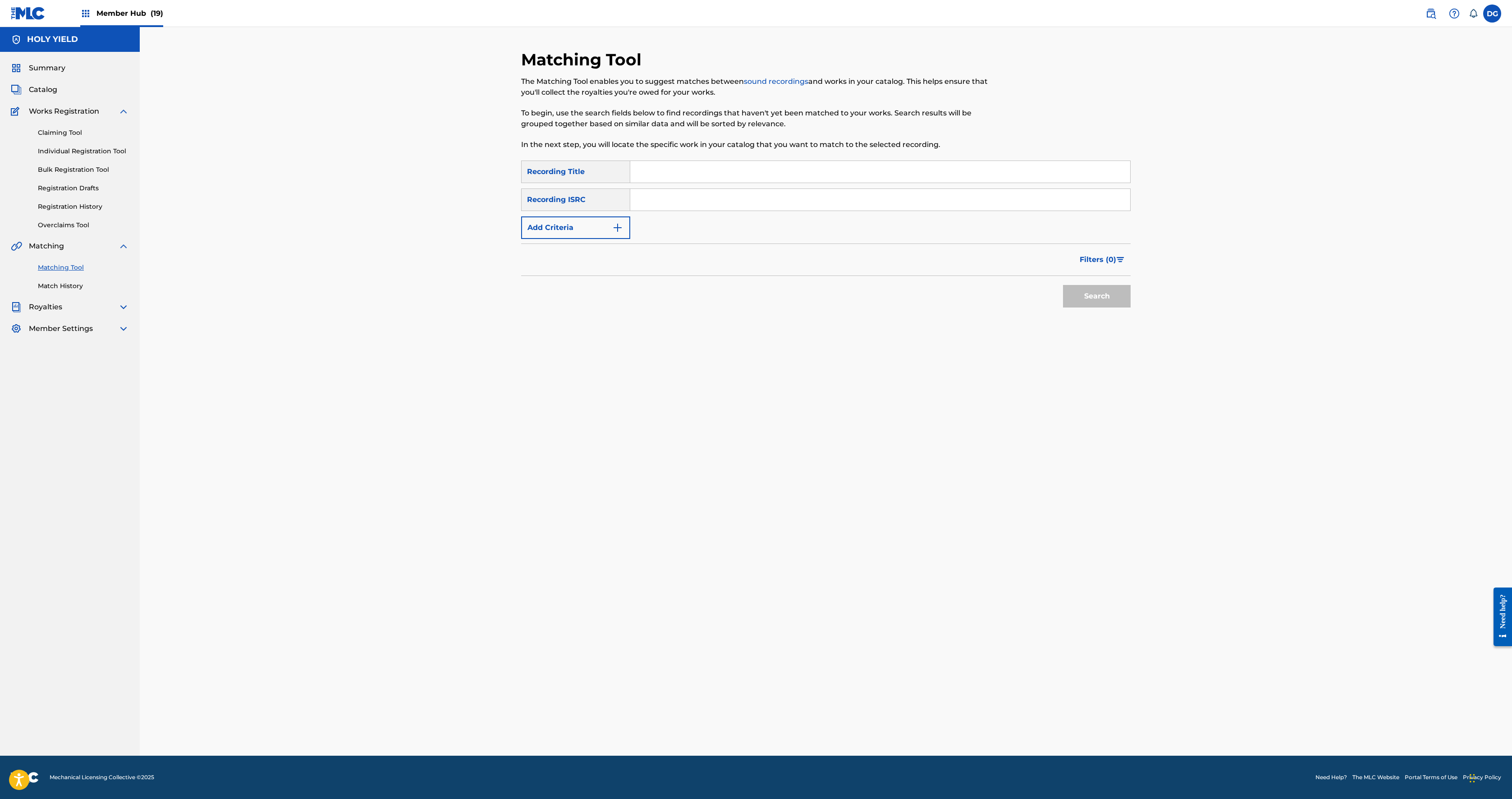
click at [91, 117] on span "Works Registration" at bounding box center [64, 112] width 70 height 11
click at [91, 138] on link "Claiming Tool" at bounding box center [84, 133] width 91 height 9
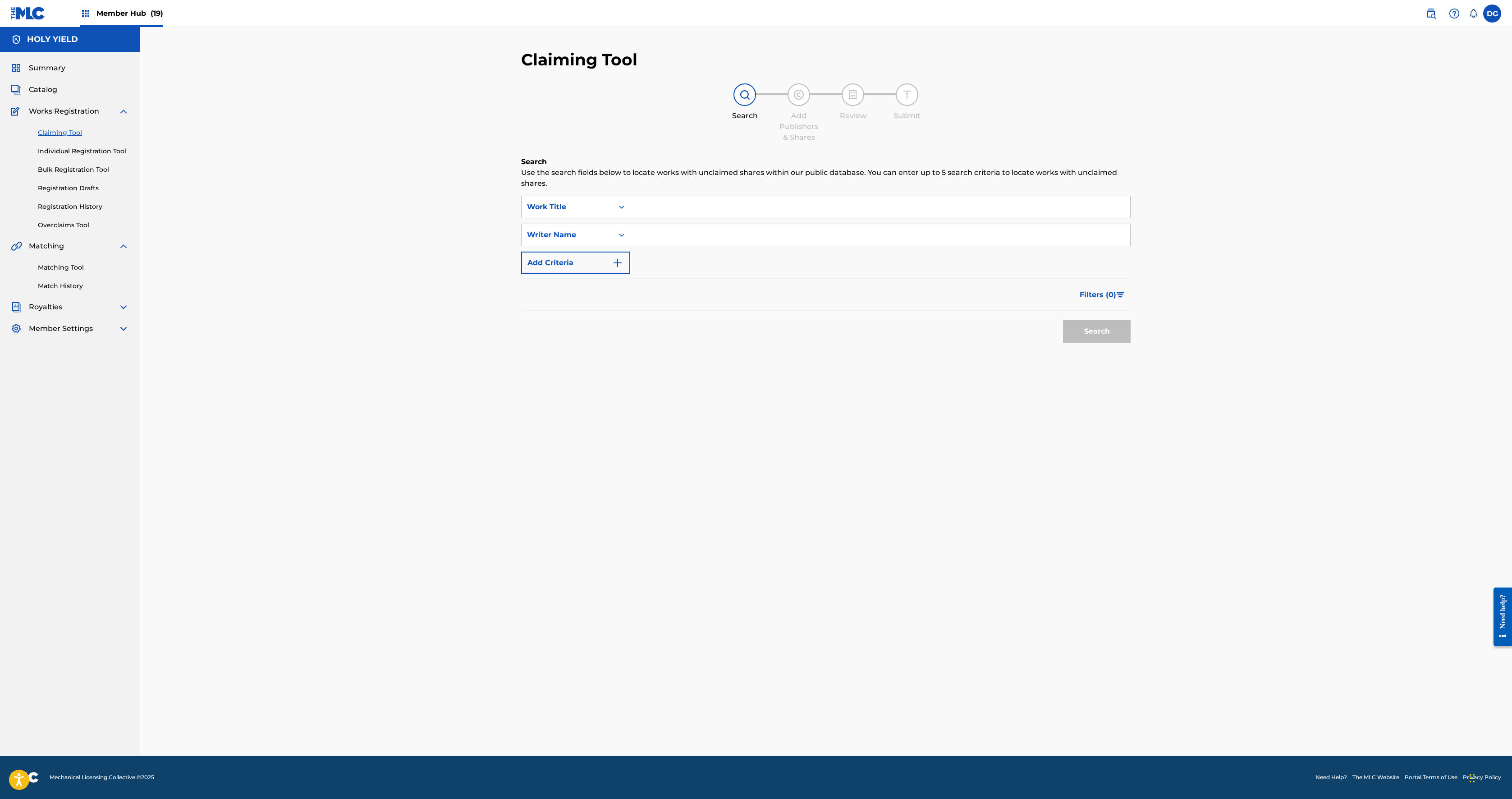
click at [104, 230] on div "Claiming Tool Individual Registration Tool Bulk Registration Tool Registration …" at bounding box center [70, 174] width 118 height 113
click at [97, 156] on link "Individual Registration Tool" at bounding box center [84, 151] width 91 height 9
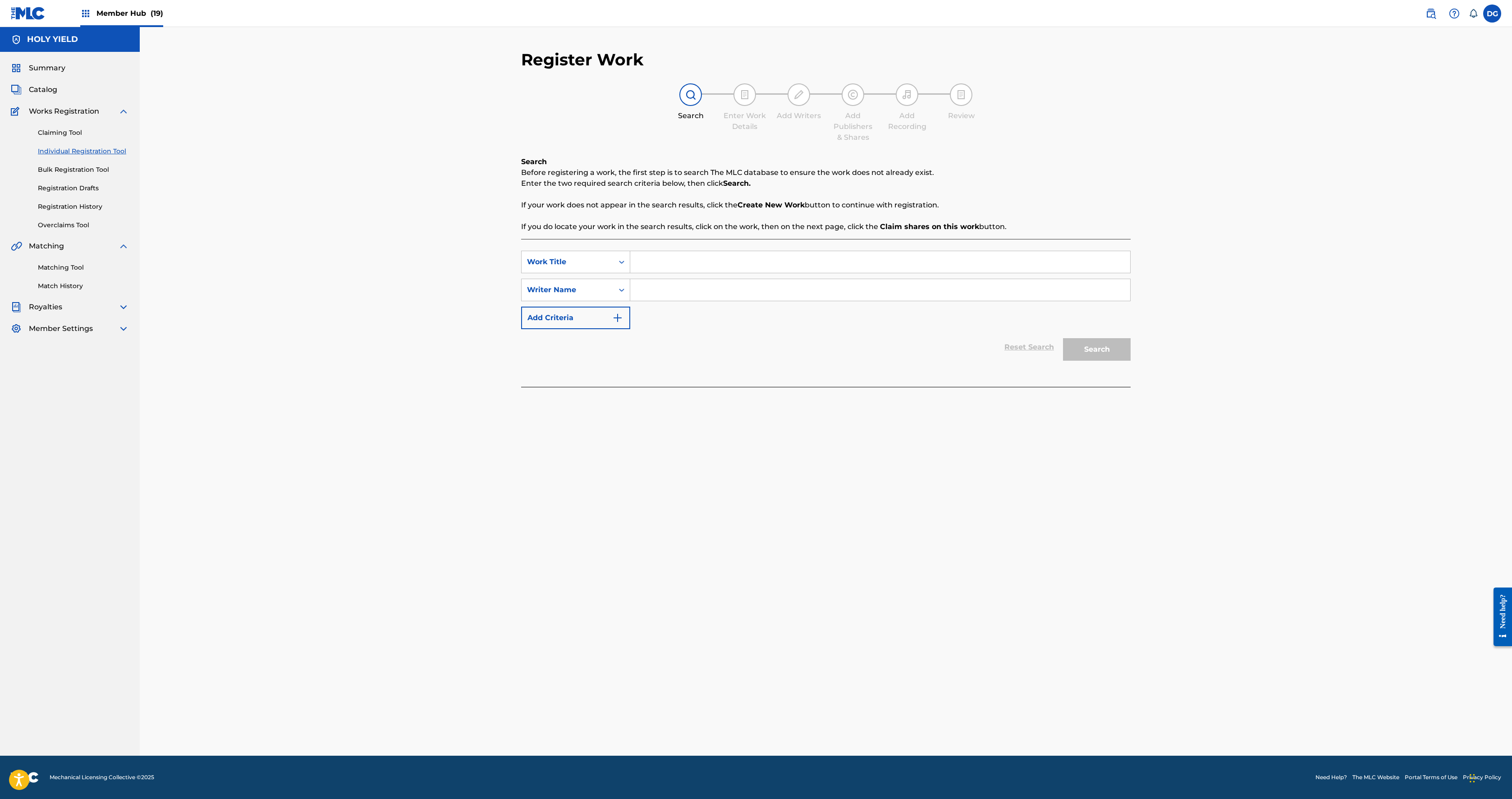
click at [77, 291] on div "Matching Tool Match History" at bounding box center [70, 271] width 118 height 40
click at [79, 273] on link "Matching Tool" at bounding box center [84, 267] width 91 height 9
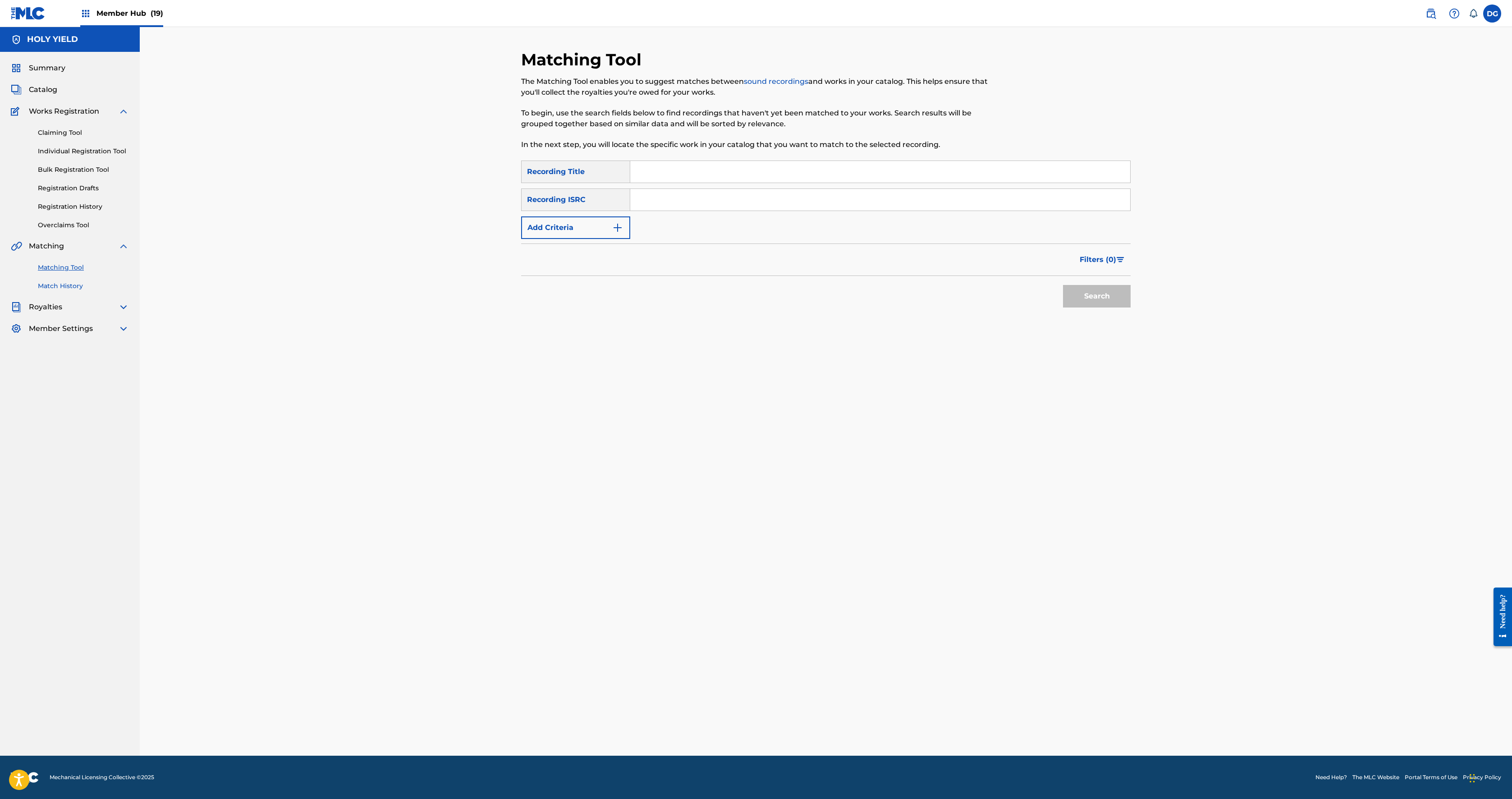
click at [93, 291] on link "Match History" at bounding box center [84, 286] width 91 height 9
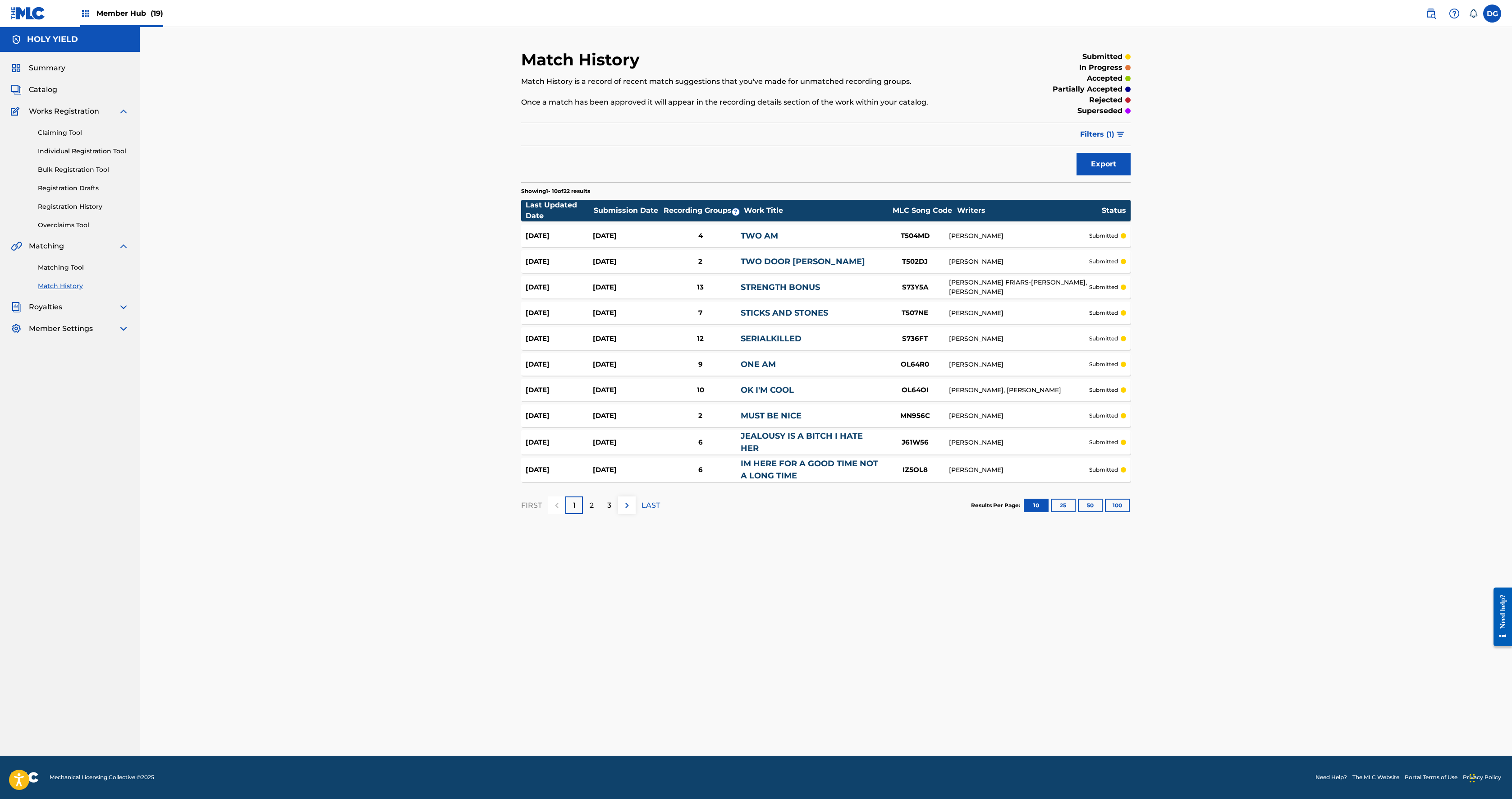
scroll to position [142, 0]
click at [600, 399] on div "3" at bounding box center [609, 505] width 18 height 18
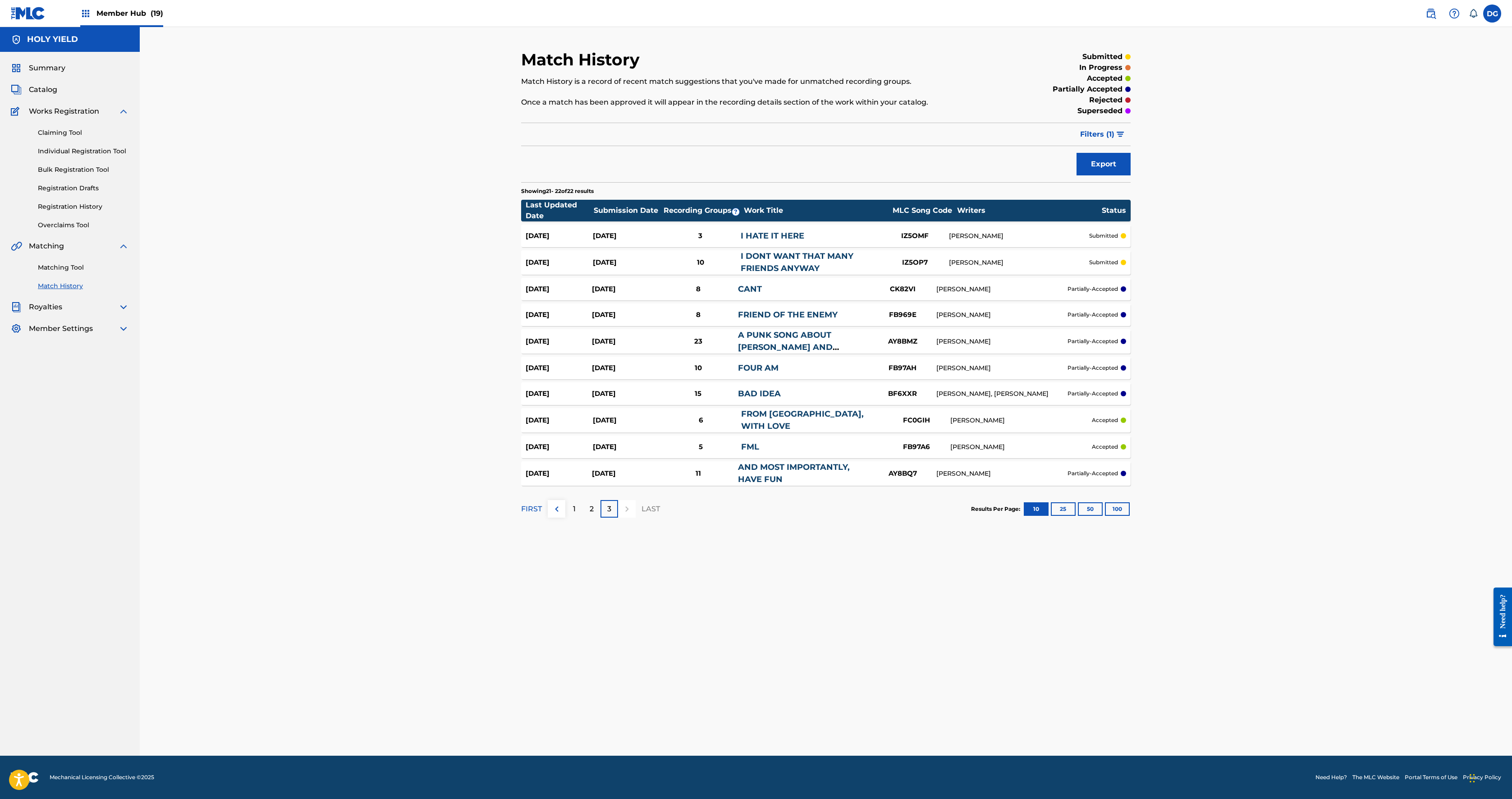
click at [537, 399] on footer "Mechanical Licensing Collective © 2025 Need Help? The MLC Website Portal Terms …" at bounding box center [756, 778] width 1512 height 43
click at [604, 399] on section "FIRST 1 2 3 LAST Results Per Page: 10 25 50 100" at bounding box center [826, 509] width 610 height 46
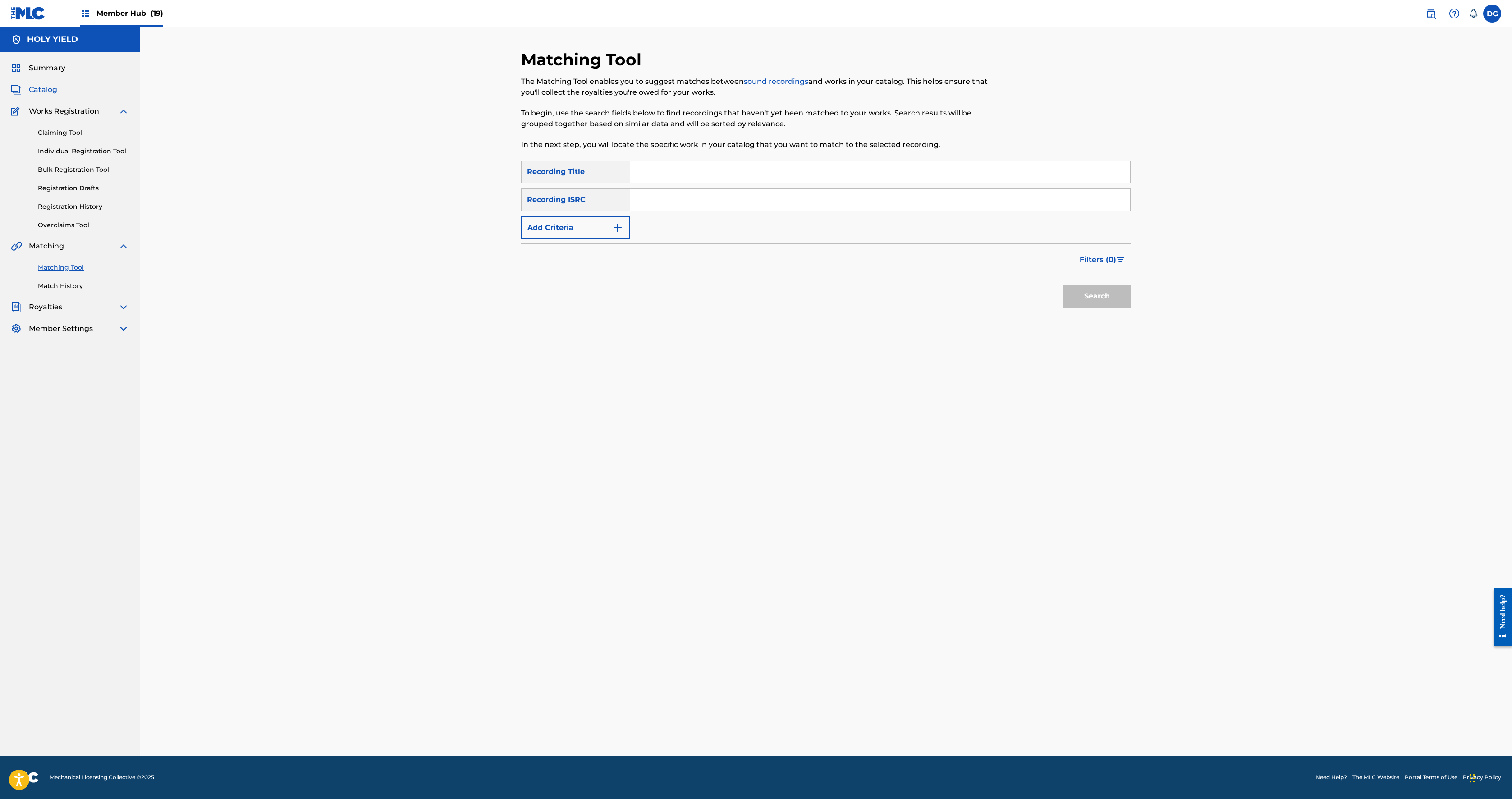
click at [57, 95] on span "Catalog" at bounding box center [43, 90] width 29 height 11
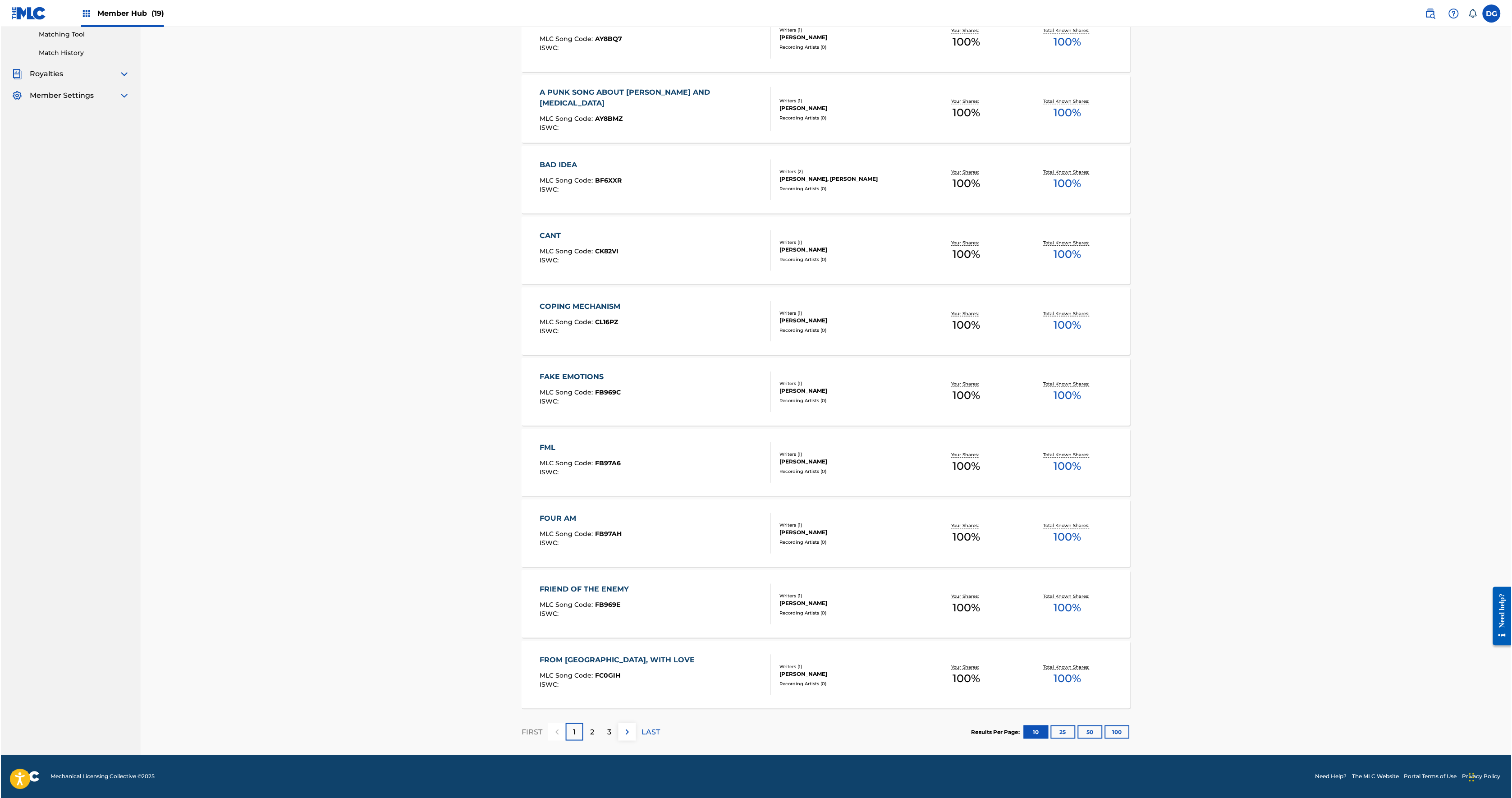
scroll to position [380, 0]
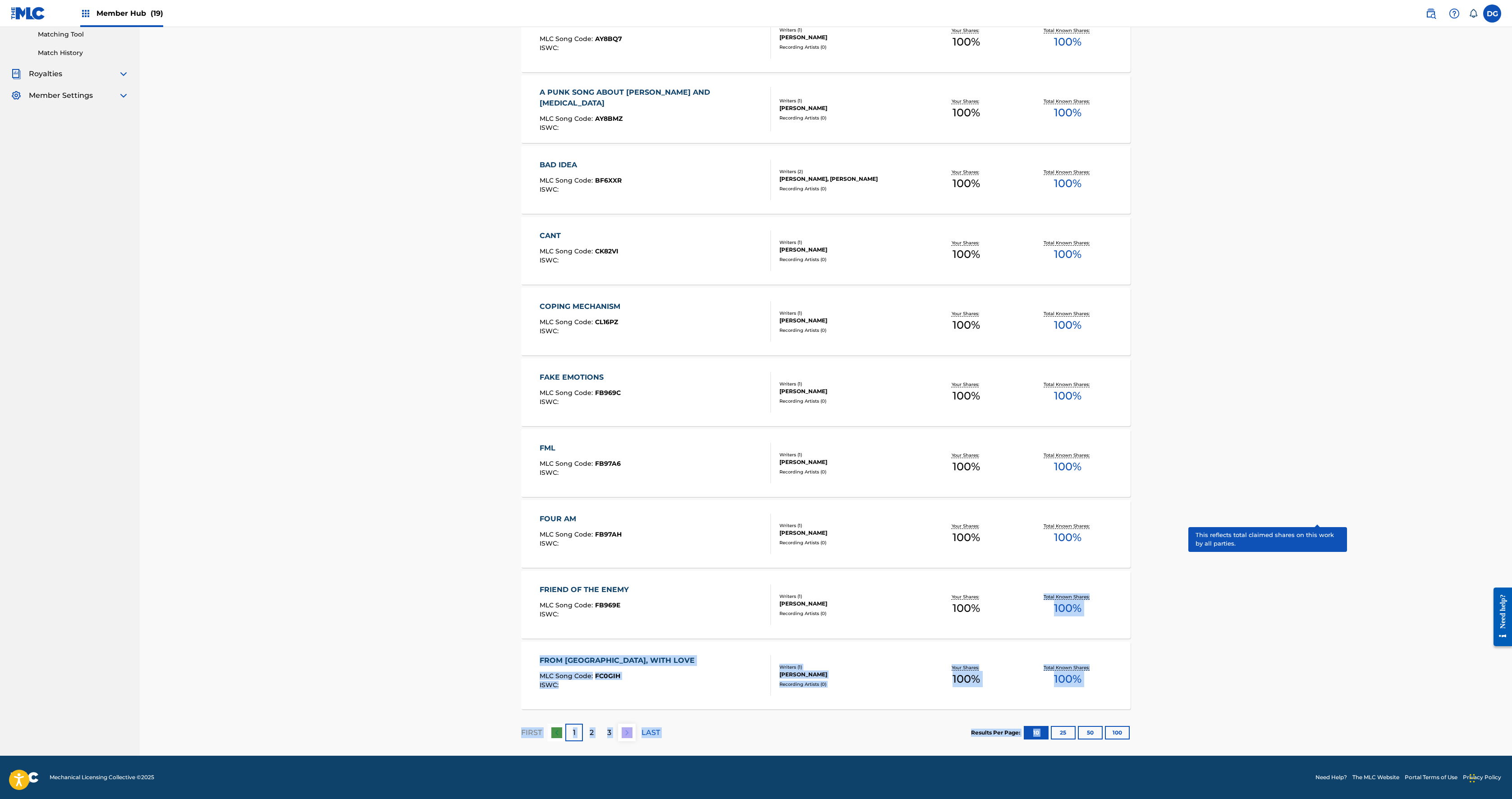
drag, startPoint x: 1298, startPoint y: 796, endPoint x: 1302, endPoint y: 660, distance: 136.1
click at [754, 399] on div "Showing 1 - 10 of 22 results Compact View AND MOST IMPORTANTLY, HAVE FUN MLC So…" at bounding box center [826, 368] width 610 height 774
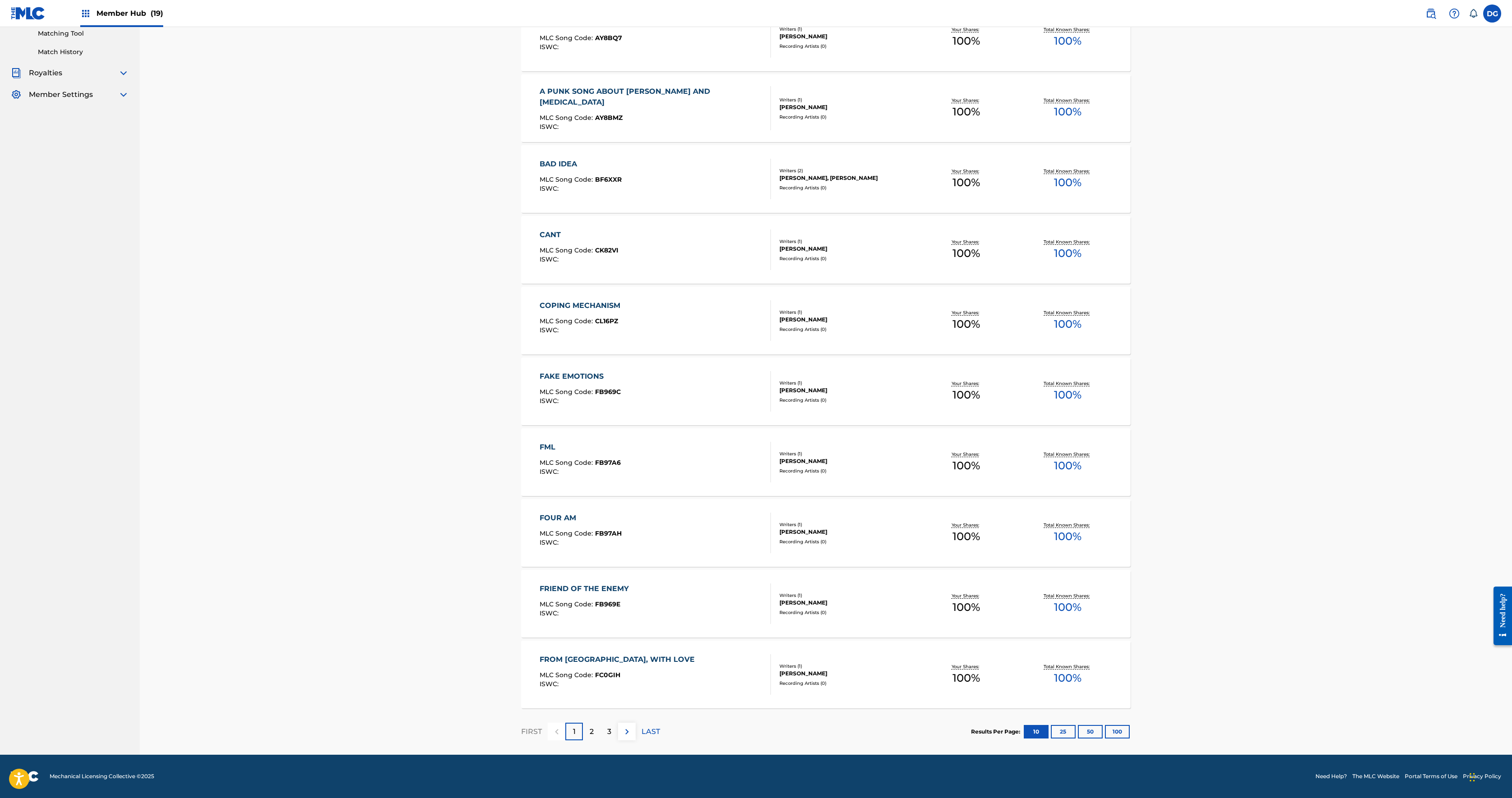
click at [754, 399] on section "FIRST 1 2 3 LAST Results Per Page: 10 25 50 100" at bounding box center [826, 731] width 610 height 46
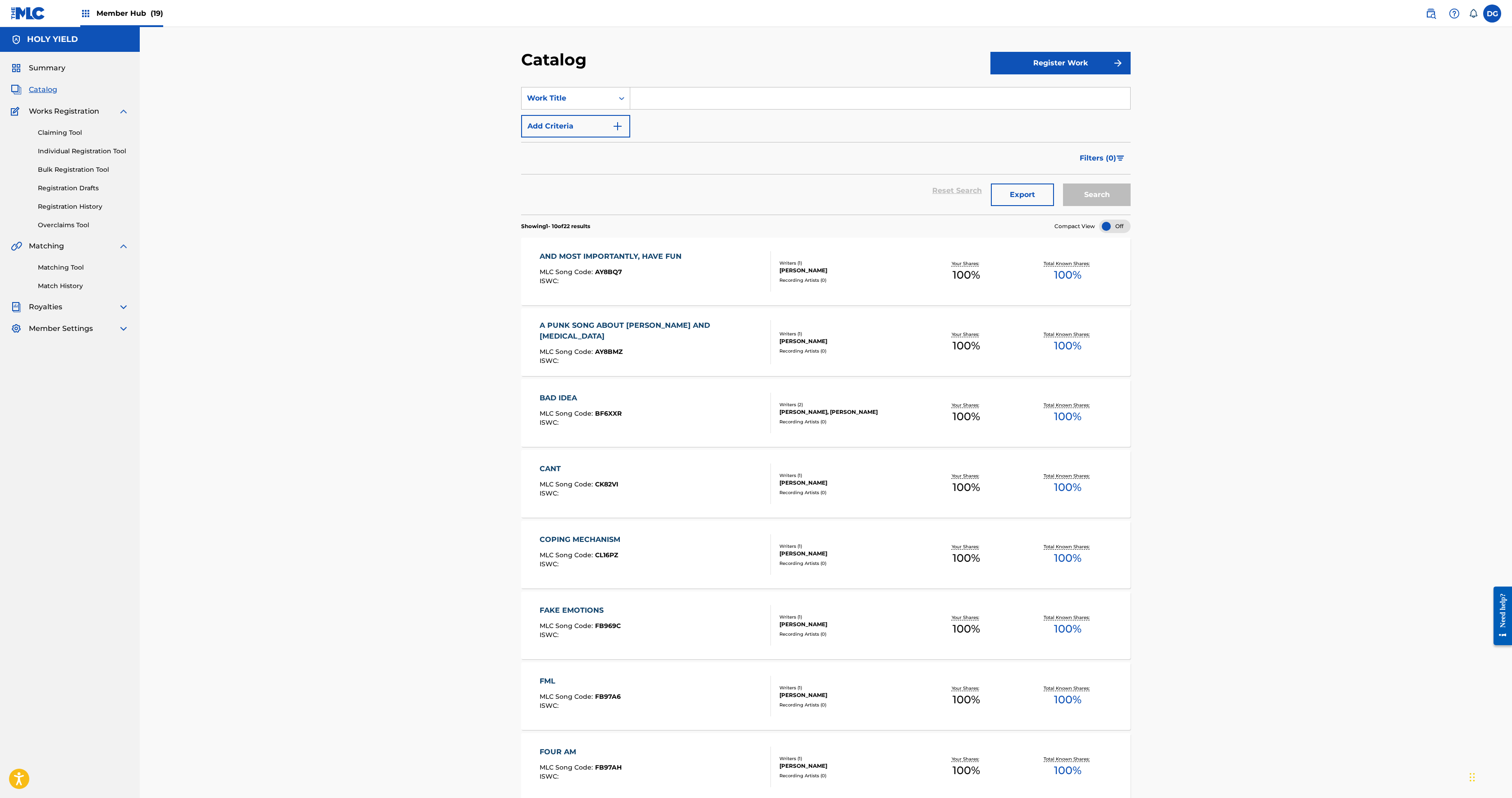
scroll to position [0, 0]
click at [628, 207] on div "Reset Search Export Search" at bounding box center [826, 191] width 610 height 33
click at [57, 95] on link "Catalog" at bounding box center [34, 90] width 46 height 11
click at [57, 95] on span "Catalog" at bounding box center [43, 90] width 29 height 11
click at [598, 233] on section "Showing 1 - 10 of 22 results Compact View" at bounding box center [826, 224] width 610 height 19
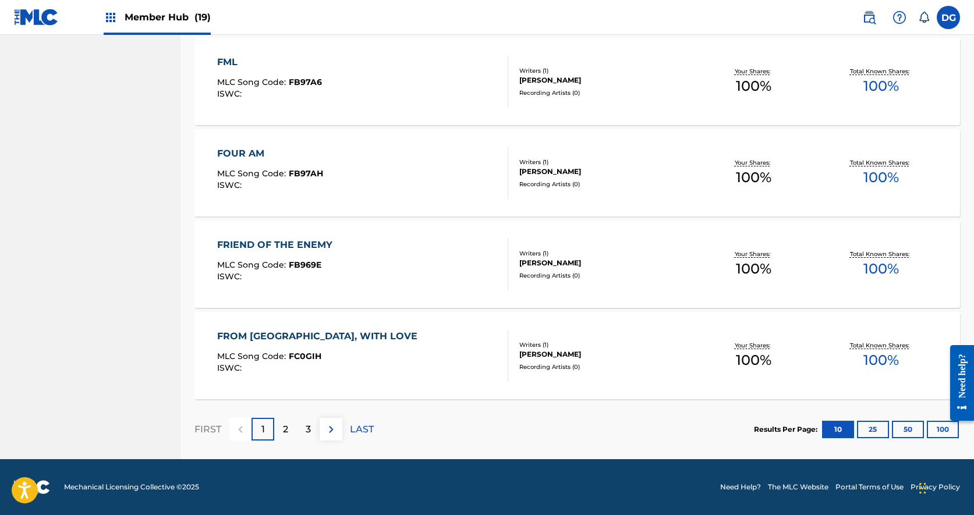
scroll to position [817, 0]
click at [874, 429] on button "25" at bounding box center [873, 429] width 32 height 17
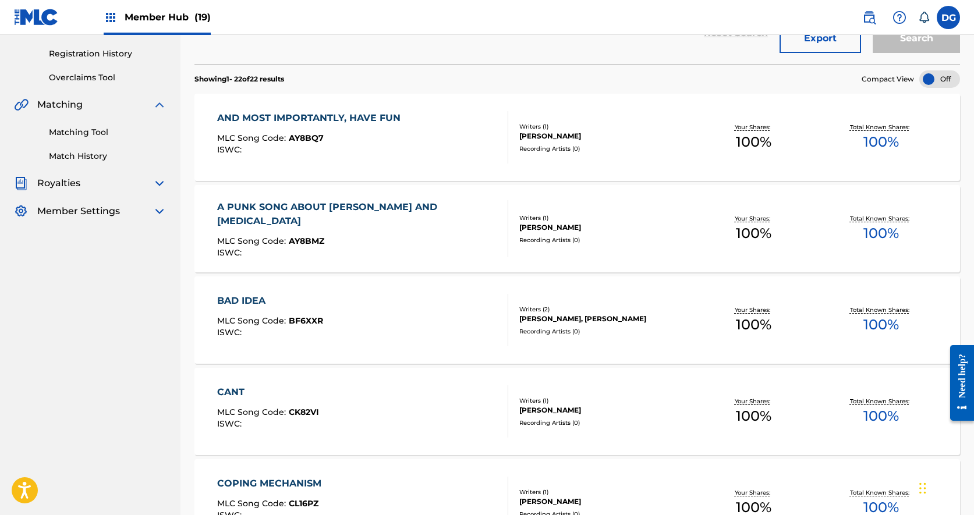
scroll to position [166, 0]
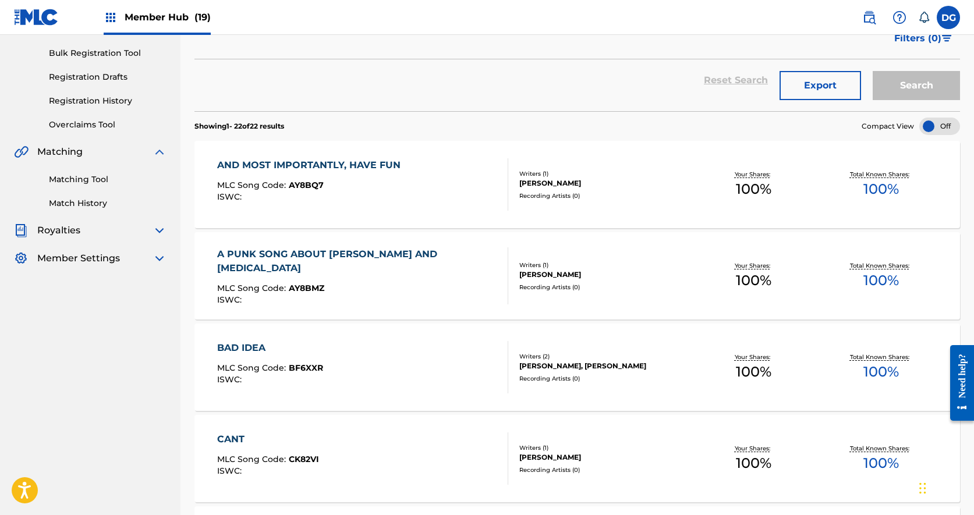
click at [376, 207] on div "AND MOST IMPORTANTLY, HAVE FUN MLC Song Code : AY8BQ7 ISWC :" at bounding box center [311, 184] width 189 height 52
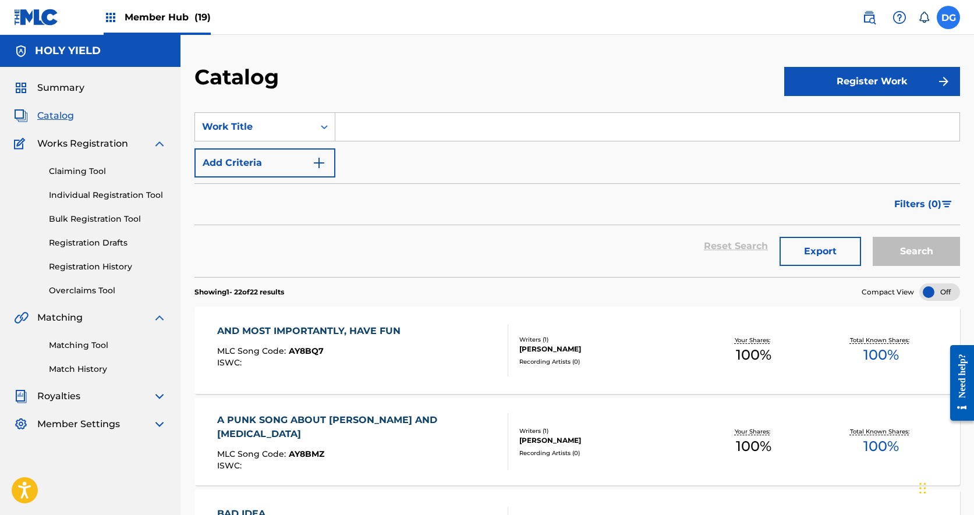
click at [957, 20] on label at bounding box center [948, 17] width 23 height 23
click at [948, 17] on input "[PERSON_NAME] [EMAIL_ADDRESS][DOMAIN_NAME] Notification Preferences Profile Log…" at bounding box center [948, 17] width 0 height 0
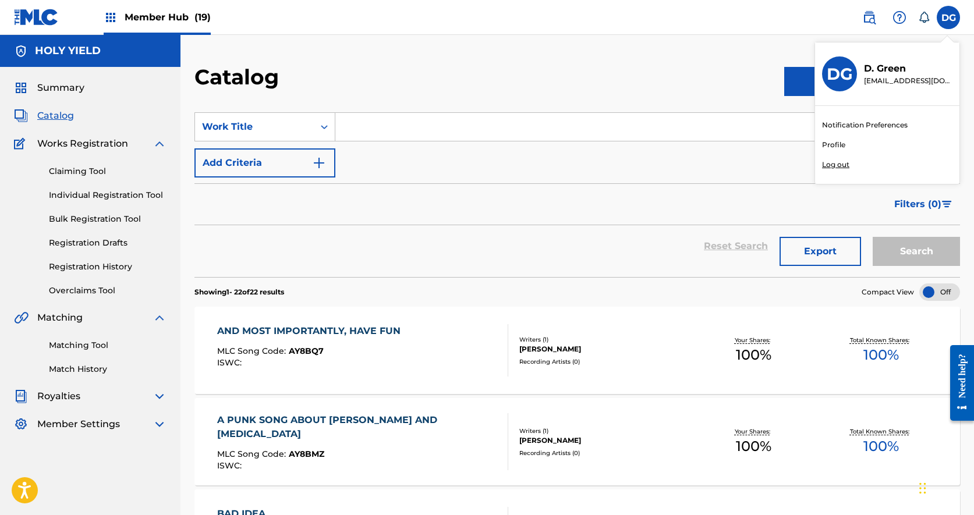
click at [832, 168] on p "Log out" at bounding box center [835, 164] width 27 height 10
click at [948, 17] on input "[PERSON_NAME] [EMAIL_ADDRESS][DOMAIN_NAME] Notification Preferences Profile Log…" at bounding box center [948, 17] width 0 height 0
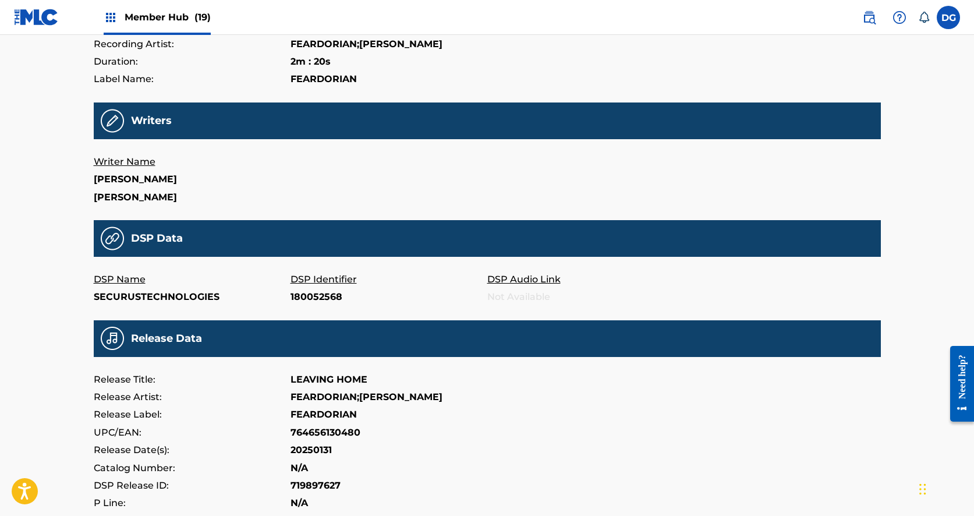
scroll to position [218, 0]
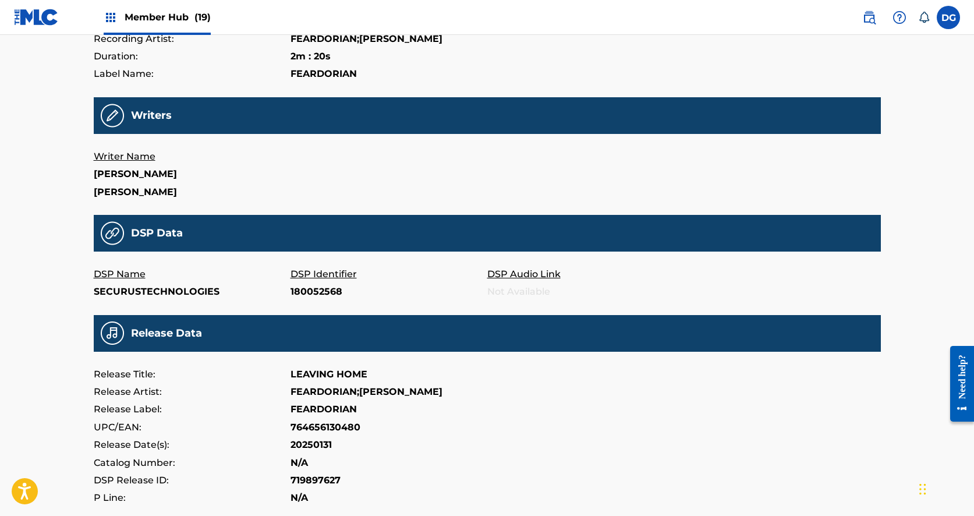
click at [182, 290] on p "SECURUSTECHNOLOGIES" at bounding box center [192, 291] width 197 height 17
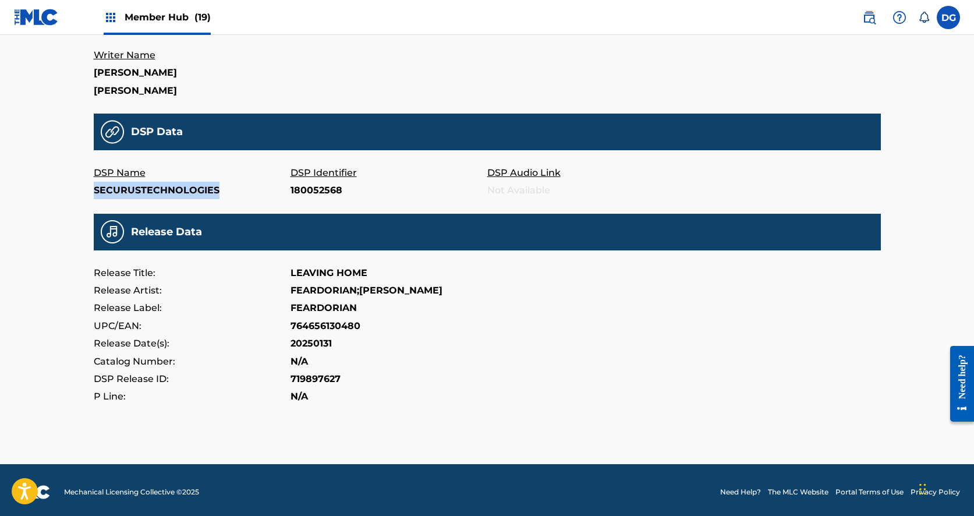
scroll to position [318, 0]
